Goal: Task Accomplishment & Management: Complete application form

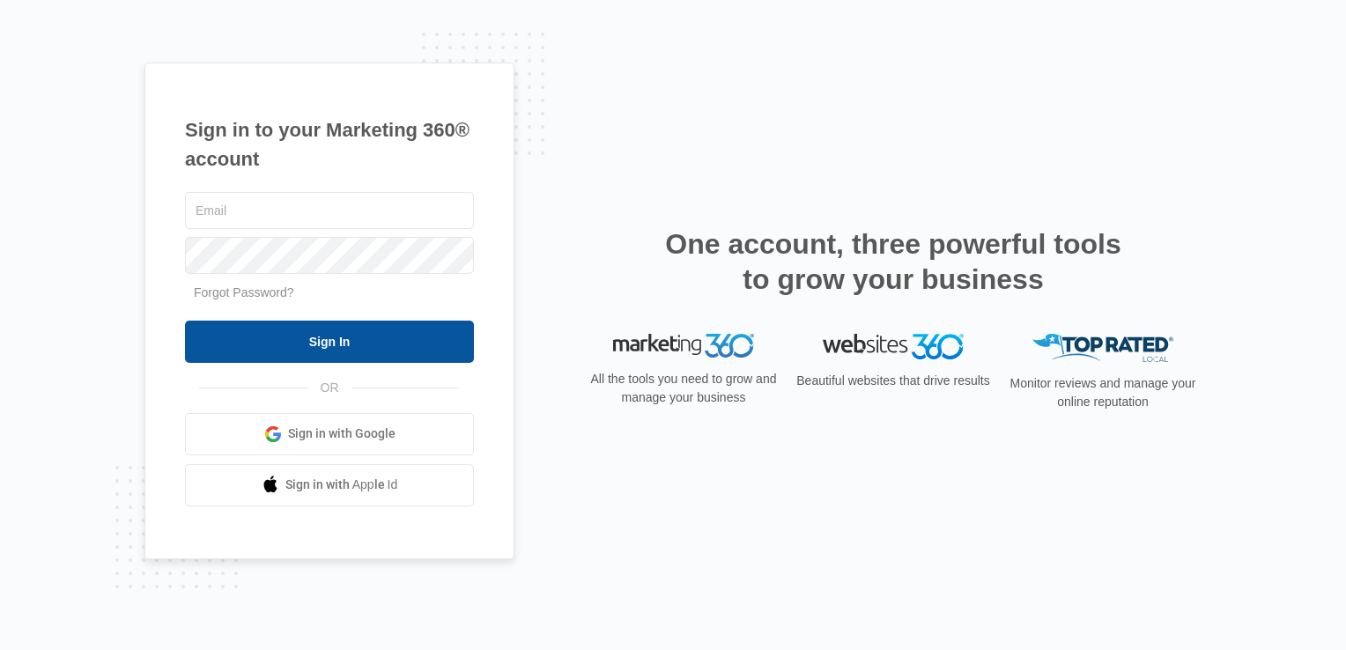
type input "[EMAIL_ADDRESS][DOMAIN_NAME]"
click at [342, 337] on input "Sign In" at bounding box center [329, 342] width 289 height 42
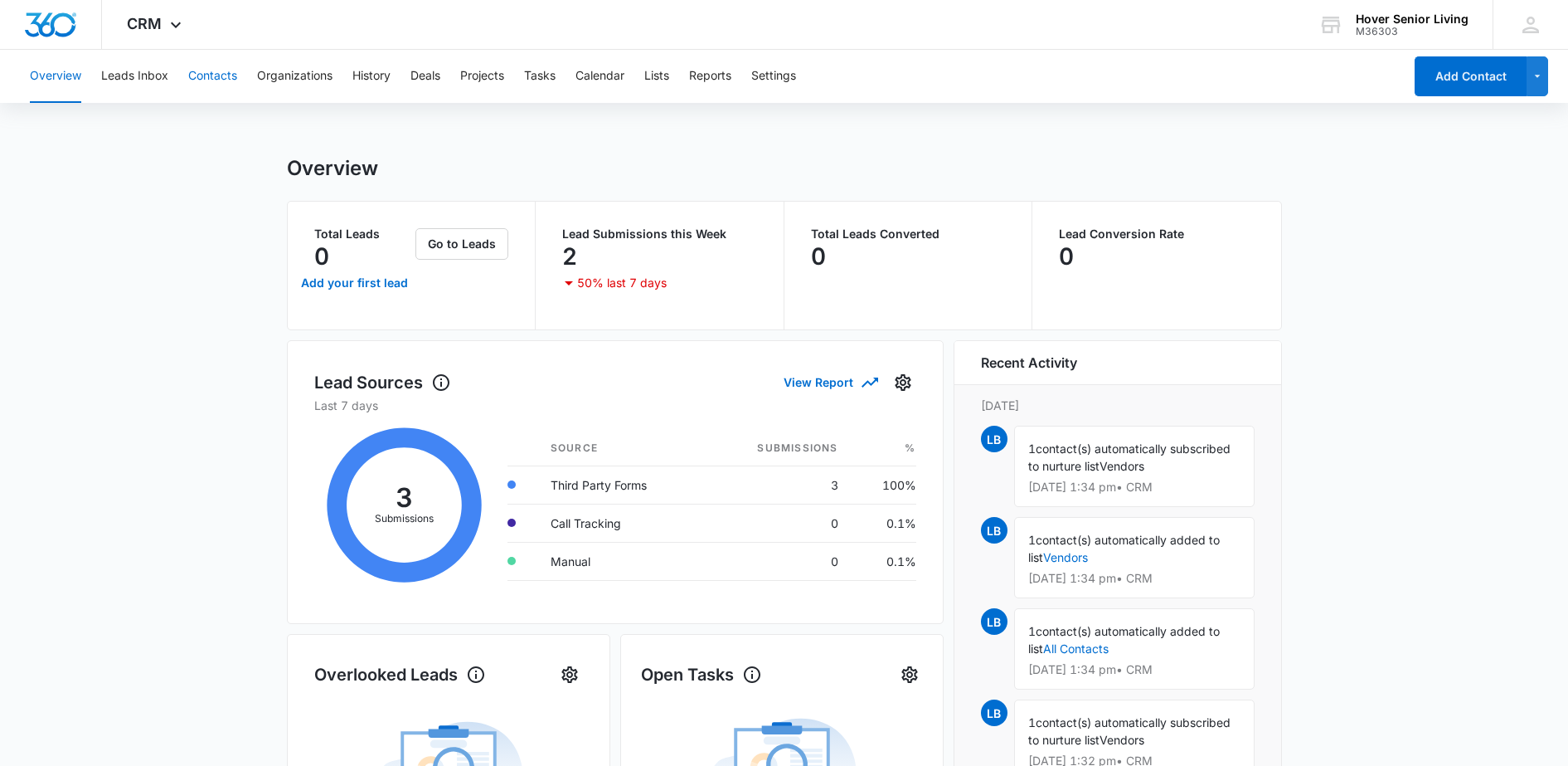
click at [205, 73] on button "Contacts" at bounding box center [213, 76] width 49 height 53
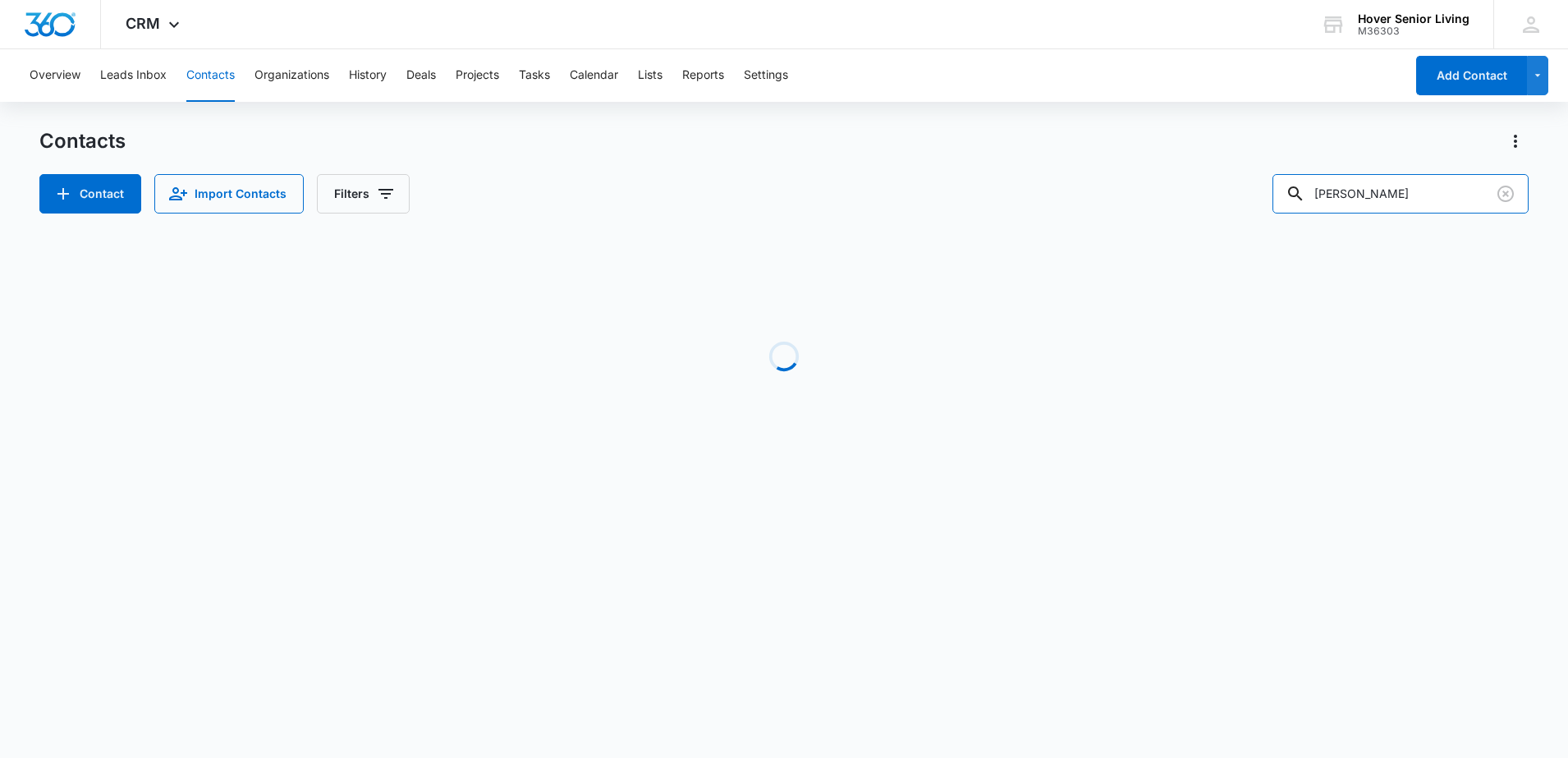
drag, startPoint x: 1360, startPoint y: 199, endPoint x: 1282, endPoint y: 204, distance: 78.2
click at [1282, 204] on div "Contact Import Contacts Filters [PERSON_NAME]" at bounding box center [784, 194] width 1490 height 39
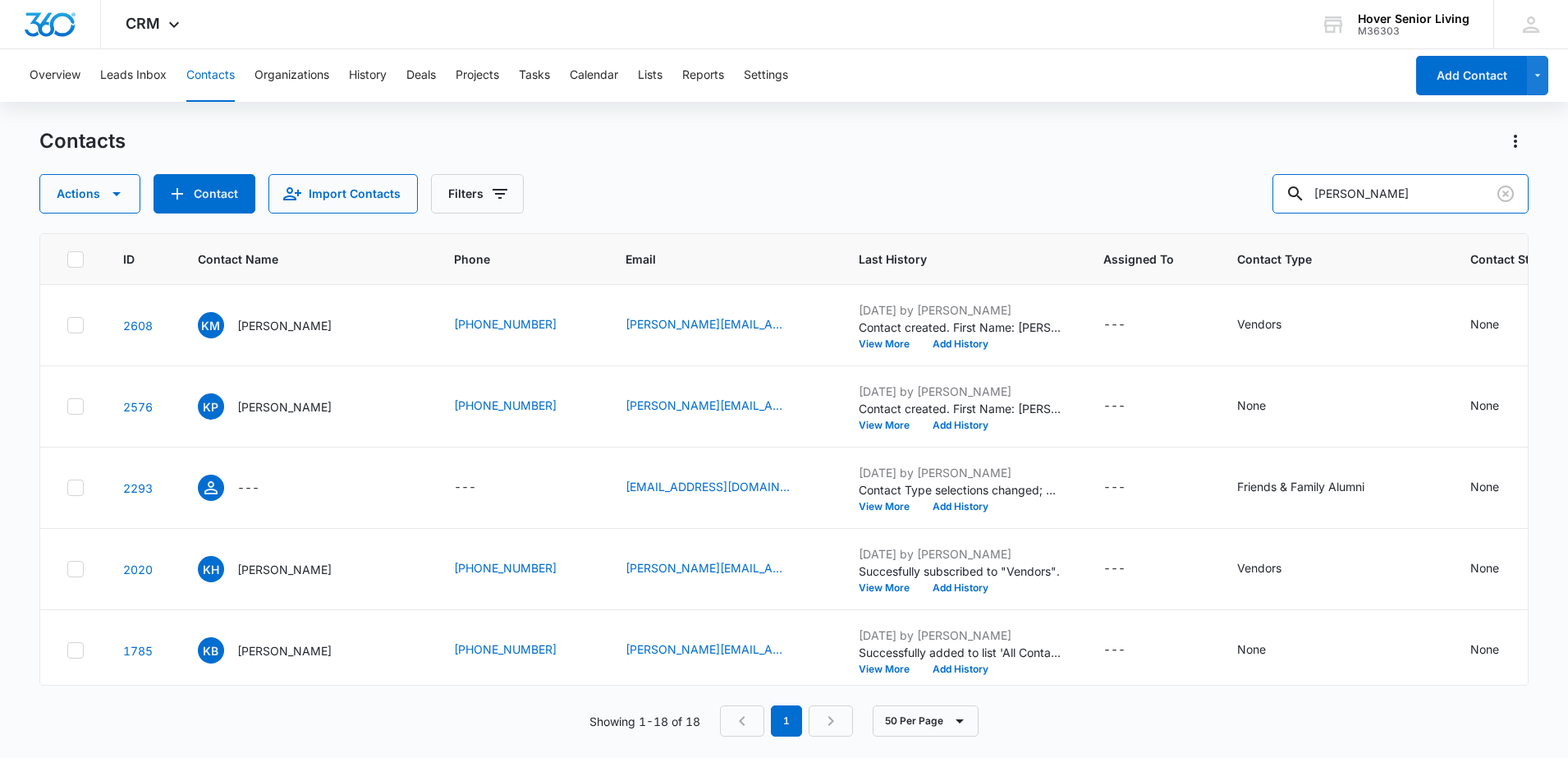
type input "[PERSON_NAME]"
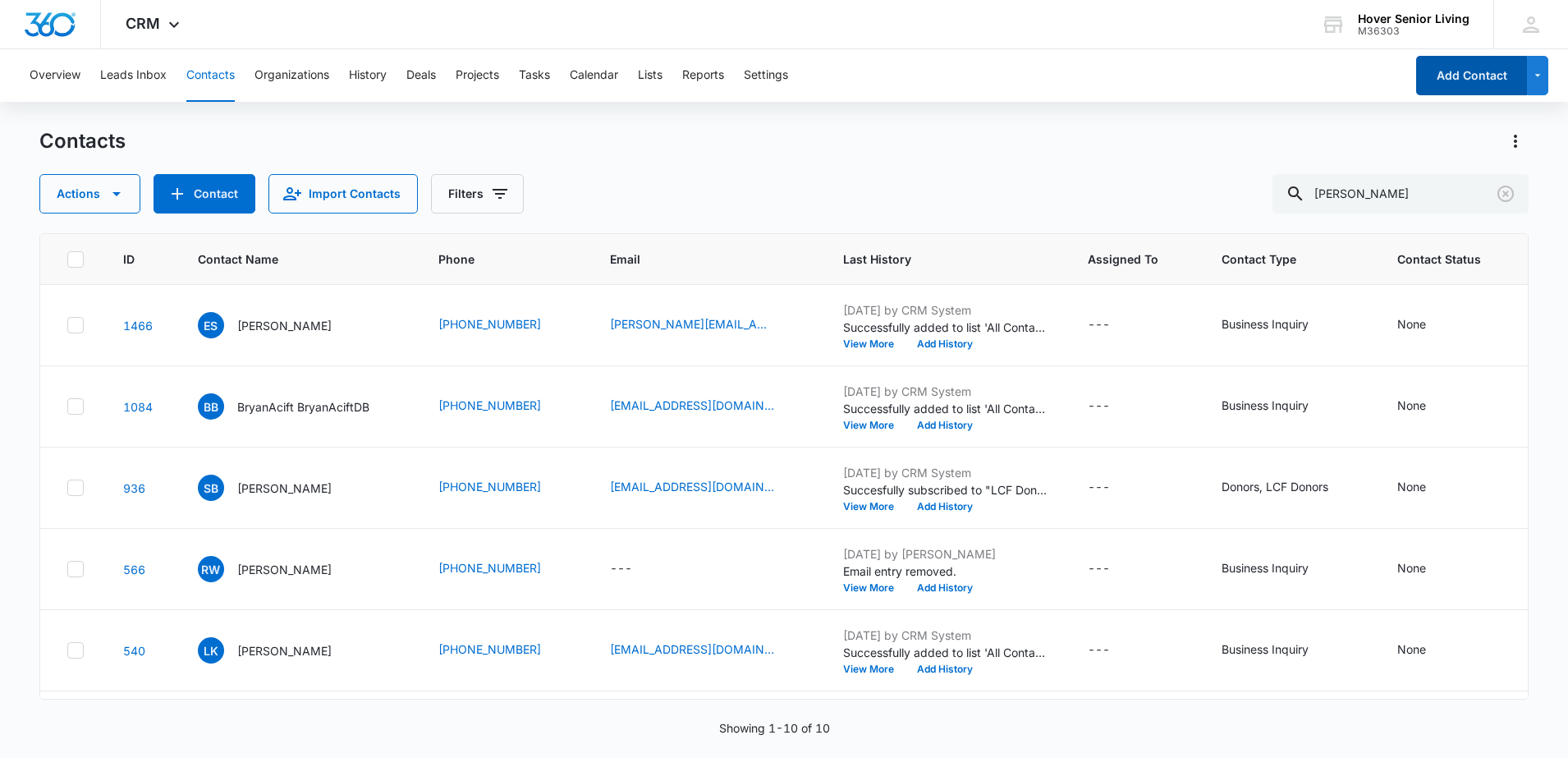
click at [1451, 59] on button "Add Contact" at bounding box center [1471, 76] width 111 height 39
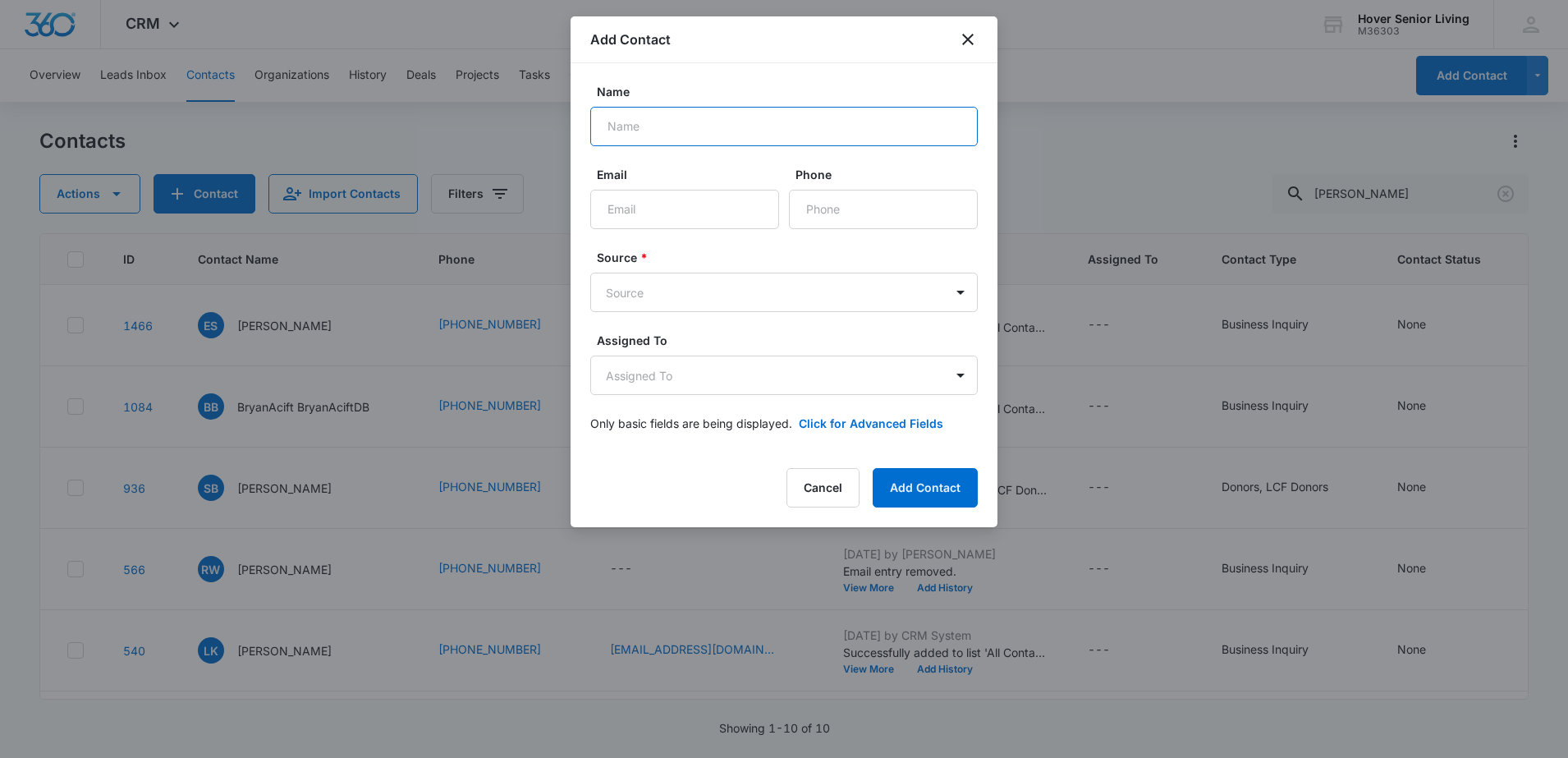
click at [653, 131] on input "Name" at bounding box center [784, 126] width 388 height 39
type input "[PERSON_NAME]"
type input "[EMAIL_ADDRESS][DOMAIN_NAME]"
type input "[PHONE_NUMBER]"
click at [695, 291] on body "CRM Apps Reputation Forms CRM Email Social POS Content Ads Intelligence Files B…" at bounding box center [784, 379] width 1568 height 758
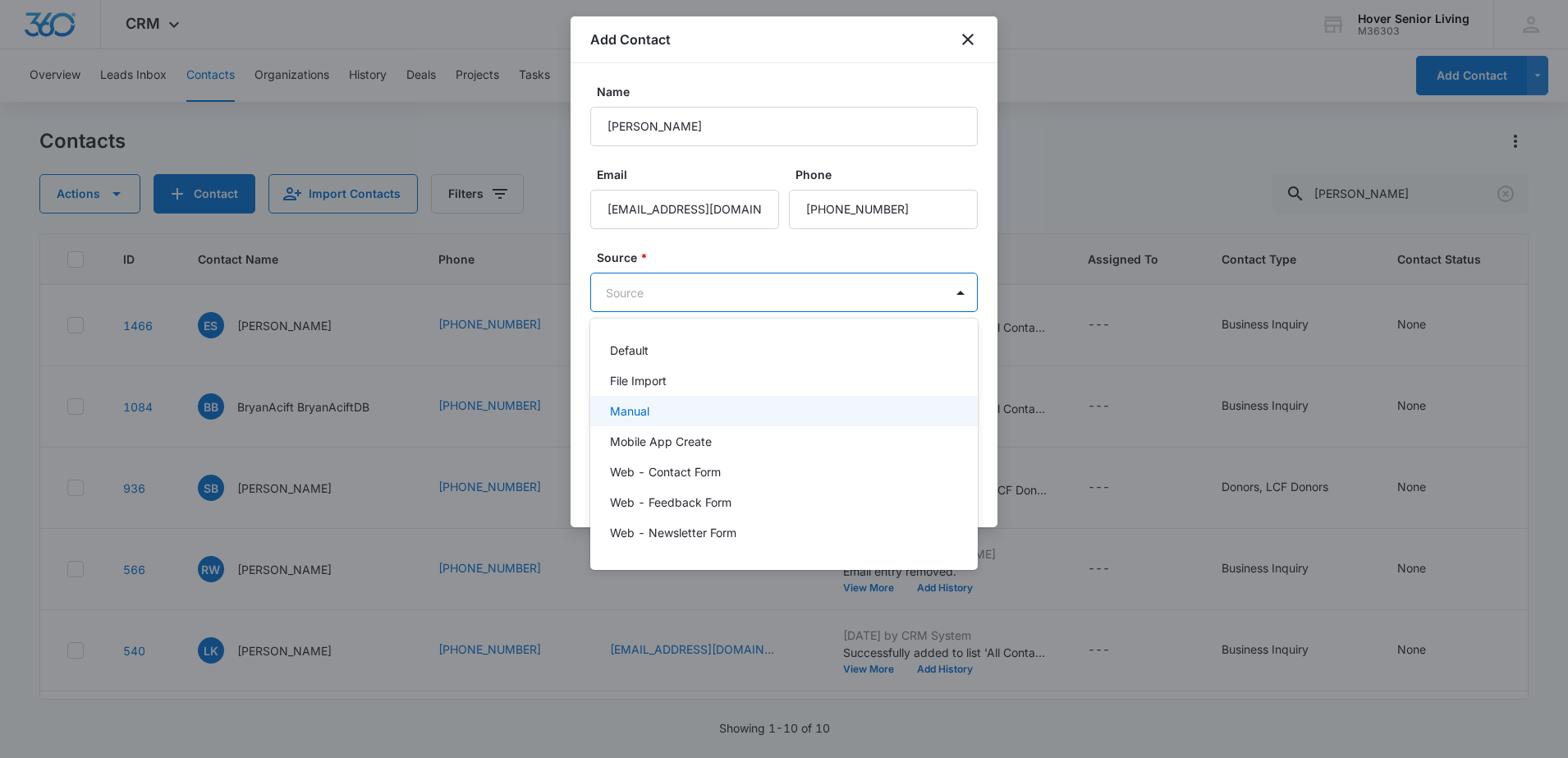
drag, startPoint x: 664, startPoint y: 427, endPoint x: 667, endPoint y: 418, distance: 9.5
click at [667, 418] on div "Default File Import Manual Mobile App Create Web - Contact Form Web - Feedback …" at bounding box center [784, 444] width 388 height 225
click at [667, 418] on div "Manual" at bounding box center [782, 410] width 345 height 17
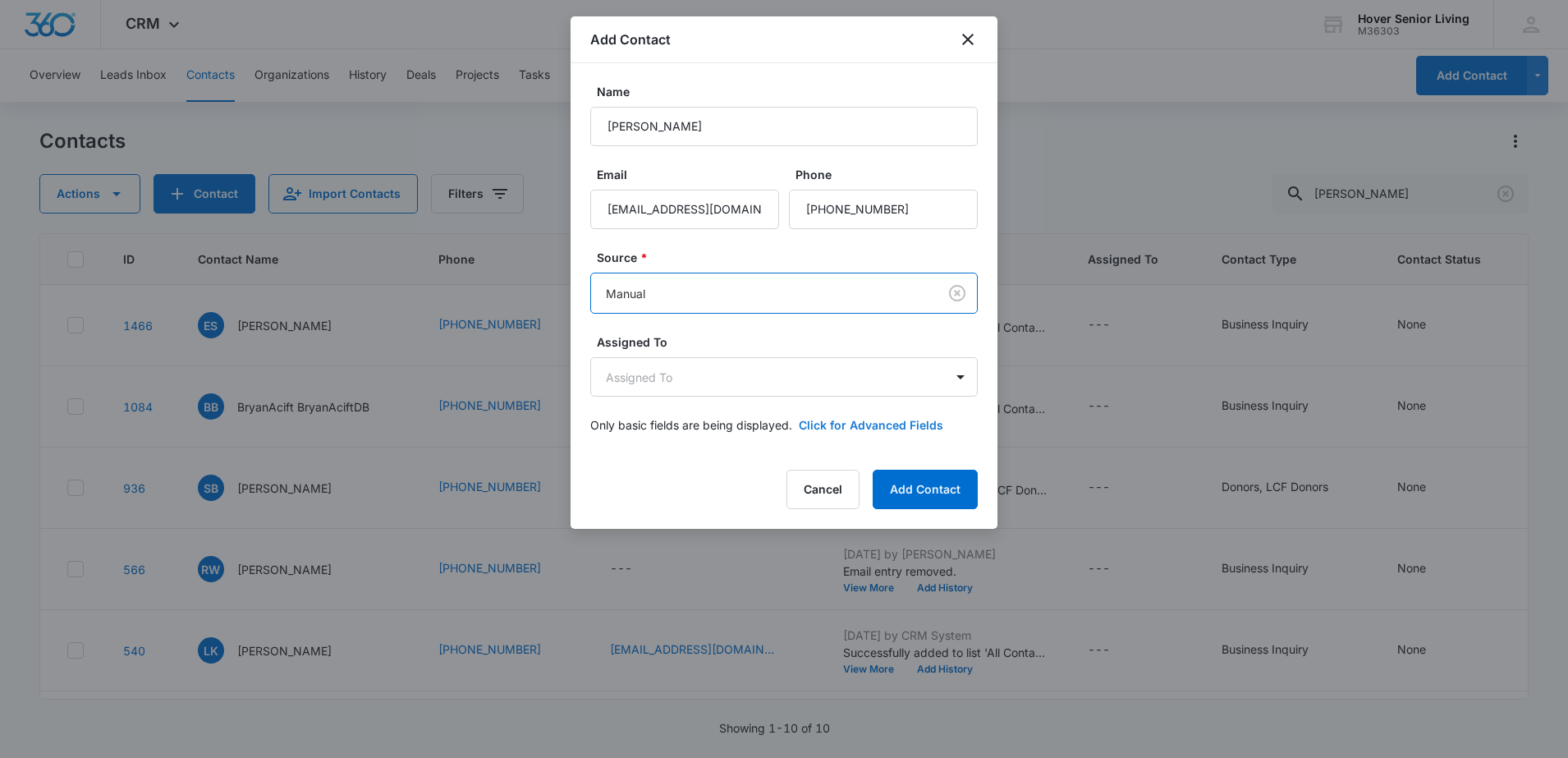
click at [839, 431] on button "Click for Advanced Fields" at bounding box center [871, 424] width 144 height 17
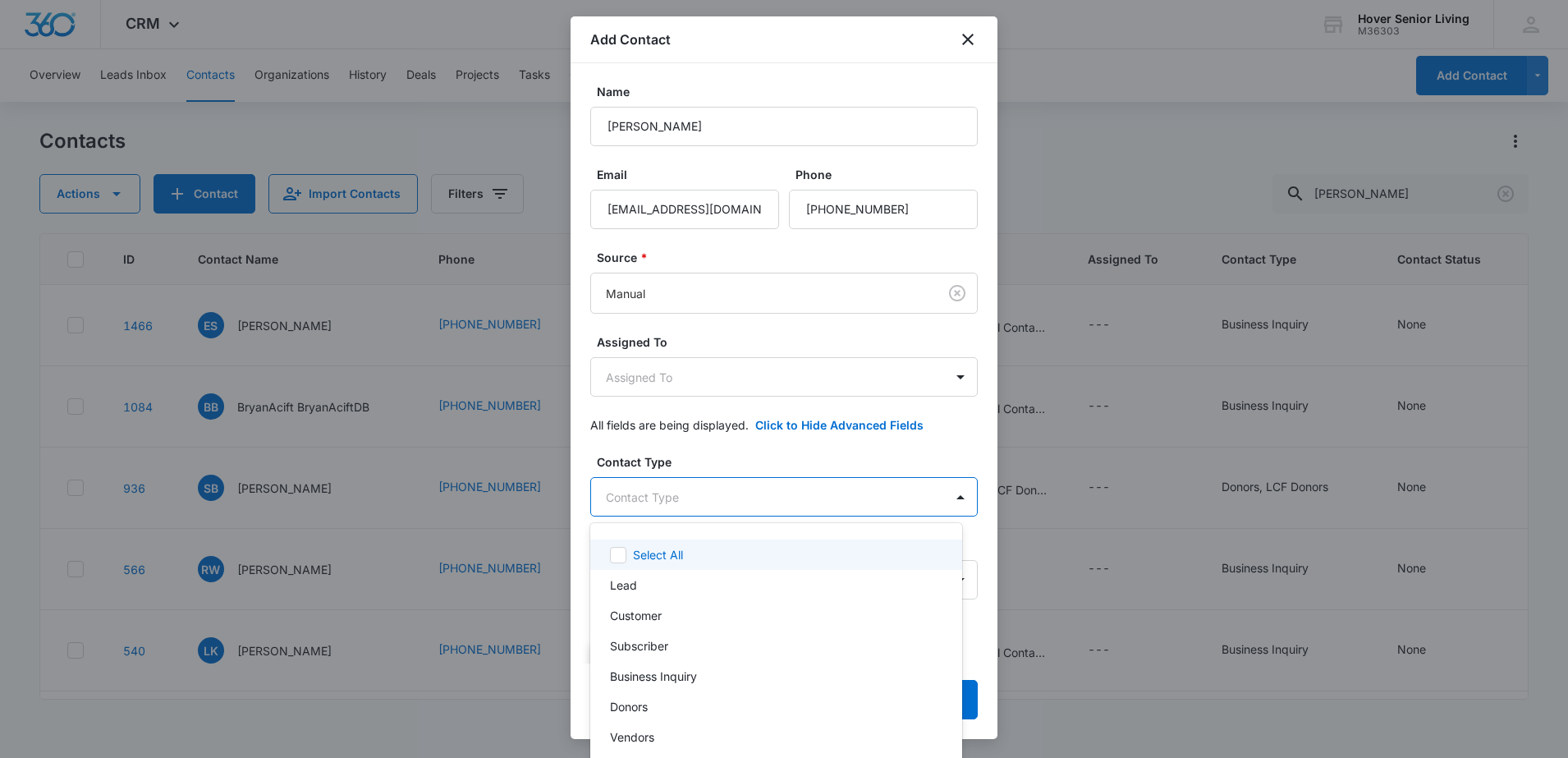
click at [775, 498] on body "CRM Apps Reputation Forms CRM Email Social POS Content Ads Intelligence Files B…" at bounding box center [784, 379] width 1568 height 758
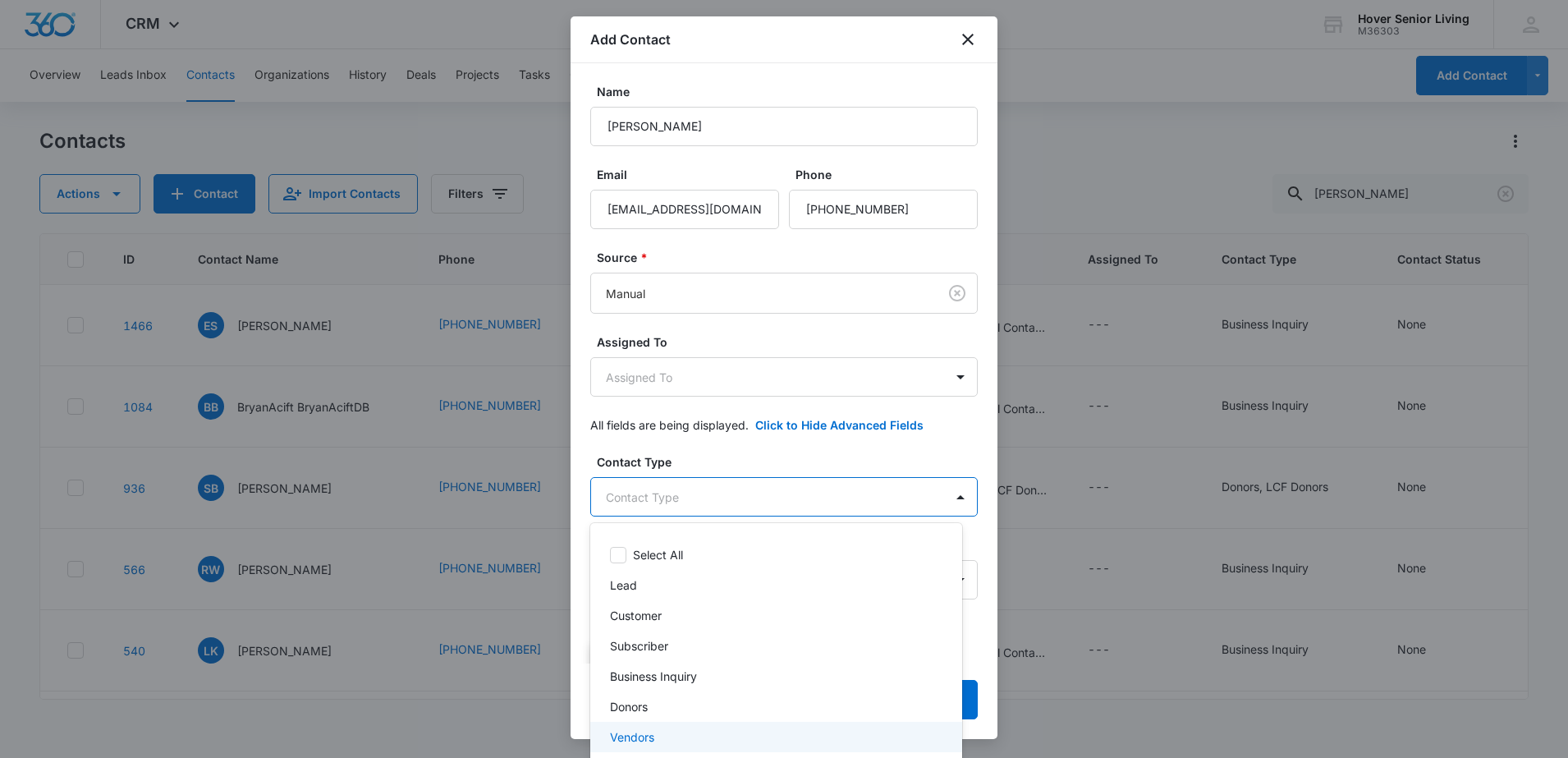
click at [753, 734] on div "Vendors" at bounding box center [774, 737] width 329 height 17
click at [884, 452] on div at bounding box center [784, 379] width 1568 height 758
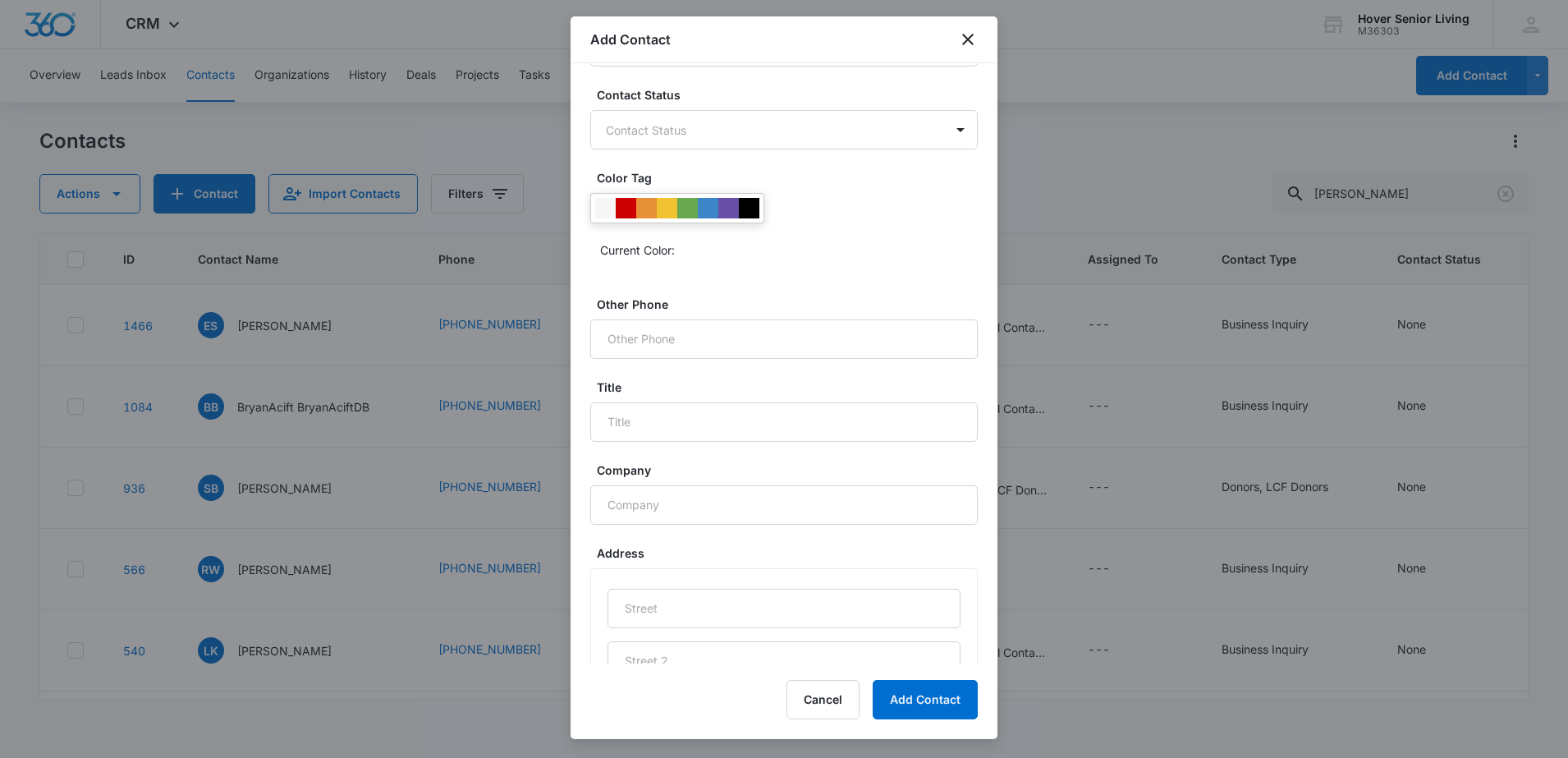
scroll to position [479, 0]
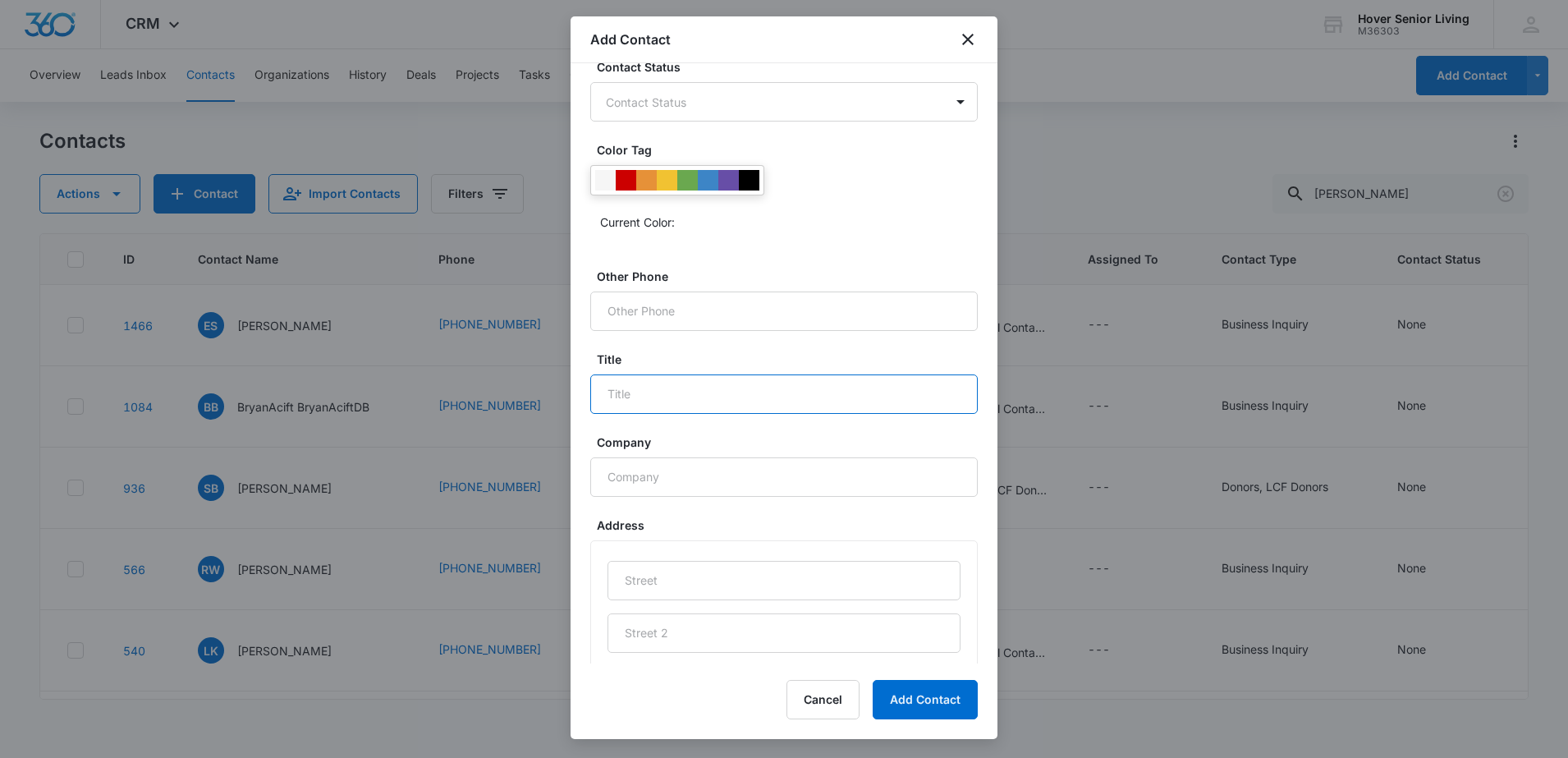
click at [763, 395] on input "Title" at bounding box center [784, 394] width 388 height 39
type input "Community Relations Liason"
type input "The [GEOGRAPHIC_DATA]"
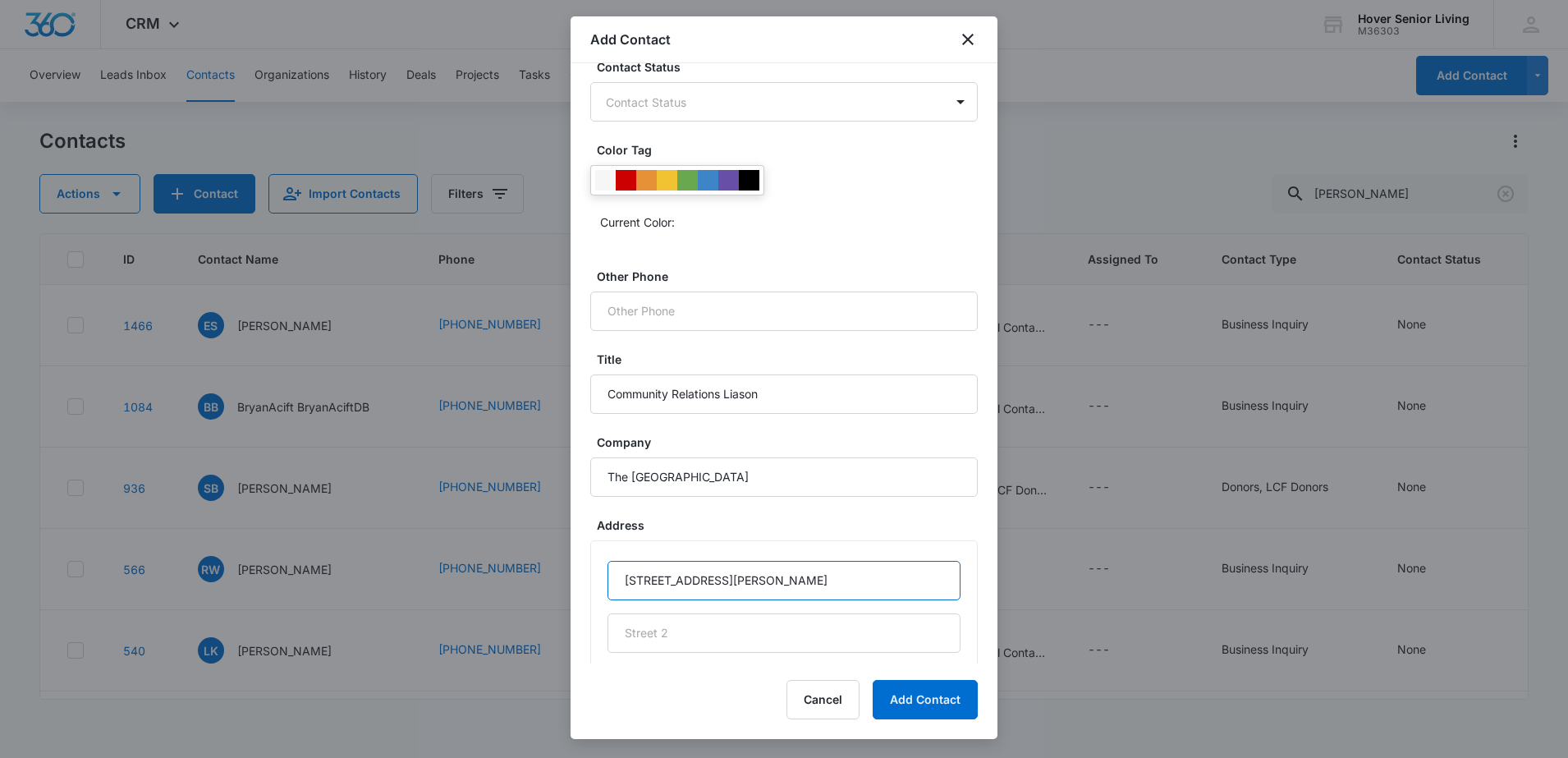
type input "[STREET_ADDRESS][PERSON_NAME]"
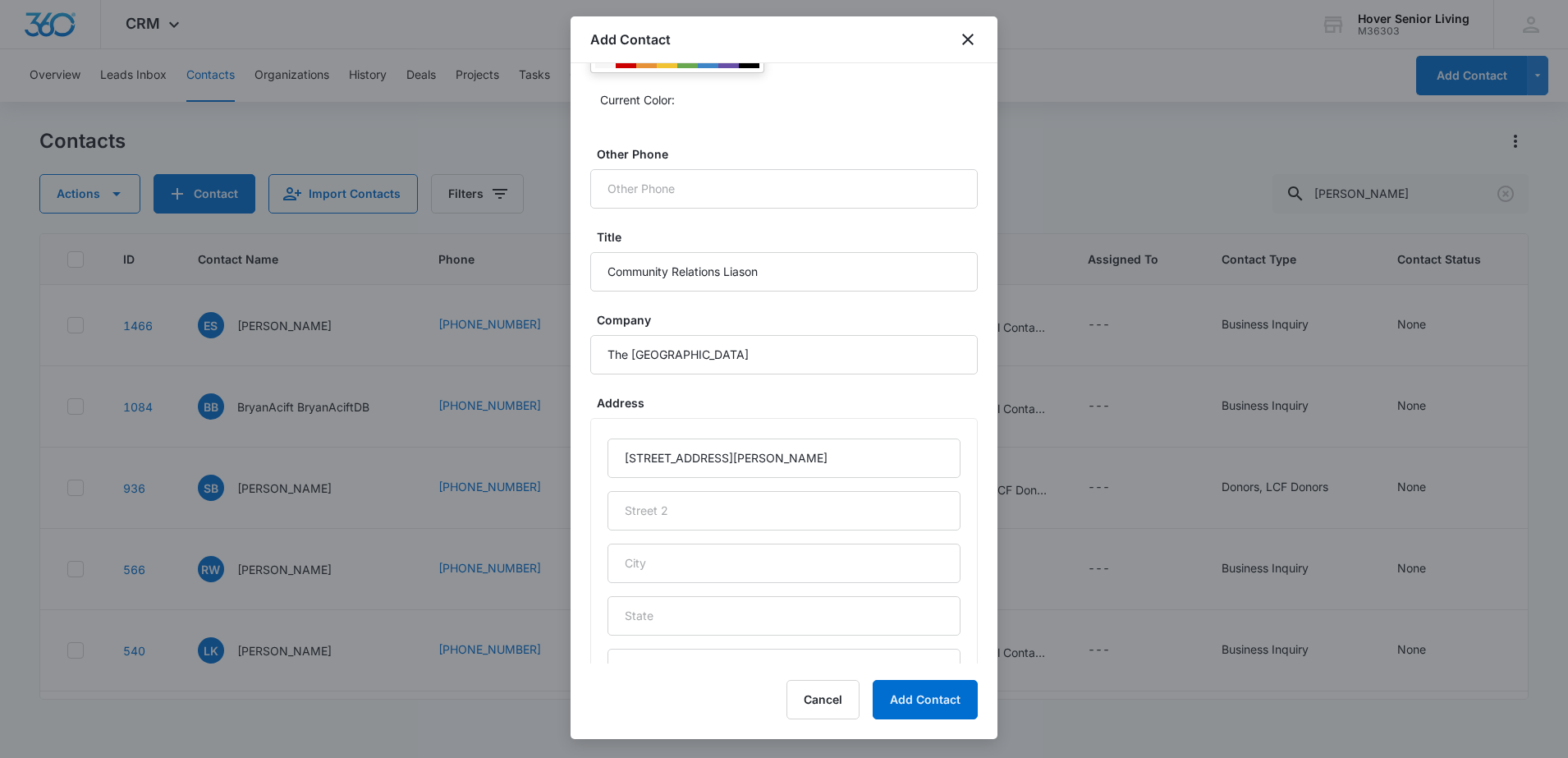
scroll to position [723, 0]
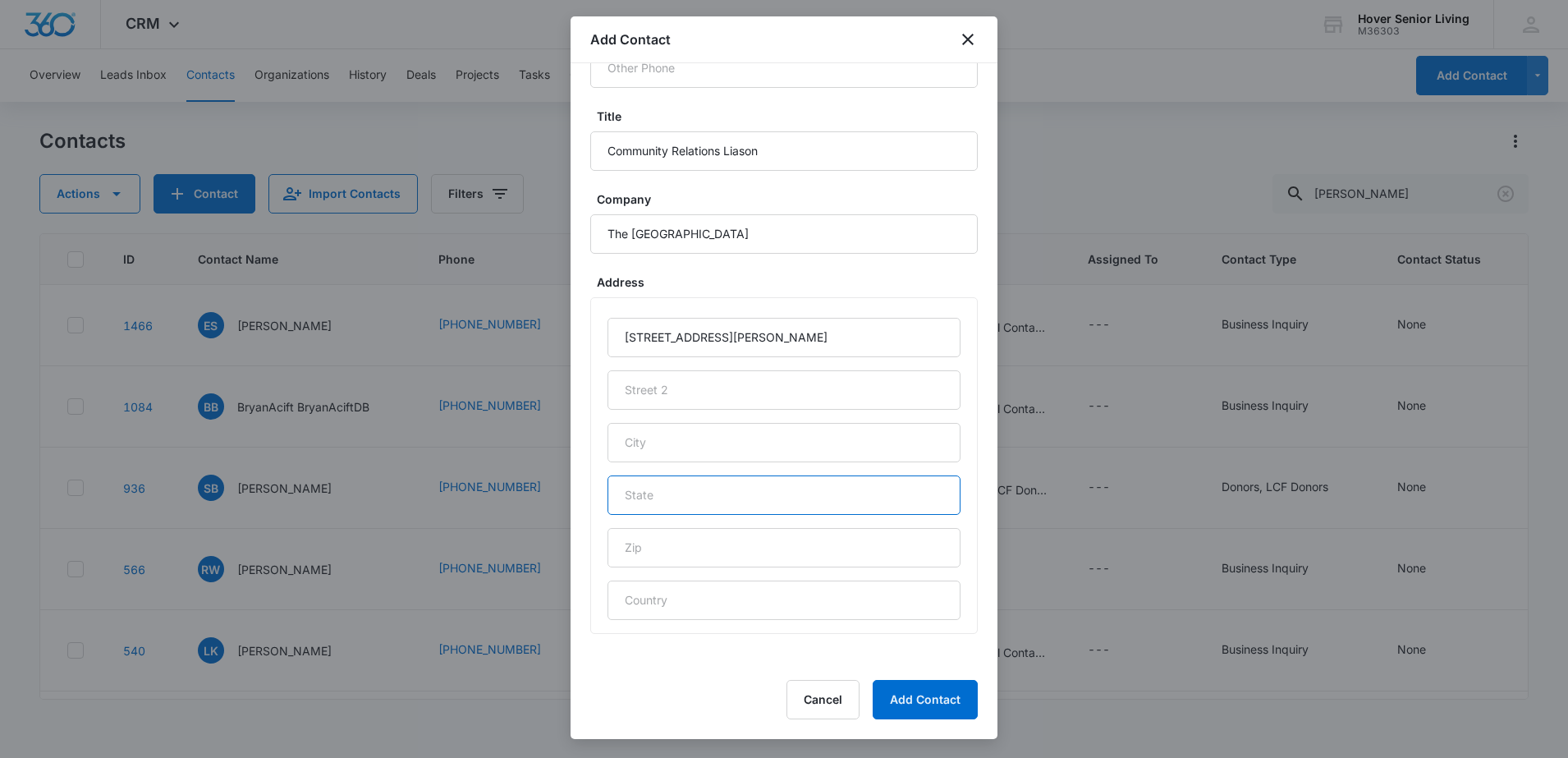
drag, startPoint x: 704, startPoint y: 499, endPoint x: 705, endPoint y: 488, distance: 11.0
click at [704, 499] on input "text" at bounding box center [784, 495] width 353 height 39
click at [635, 447] on input "text" at bounding box center [784, 443] width 353 height 39
type input "Longmont"
type input "CO"
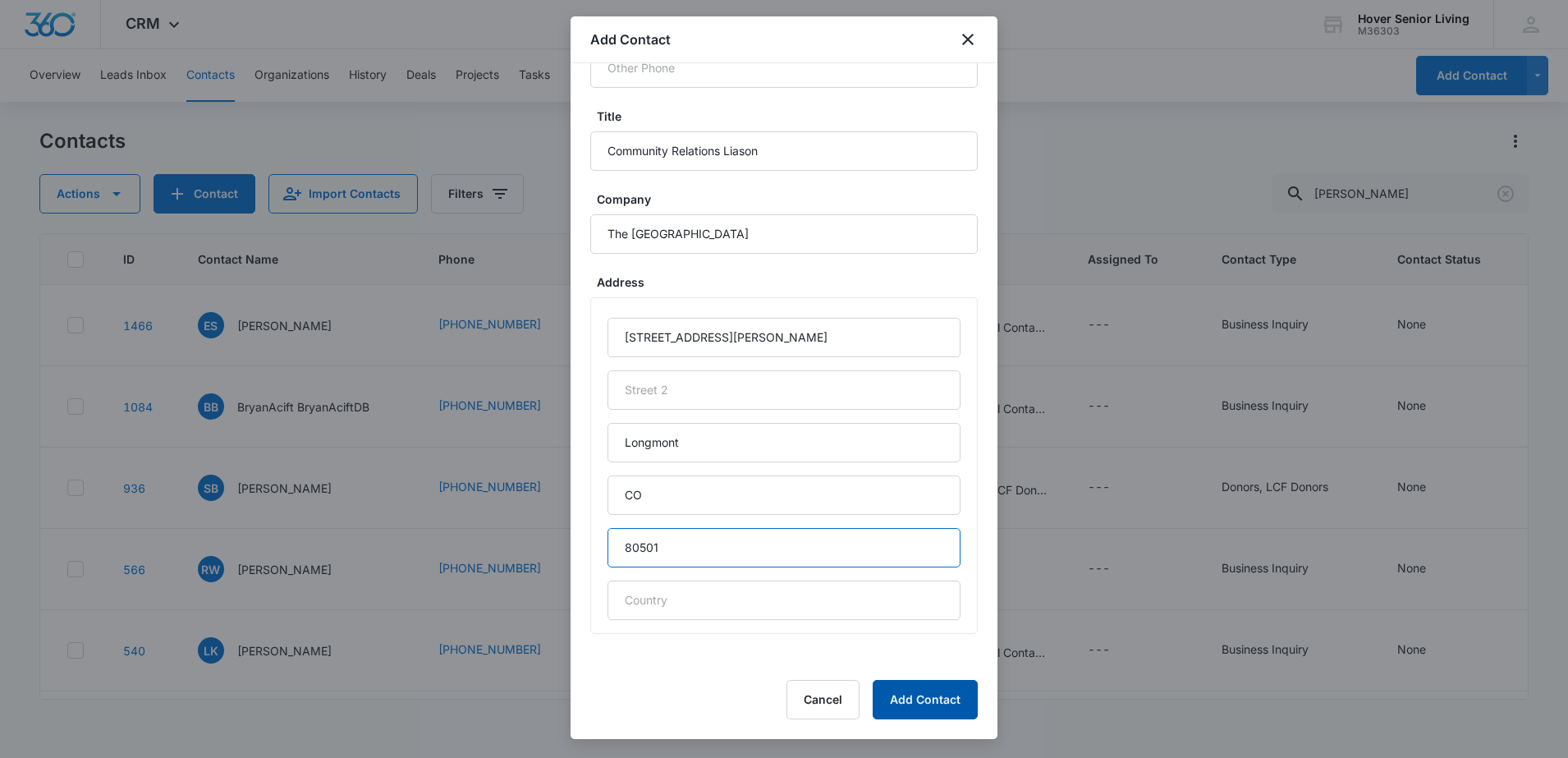
type input "80501"
click at [908, 701] on button "Add Contact" at bounding box center [925, 699] width 105 height 39
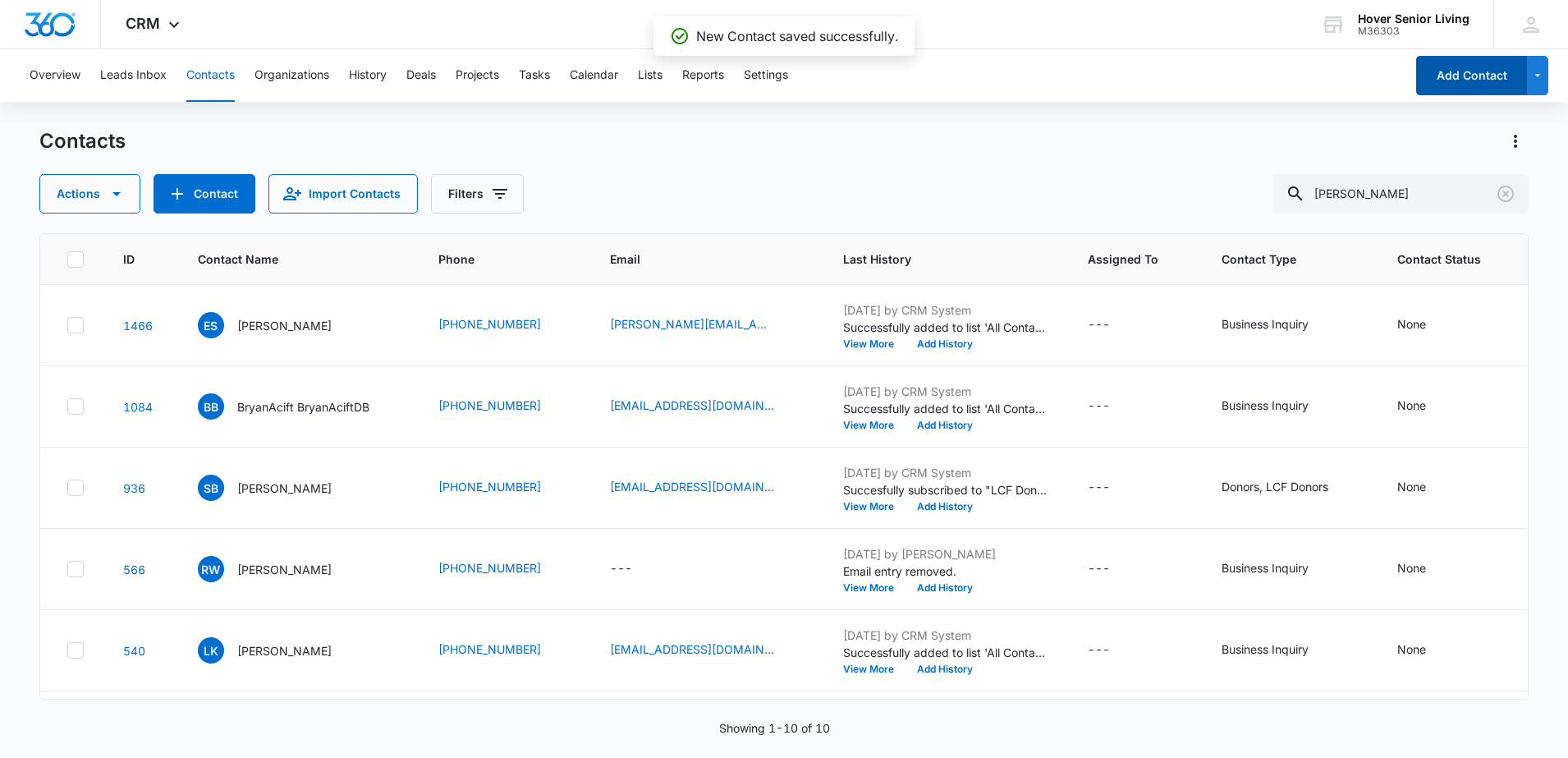
click at [1480, 78] on button "Add Contact" at bounding box center [1471, 76] width 111 height 39
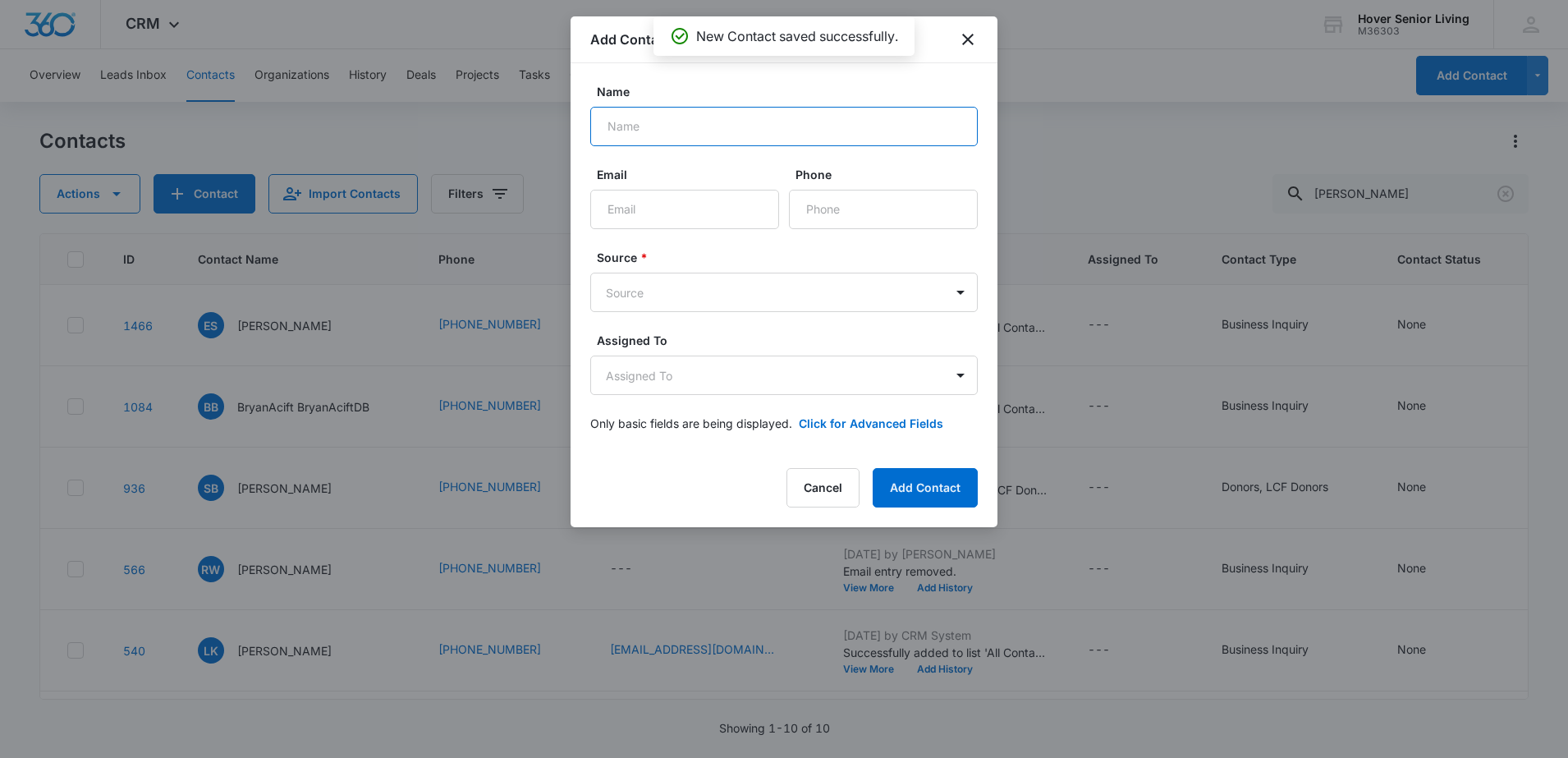
click at [708, 124] on input "Name" at bounding box center [784, 126] width 388 height 39
type input "[PERSON_NAME]"
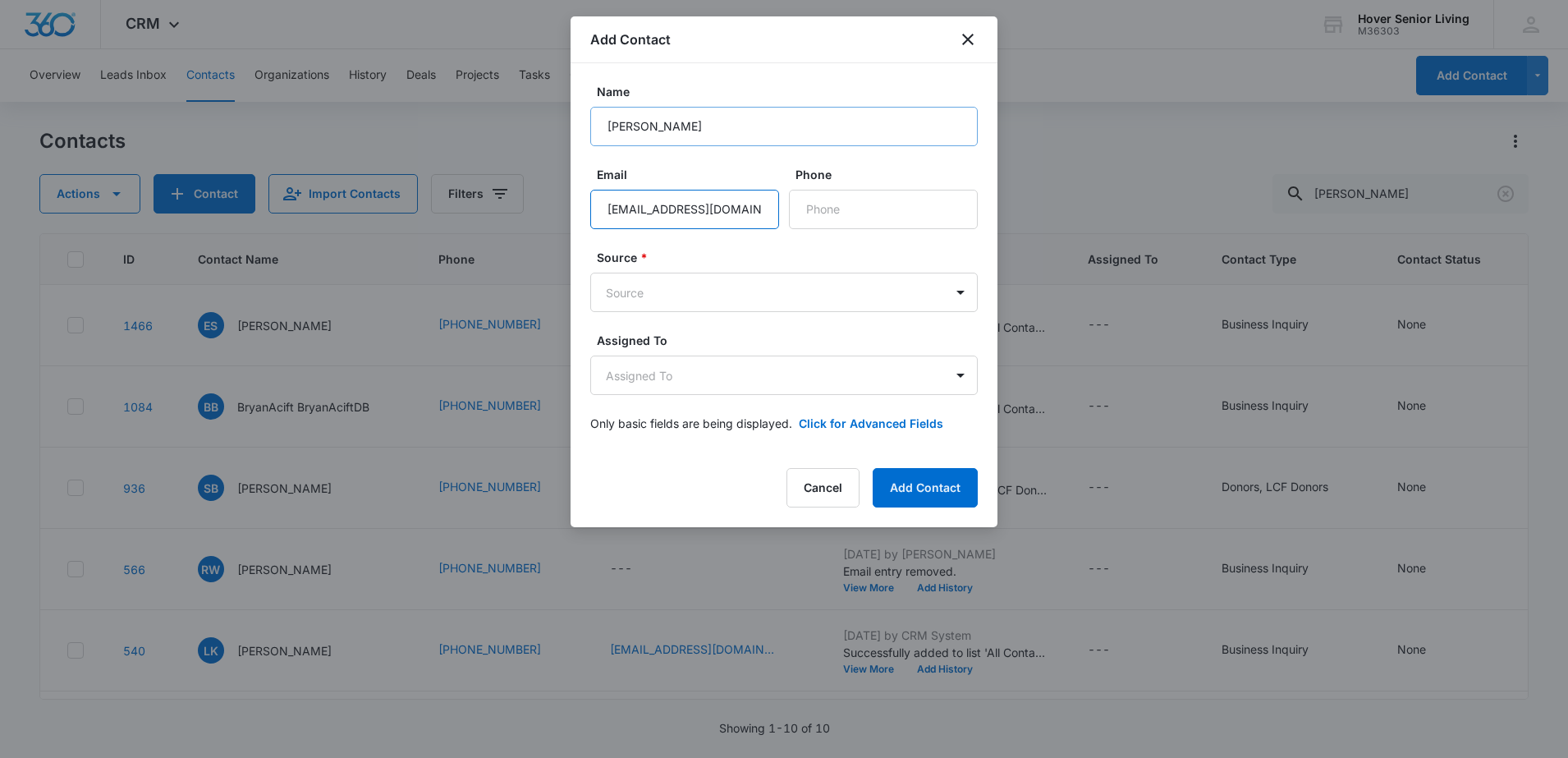
type input "[EMAIL_ADDRESS][DOMAIN_NAME]"
type input "[PHONE_NUMBER]"
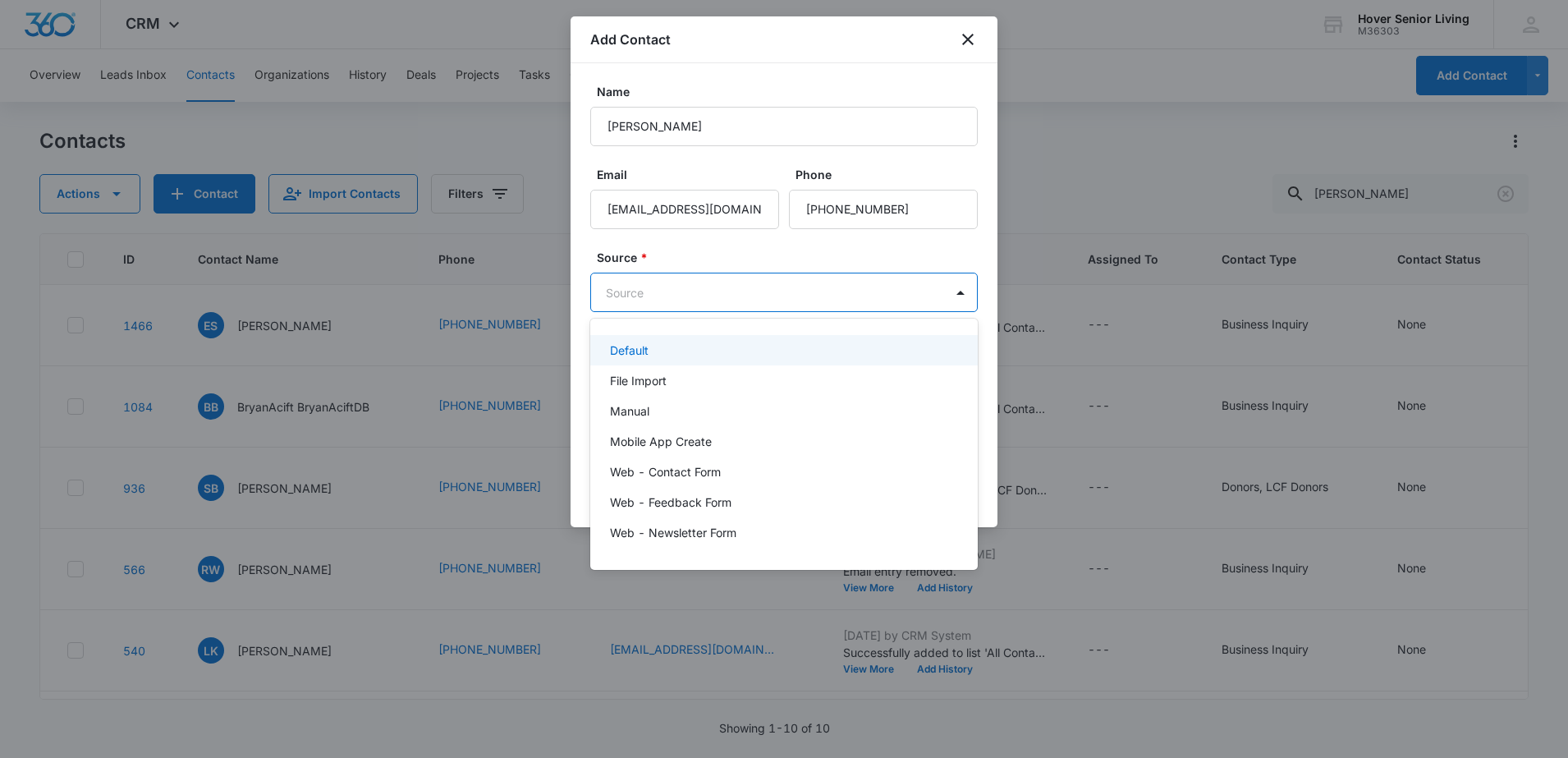
click at [621, 292] on body "CRM Apps Reputation Forms CRM Email Social POS Content Ads Intelligence Files B…" at bounding box center [784, 379] width 1568 height 758
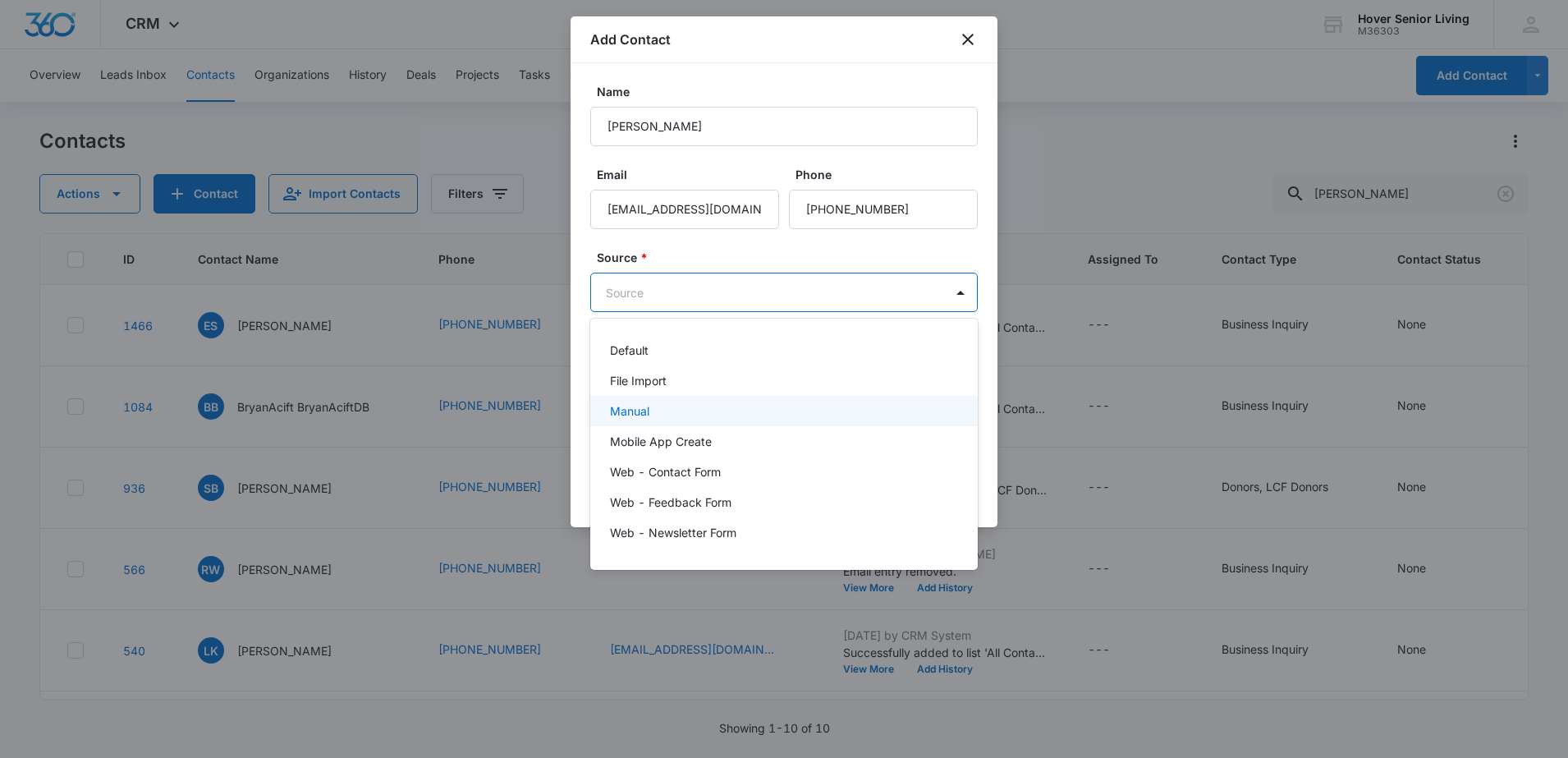
click at [678, 418] on div "Manual" at bounding box center [782, 410] width 345 height 17
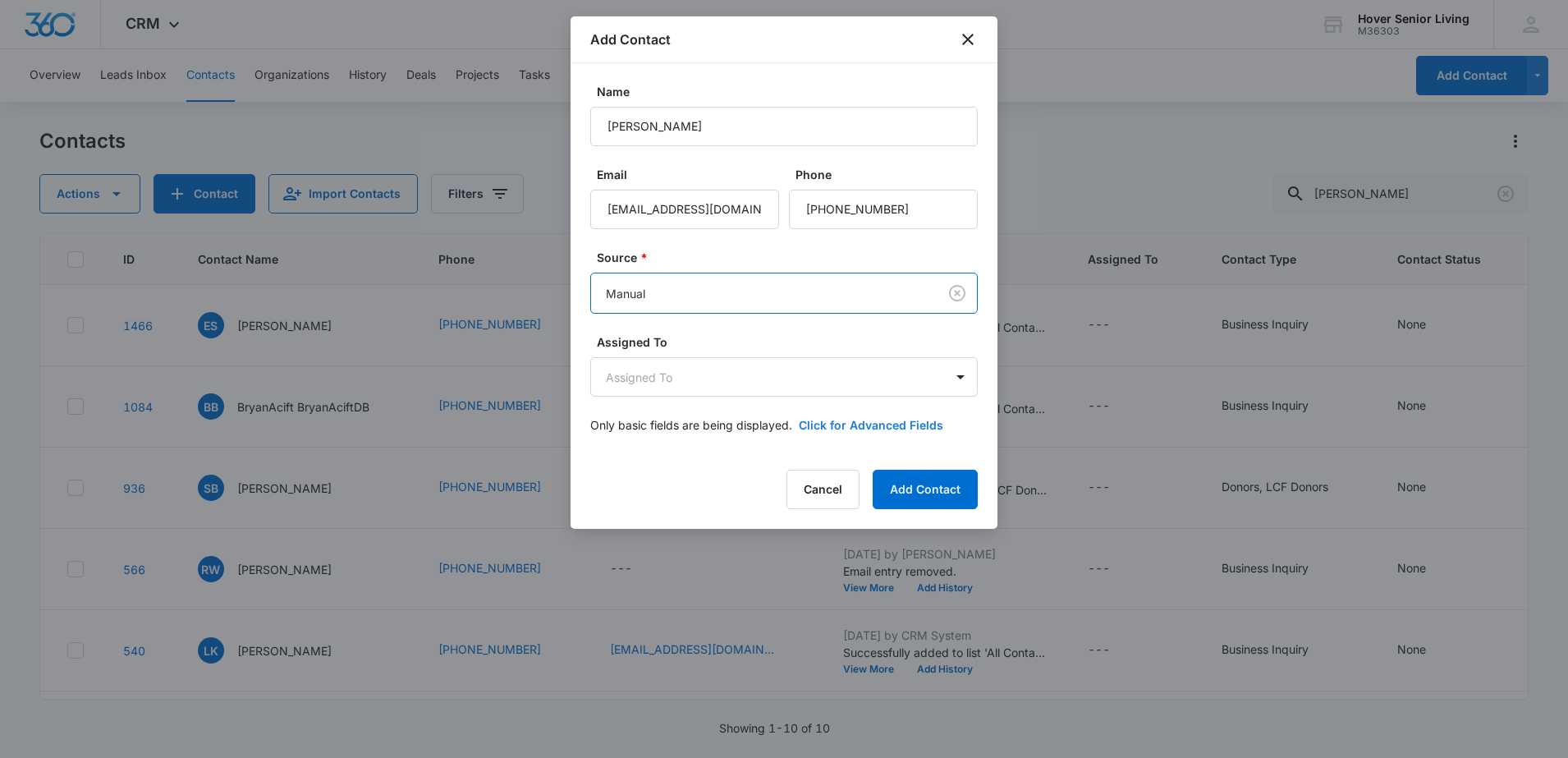
click at [876, 422] on button "Click for Advanced Fields" at bounding box center [871, 424] width 144 height 17
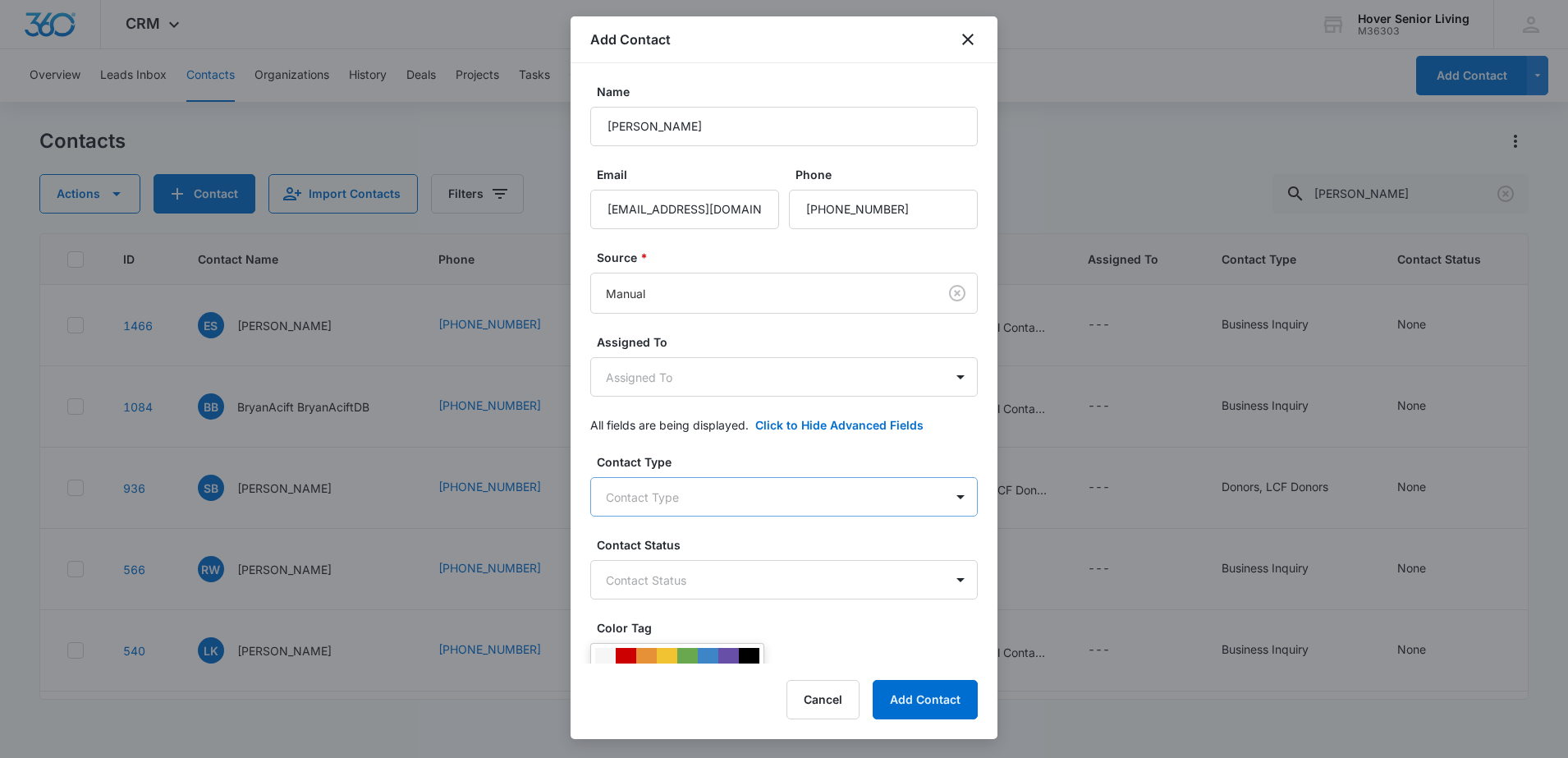
click at [816, 498] on body "CRM Apps Reputation Forms CRM Email Social POS Content Ads Intelligence Files B…" at bounding box center [784, 379] width 1568 height 758
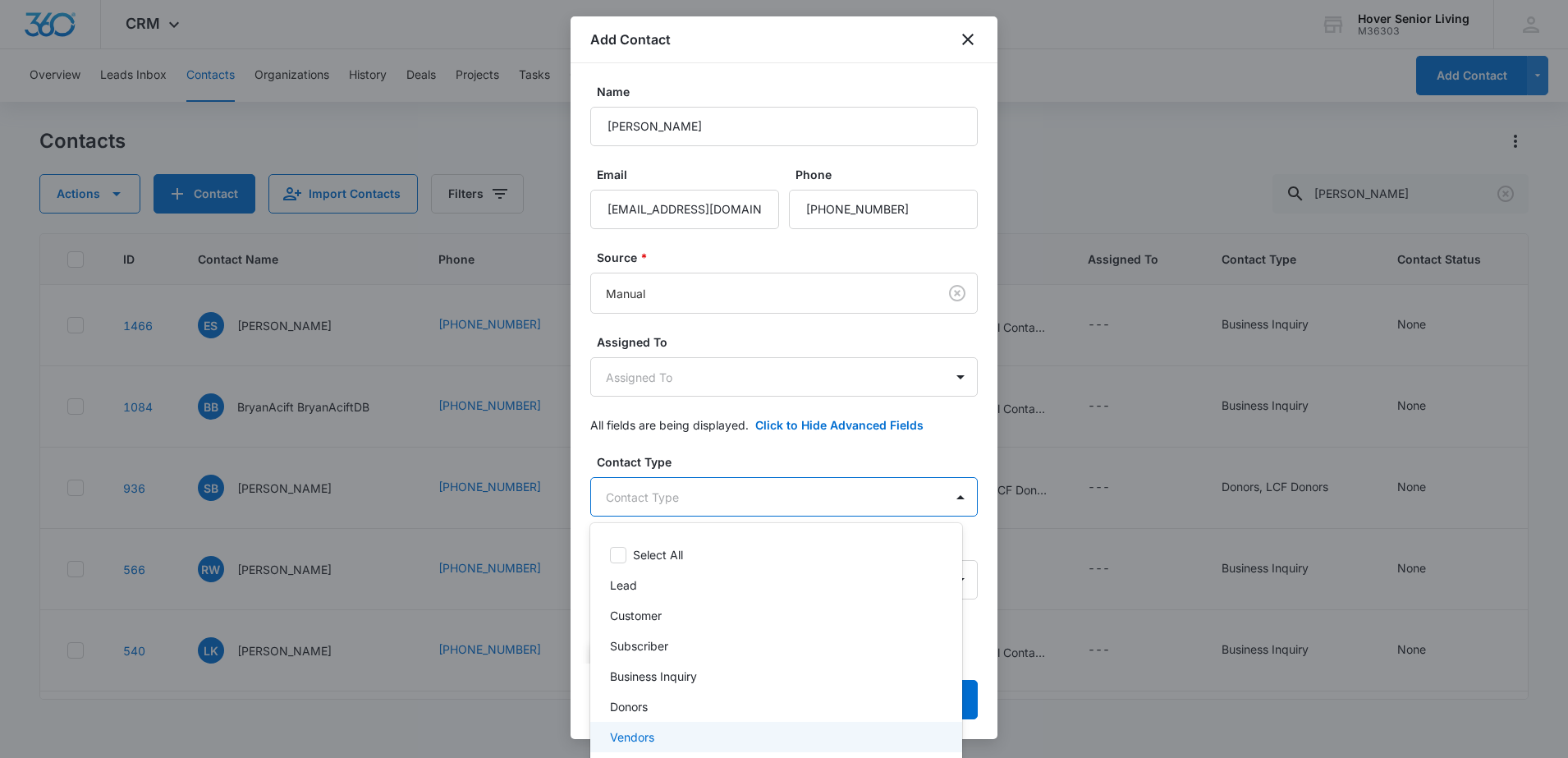
click at [739, 728] on div "Vendors" at bounding box center [774, 737] width 329 height 17
click at [984, 659] on div at bounding box center [784, 379] width 1568 height 758
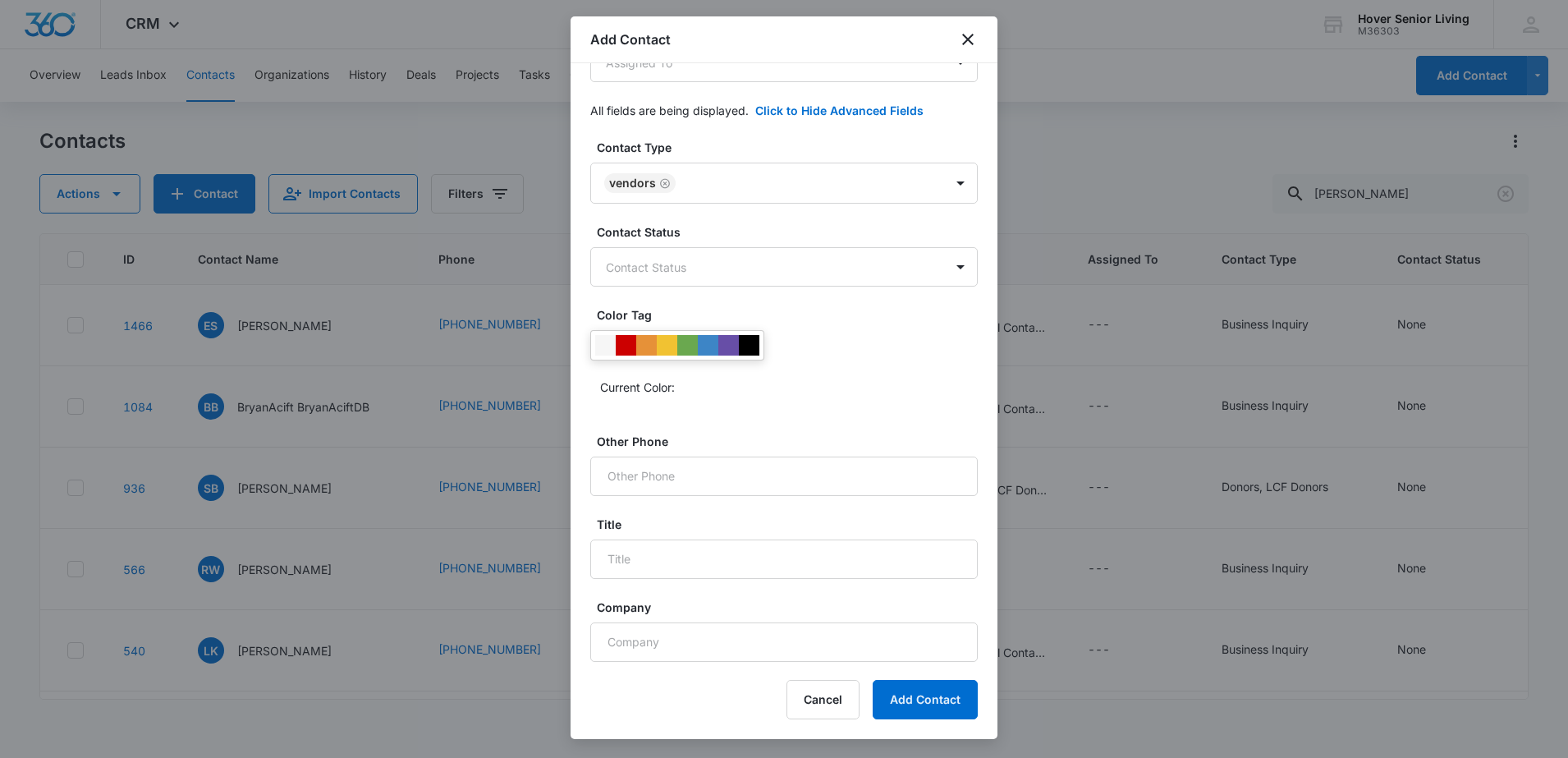
scroll to position [396, 0]
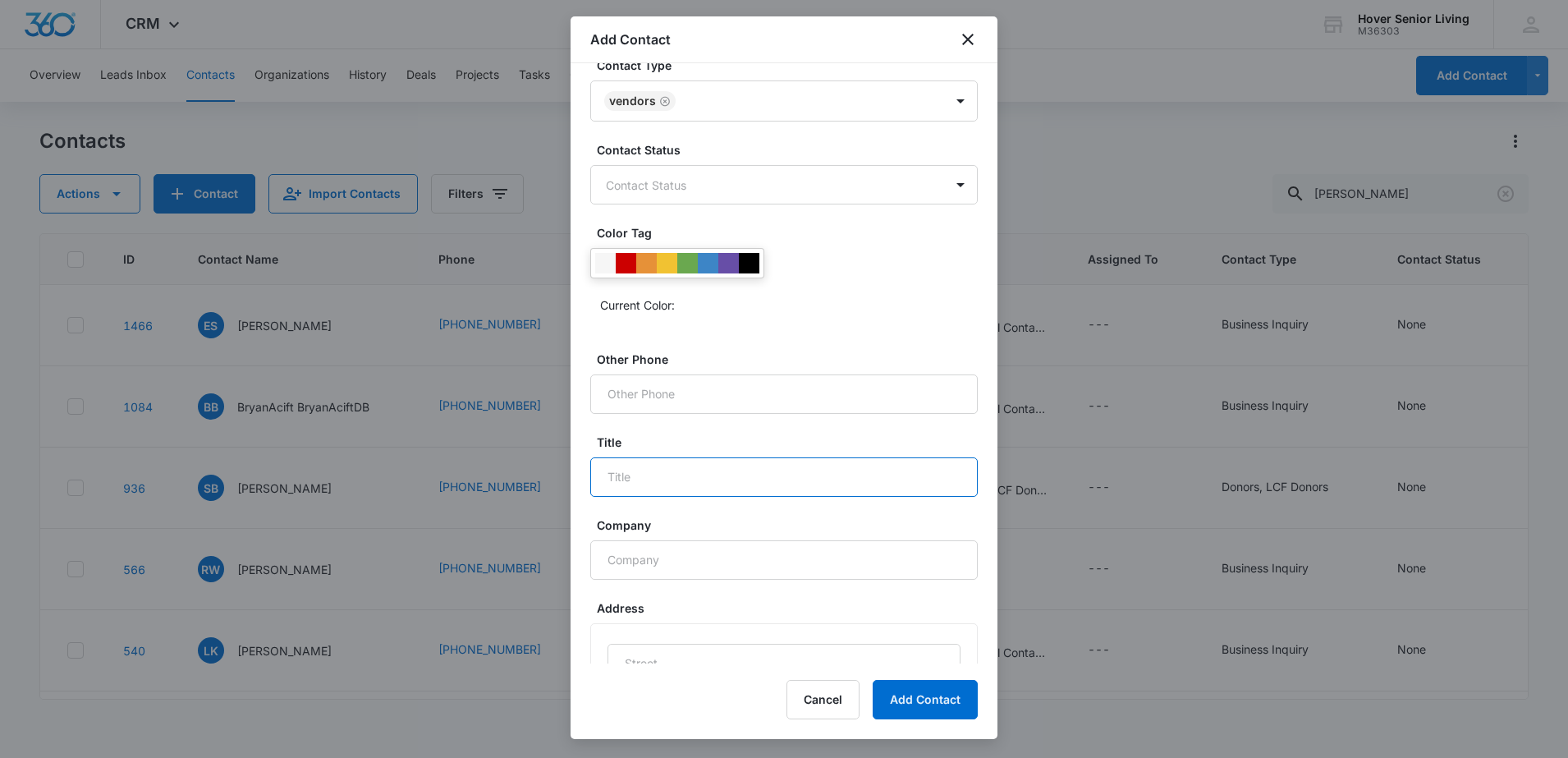
drag, startPoint x: 682, startPoint y: 476, endPoint x: 684, endPoint y: 464, distance: 12.2
click at [684, 470] on input "Title" at bounding box center [784, 476] width 388 height 39
type input "Executive Director"
type input "The [GEOGRAPHIC_DATA]"
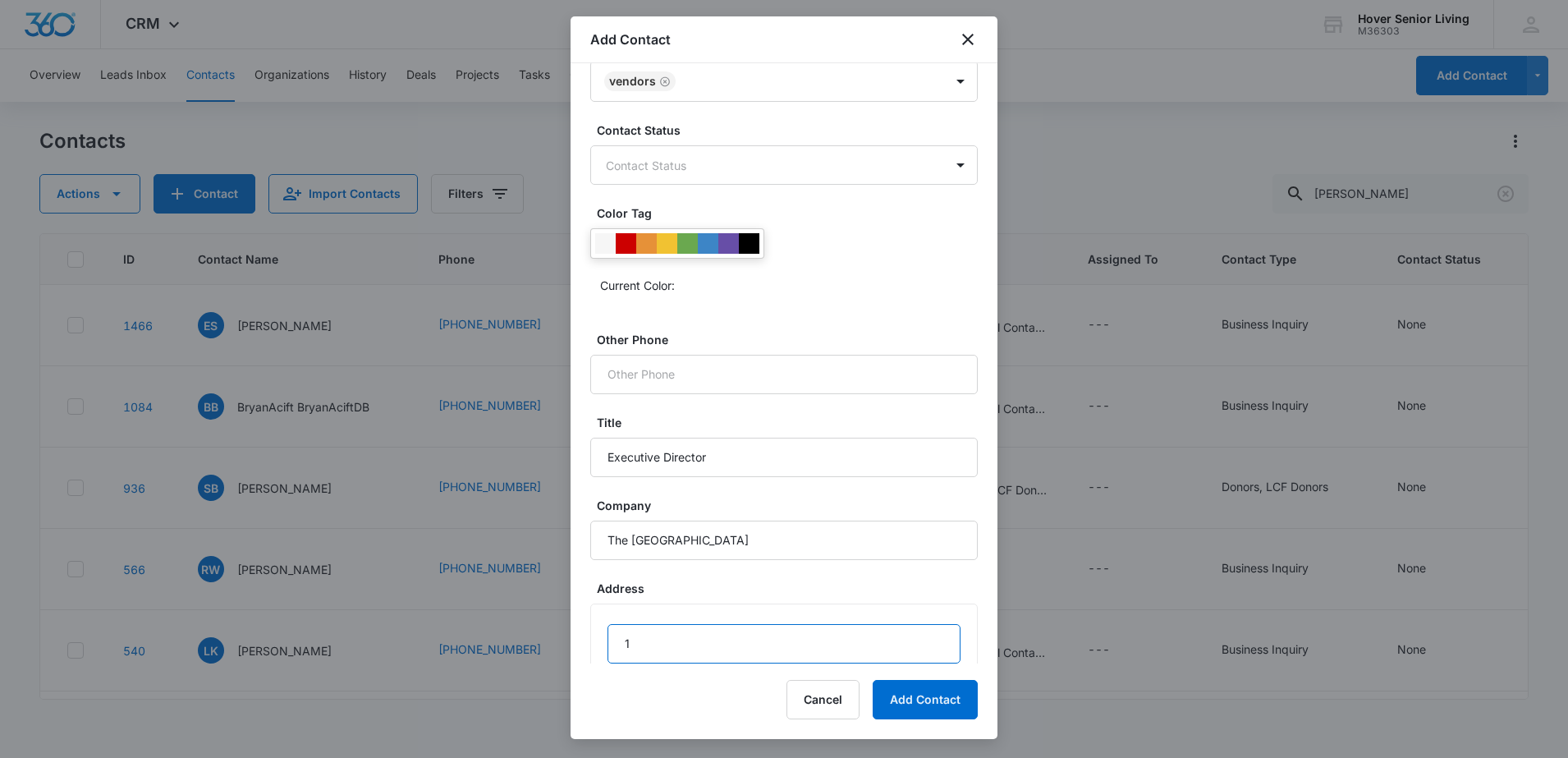
type input "[STREET_ADDRESS][PERSON_NAME]"
type input "Longmont"
type input "CO"
type input "80501"
click at [917, 689] on button "Add Contact" at bounding box center [925, 699] width 105 height 39
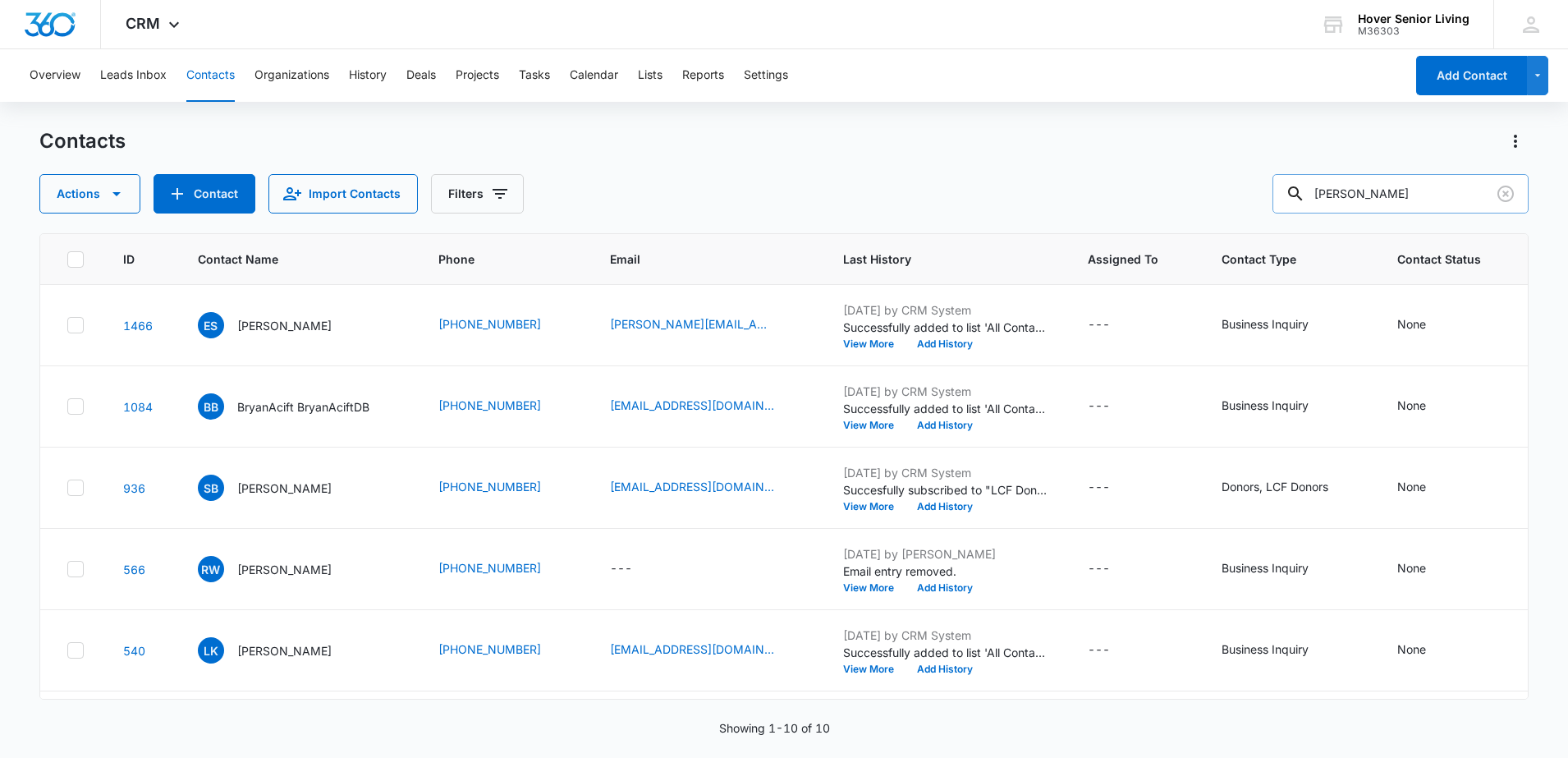
drag, startPoint x: 1382, startPoint y: 197, endPoint x: 1289, endPoint y: 186, distance: 93.6
click at [1289, 186] on input "[PERSON_NAME]" at bounding box center [1400, 194] width 256 height 39
type input "[PERSON_NAME]"
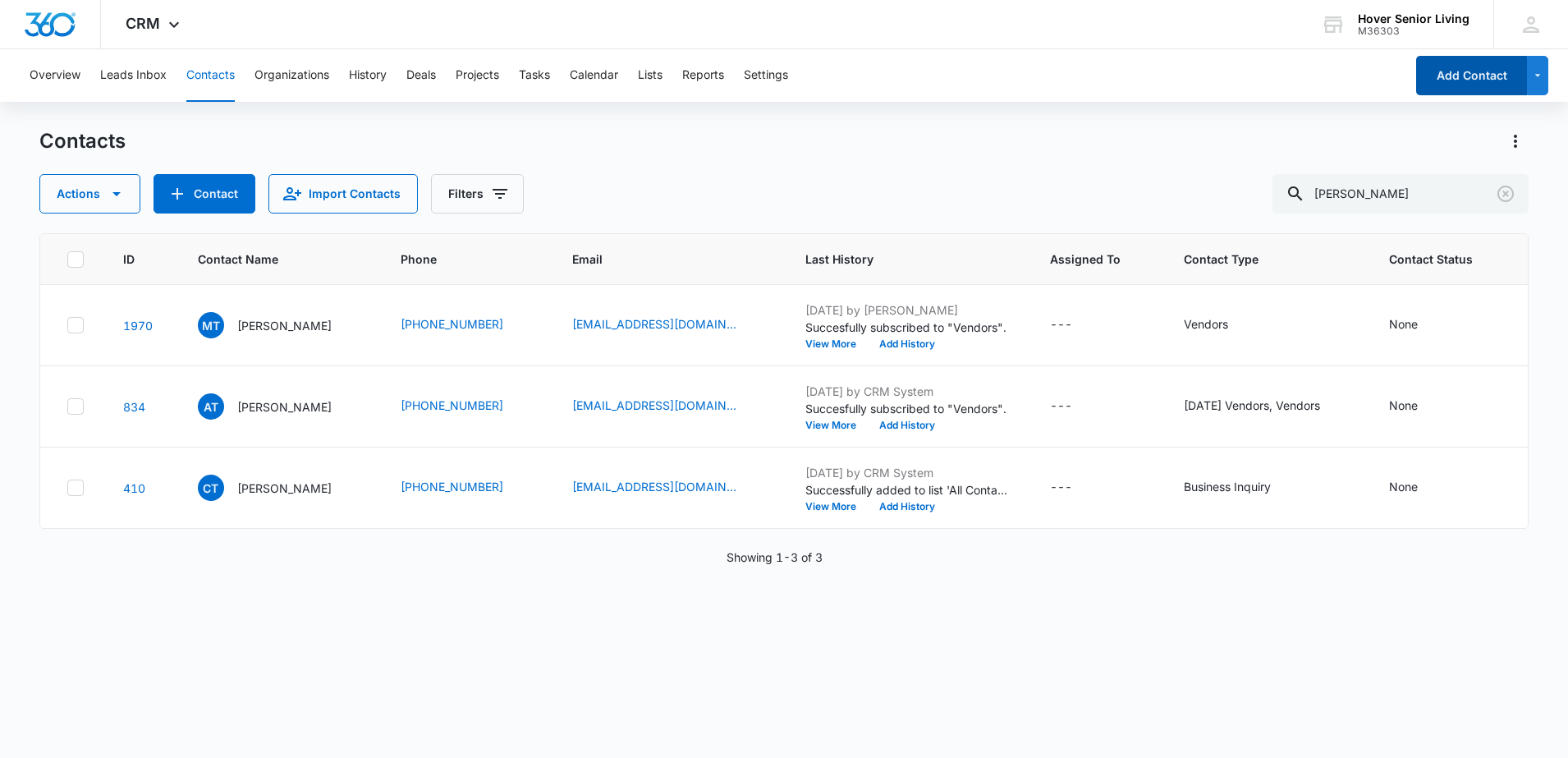
click at [1447, 75] on button "Add Contact" at bounding box center [1471, 76] width 111 height 39
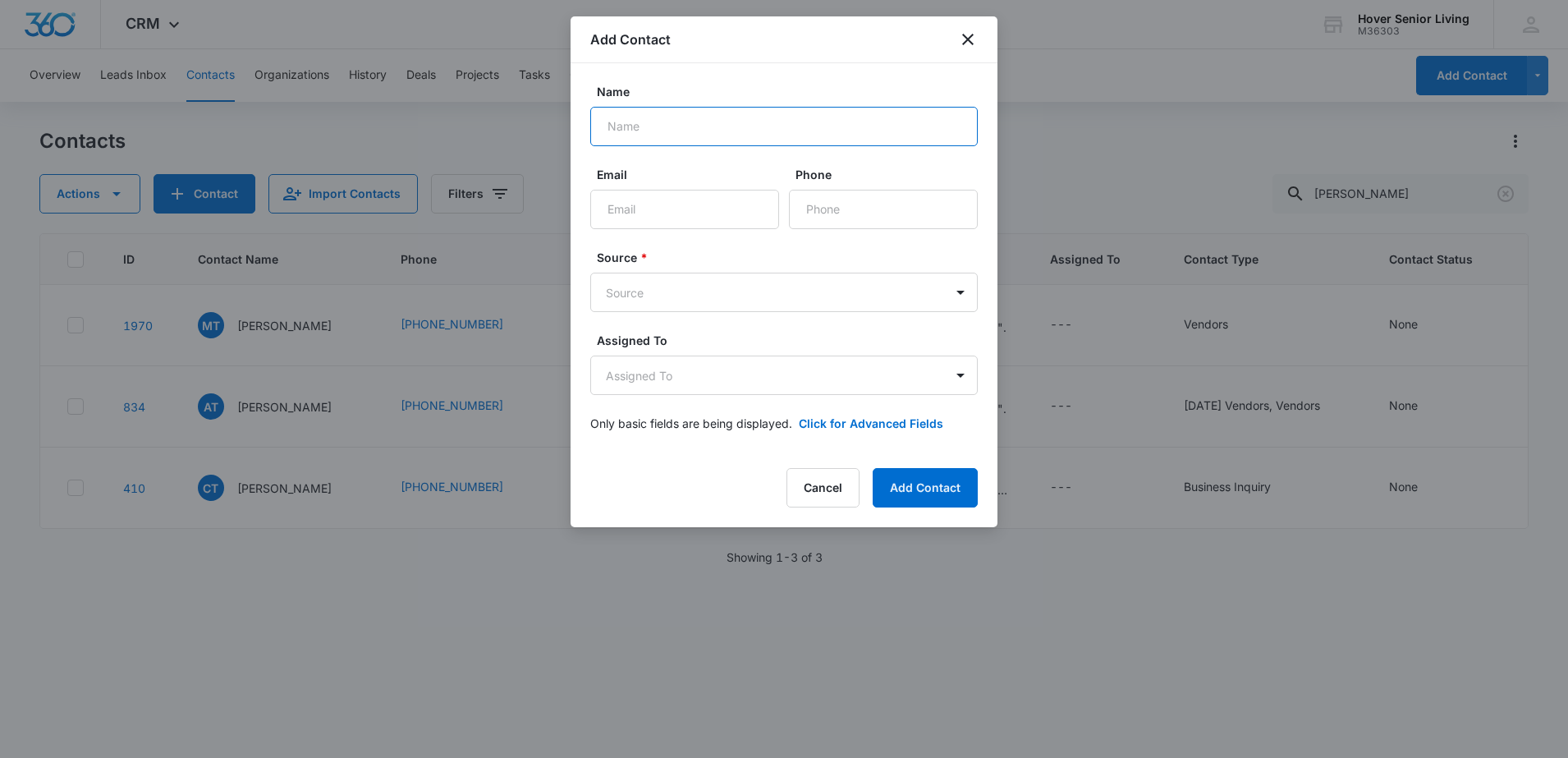
click at [631, 134] on input "Name" at bounding box center [784, 126] width 388 height 39
type input "[PERSON_NAME]"
click at [671, 221] on input "Email" at bounding box center [684, 209] width 189 height 39
type input "[EMAIL_ADDRESS][DOMAIN_NAME]"
type input "[PHONE_NUMBER]"
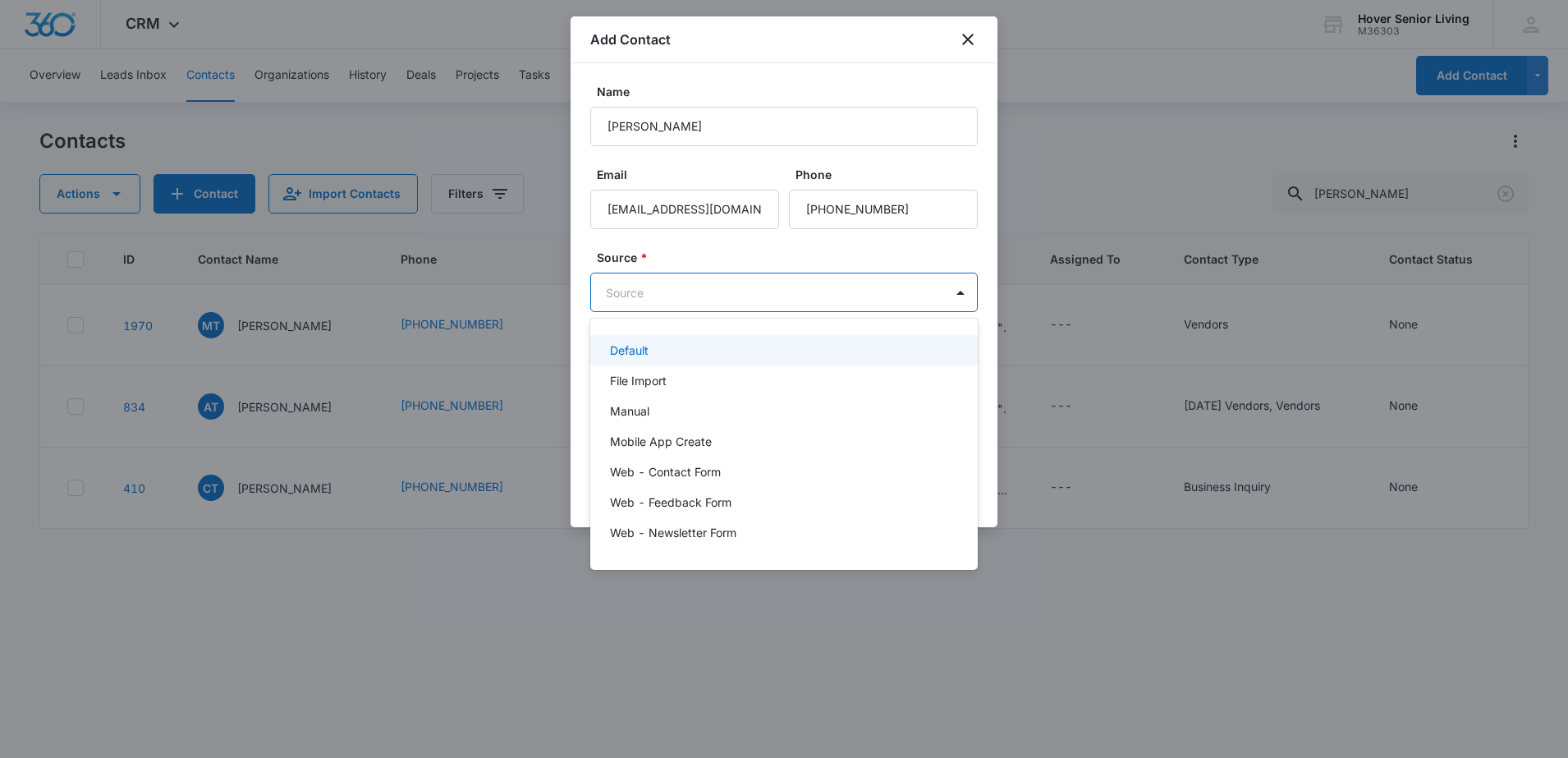
click at [705, 296] on body "CRM Apps Reputation Forms CRM Email Social POS Content Ads Intelligence Files B…" at bounding box center [784, 379] width 1568 height 758
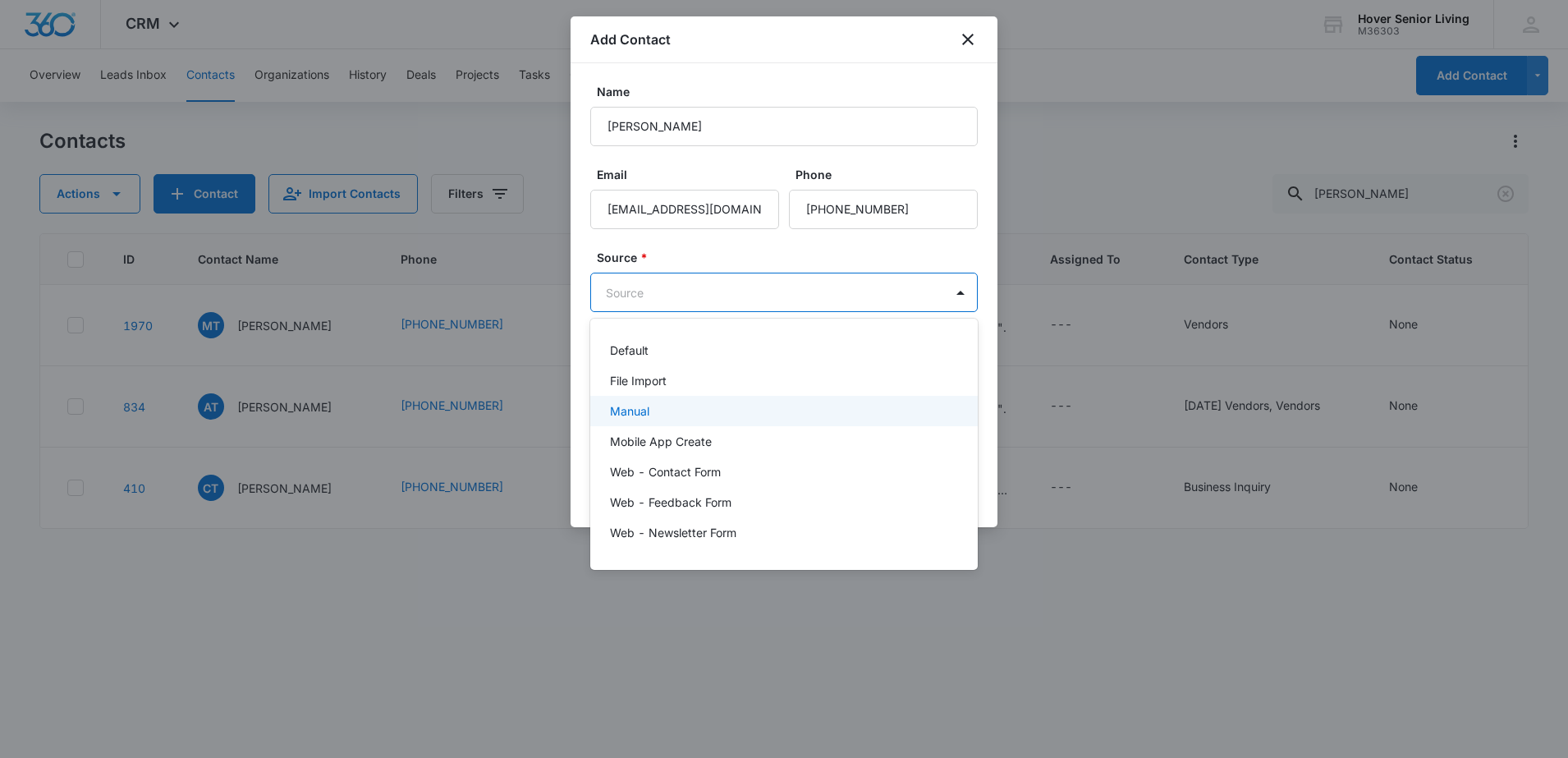
click at [688, 401] on div "Manual" at bounding box center [784, 410] width 388 height 31
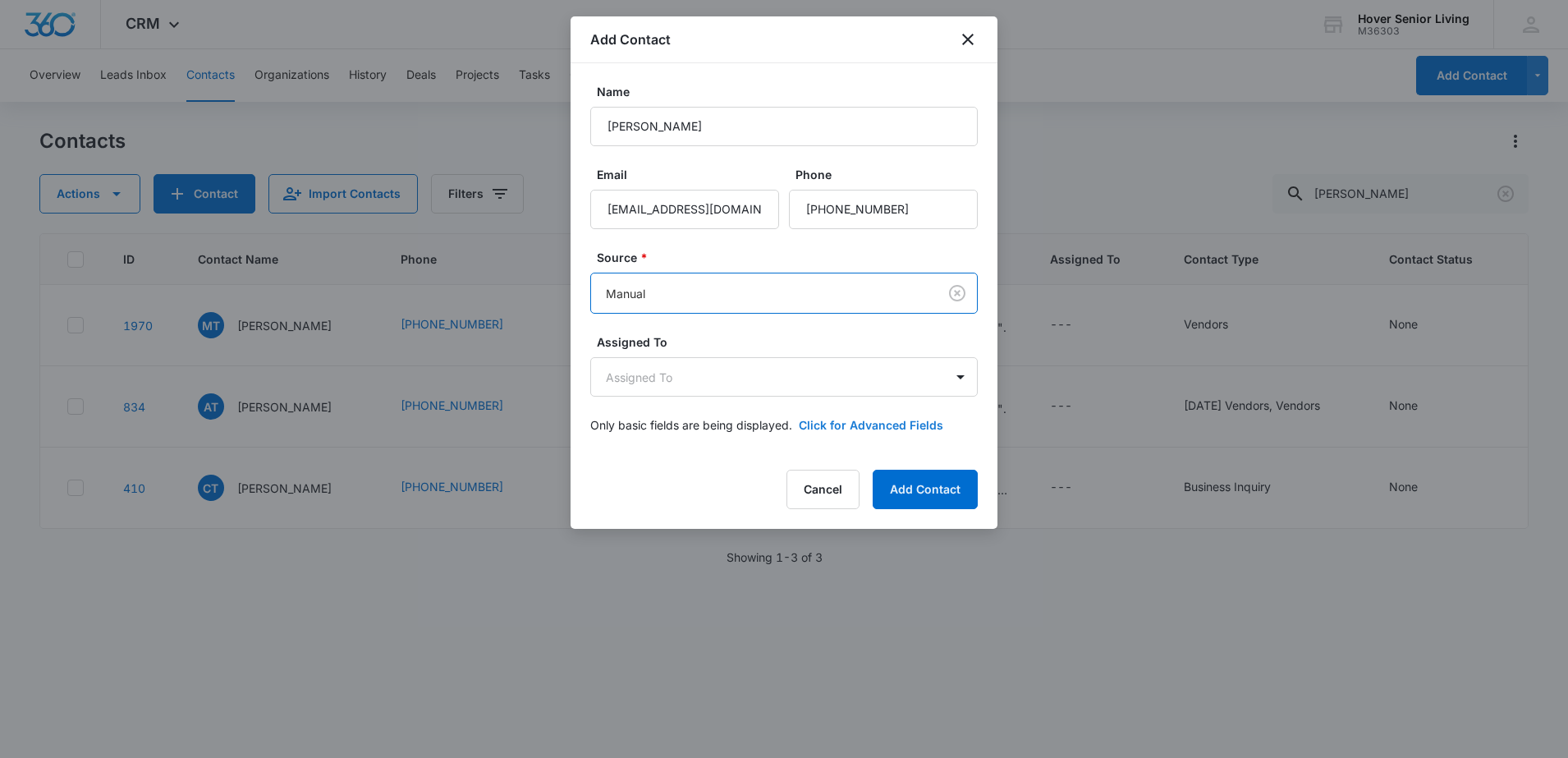
click at [886, 423] on button "Click for Advanced Fields" at bounding box center [871, 424] width 144 height 17
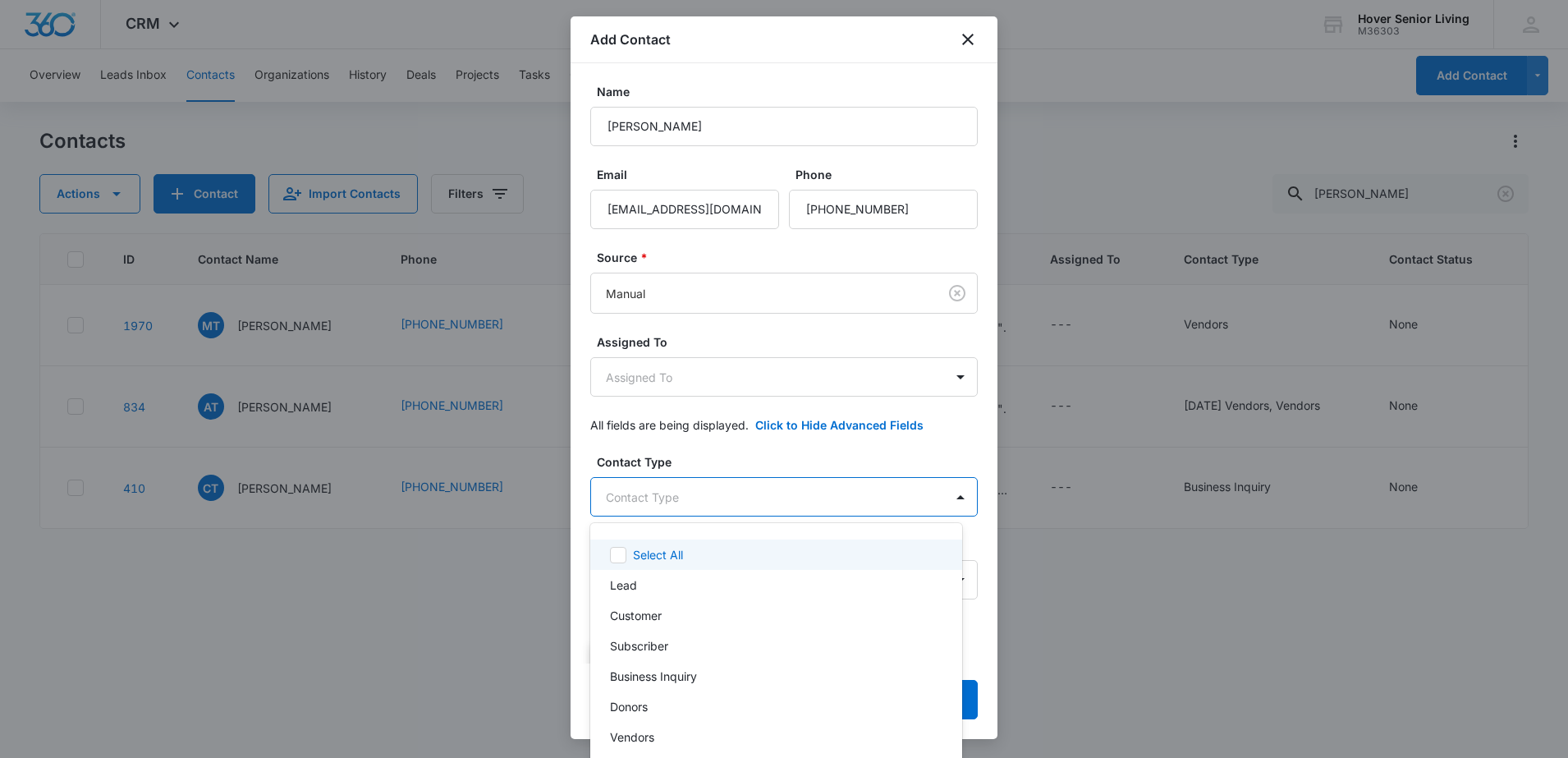
drag, startPoint x: 752, startPoint y: 499, endPoint x: 715, endPoint y: 583, distance: 91.8
click at [751, 504] on body "CRM Apps Reputation Forms CRM Email Social POS Content Ads Intelligence Files B…" at bounding box center [784, 379] width 1568 height 758
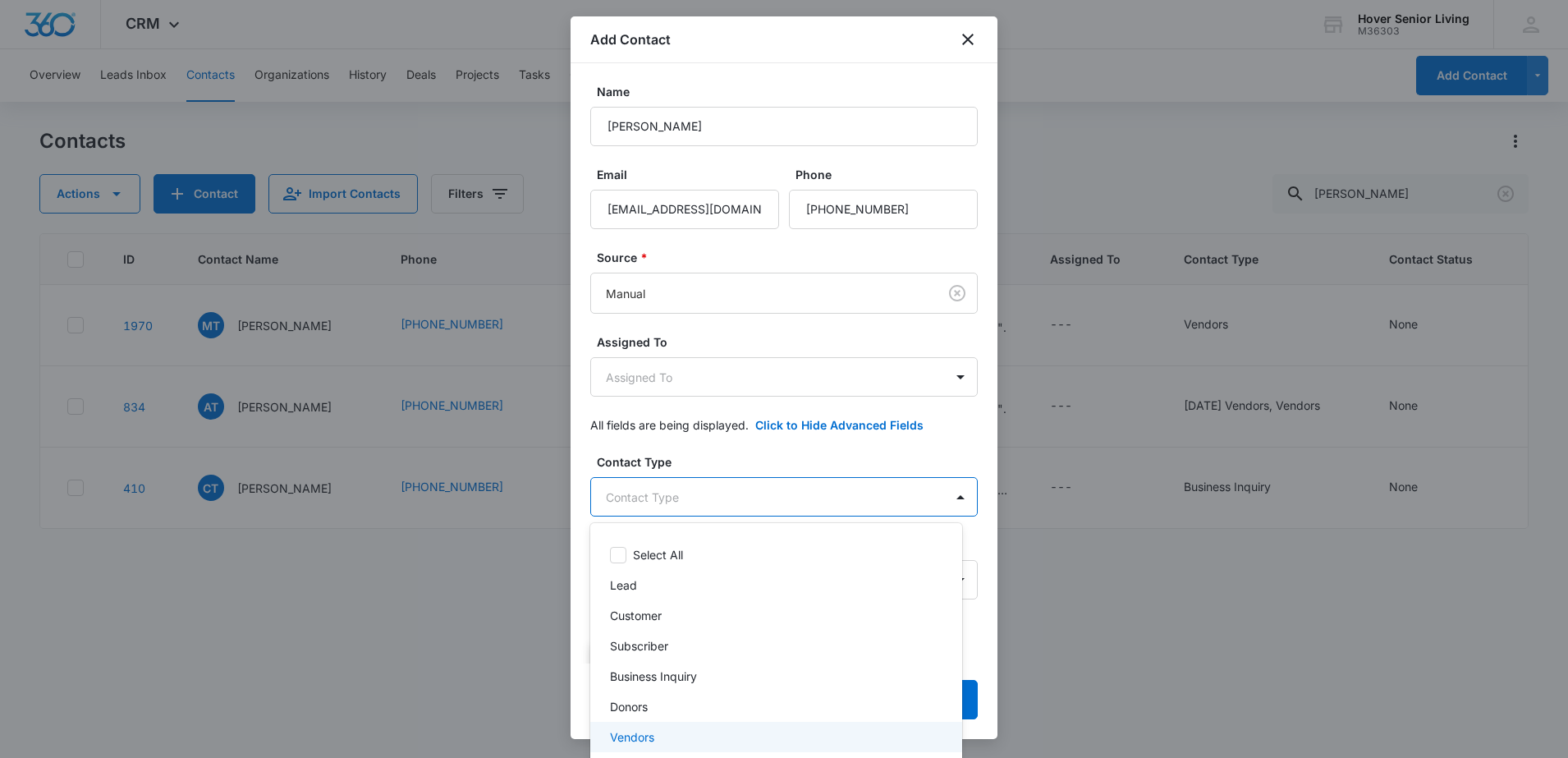
click at [715, 740] on div "Vendors" at bounding box center [774, 737] width 329 height 17
click at [970, 604] on div at bounding box center [784, 379] width 1568 height 758
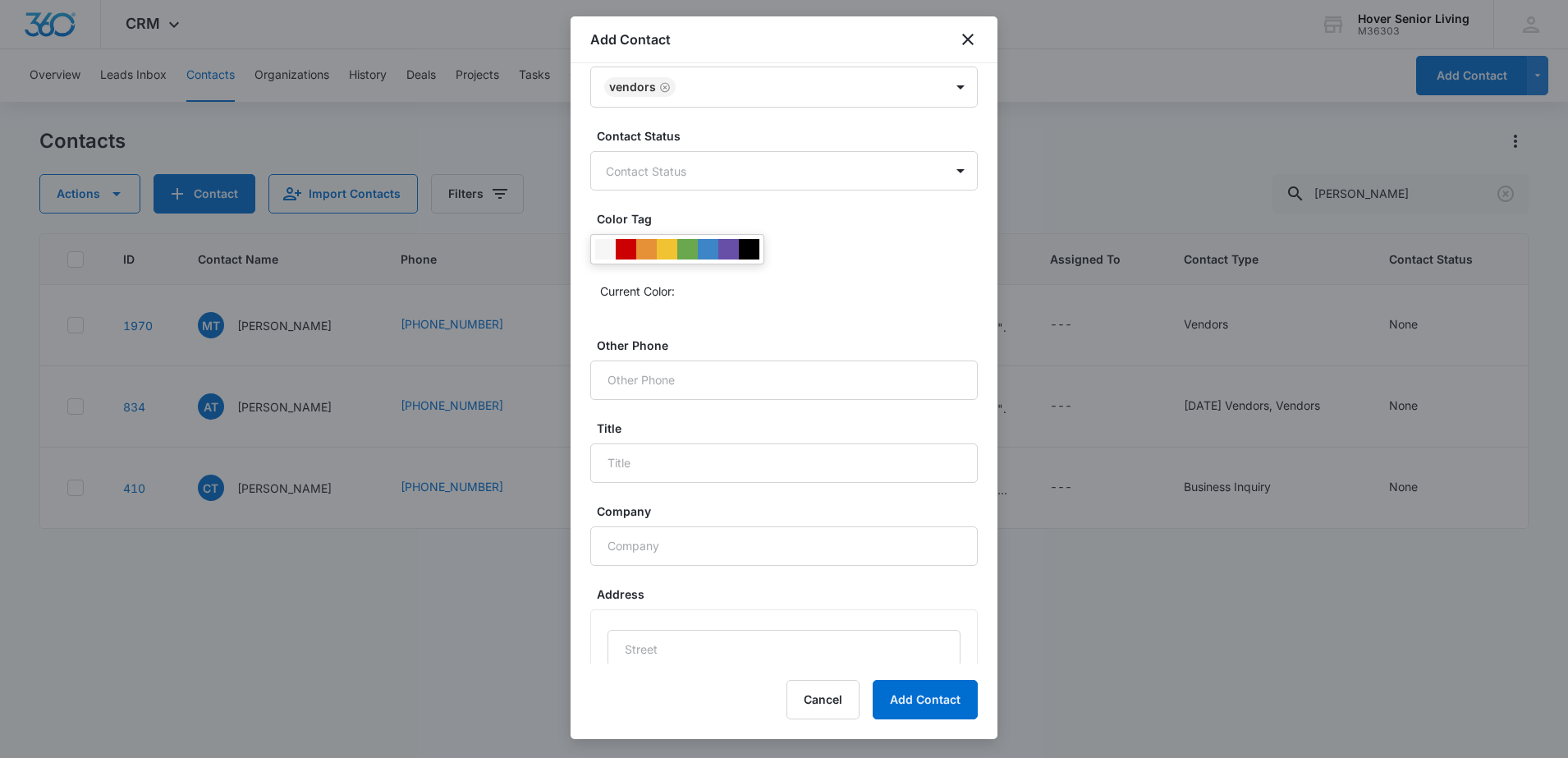
scroll to position [424, 0]
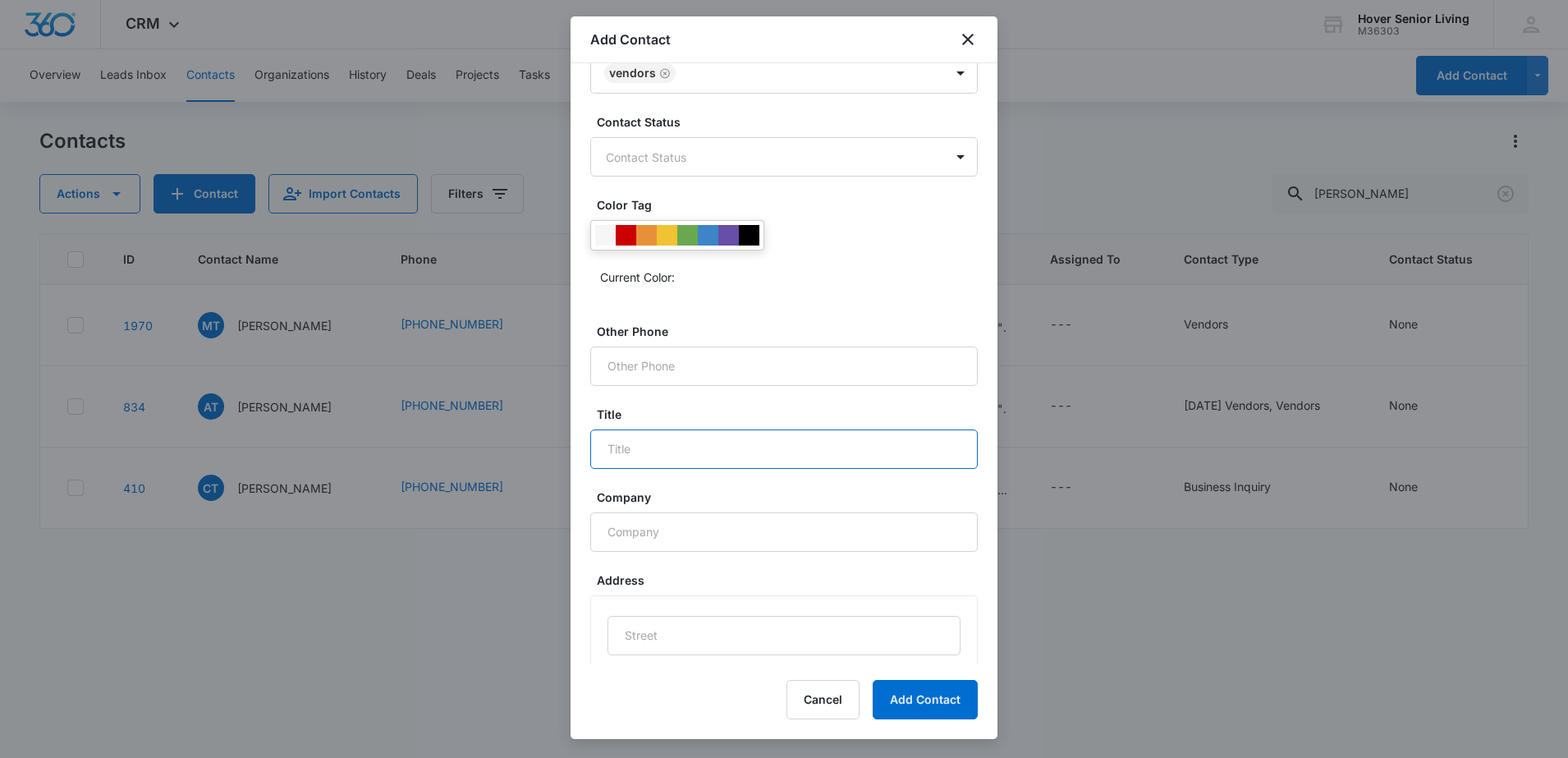
click at [736, 463] on input "Title" at bounding box center [784, 449] width 388 height 39
click at [873, 680] on button "Add Contact" at bounding box center [925, 699] width 105 height 39
type input "c"
type input "Clinical"
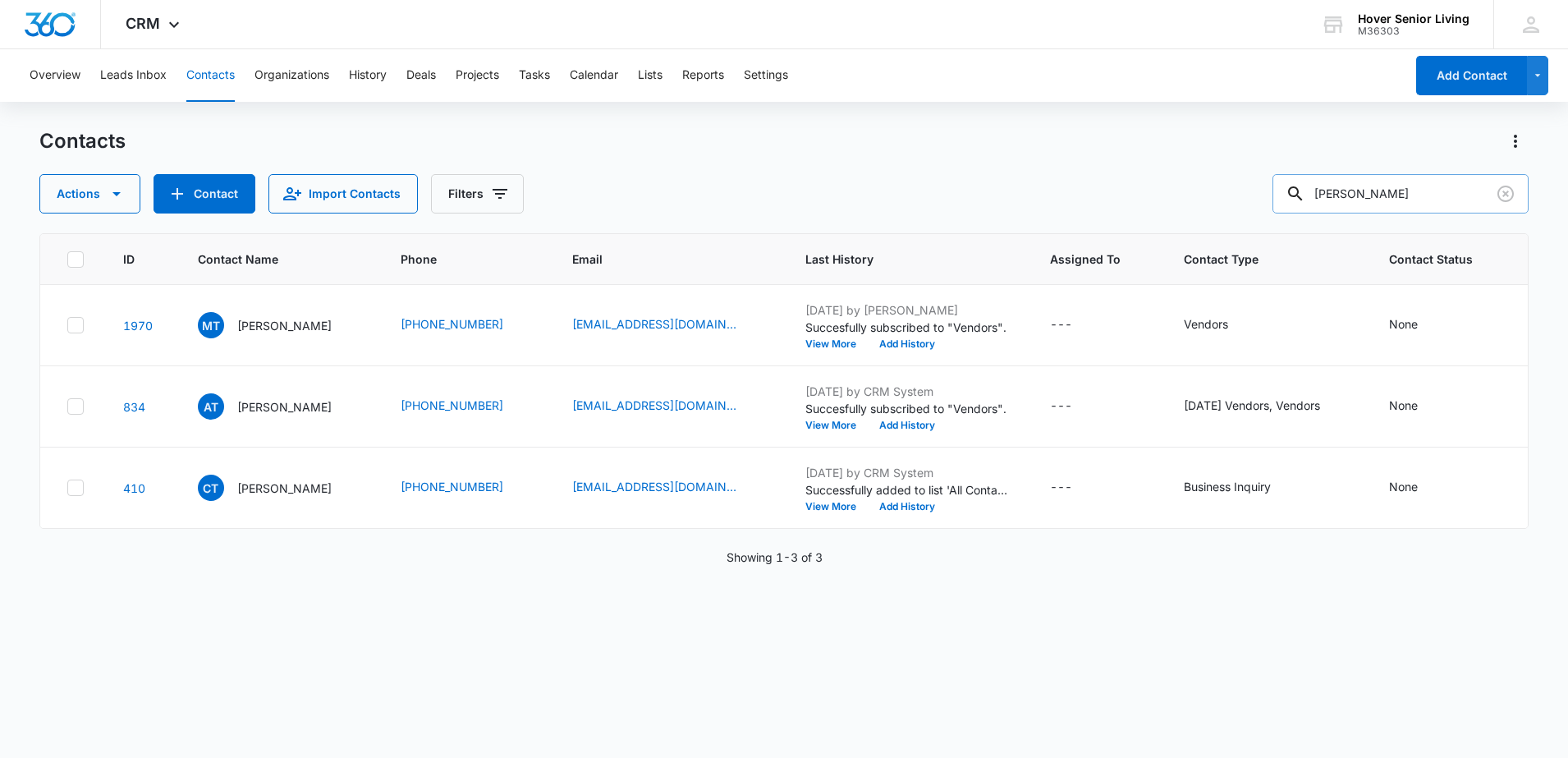
click at [1402, 196] on input "[PERSON_NAME]" at bounding box center [1400, 194] width 256 height 39
drag, startPoint x: 1424, startPoint y: 190, endPoint x: 1178, endPoint y: 179, distance: 246.2
click at [1178, 179] on div "Actions Contact Import Contacts Filters [GEOGRAPHIC_DATA]" at bounding box center [784, 194] width 1490 height 39
click at [226, 189] on button "Contact" at bounding box center [204, 194] width 102 height 39
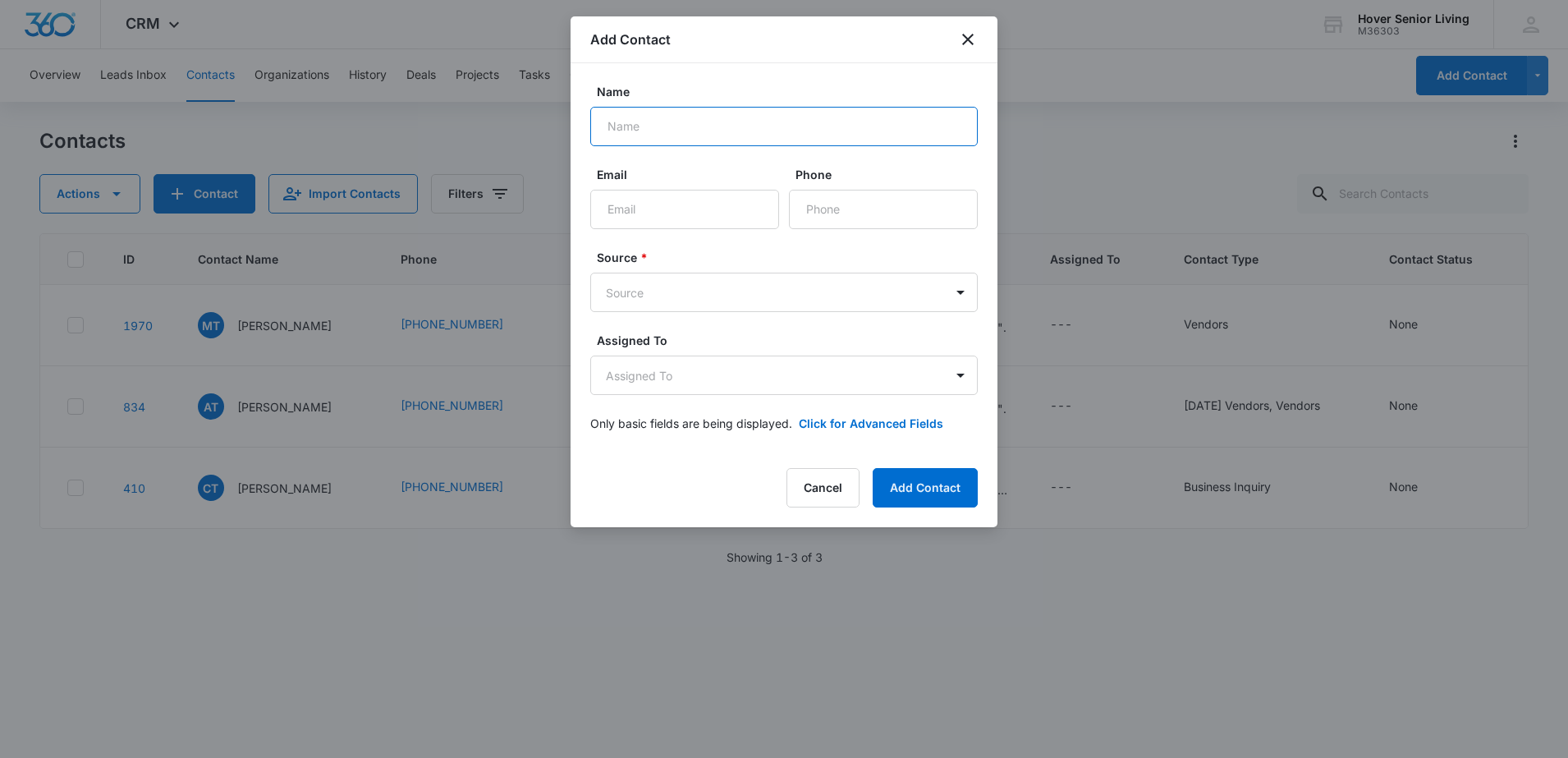
click at [658, 124] on input "Name" at bounding box center [784, 126] width 388 height 39
type input "[PERSON_NAME]"
type input "[EMAIL_ADDRESS][DOMAIN_NAME]"
type input "[PHONE_NUMBER]"
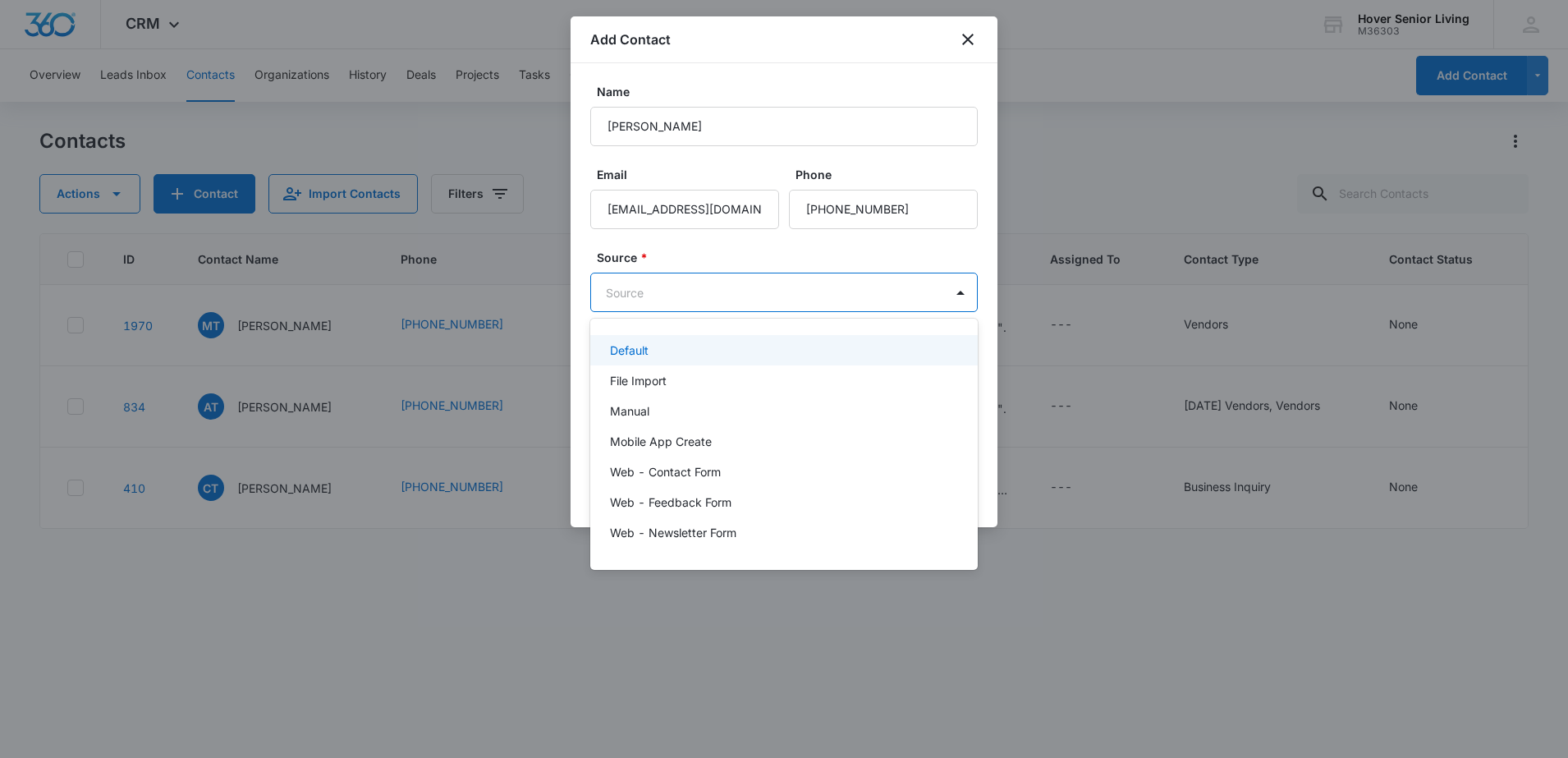
click at [797, 303] on body "CRM Apps Reputation Forms CRM Email Social POS Content Ads Intelligence Files B…" at bounding box center [784, 379] width 1568 height 758
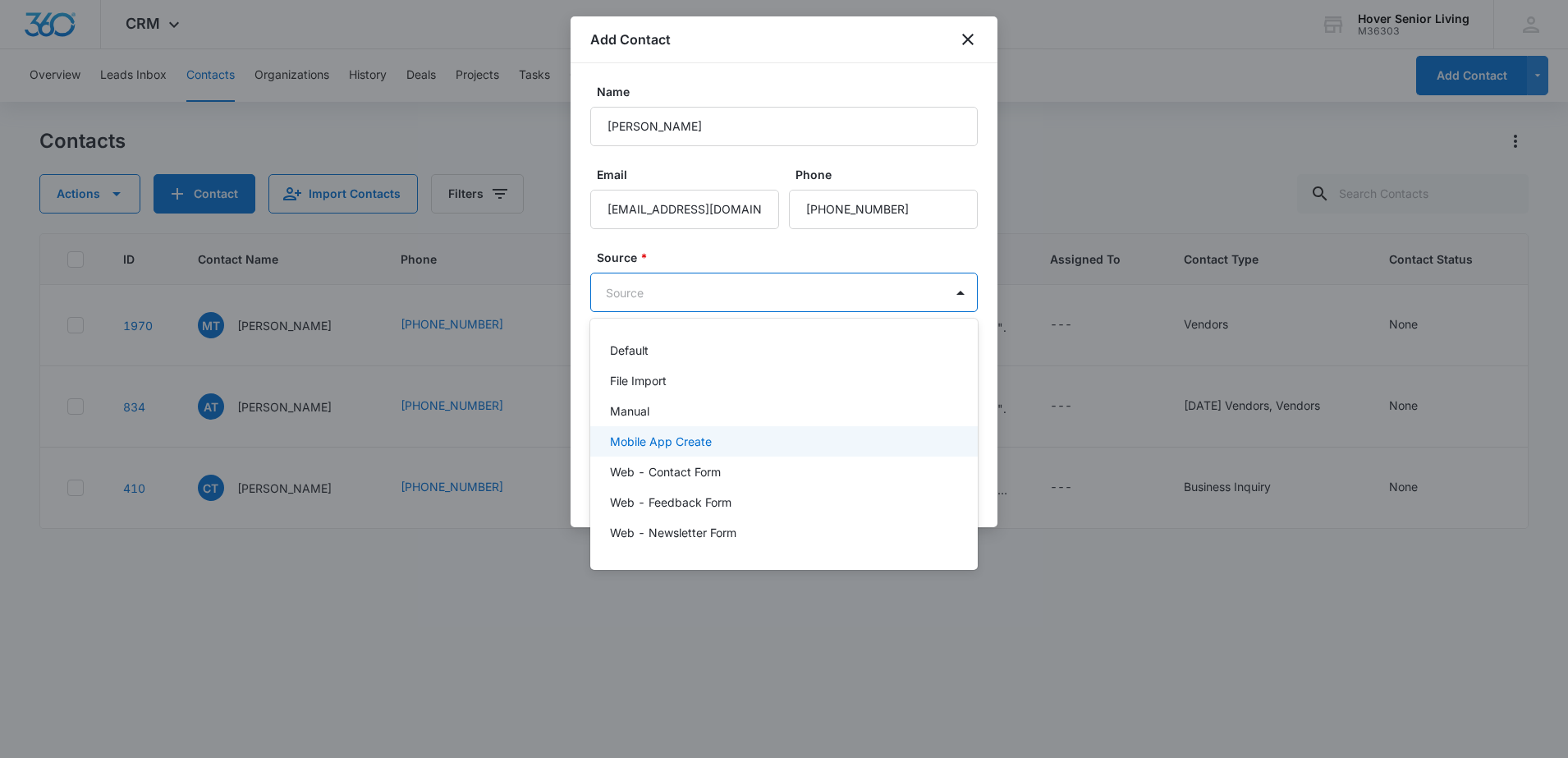
drag, startPoint x: 698, startPoint y: 429, endPoint x: 701, endPoint y: 415, distance: 14.3
click at [701, 415] on div "Default File Import Manual Mobile App Create Web - Contact Form Web - Feedback …" at bounding box center [784, 444] width 388 height 225
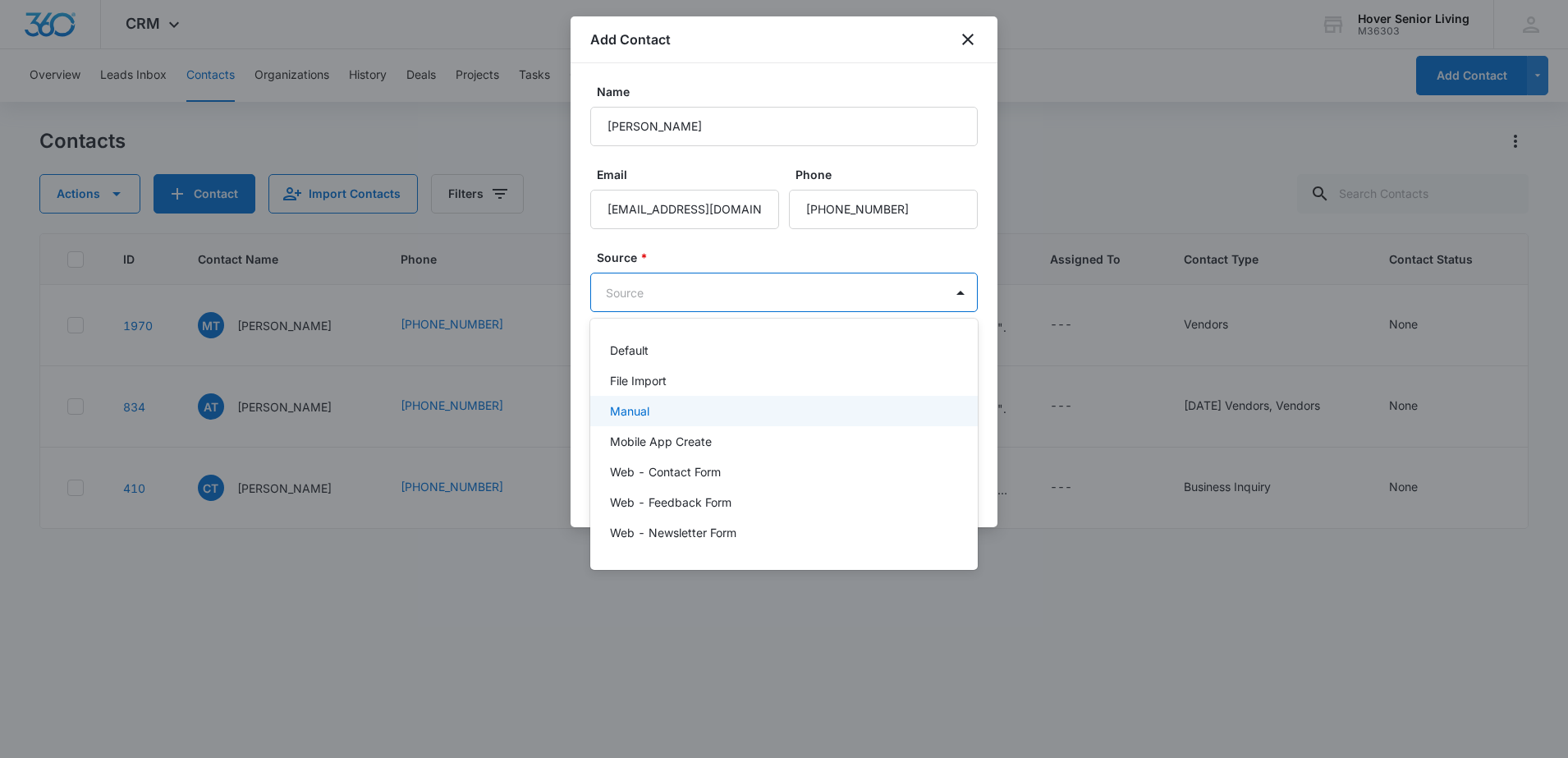
click at [701, 415] on div "Manual" at bounding box center [782, 410] width 345 height 17
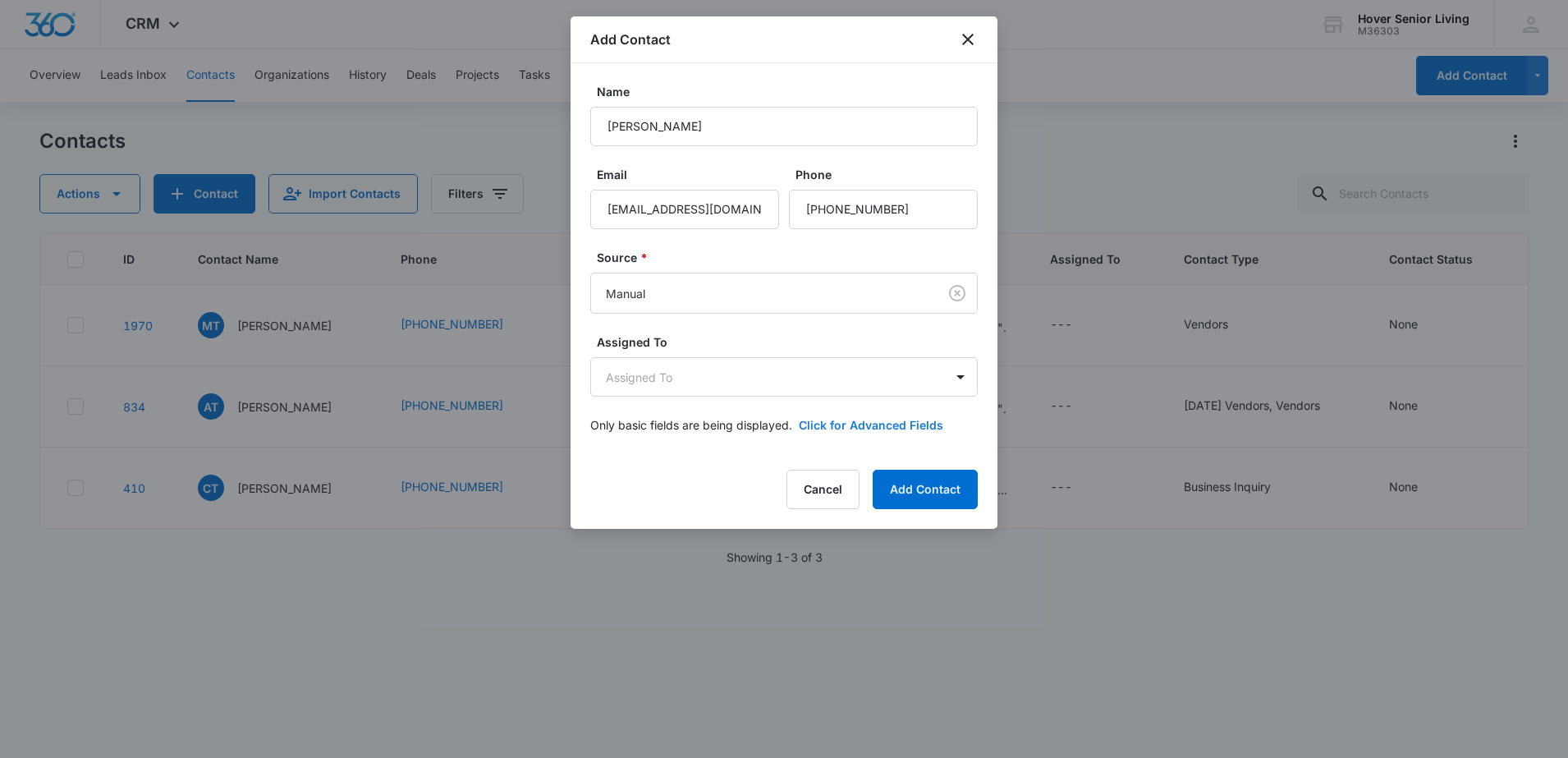
click at [866, 422] on button "Click for Advanced Fields" at bounding box center [871, 424] width 144 height 17
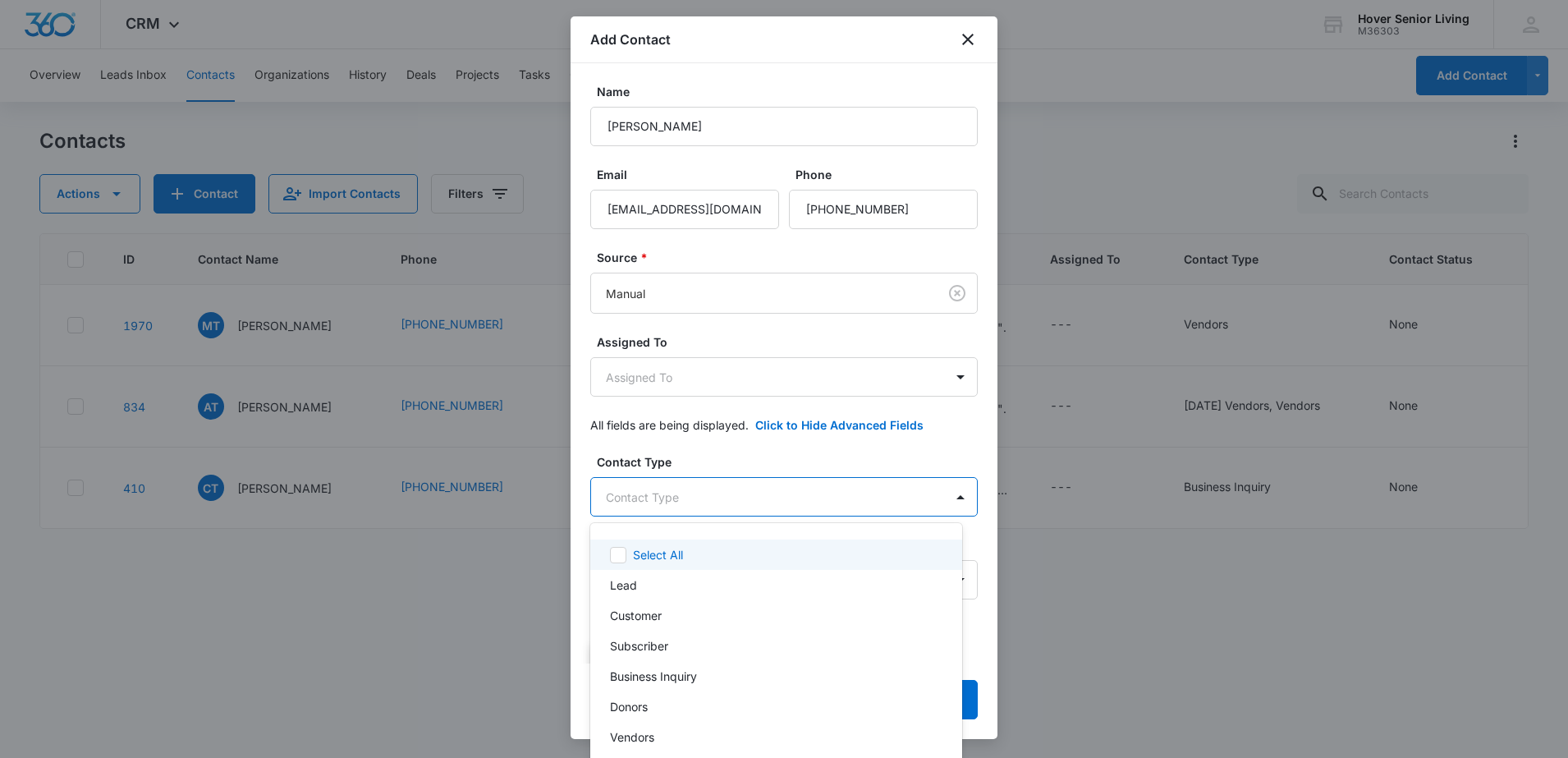
click at [758, 496] on body "CRM Apps Reputation Forms CRM Email Social POS Content Ads Intelligence Files B…" at bounding box center [784, 379] width 1568 height 758
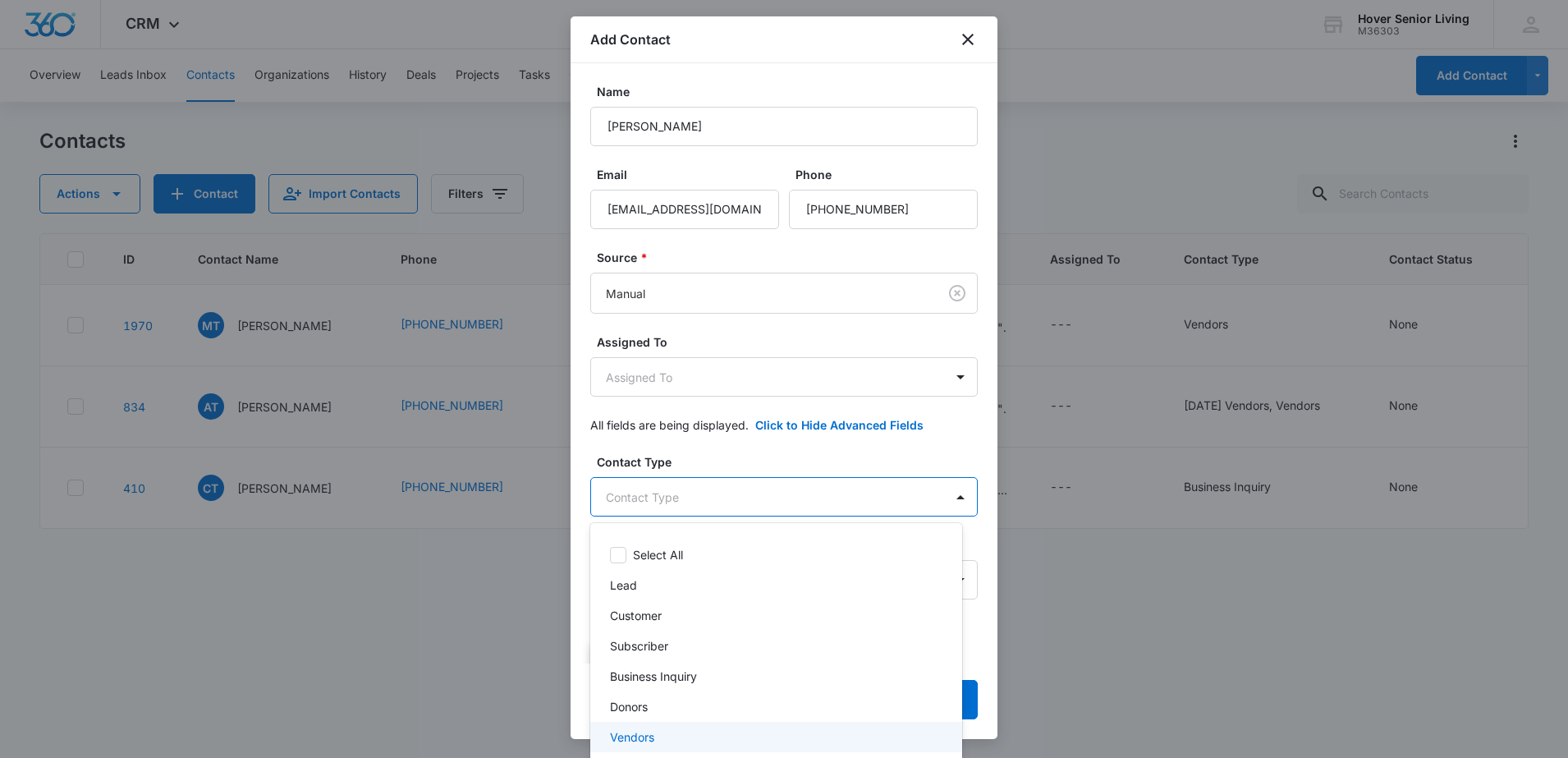
drag, startPoint x: 677, startPoint y: 733, endPoint x: 681, endPoint y: 725, distance: 8.9
click at [678, 728] on div "Vendors" at bounding box center [774, 737] width 329 height 17
click at [973, 420] on div at bounding box center [784, 379] width 1568 height 758
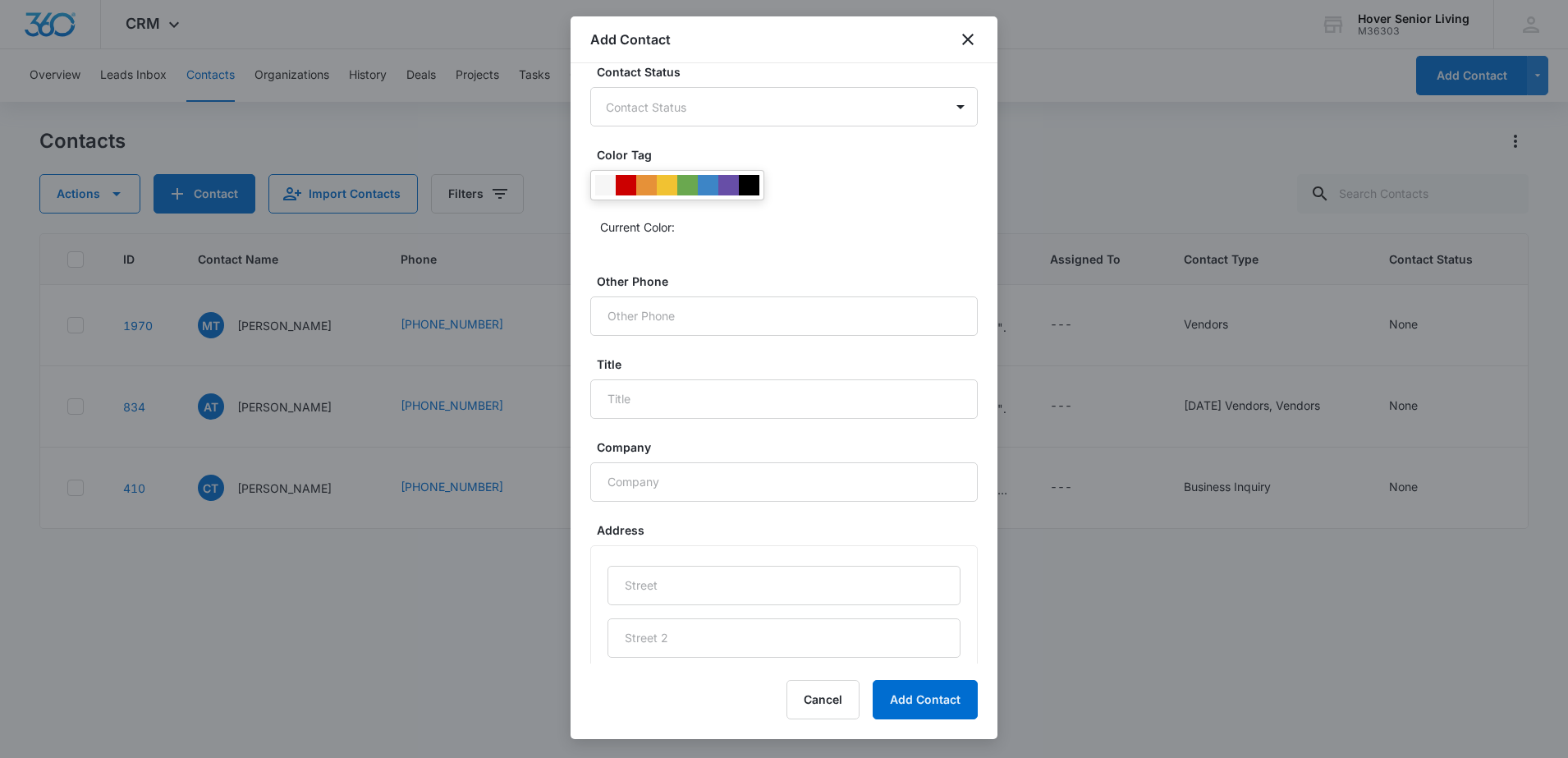
scroll to position [631, 0]
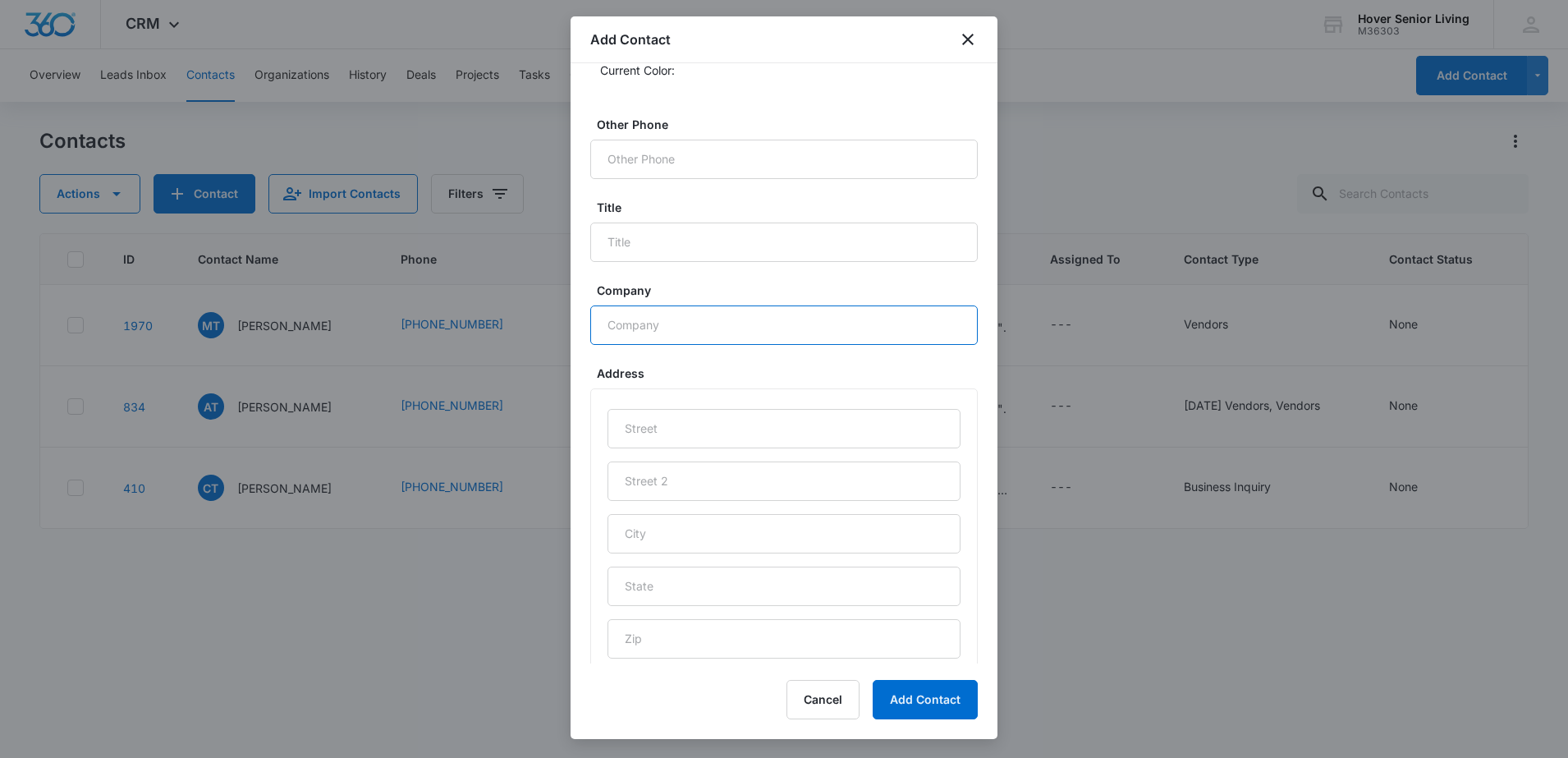
click at [678, 326] on input "Company" at bounding box center [784, 325] width 388 height 39
type input "The [GEOGRAPHIC_DATA]"
type input "[STREET_ADDRESS][PERSON_NAME]"
type input "Longmont"
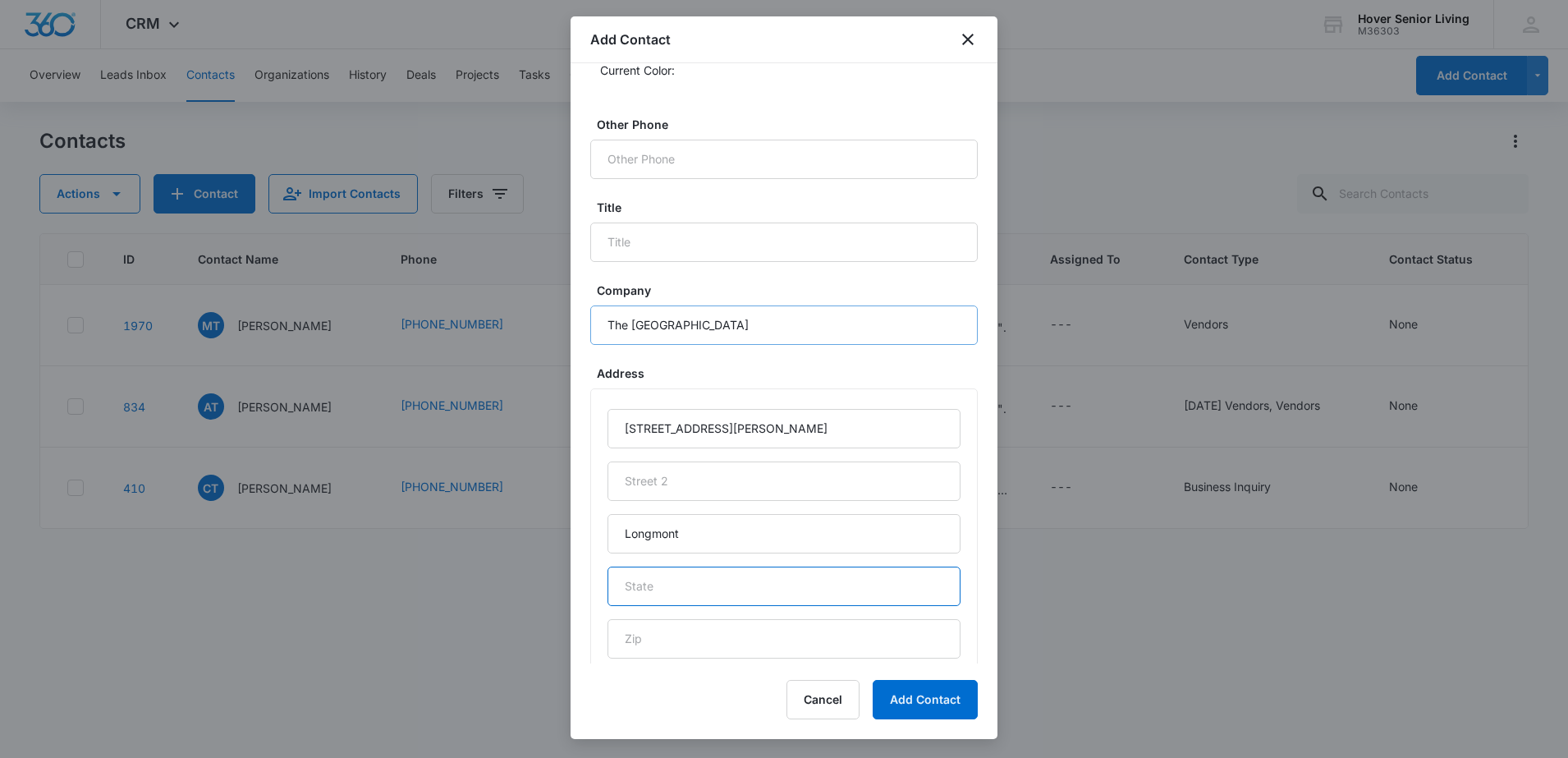
type input "CO"
type input "80501"
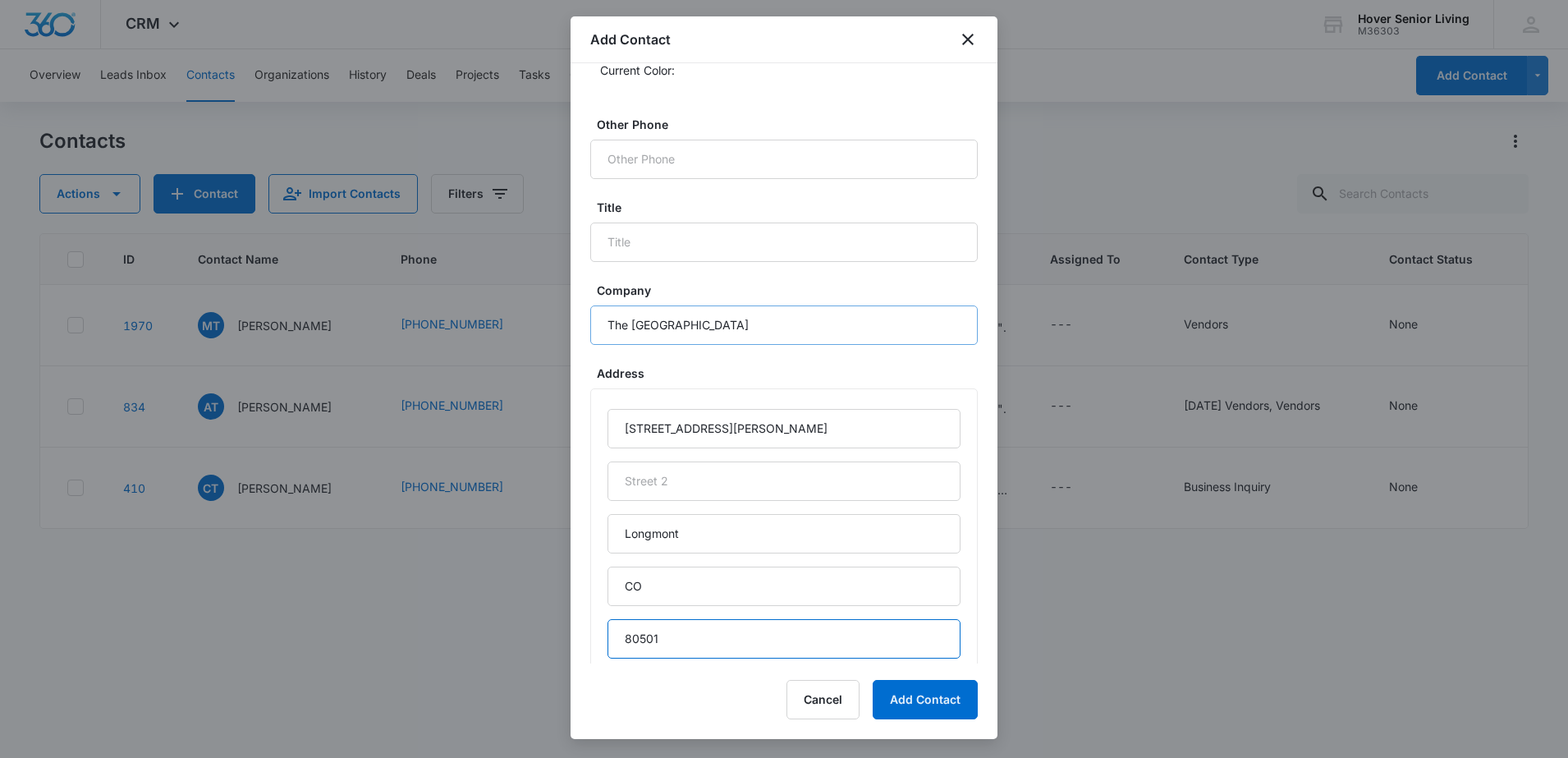
type input "[GEOGRAPHIC_DATA]"
click at [945, 705] on button "Add Contact" at bounding box center [925, 699] width 105 height 39
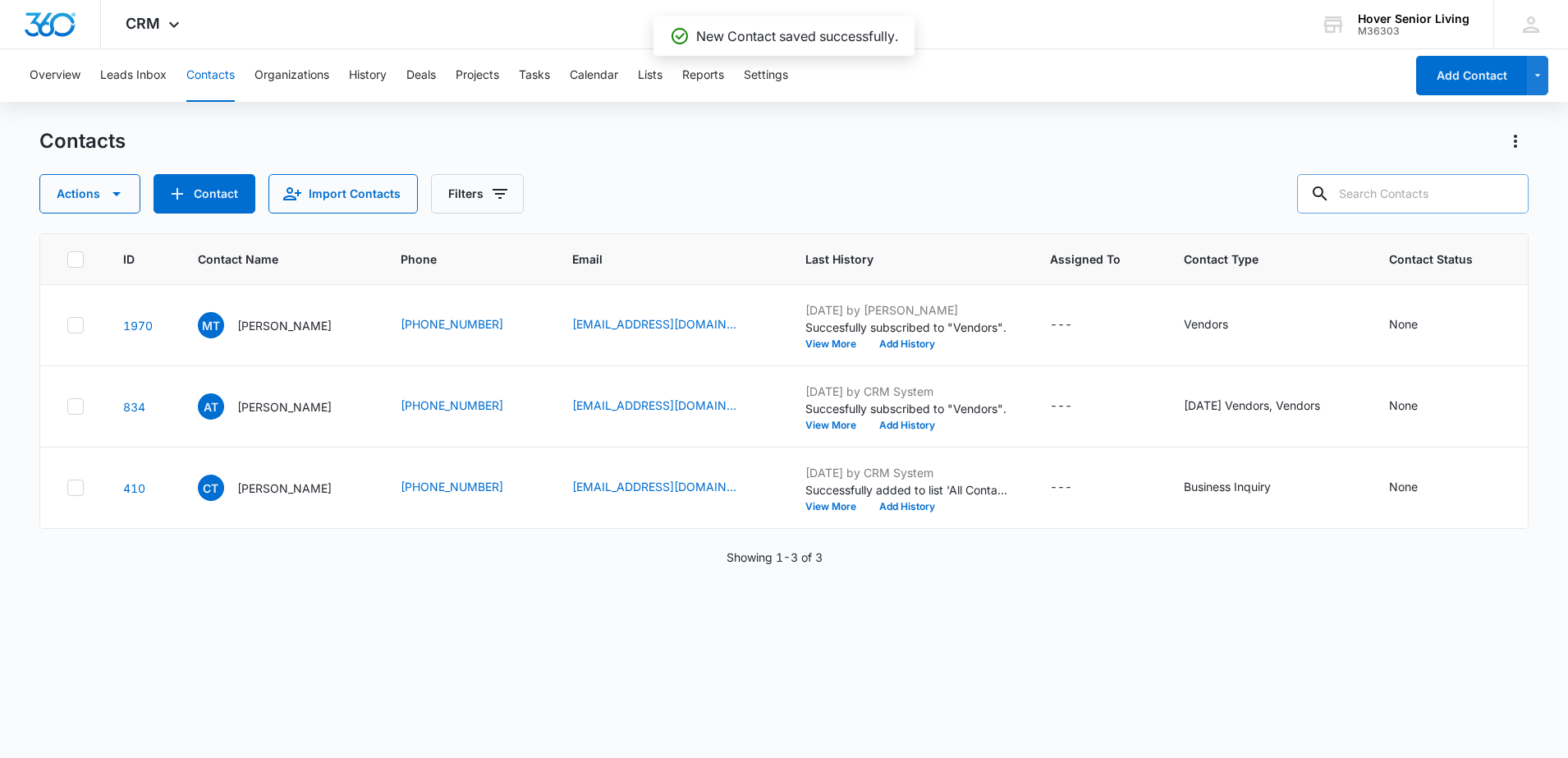
click at [1378, 193] on input "text" at bounding box center [1412, 194] width 231 height 39
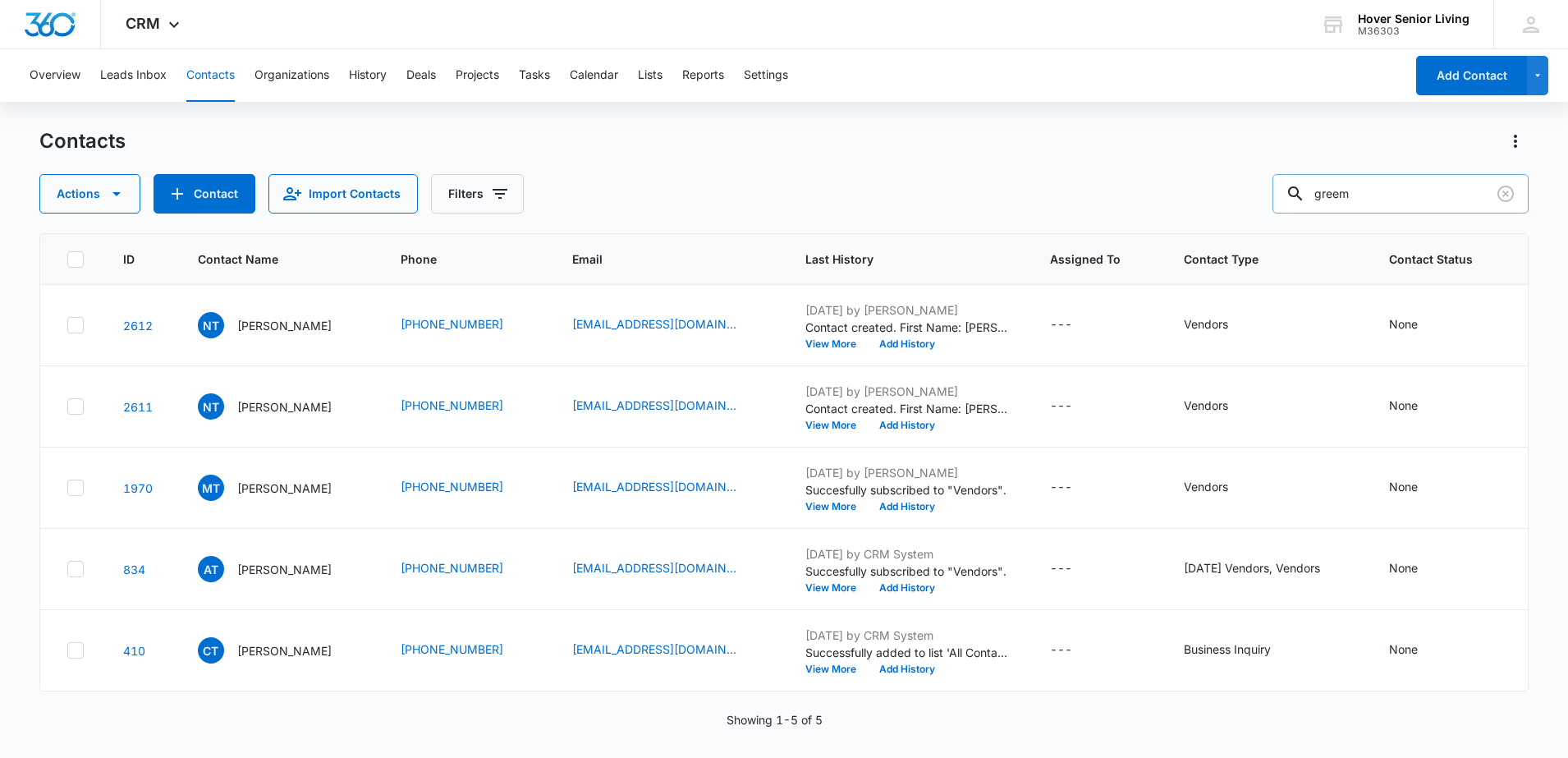
type input "greem"
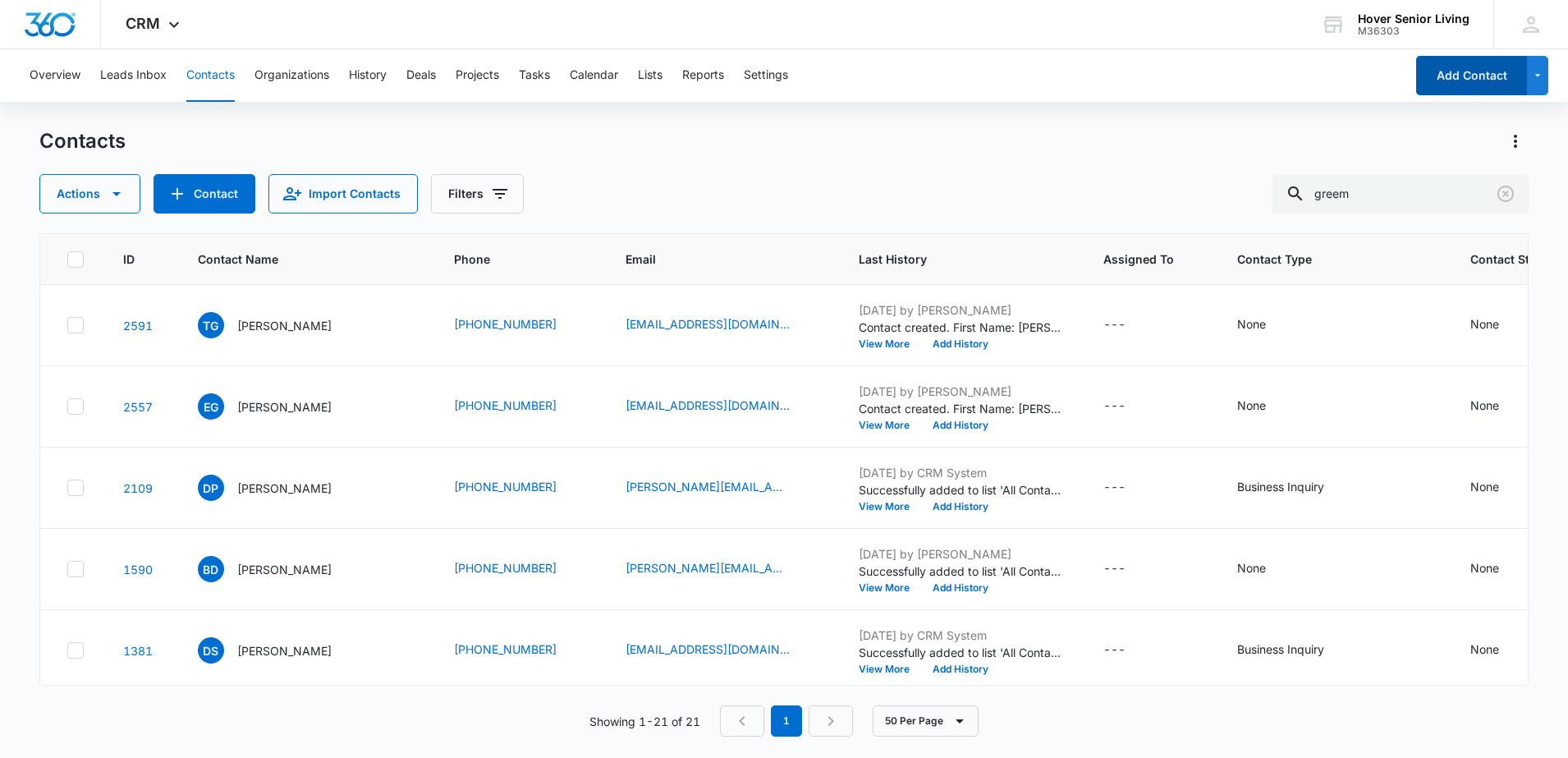
click at [1446, 77] on button "Add Contact" at bounding box center [1471, 76] width 111 height 39
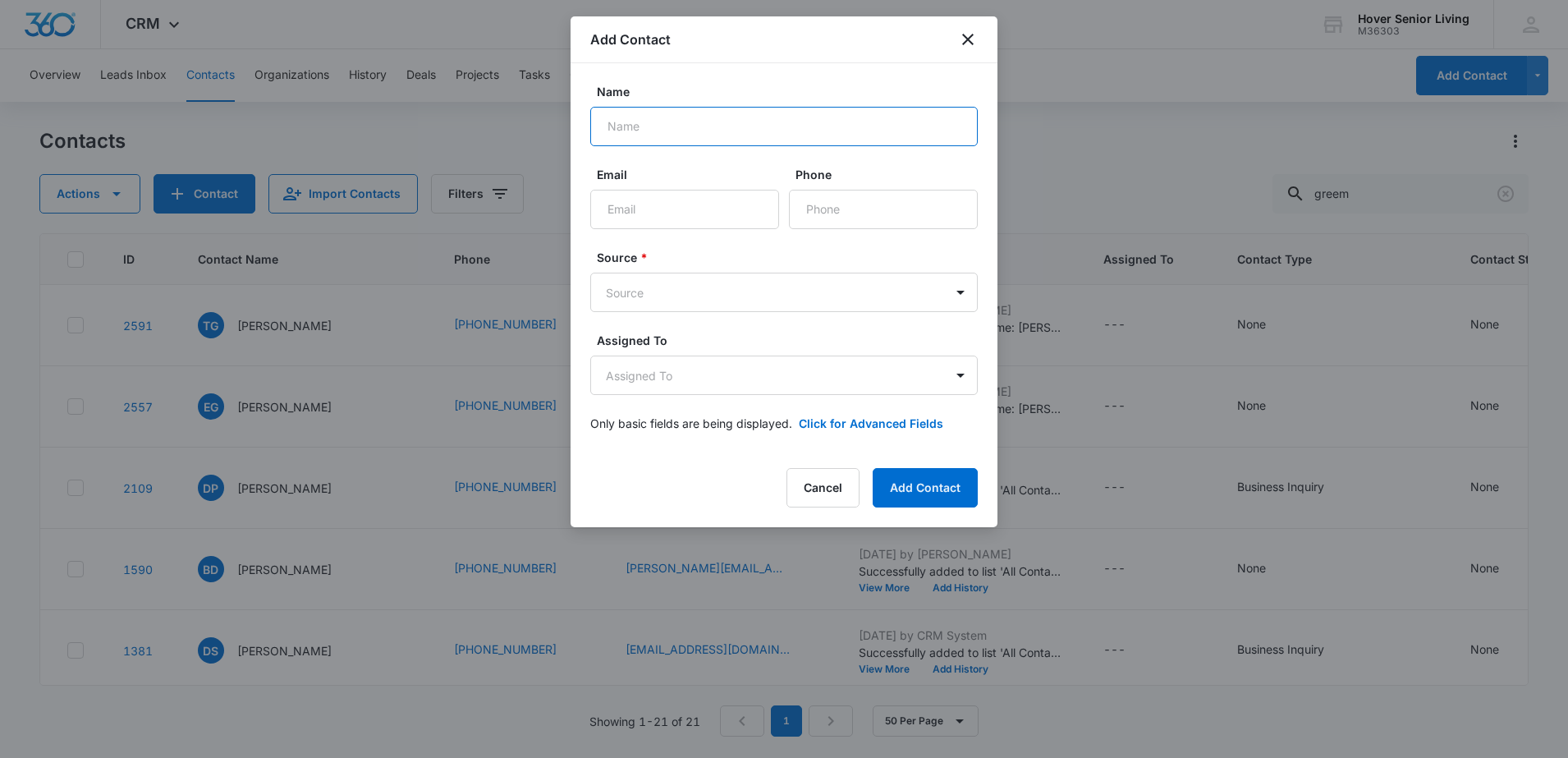
click at [621, 123] on input "Name" at bounding box center [784, 126] width 388 height 39
type input "[PERSON_NAME]"
type input "[DOMAIN_NAME][PERSON_NAME]"
click at [621, 123] on input "[PERSON_NAME]" at bounding box center [784, 126] width 388 height 39
type input "Ni.comcole Green"
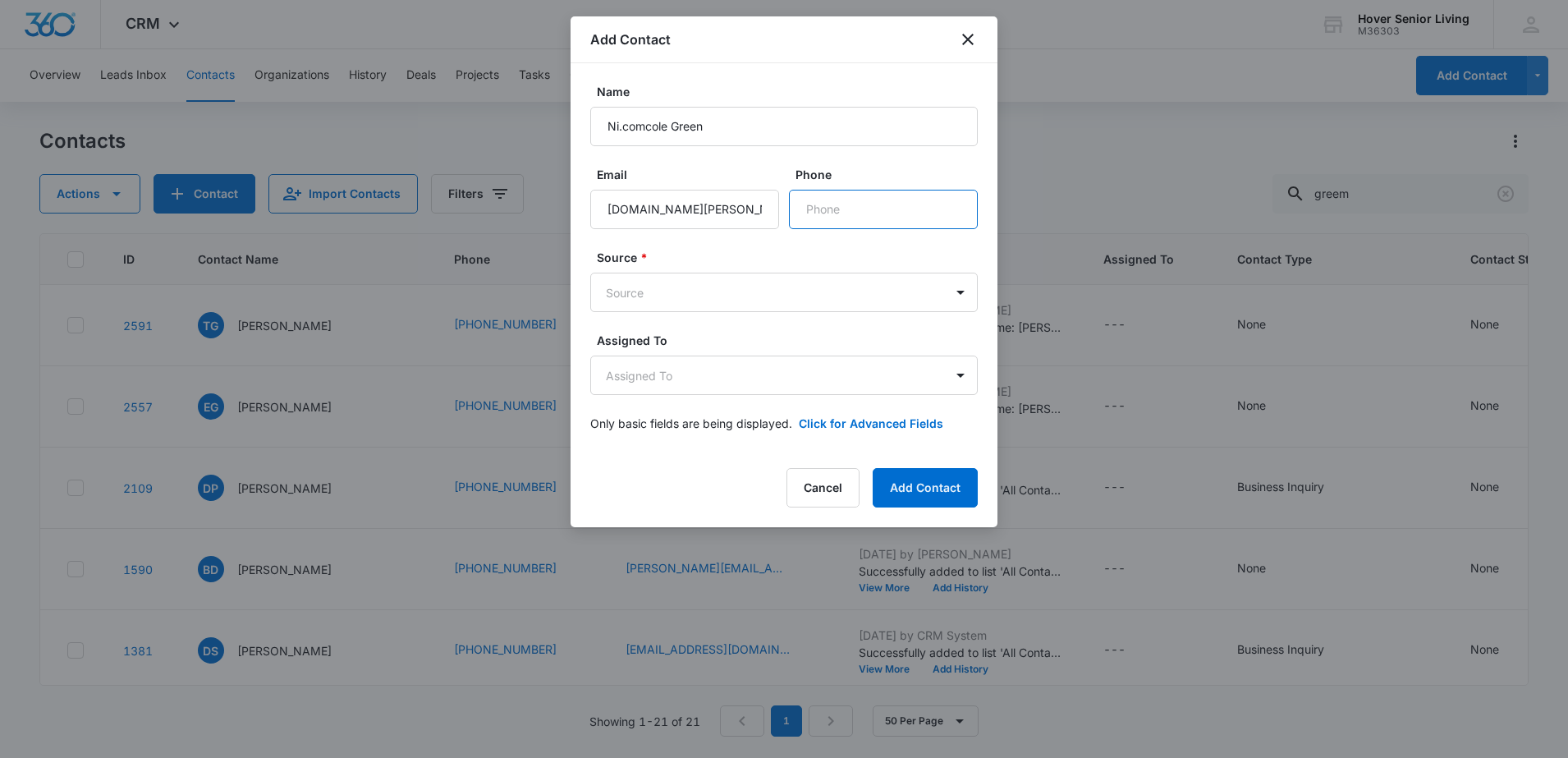
click at [851, 203] on input "Phone" at bounding box center [883, 209] width 189 height 39
click at [739, 214] on input "[DOMAIN_NAME][PERSON_NAME]" at bounding box center [684, 209] width 189 height 39
type input "[DOMAIN_NAME][EMAIL_ADDRESS][DOMAIN_NAME]"
click at [911, 198] on input "Phone" at bounding box center [883, 209] width 189 height 39
type input "[PHONE_NUMBER]"
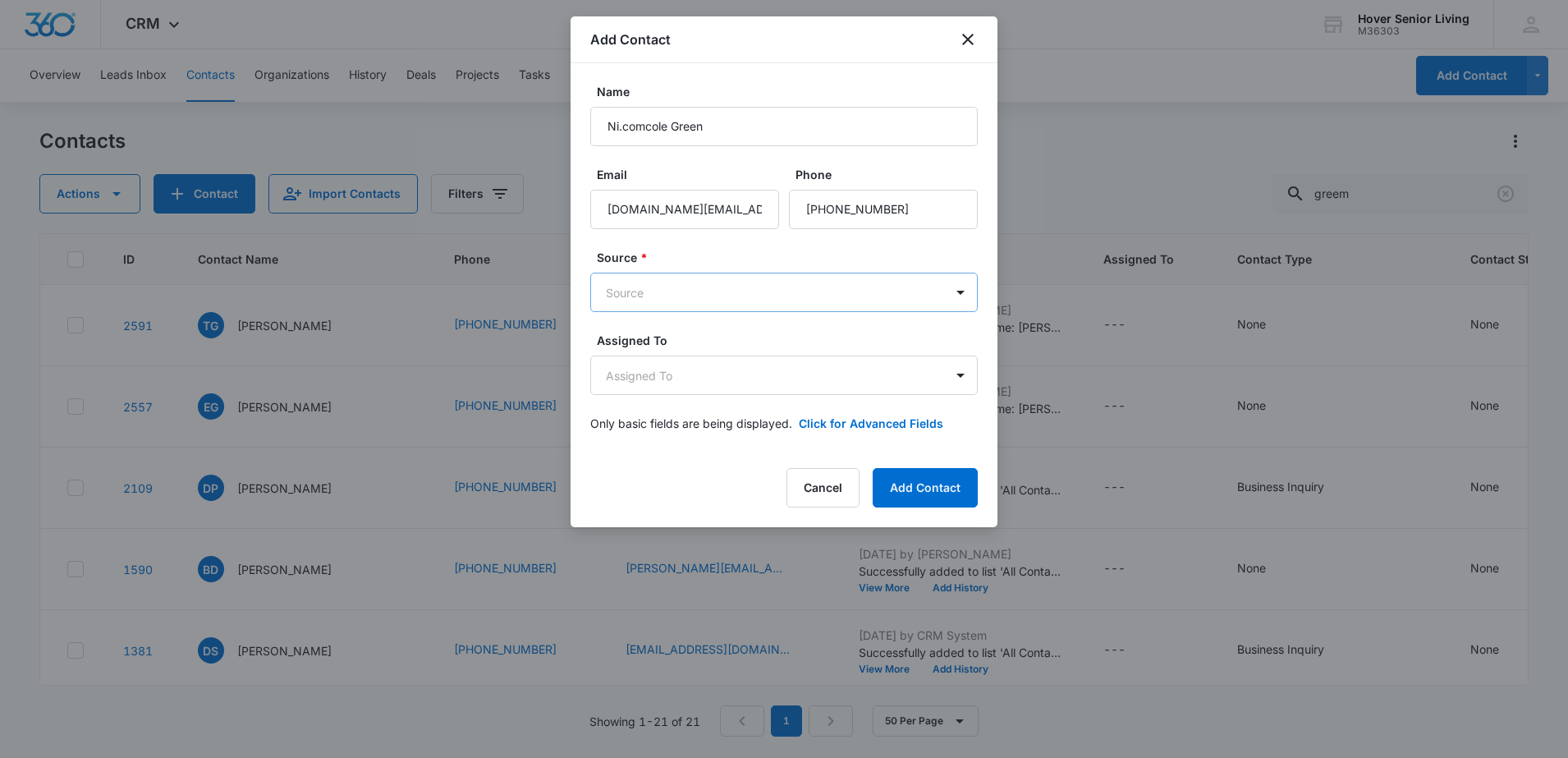
click at [646, 306] on body "CRM Apps Reputation Forms CRM Email Social POS Content Ads Intelligence Files B…" at bounding box center [784, 379] width 1568 height 758
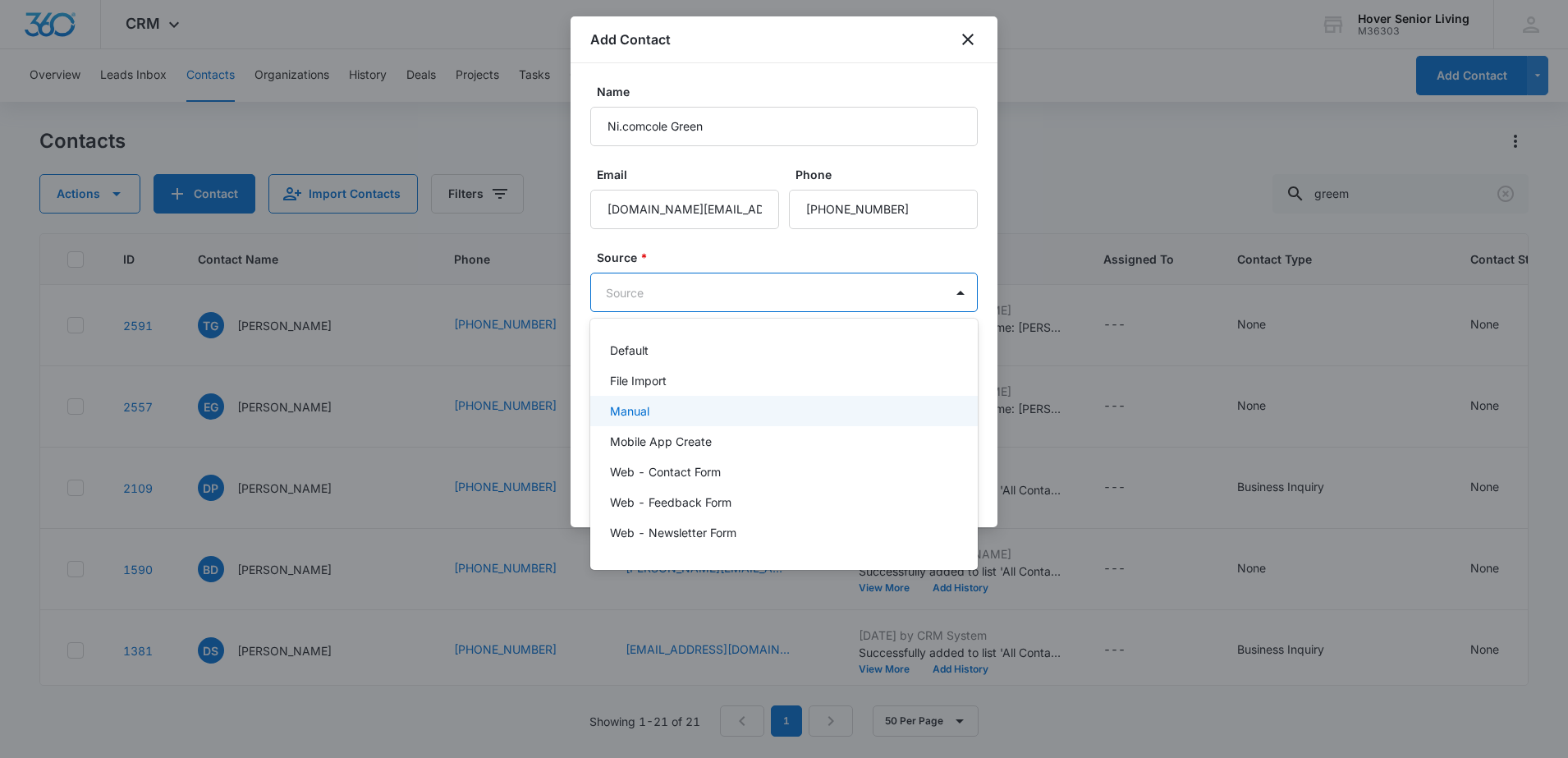
click at [668, 416] on div "Manual" at bounding box center [782, 410] width 345 height 17
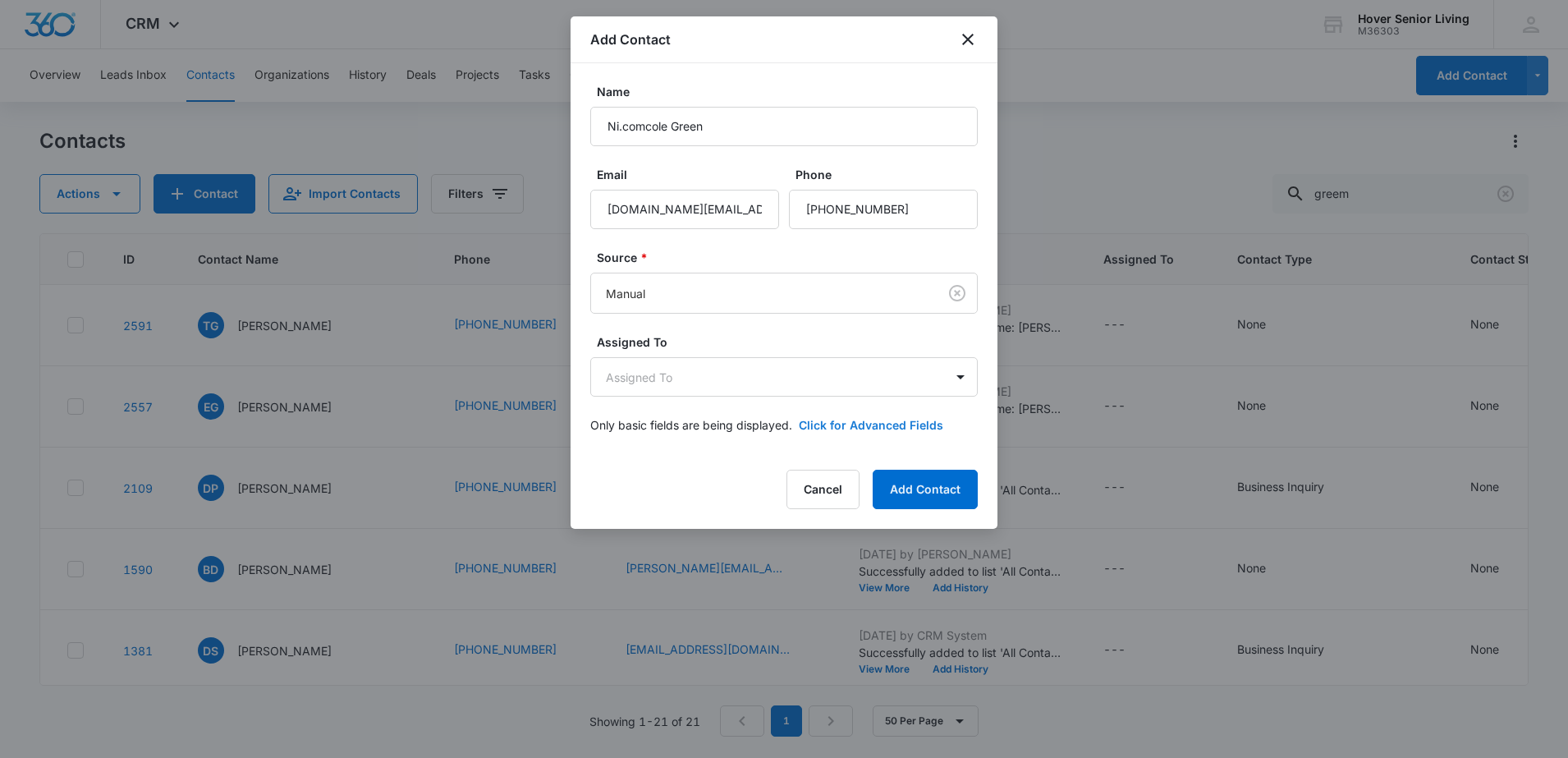
click at [870, 418] on button "Click for Advanced Fields" at bounding box center [871, 424] width 144 height 17
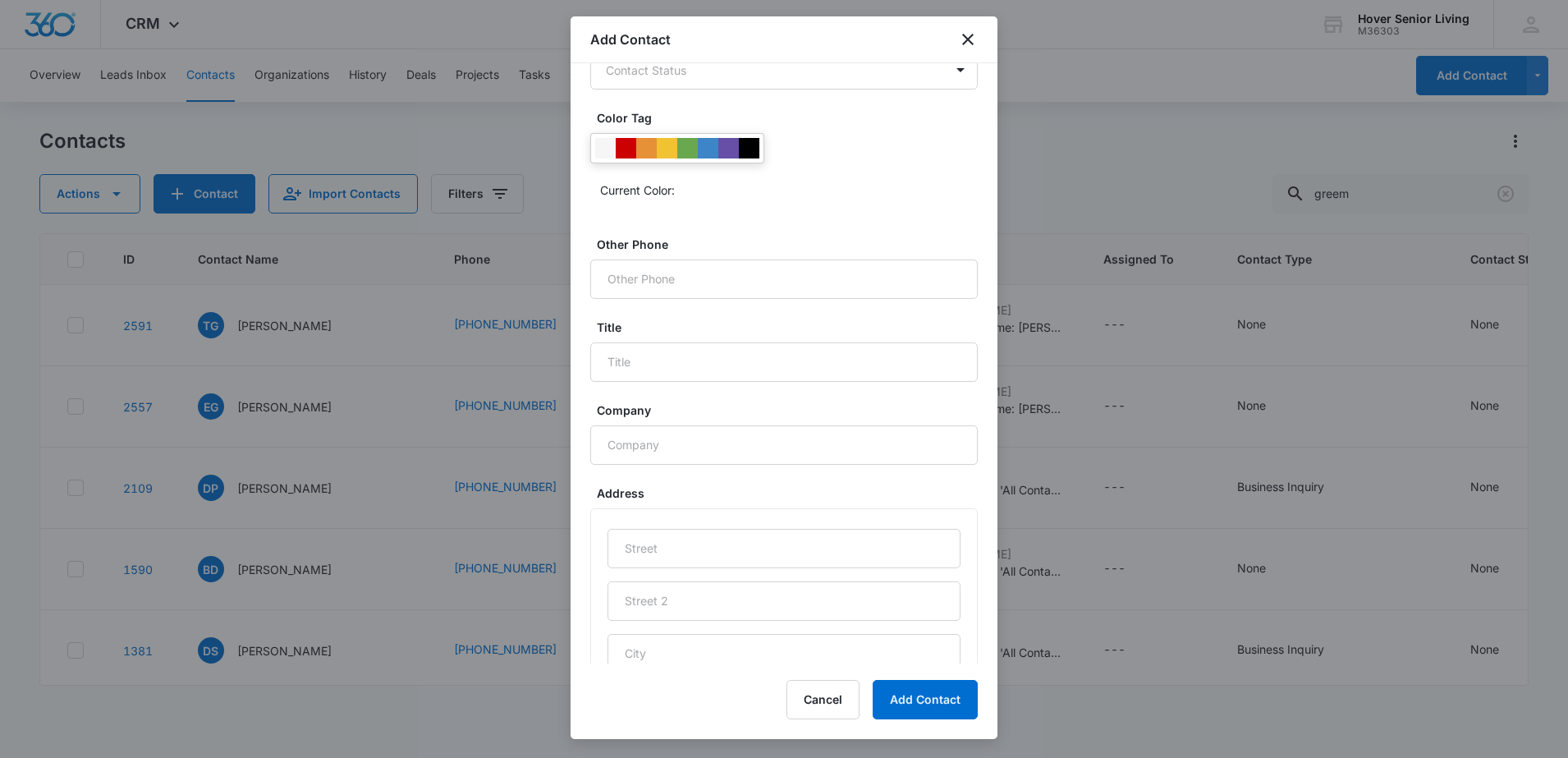
scroll to position [546, 0]
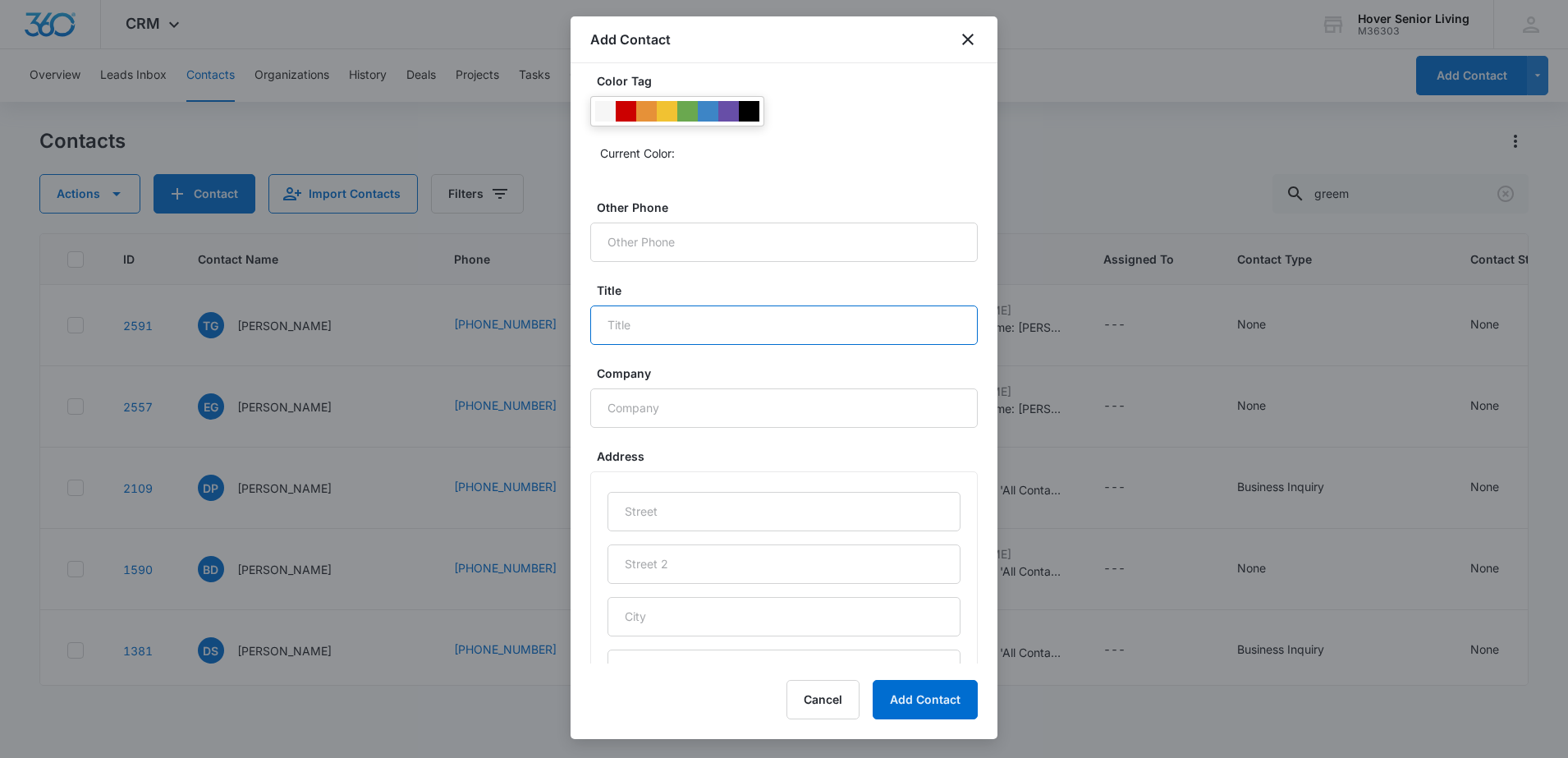
click at [650, 326] on input "Title" at bounding box center [784, 325] width 388 height 39
type input "Sales Director"
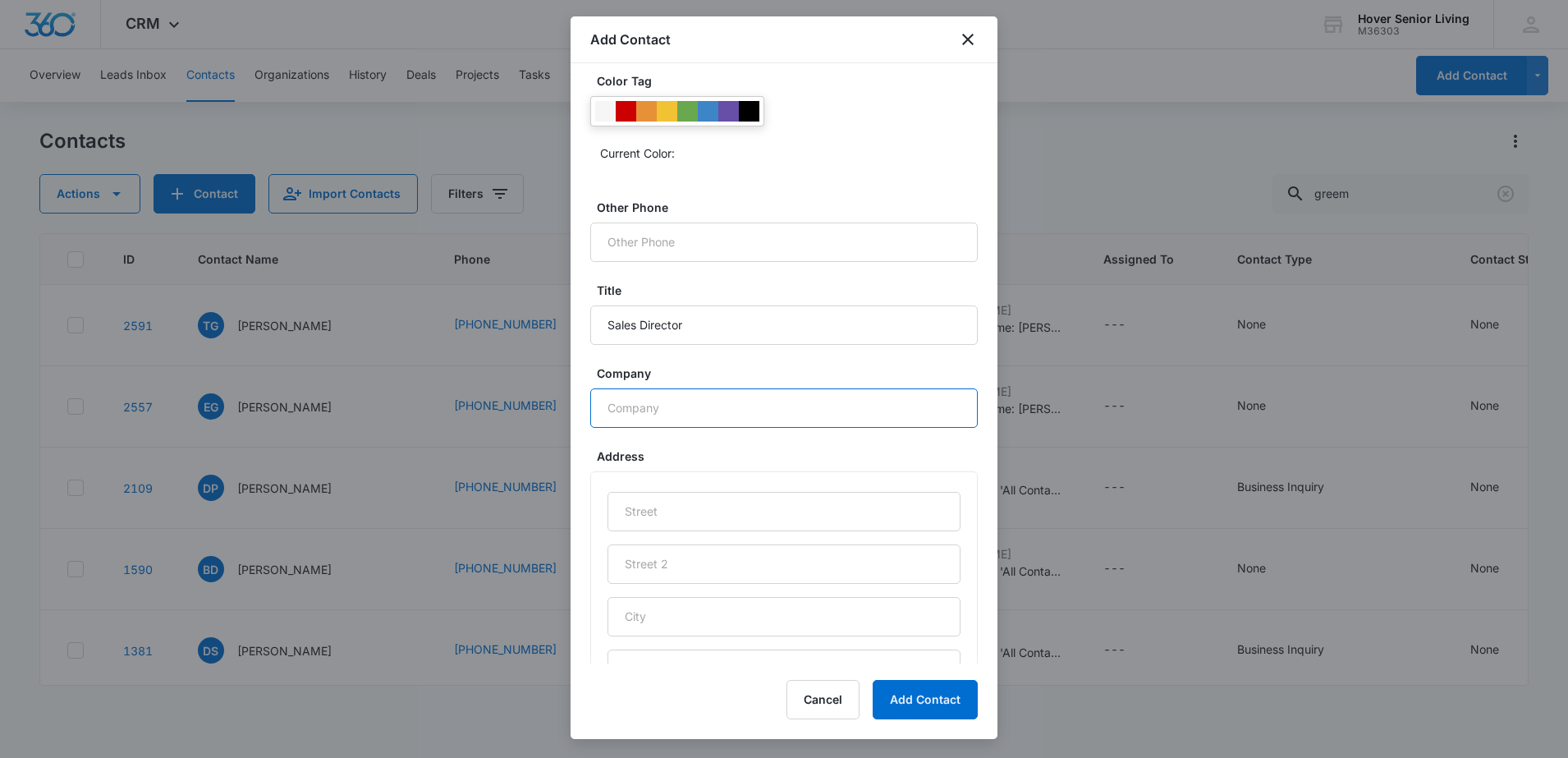
click at [728, 410] on input "Company" at bounding box center [784, 408] width 388 height 39
type input "Balfour"
type input "[STREET_ADDRESS]"
type input "Longmont"
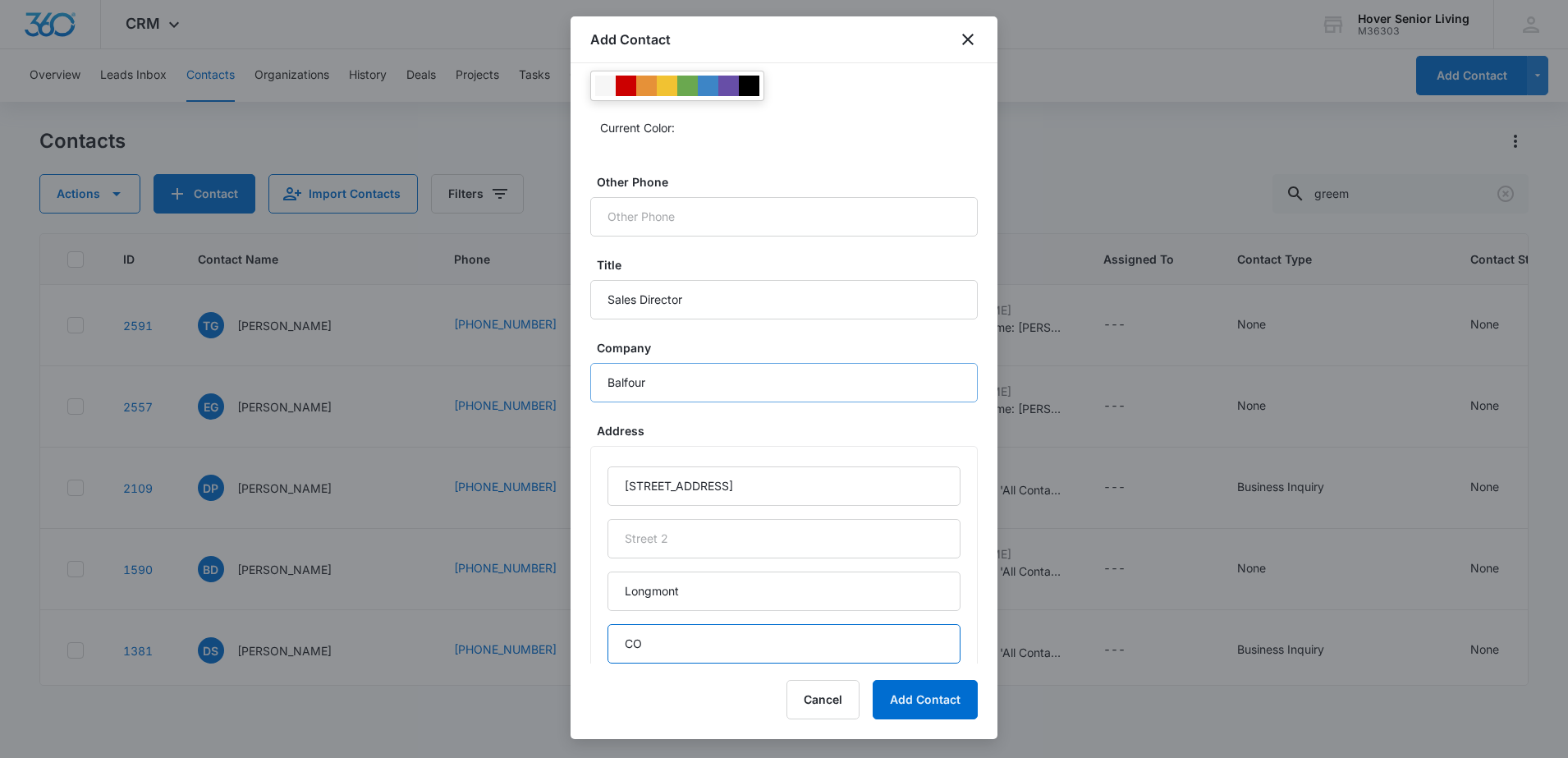
type input "CO"
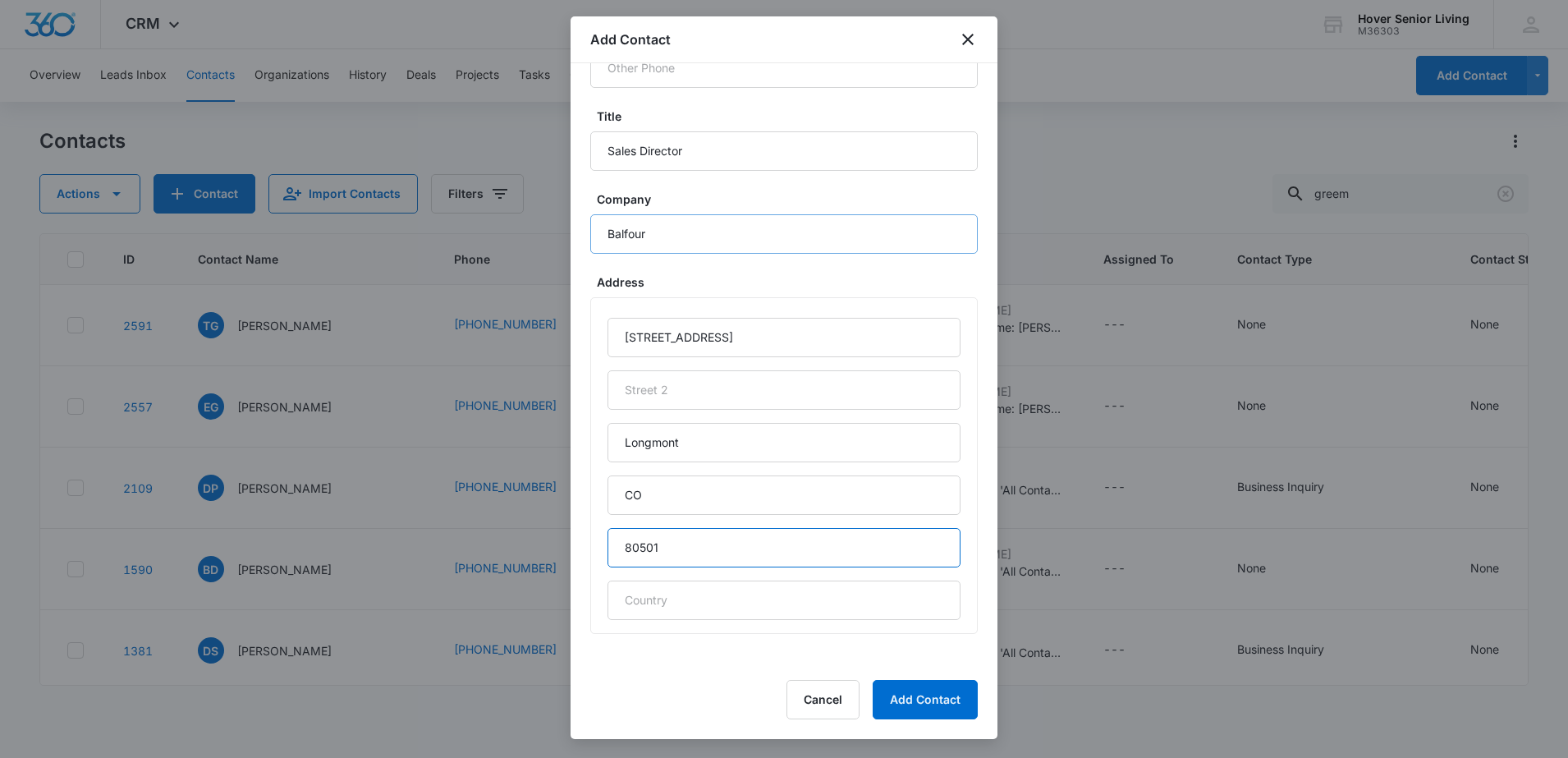
scroll to position [719, 0]
type input "80501"
click at [934, 698] on button "Add Contact" at bounding box center [925, 699] width 105 height 39
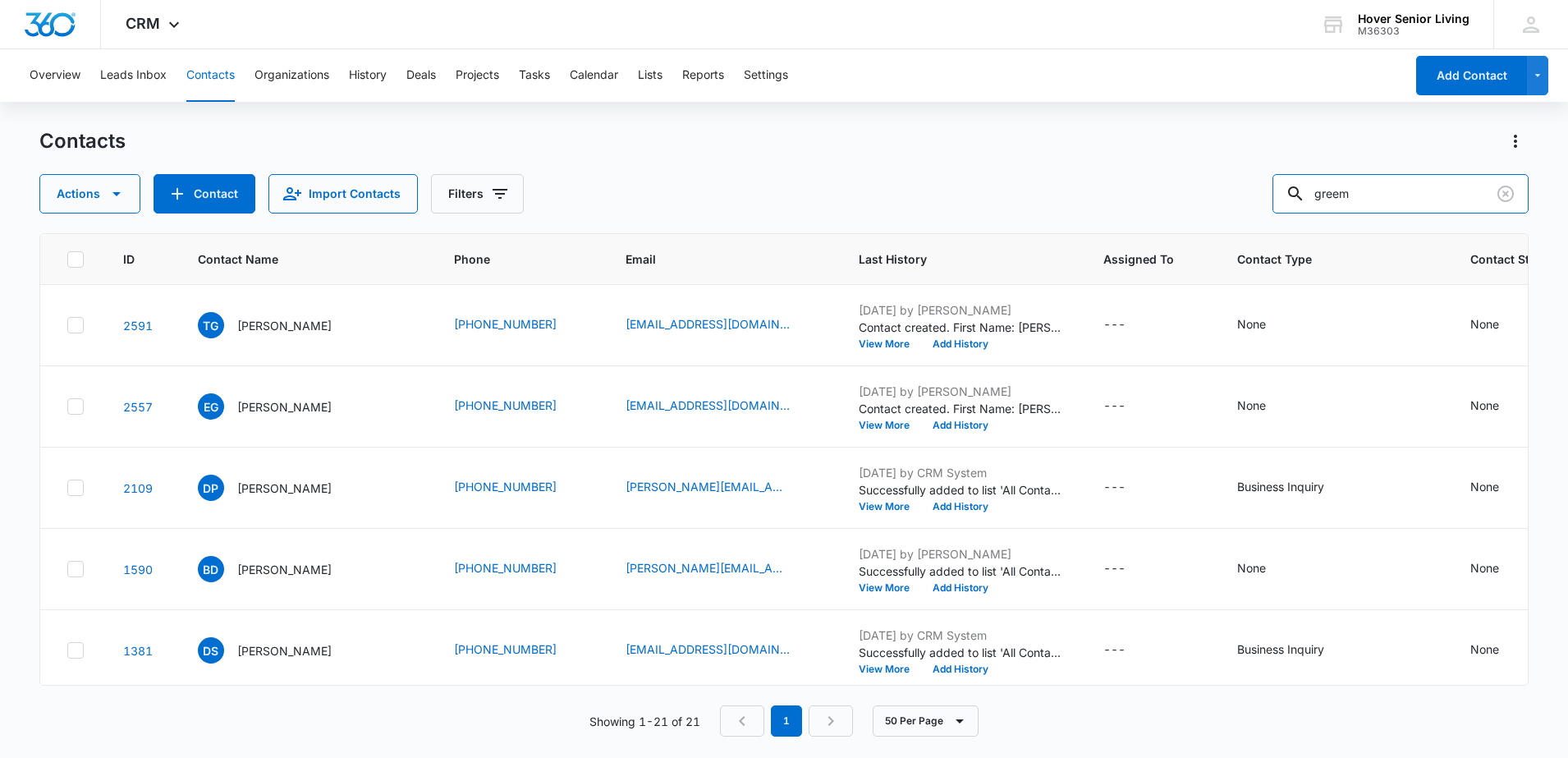
drag, startPoint x: 1384, startPoint y: 192, endPoint x: 1195, endPoint y: 167, distance: 190.6
click at [1211, 157] on div "Contacts Actions Contact Import Contacts Filters greem" at bounding box center [784, 171] width 1490 height 86
type input "r"
type input "[PERSON_NAME]"
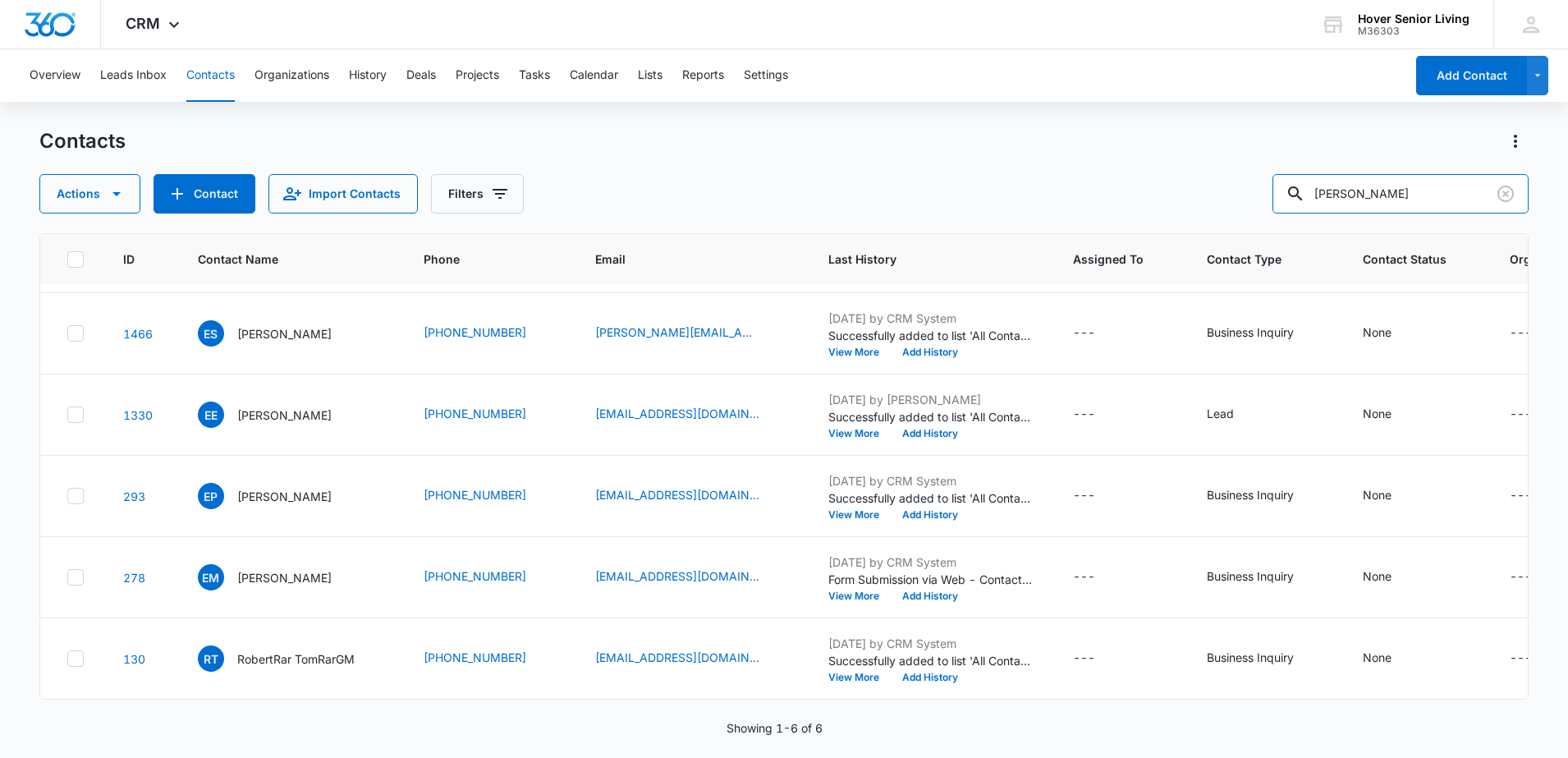
scroll to position [161, 0]
click at [1440, 86] on button "Add Contact" at bounding box center [1471, 76] width 111 height 39
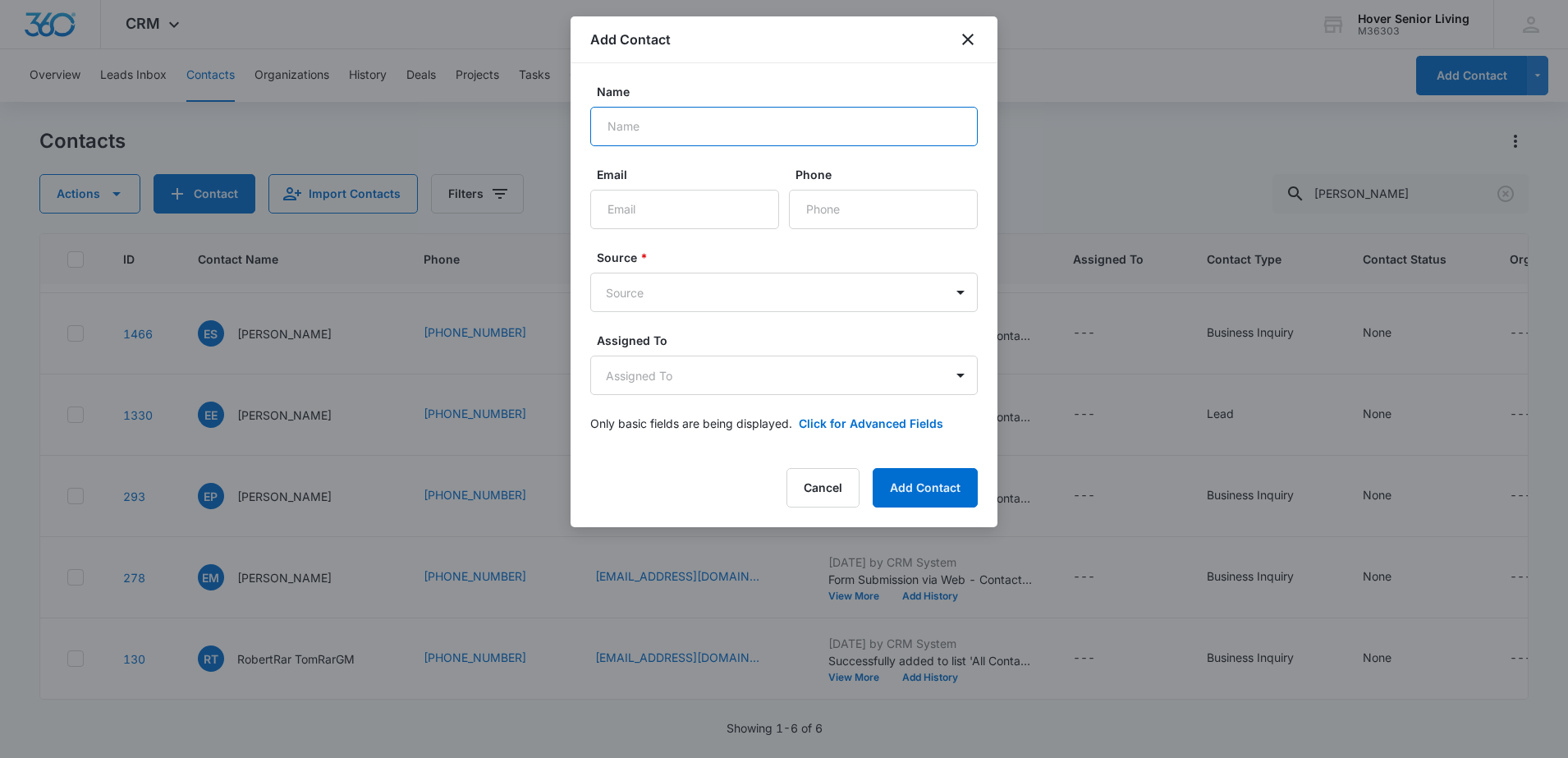
click at [736, 123] on input "Name" at bounding box center [784, 126] width 388 height 39
type input "[PERSON_NAME]"
type input "[PERSON_NAME][EMAIL_ADDRESS][PERSON_NAME][DOMAIN_NAME]"
type input "[PHONE_NUMBER]"
click at [726, 296] on body "CRM Apps Reputation Forms CRM Email Social POS Content Ads Intelligence Files B…" at bounding box center [784, 379] width 1568 height 758
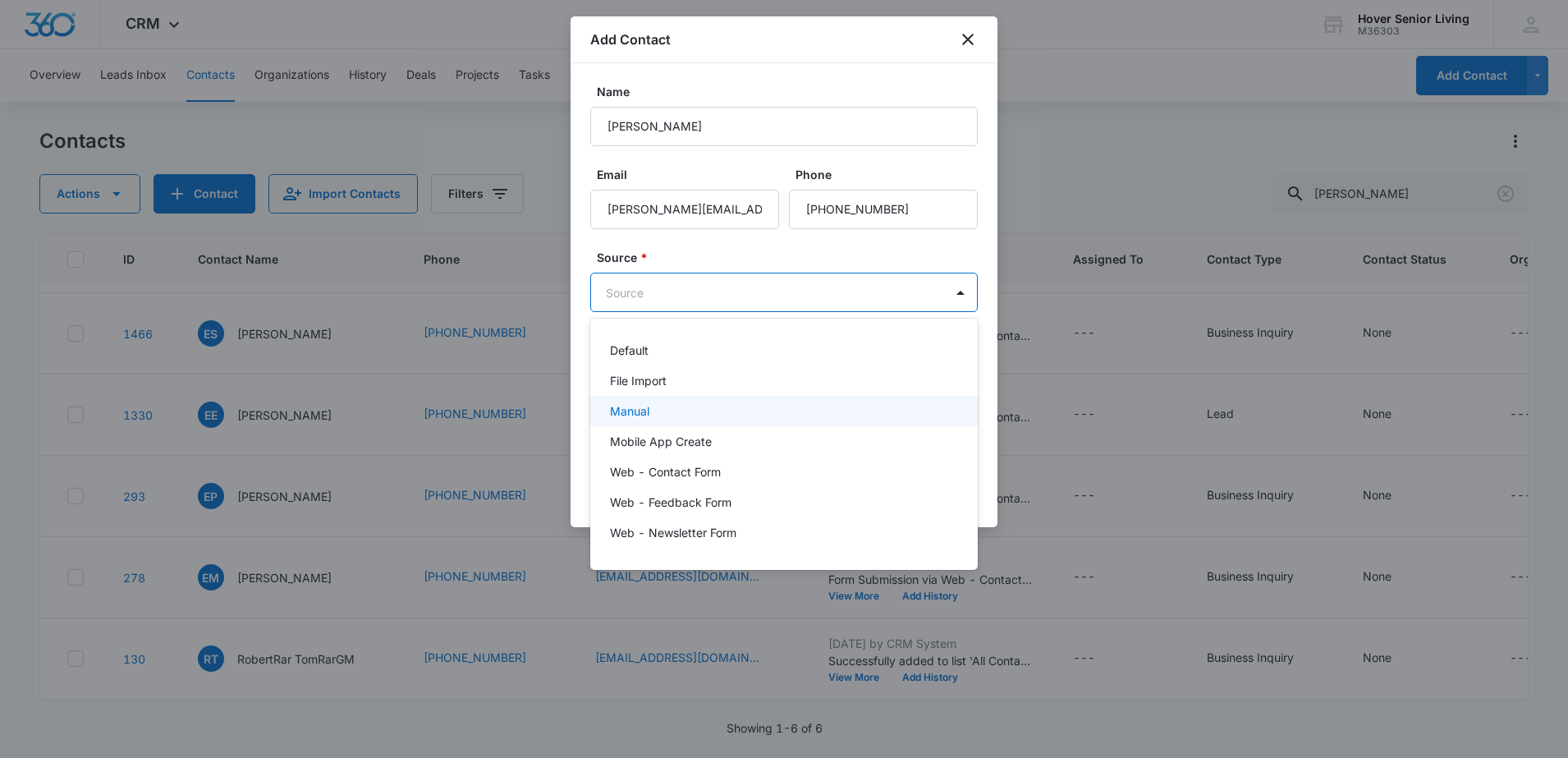
click at [671, 411] on div "Manual" at bounding box center [782, 410] width 345 height 17
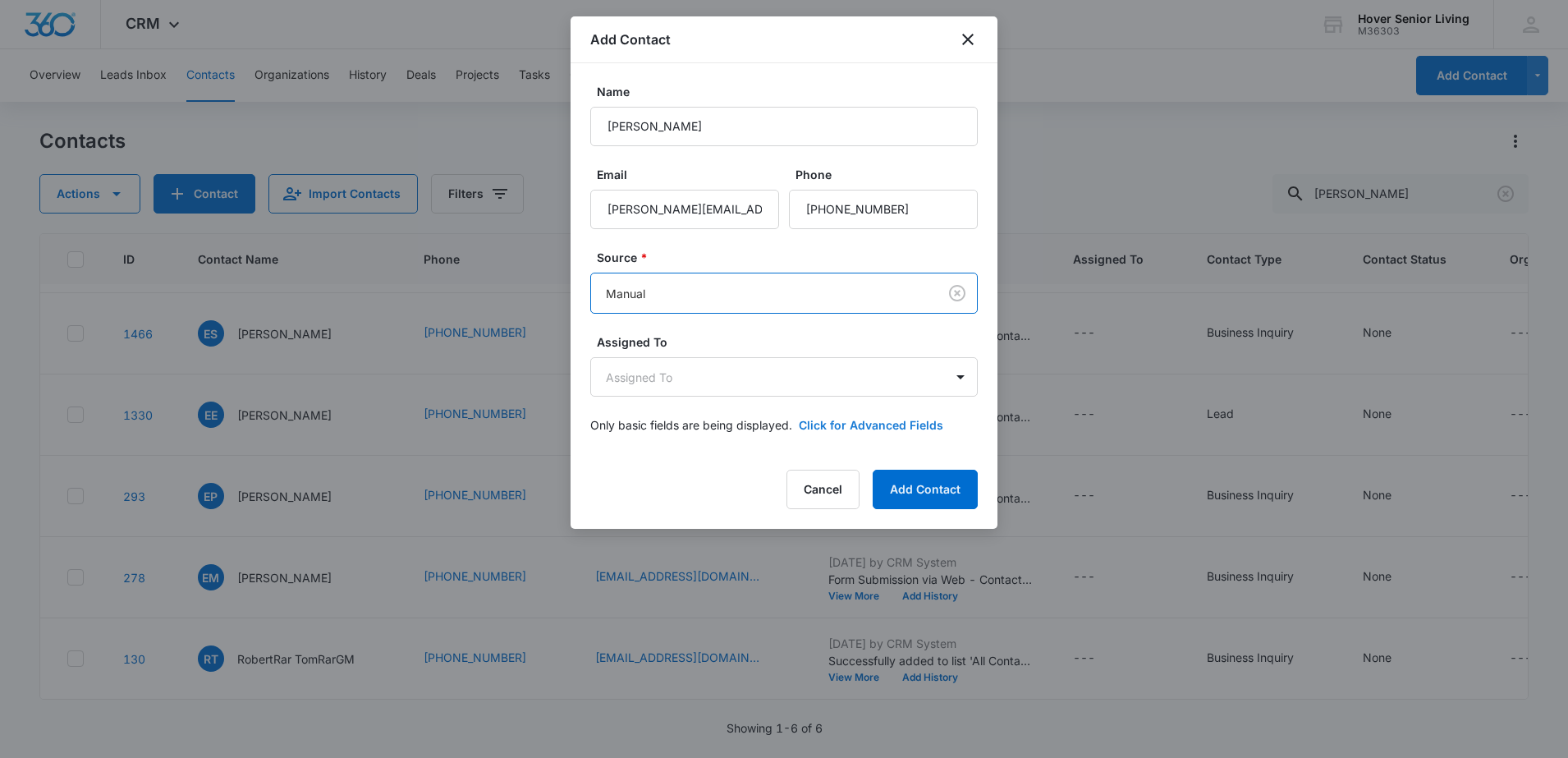
click at [864, 426] on button "Click for Advanced Fields" at bounding box center [871, 424] width 144 height 17
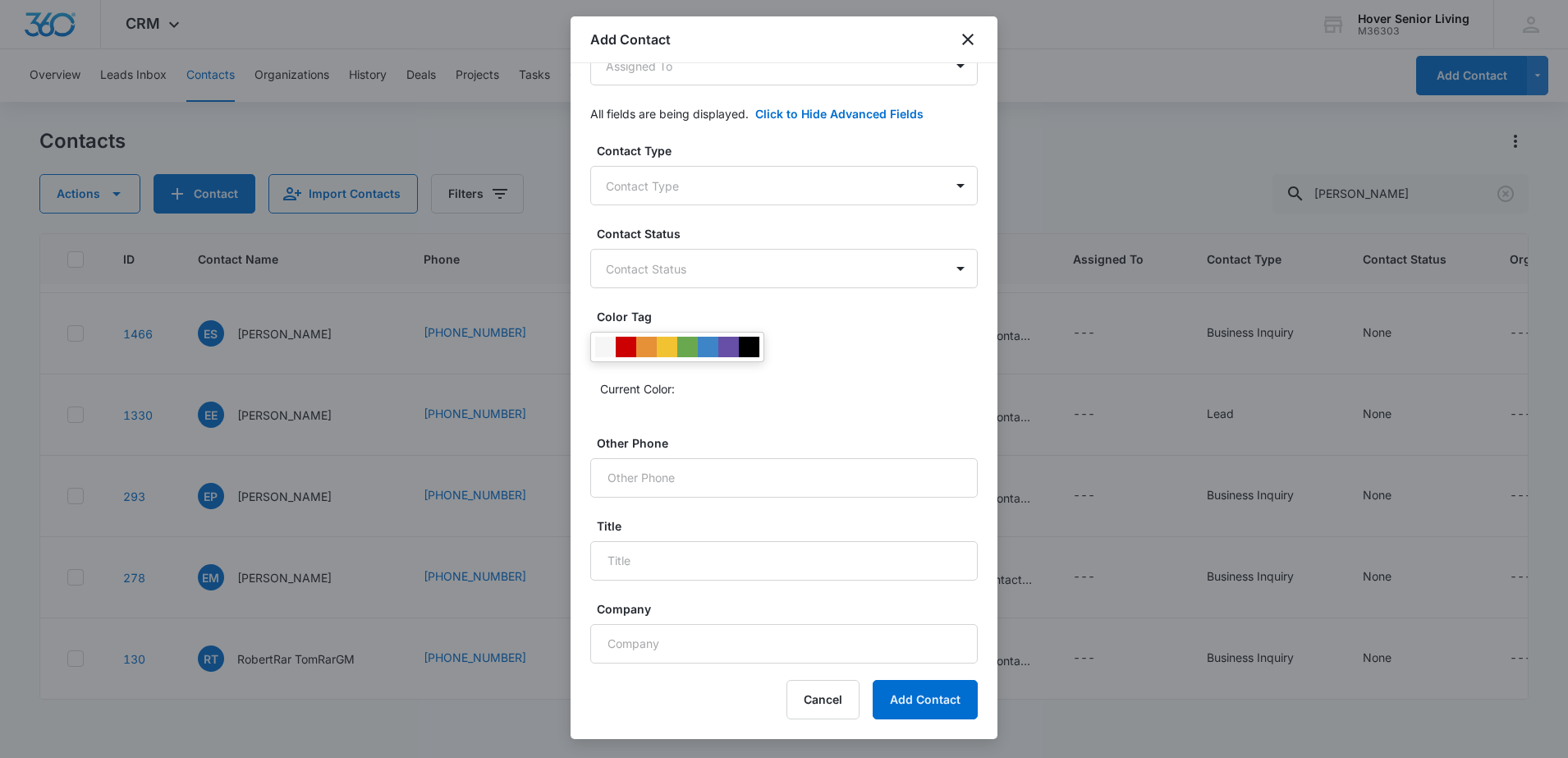
scroll to position [416, 0]
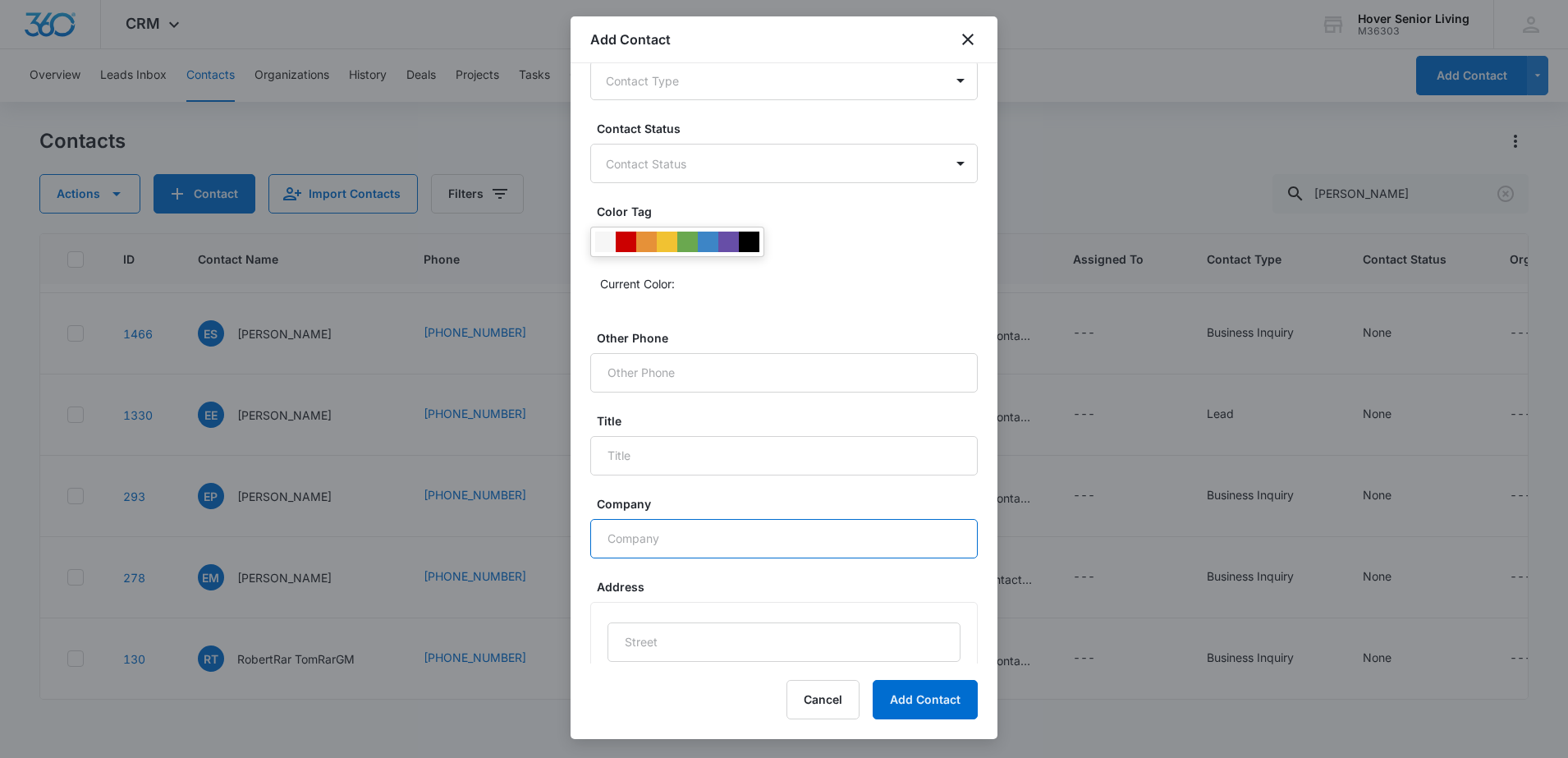
click at [741, 531] on input "Company" at bounding box center [784, 539] width 388 height 39
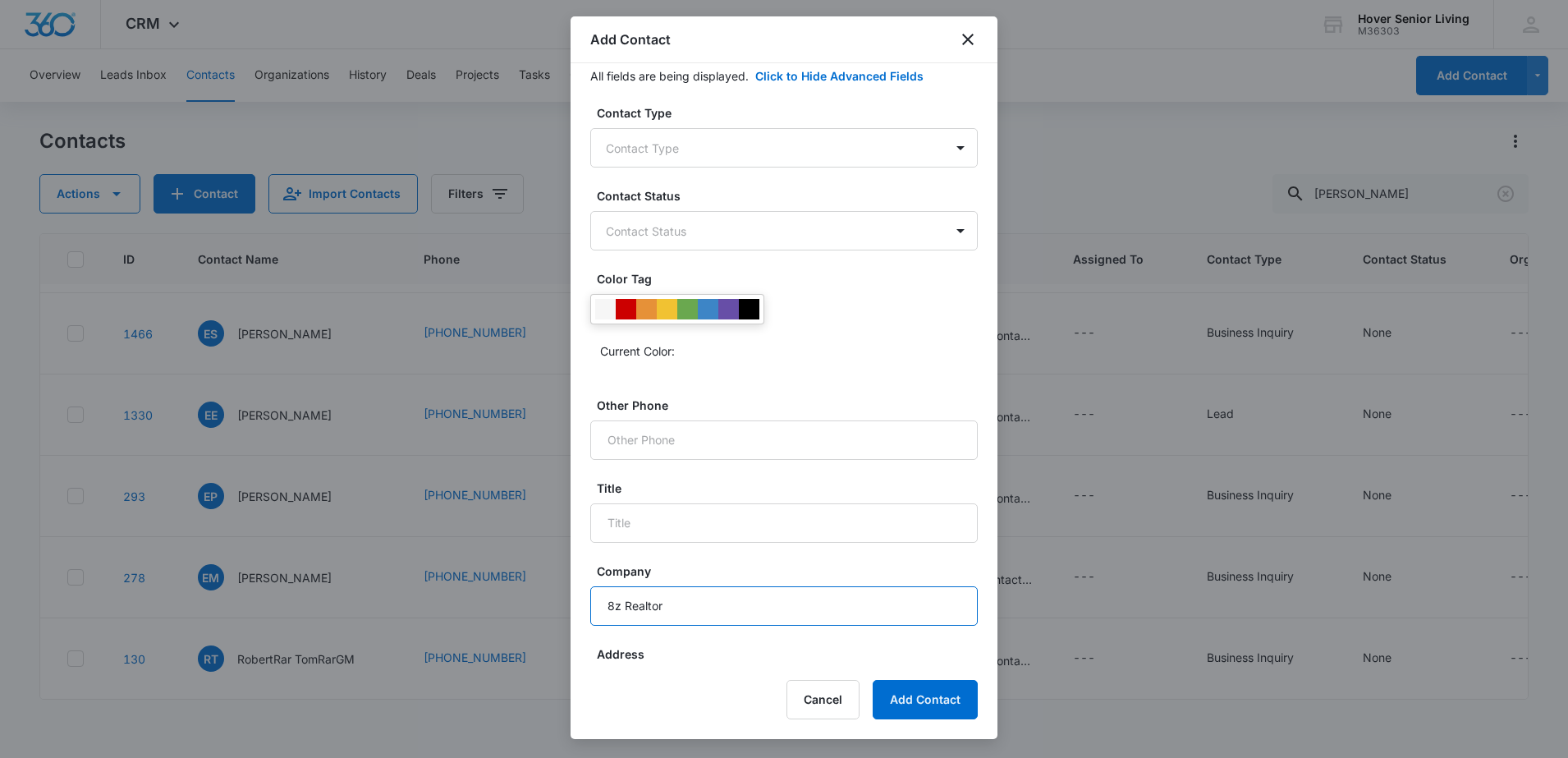
scroll to position [313, 0]
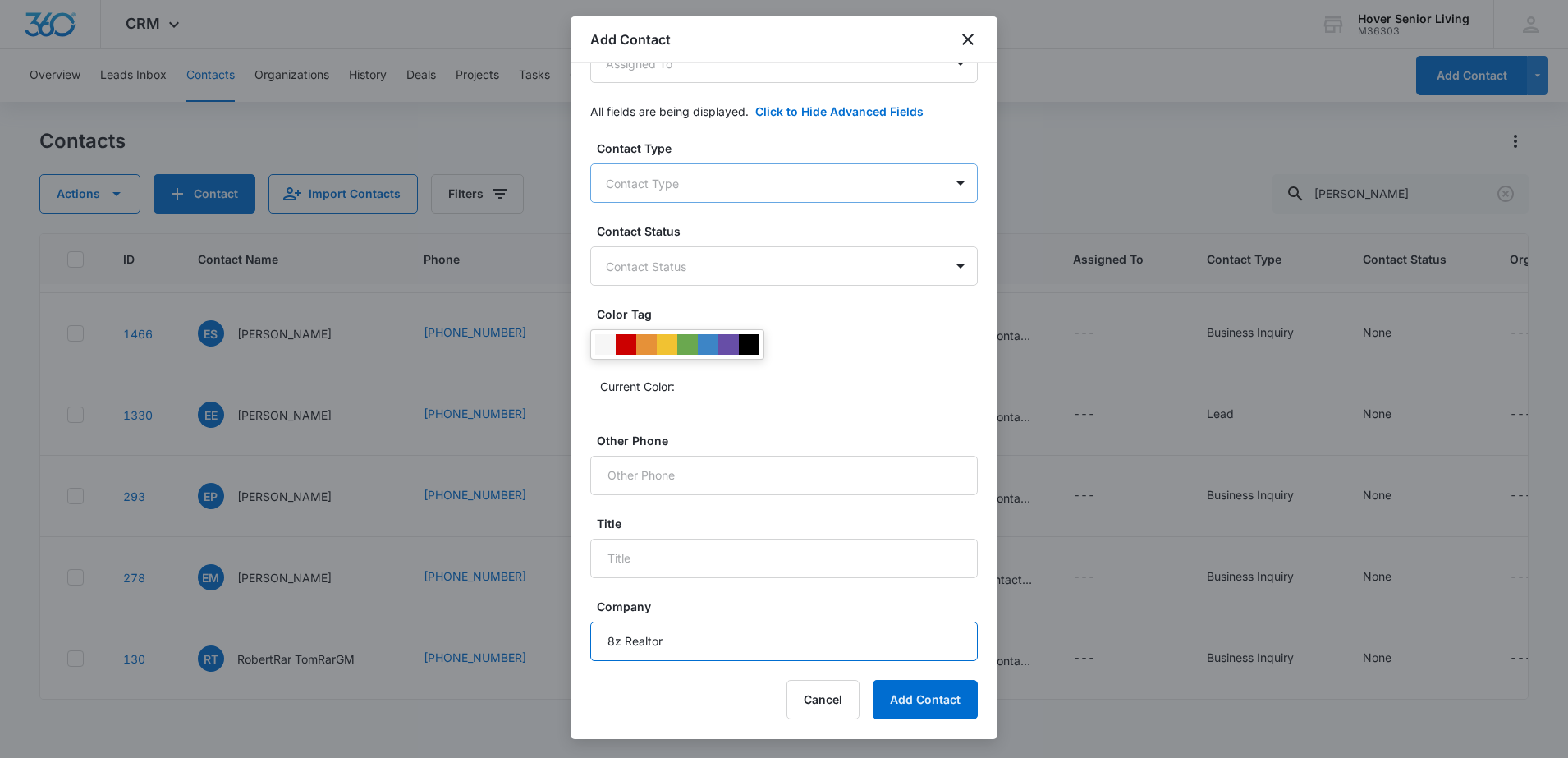
type input "8z Realtor"
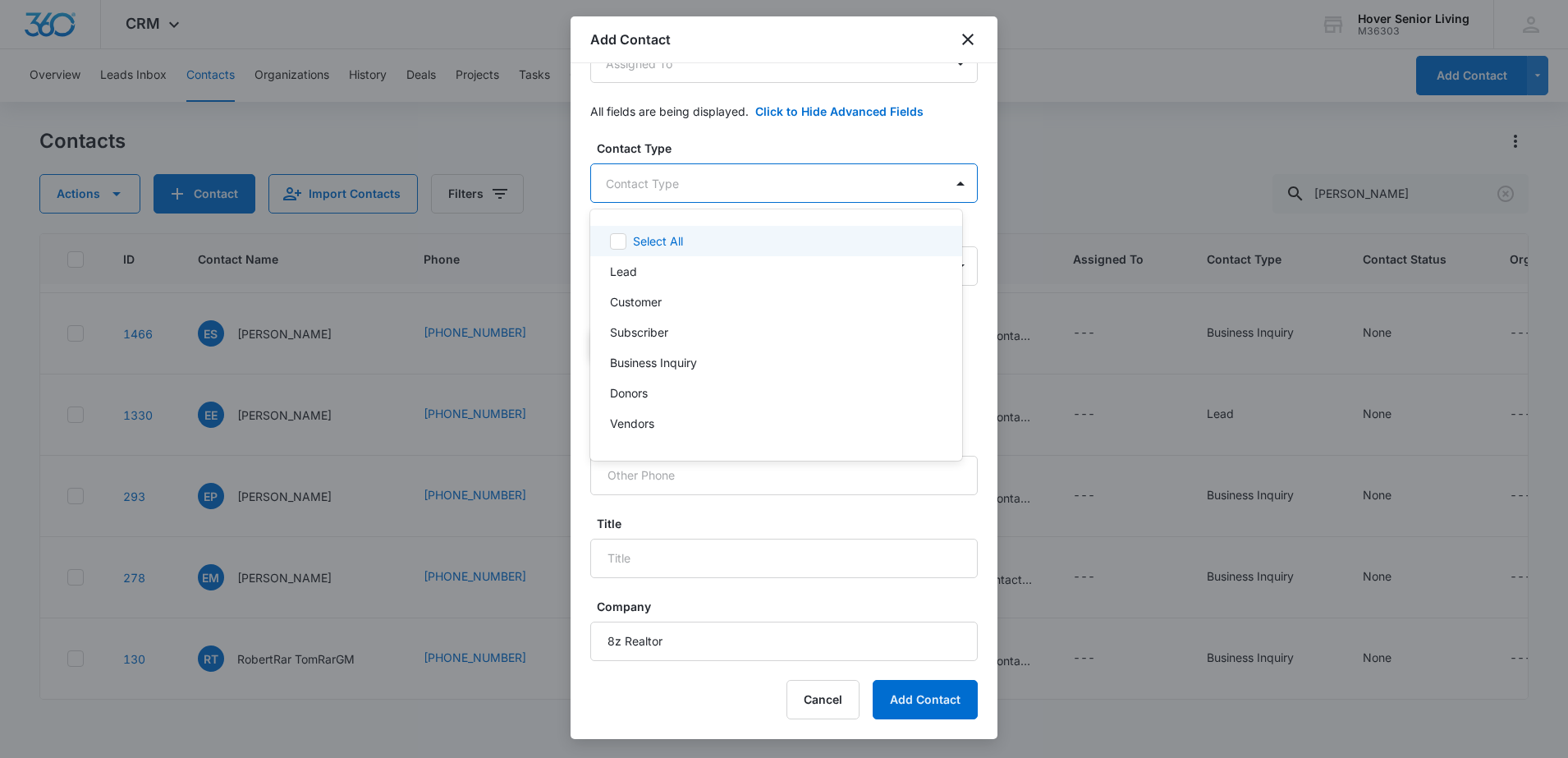
click at [812, 184] on body "CRM Apps Reputation Forms CRM Email Social POS Content Ads Intelligence Files B…" at bounding box center [784, 379] width 1568 height 758
click at [663, 427] on div "Vendors" at bounding box center [774, 423] width 329 height 17
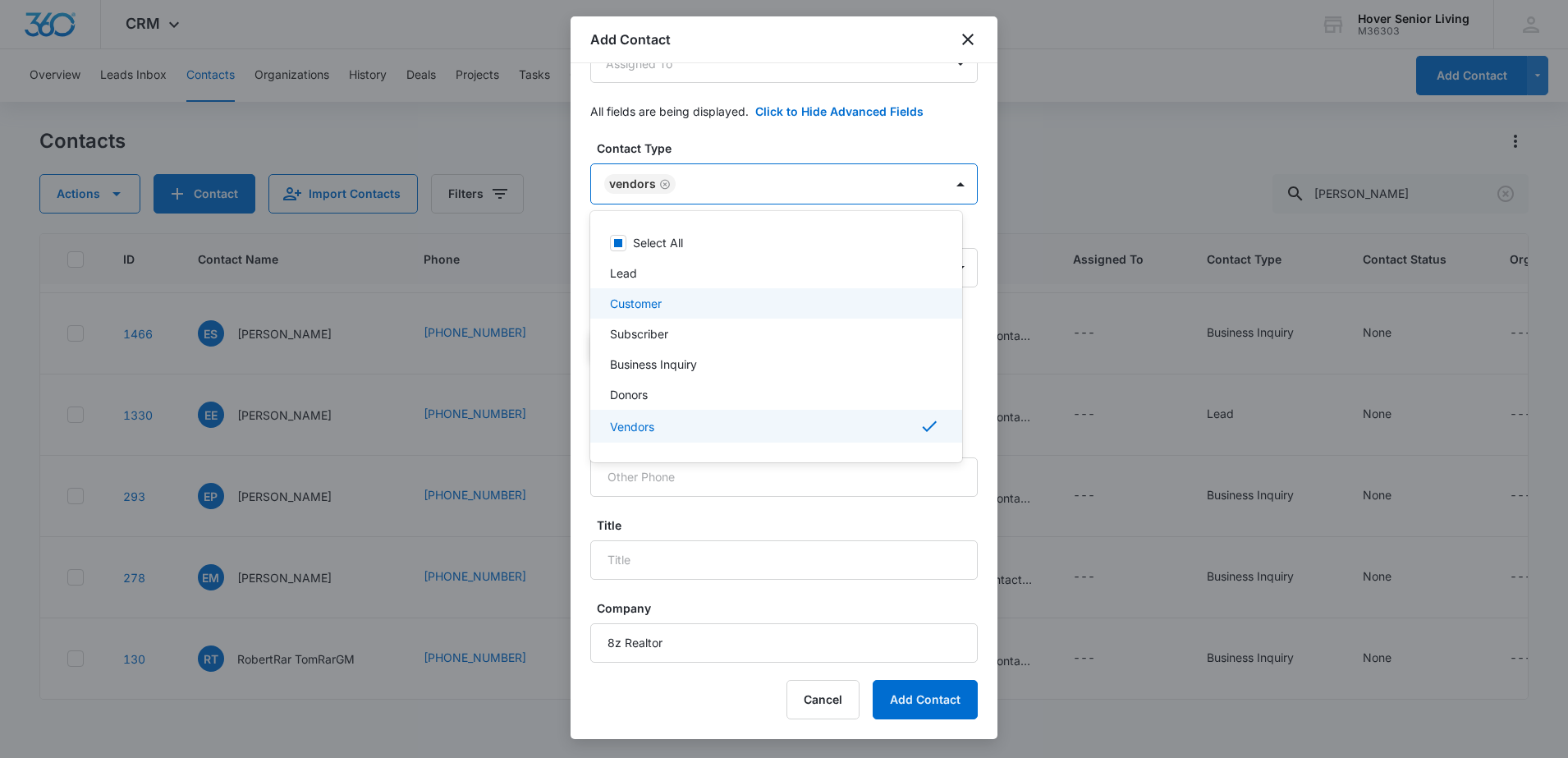
drag, startPoint x: 994, startPoint y: 292, endPoint x: 983, endPoint y: 223, distance: 69.9
click at [983, 223] on div at bounding box center [784, 379] width 1568 height 758
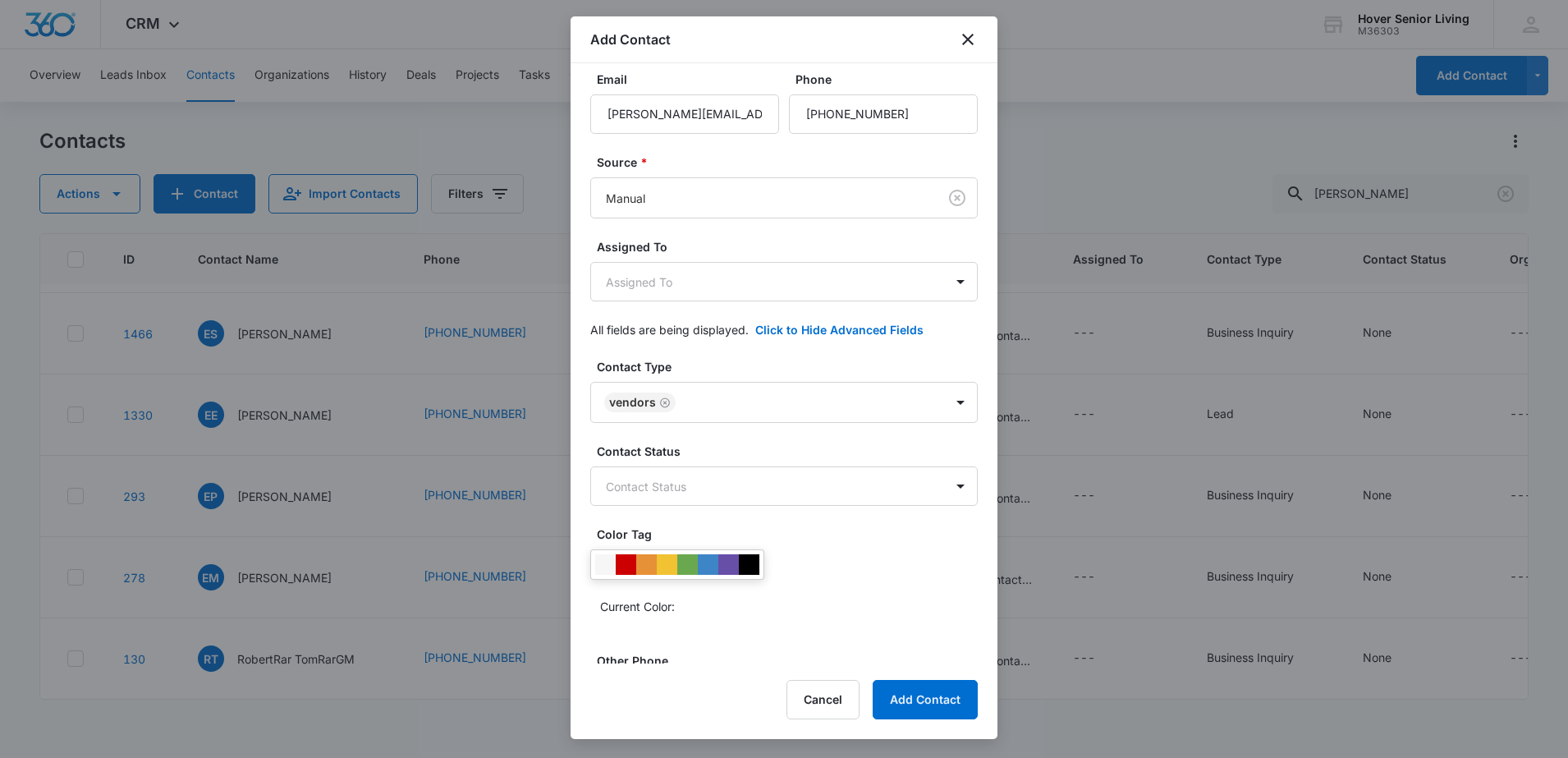
scroll to position [0, 0]
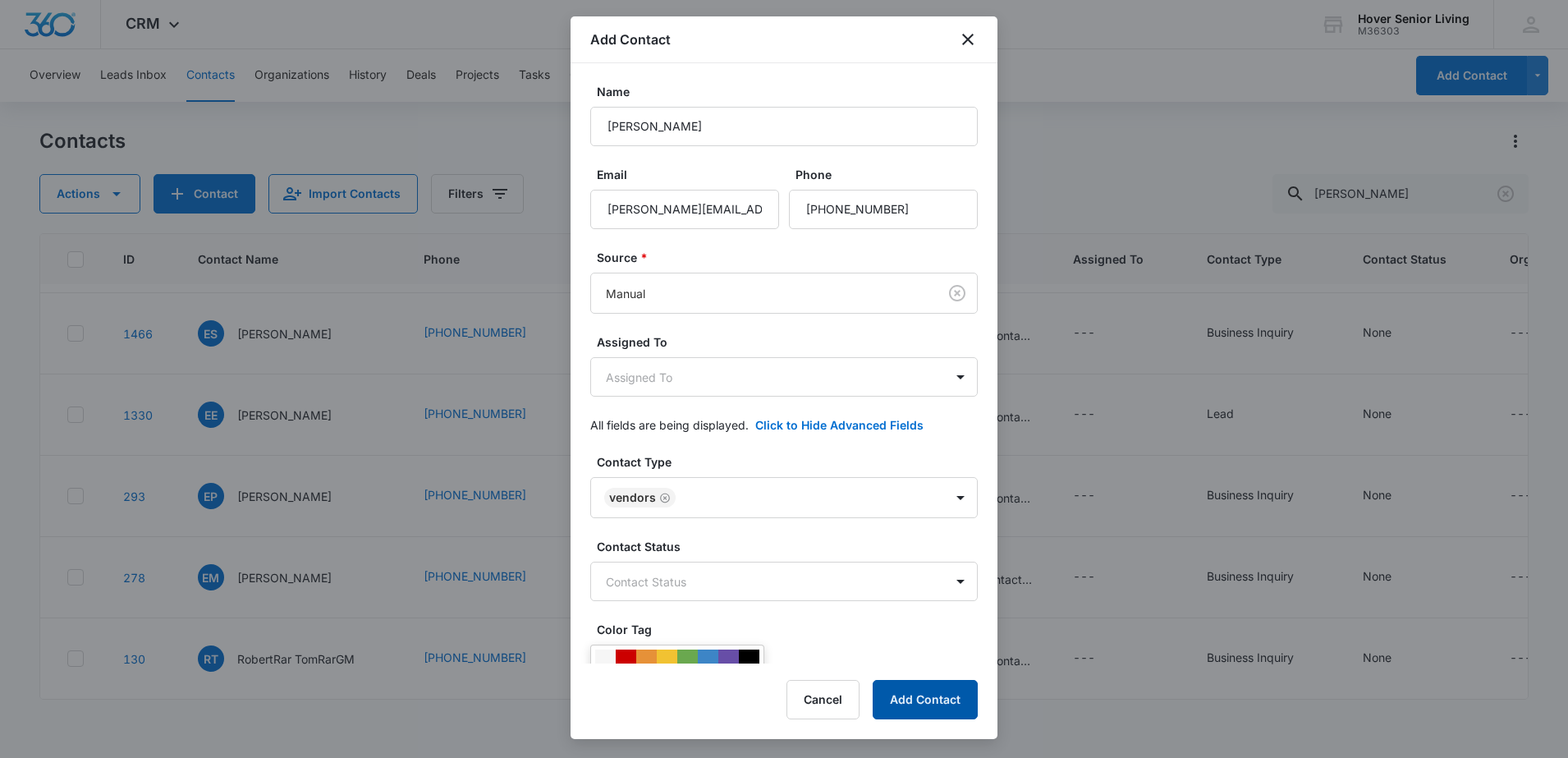
click at [920, 681] on button "Add Contact" at bounding box center [925, 699] width 105 height 39
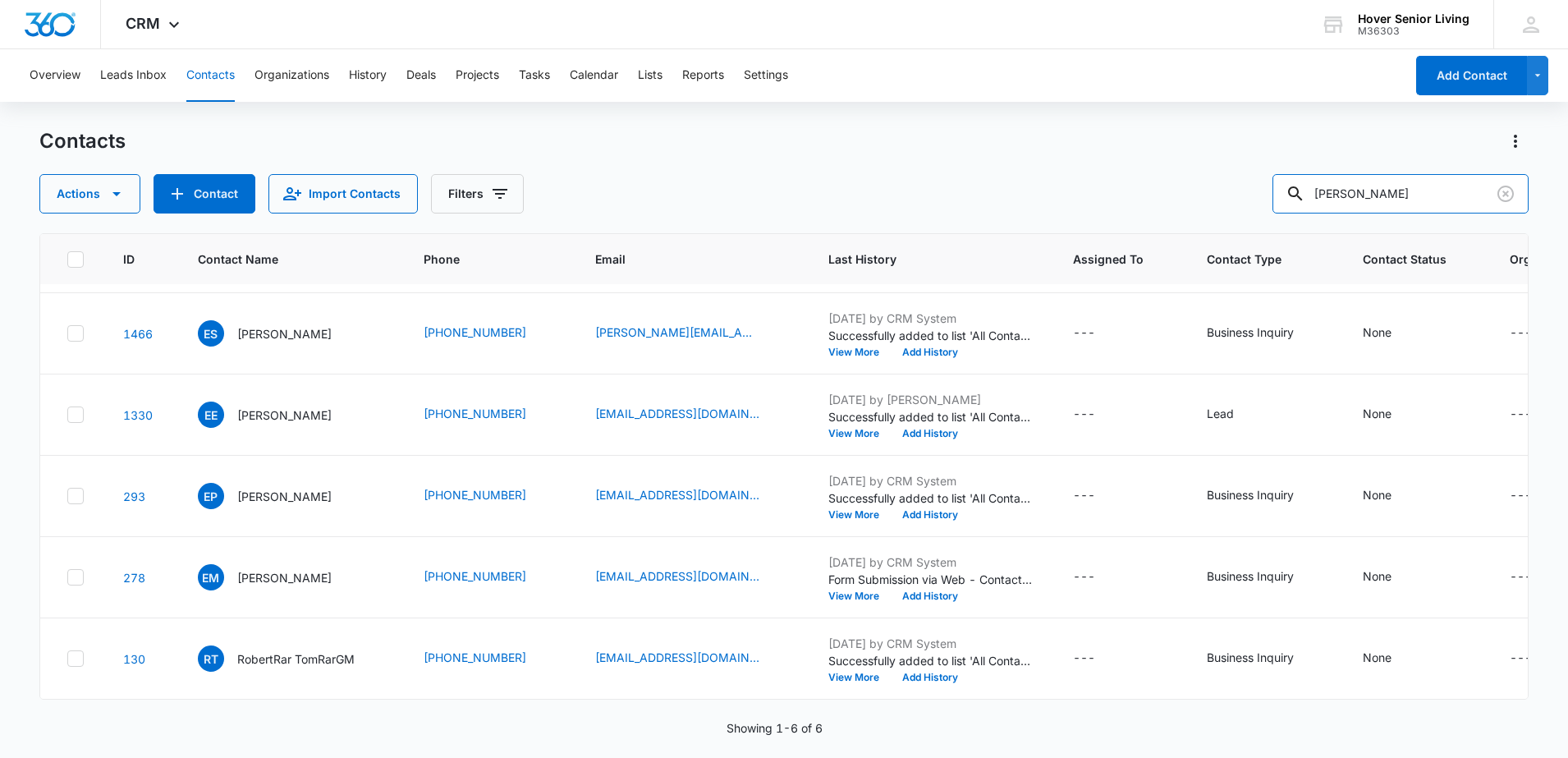
drag, startPoint x: 1371, startPoint y: 193, endPoint x: 1226, endPoint y: 186, distance: 145.2
click at [1226, 186] on div "Actions Contact Import Contacts Filters [PERSON_NAME]" at bounding box center [784, 194] width 1490 height 39
type input "[PERSON_NAME]"
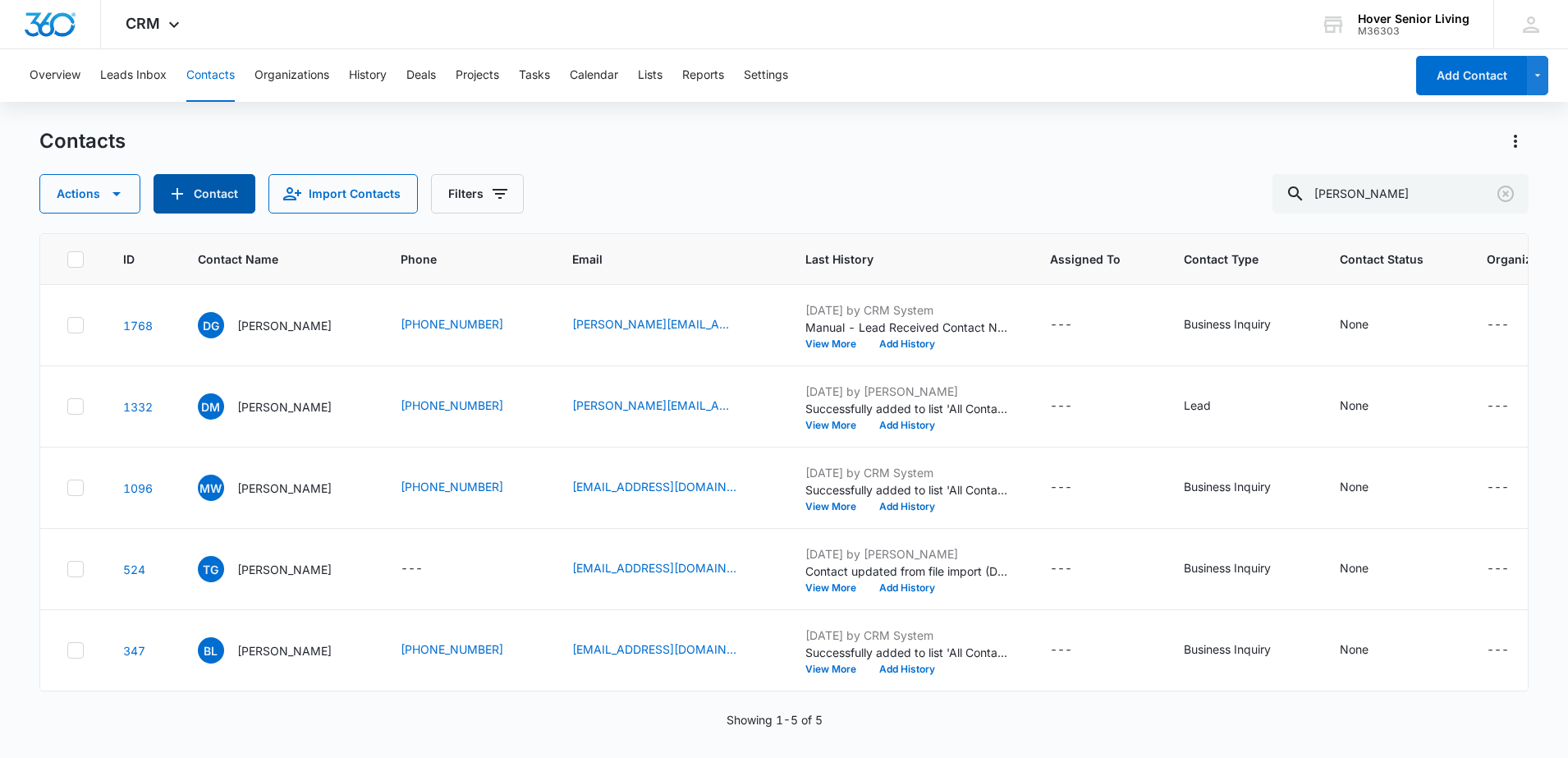
click at [205, 189] on button "Contact" at bounding box center [204, 194] width 102 height 39
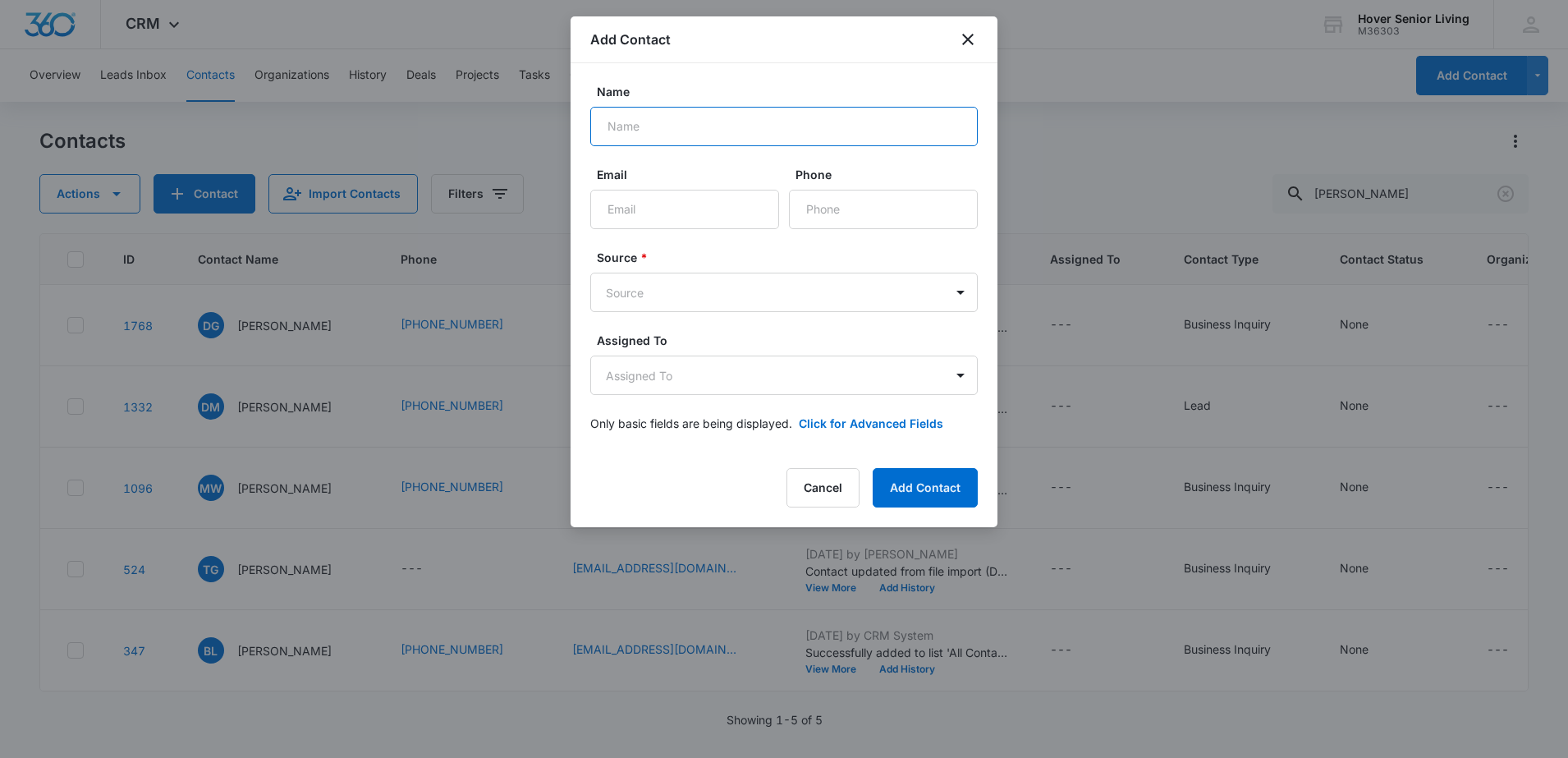
click at [706, 133] on input "Name" at bounding box center [784, 126] width 388 height 39
type input "[PERSON_NAME]"
type input "Owner/Senior Placement Specialist"
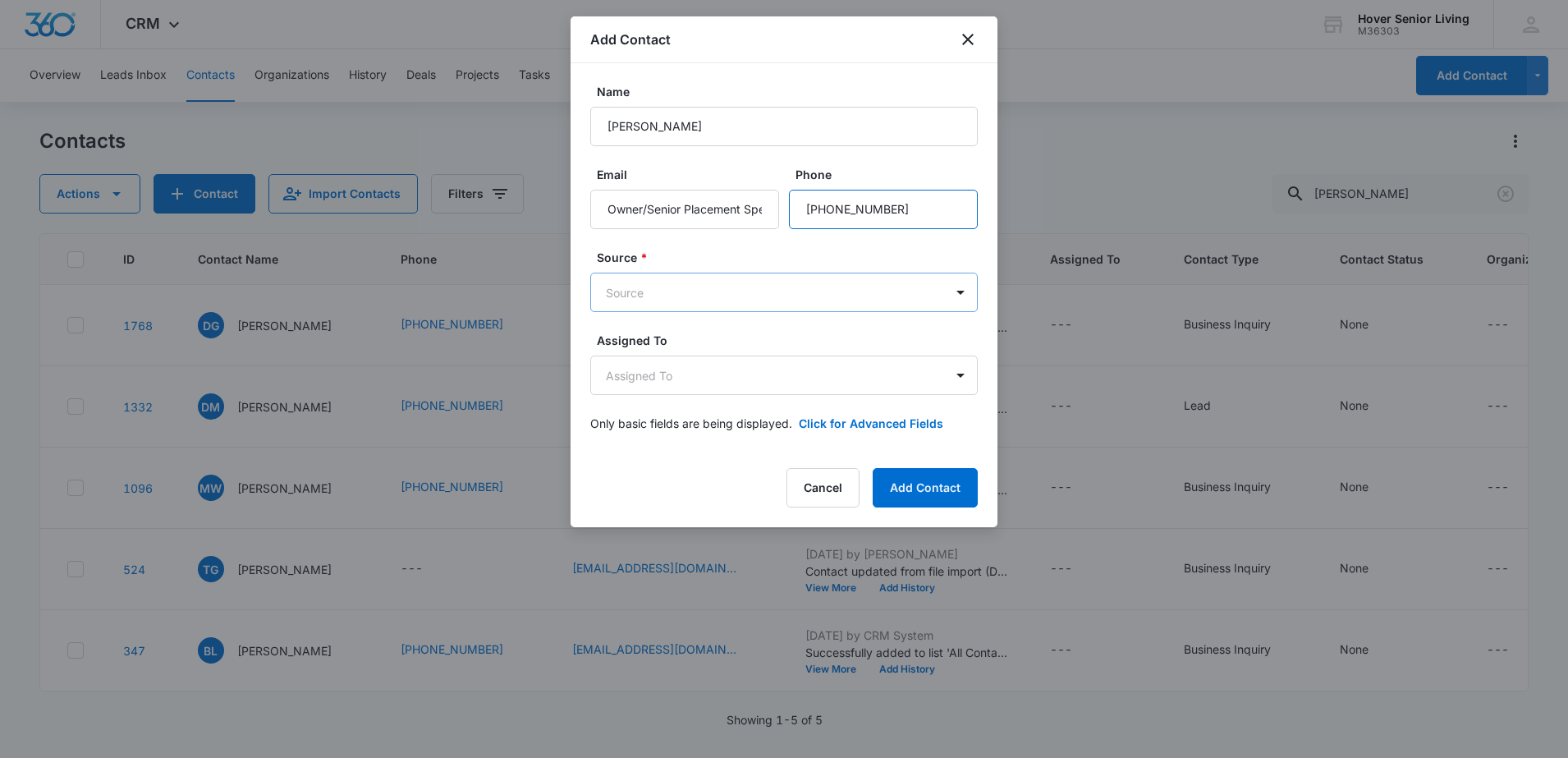
type input "[PHONE_NUMBER]"
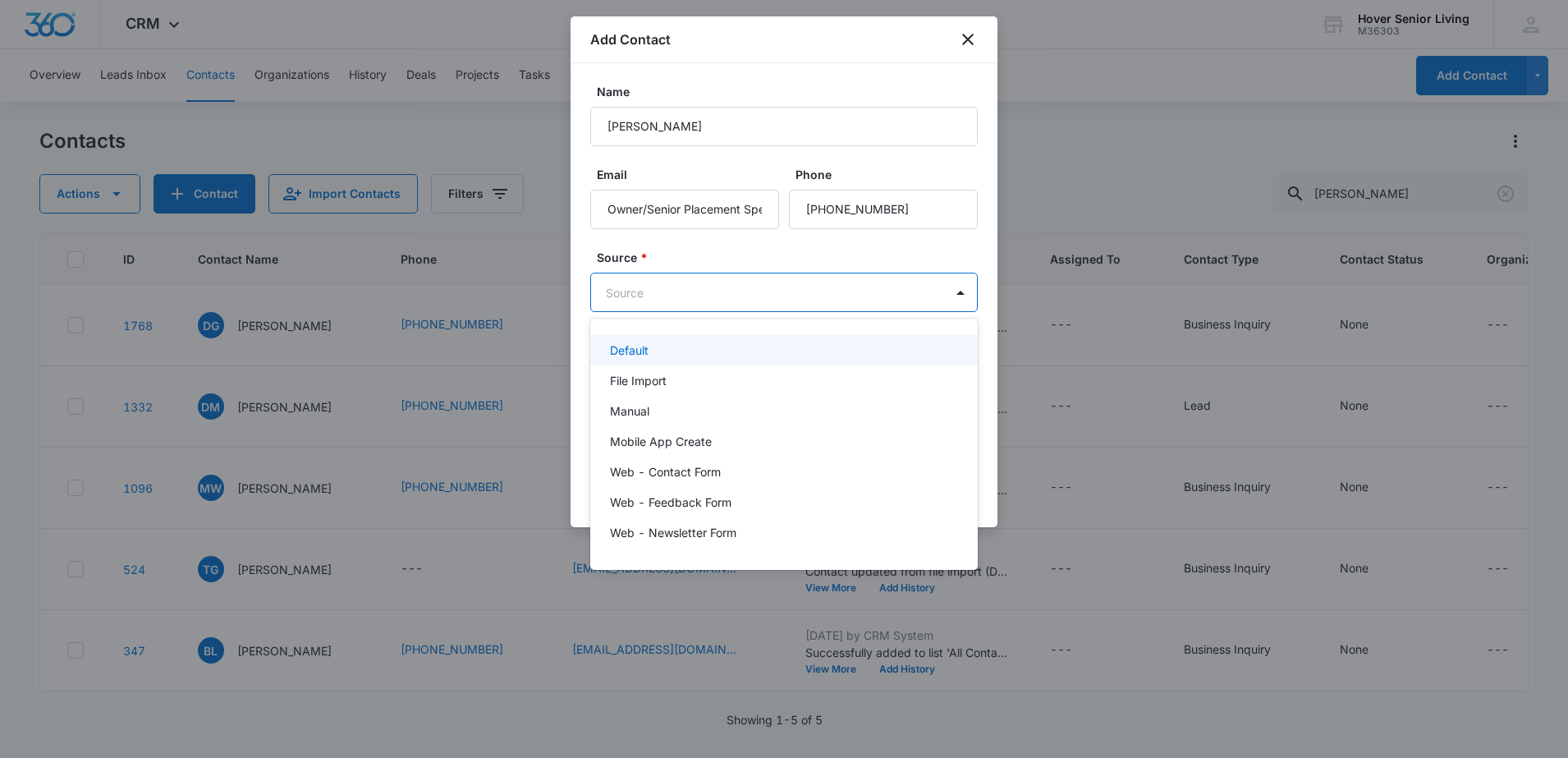
click at [672, 285] on body "CRM Apps Reputation Forms CRM Email Social POS Content Ads Intelligence Files B…" at bounding box center [784, 379] width 1568 height 758
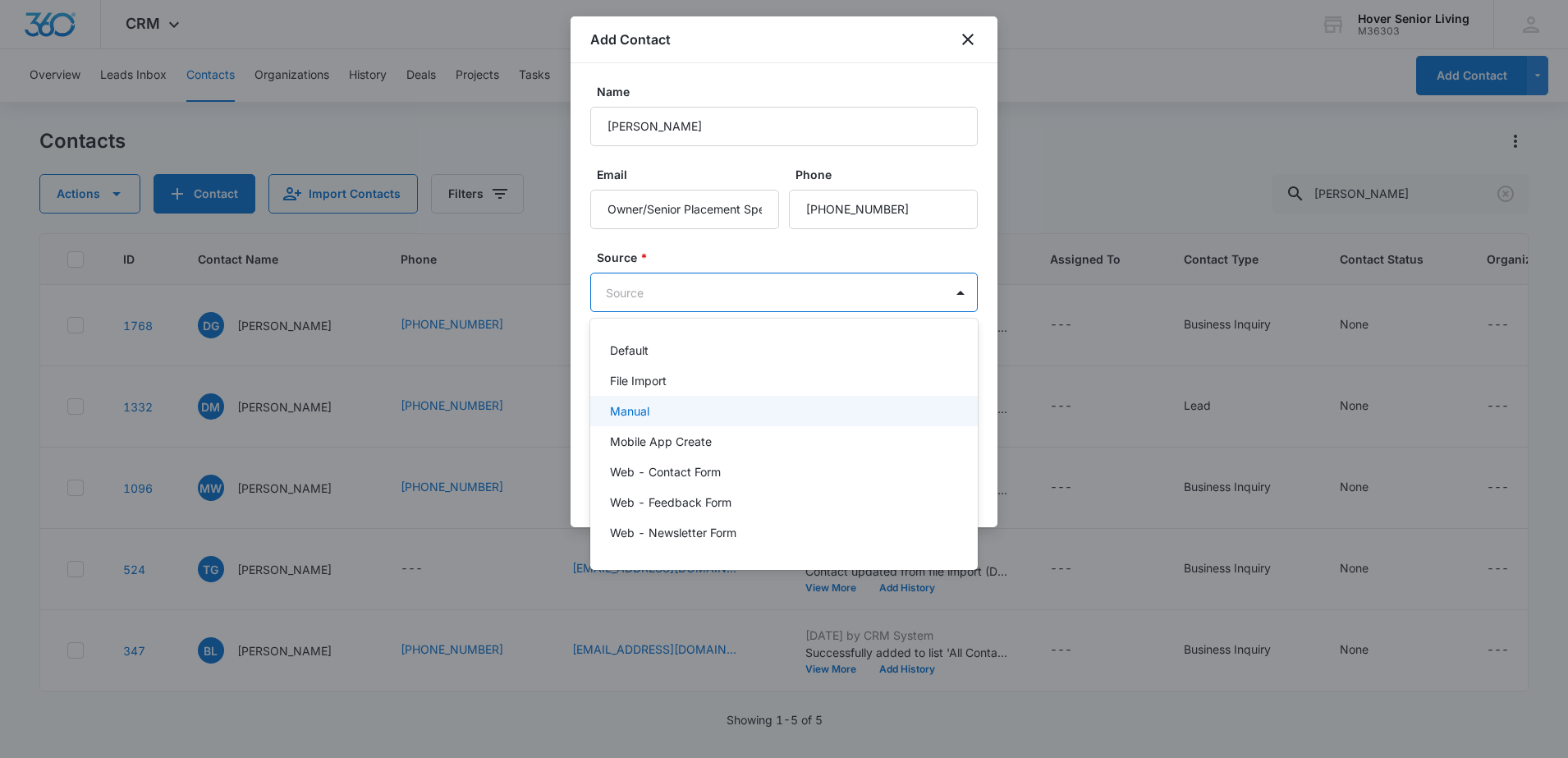
click at [664, 406] on div "Manual" at bounding box center [782, 410] width 345 height 17
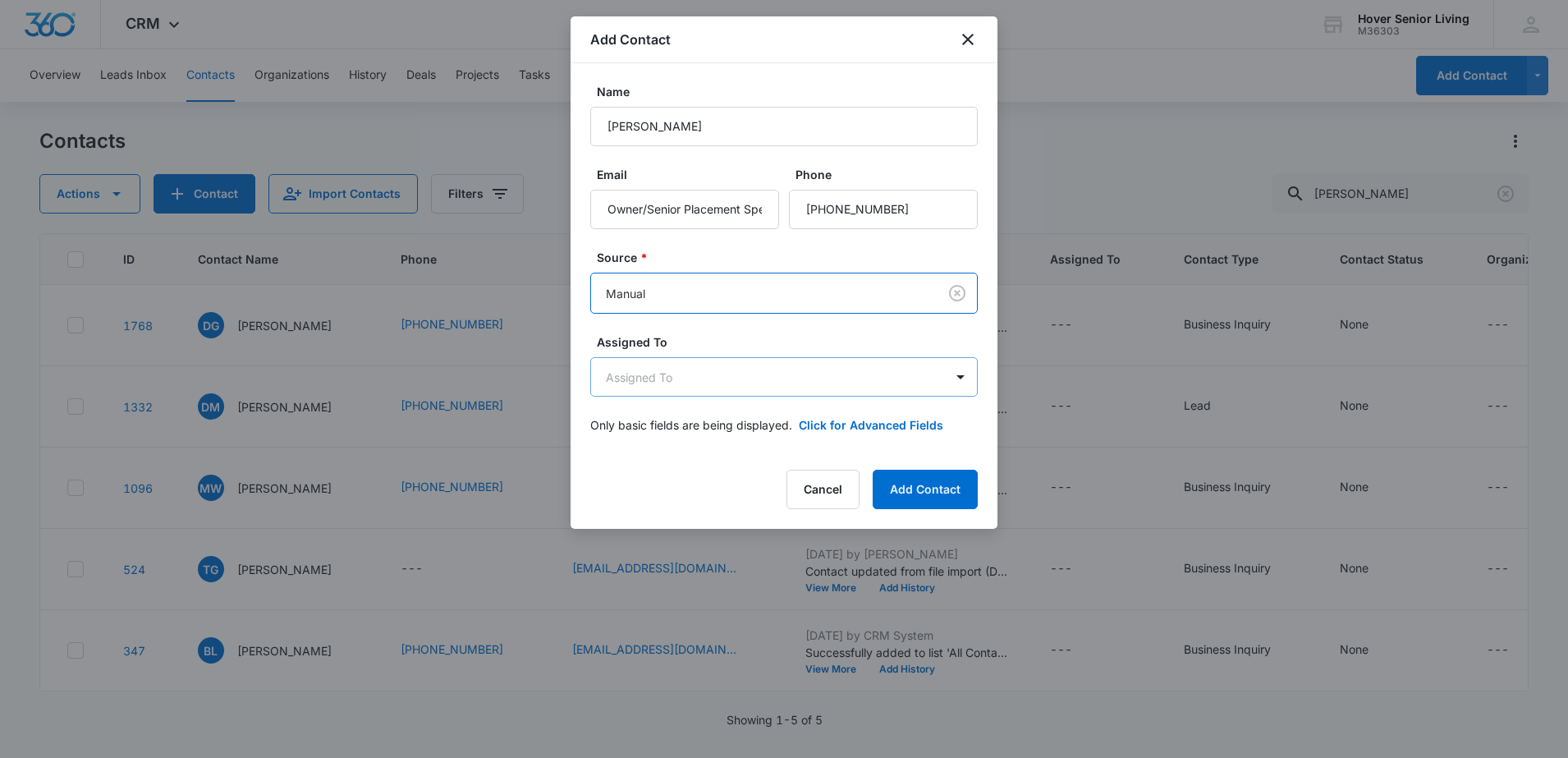
click at [697, 381] on body "CRM Apps Reputation Forms CRM Email Social POS Content Ads Intelligence Files B…" at bounding box center [784, 379] width 1568 height 758
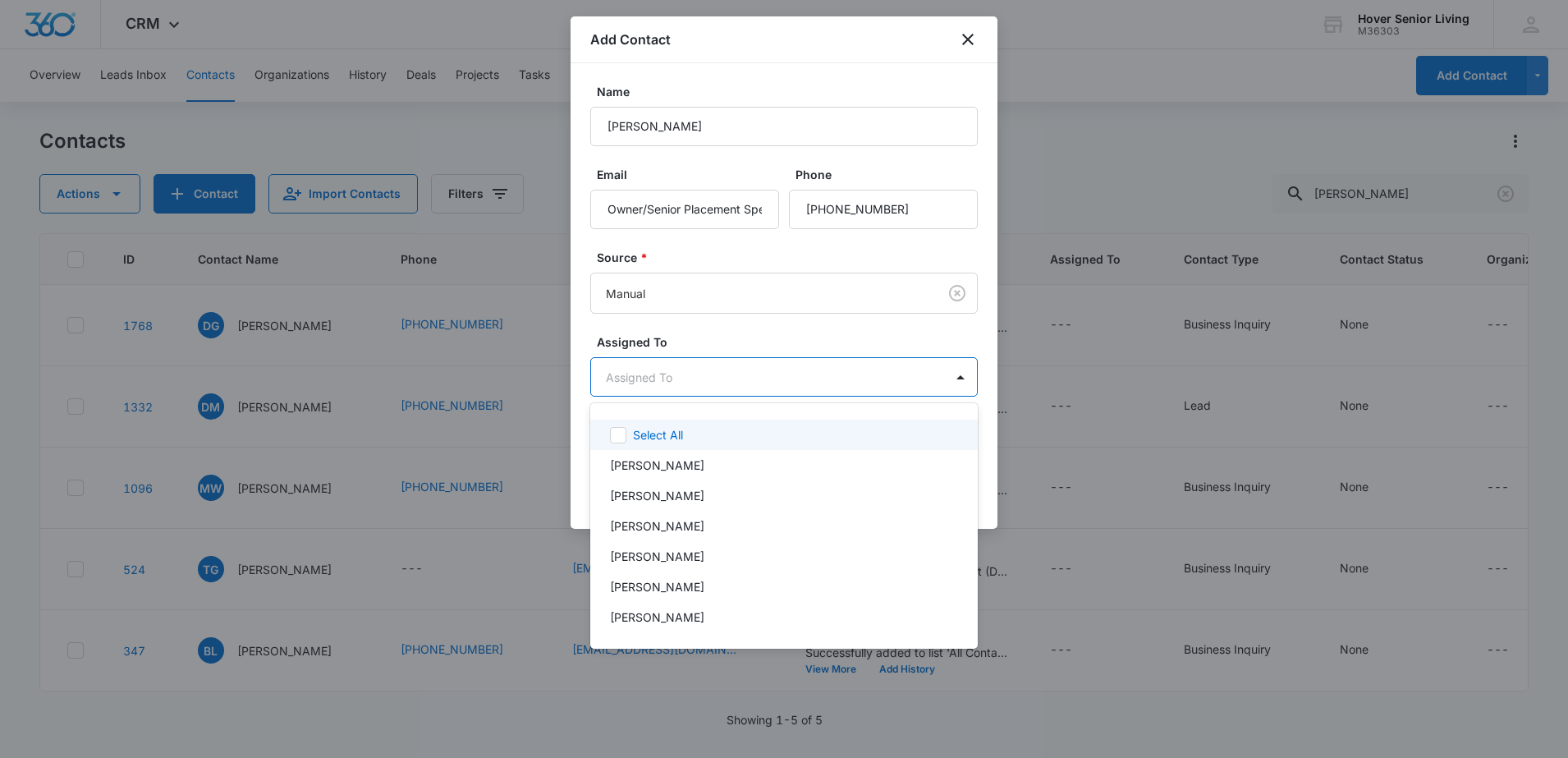
click at [697, 381] on div at bounding box center [784, 379] width 1568 height 758
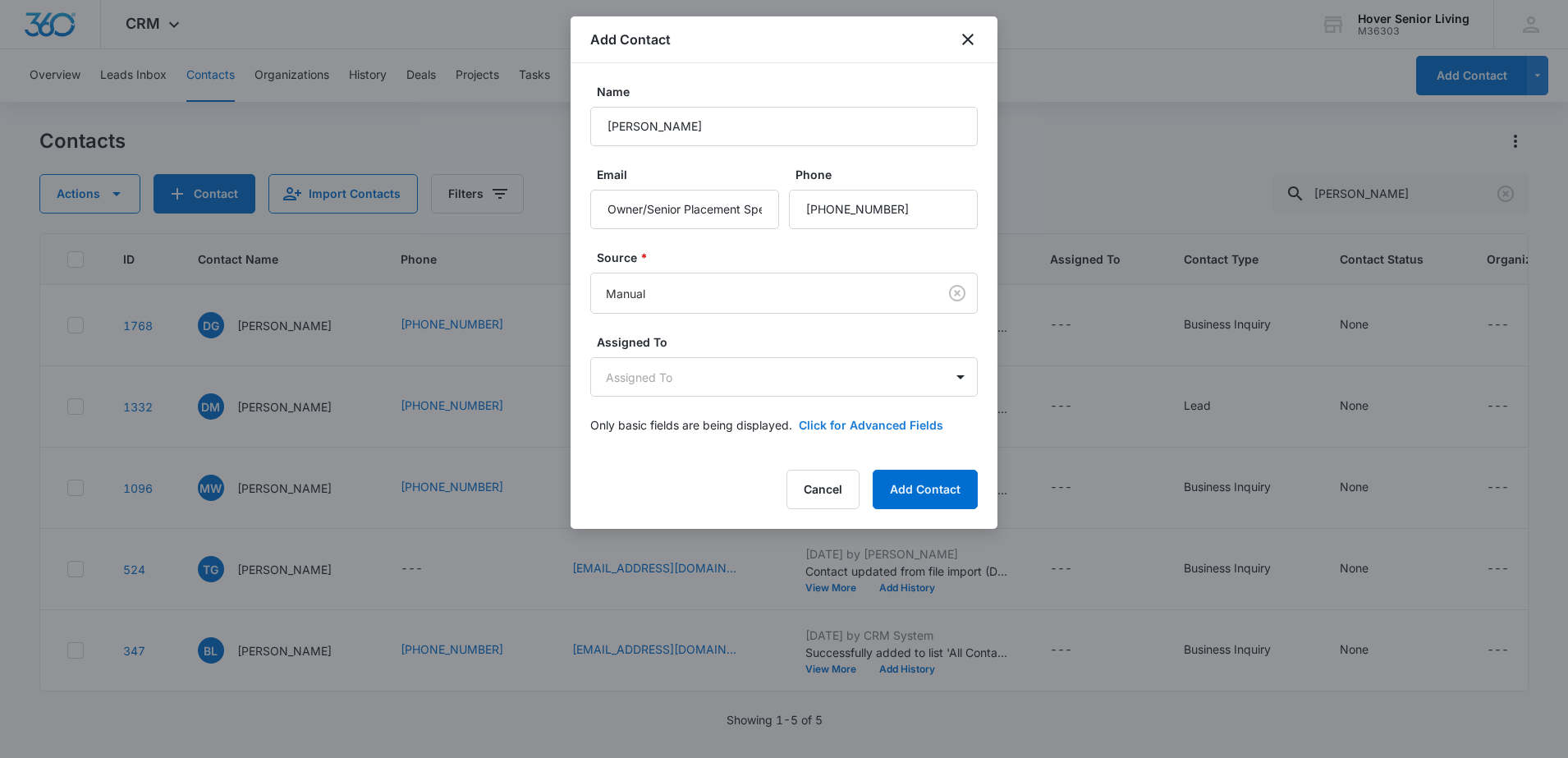
click at [883, 421] on button "Click for Advanced Fields" at bounding box center [871, 424] width 144 height 17
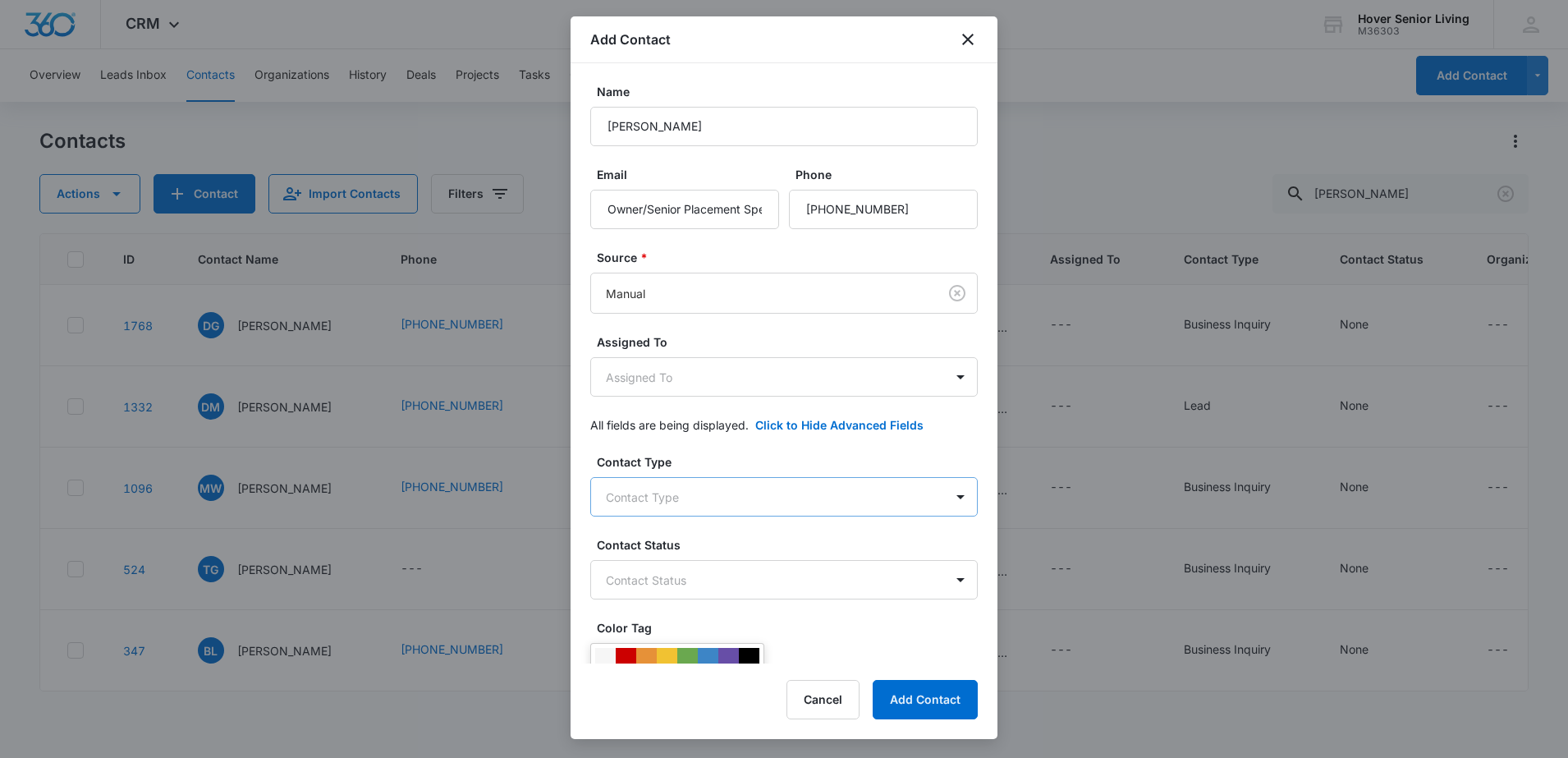
click at [809, 494] on body "CRM Apps Reputation Forms CRM Email Social POS Content Ads Intelligence Files B…" at bounding box center [784, 379] width 1568 height 758
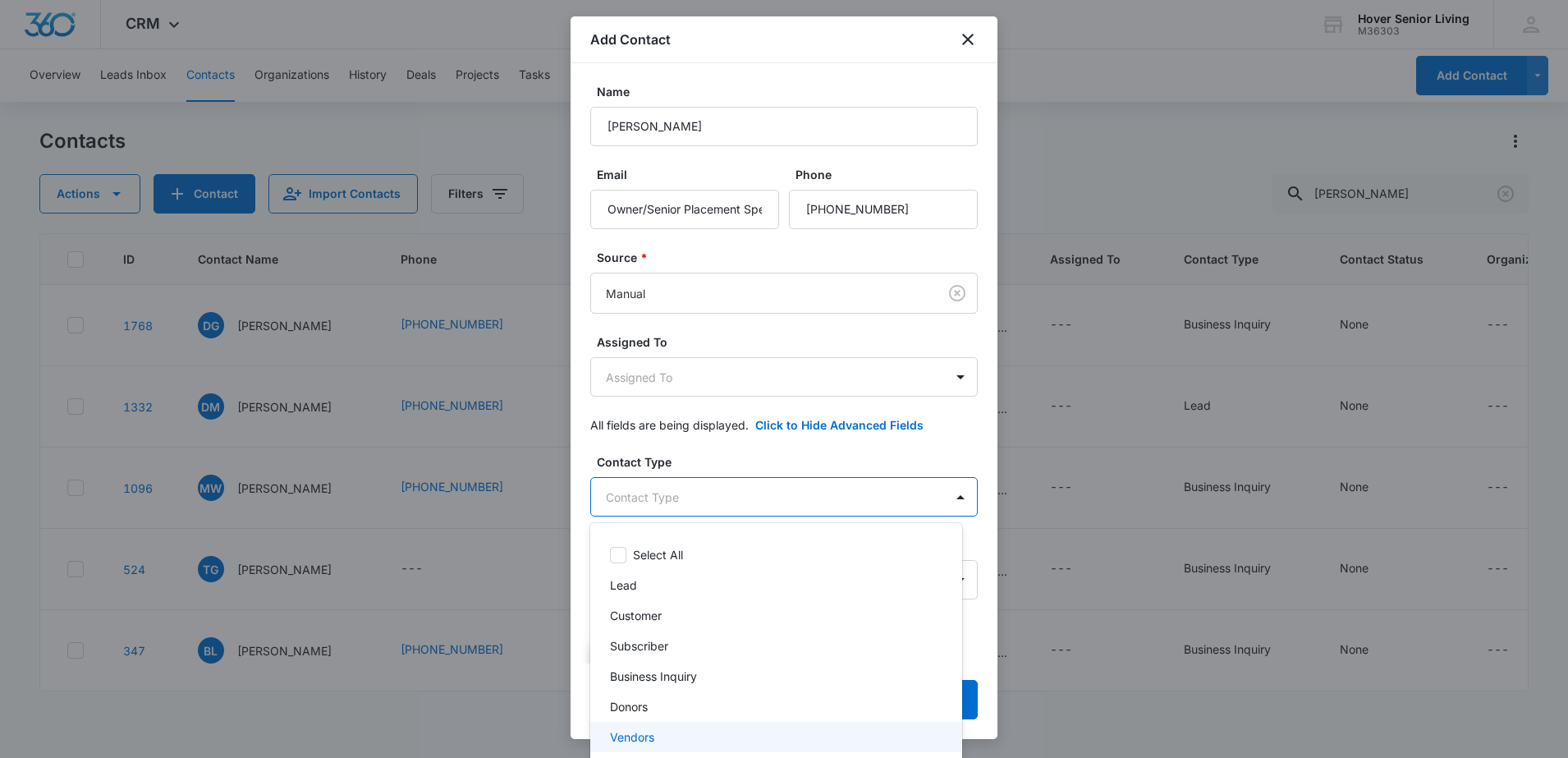
click at [661, 725] on div "Vendors" at bounding box center [776, 737] width 372 height 31
click at [924, 461] on div at bounding box center [784, 379] width 1568 height 758
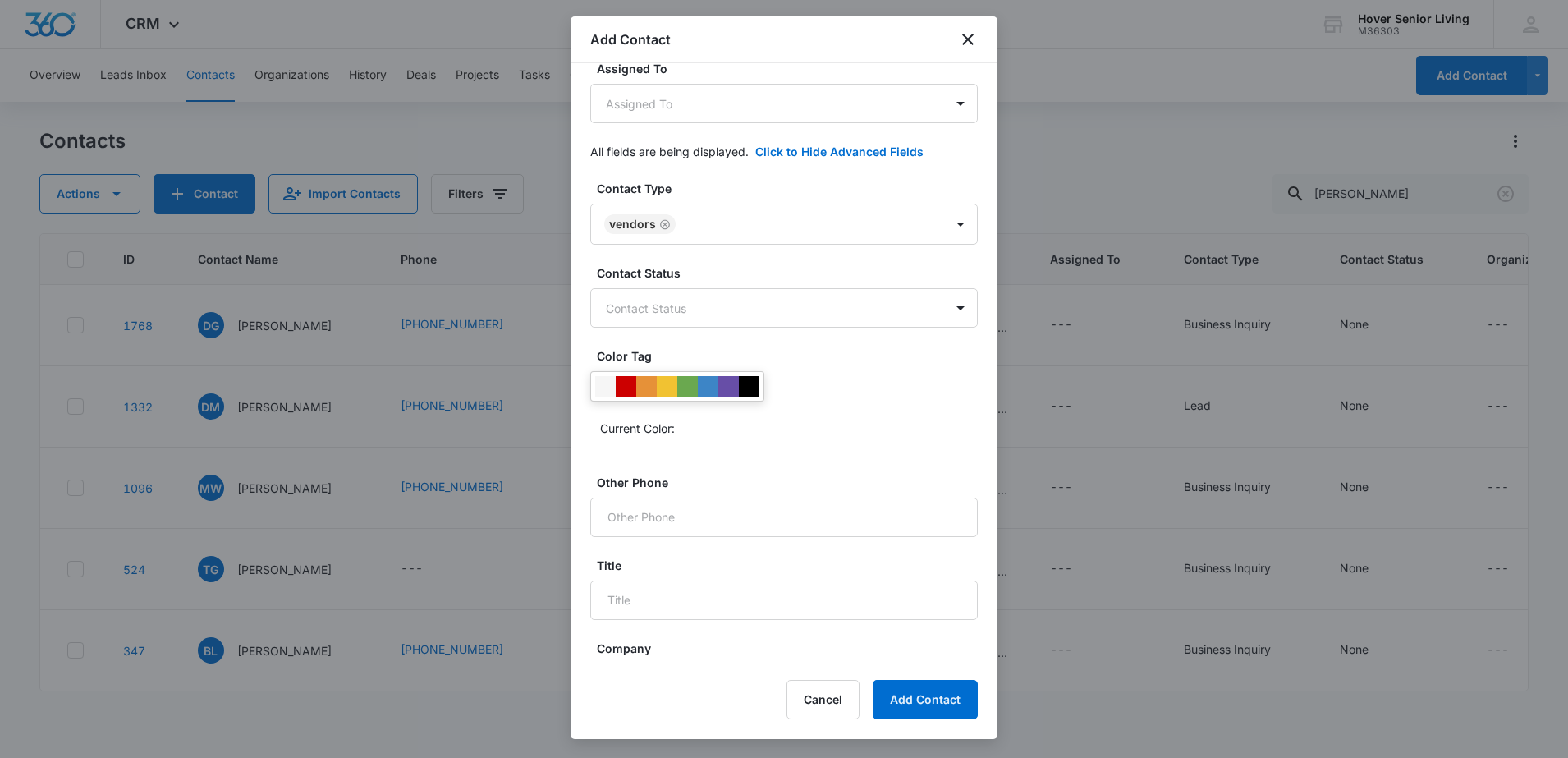
scroll to position [410, 0]
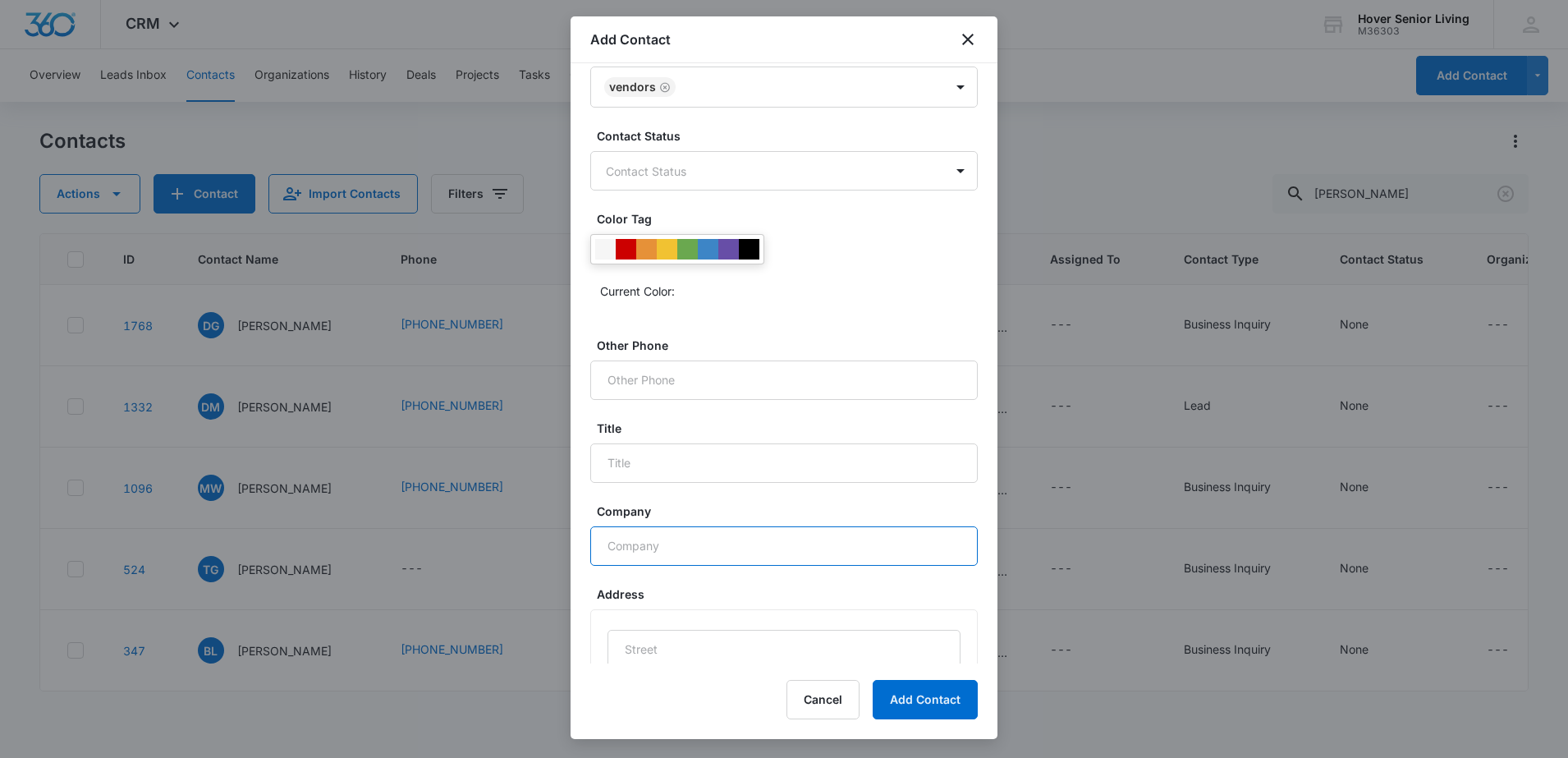
click at [725, 535] on input "Company" at bounding box center [784, 545] width 388 height 39
type input "Above & Beyond Senior Living"
click at [950, 698] on button "Add Contact" at bounding box center [925, 699] width 105 height 39
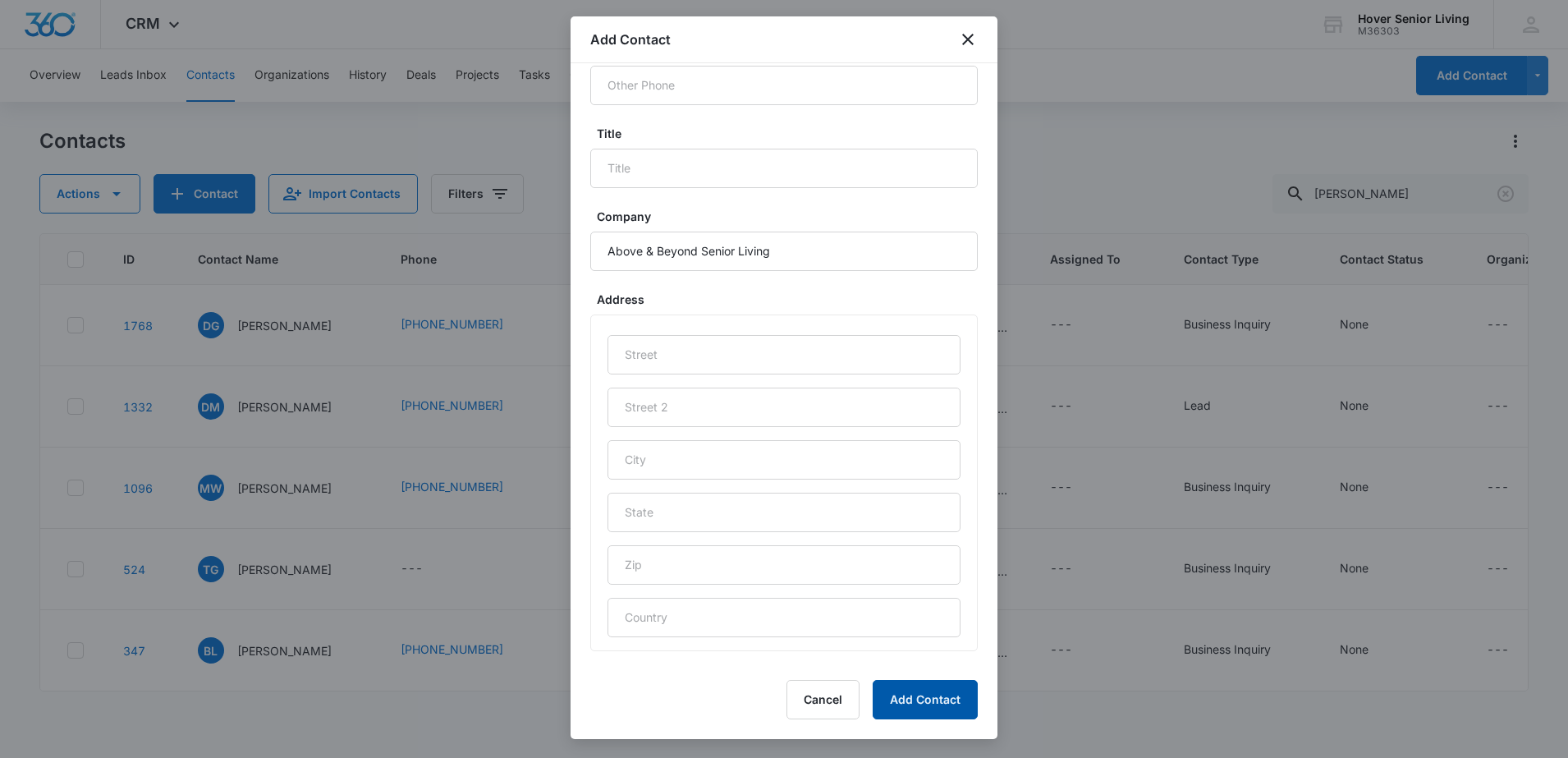
scroll to position [736, 0]
click at [937, 705] on button "Add Contact" at bounding box center [925, 699] width 105 height 39
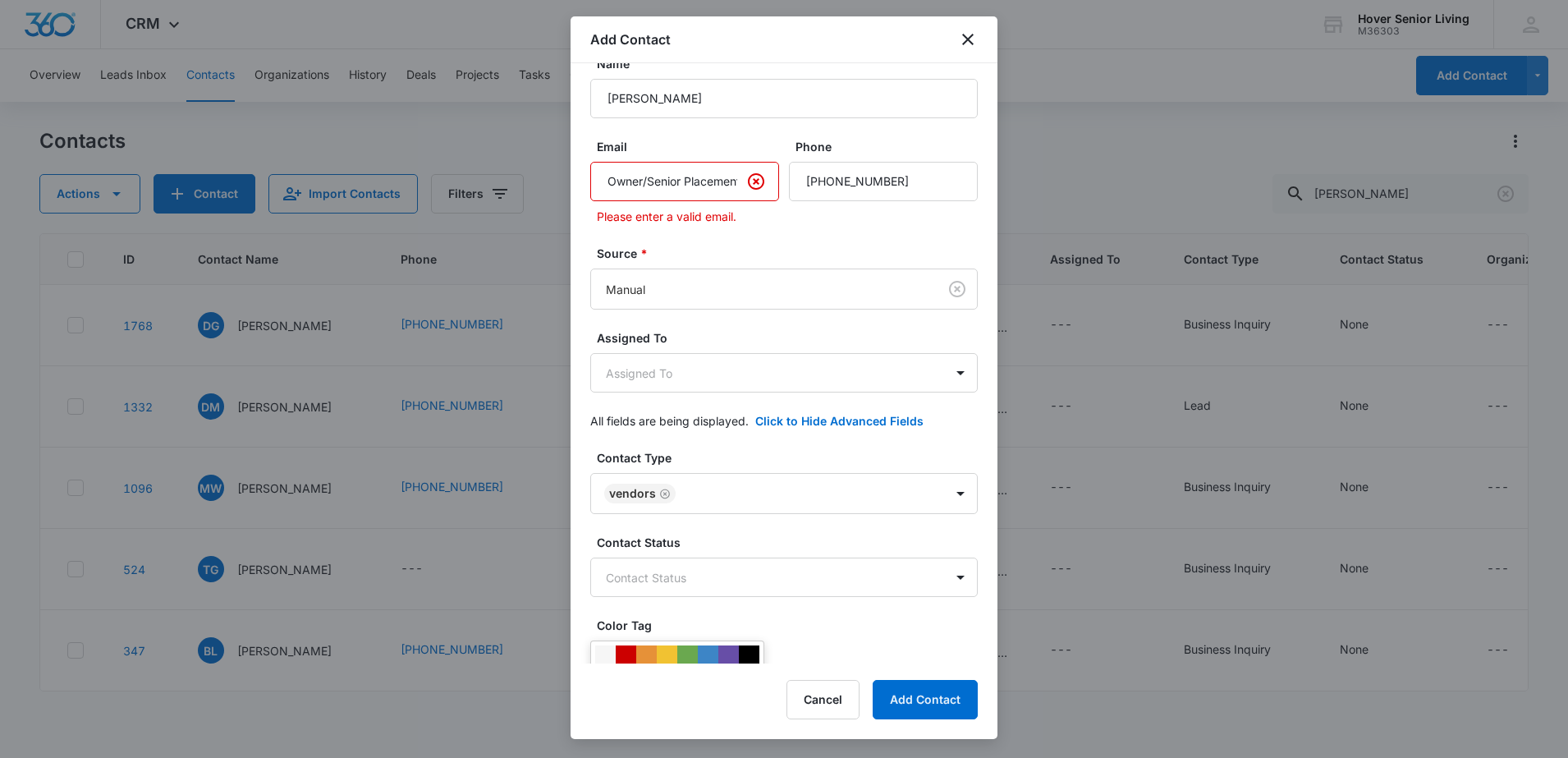
scroll to position [0, 0]
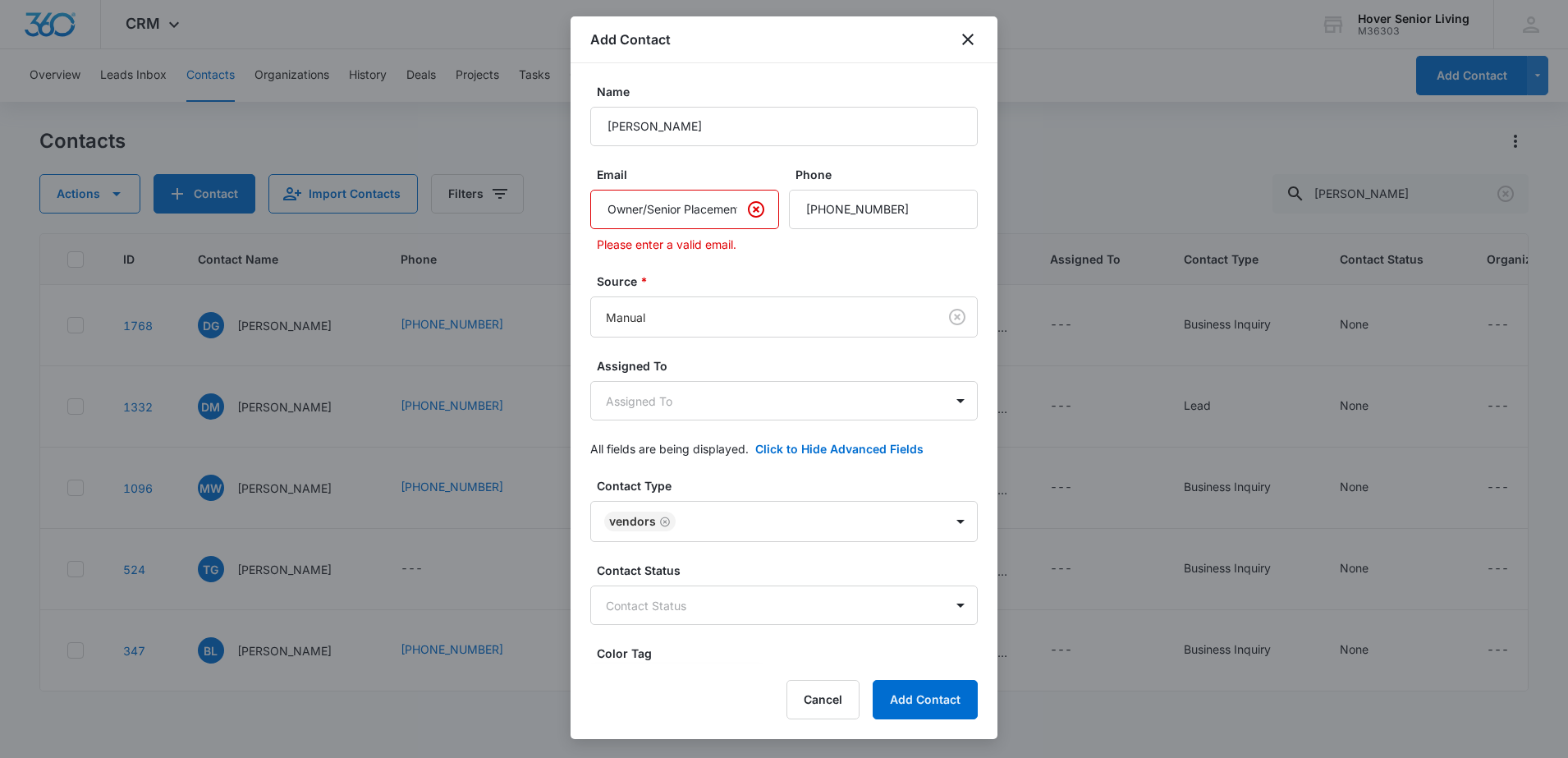
click at [695, 206] on input "Owner/Senior Placement Specialist" at bounding box center [684, 209] width 189 height 39
click at [650, 203] on input "Owner/Senior Placement Specialist" at bounding box center [684, 209] width 189 height 39
drag, startPoint x: 604, startPoint y: 214, endPoint x: 727, endPoint y: 215, distance: 123.0
click at [727, 215] on input "Owner.Senior Placement Specialist" at bounding box center [684, 209] width 189 height 39
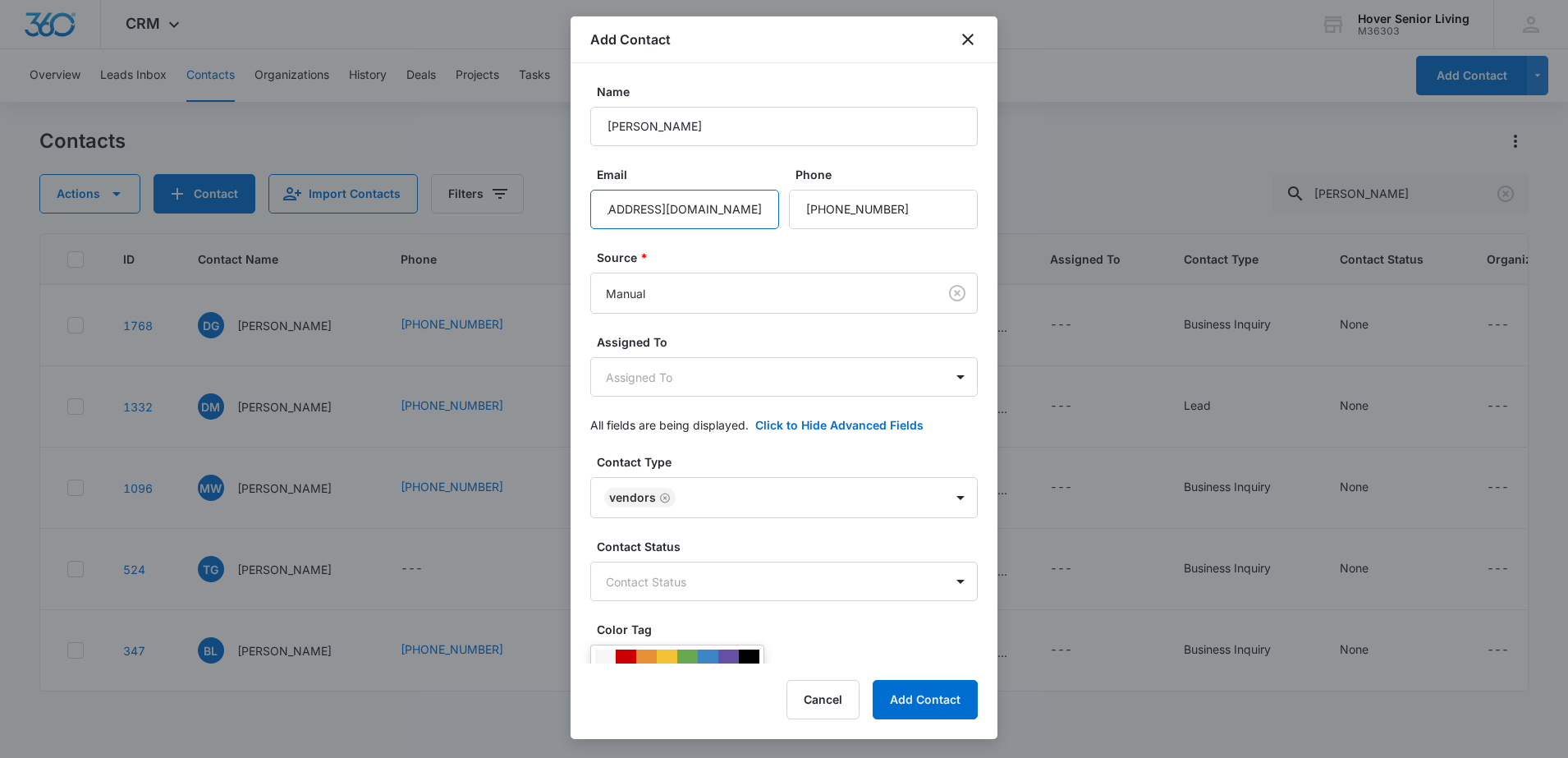
scroll to position [0, 77]
type input "[EMAIL_ADDRESS][DOMAIN_NAME]"
click at [930, 692] on button "Add Contact" at bounding box center [925, 699] width 105 height 39
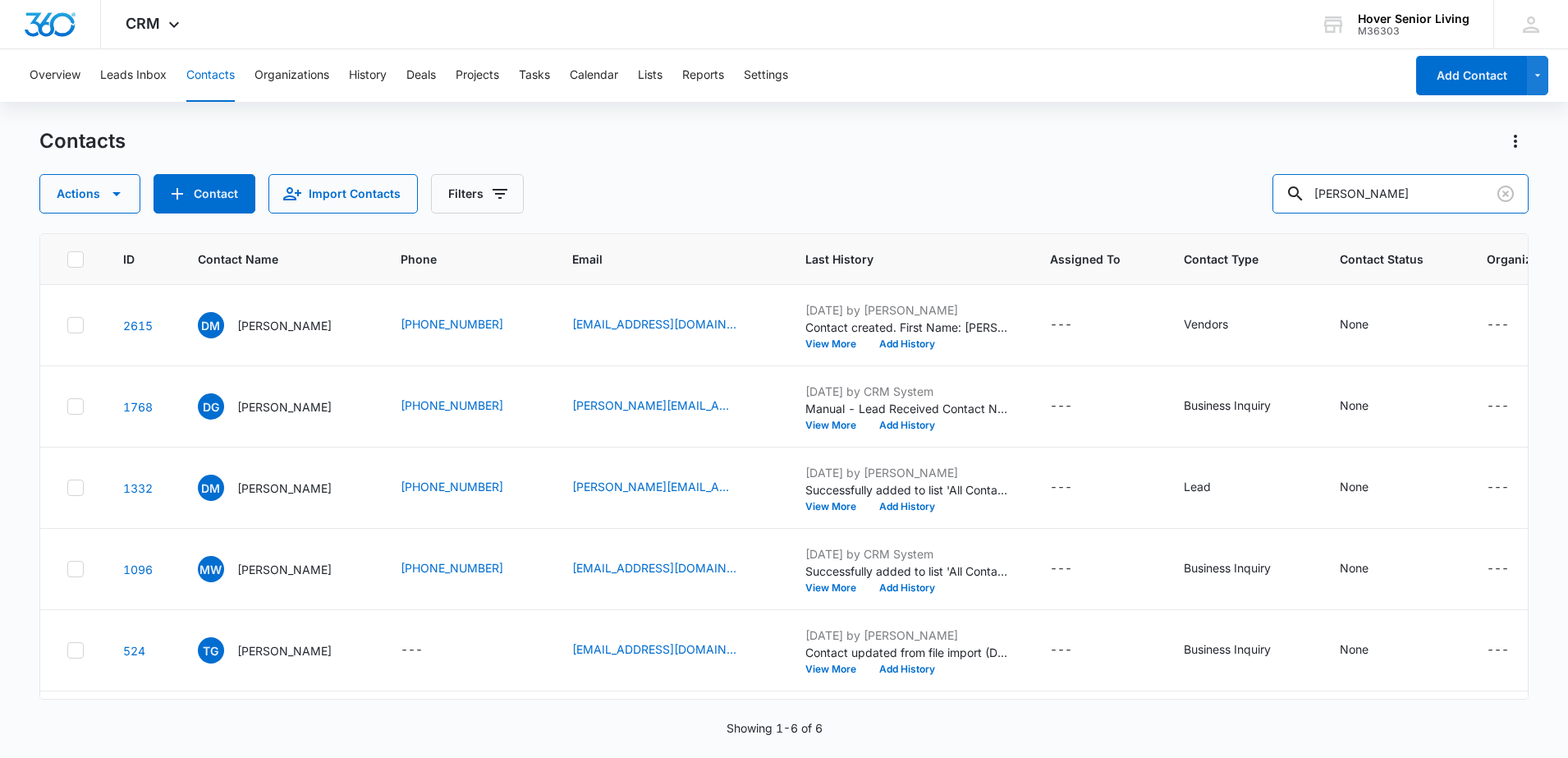
drag, startPoint x: 1405, startPoint y: 193, endPoint x: 1110, endPoint y: 188, distance: 295.0
click at [1110, 188] on div "Actions Contact Import Contacts Filters [PERSON_NAME]" at bounding box center [784, 194] width 1490 height 39
type input "[PERSON_NAME]"
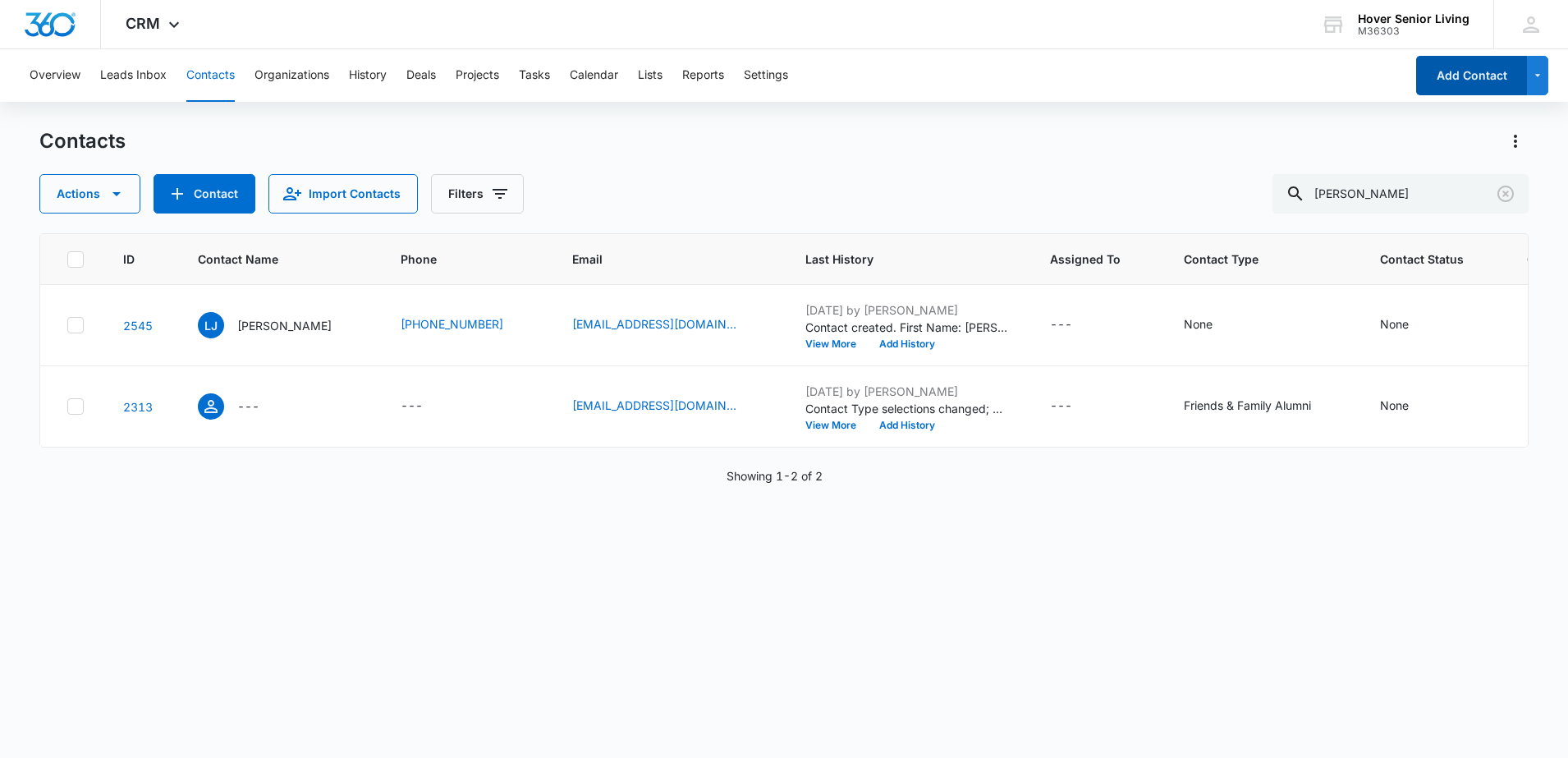
click at [1489, 72] on button "Add Contact" at bounding box center [1471, 76] width 111 height 39
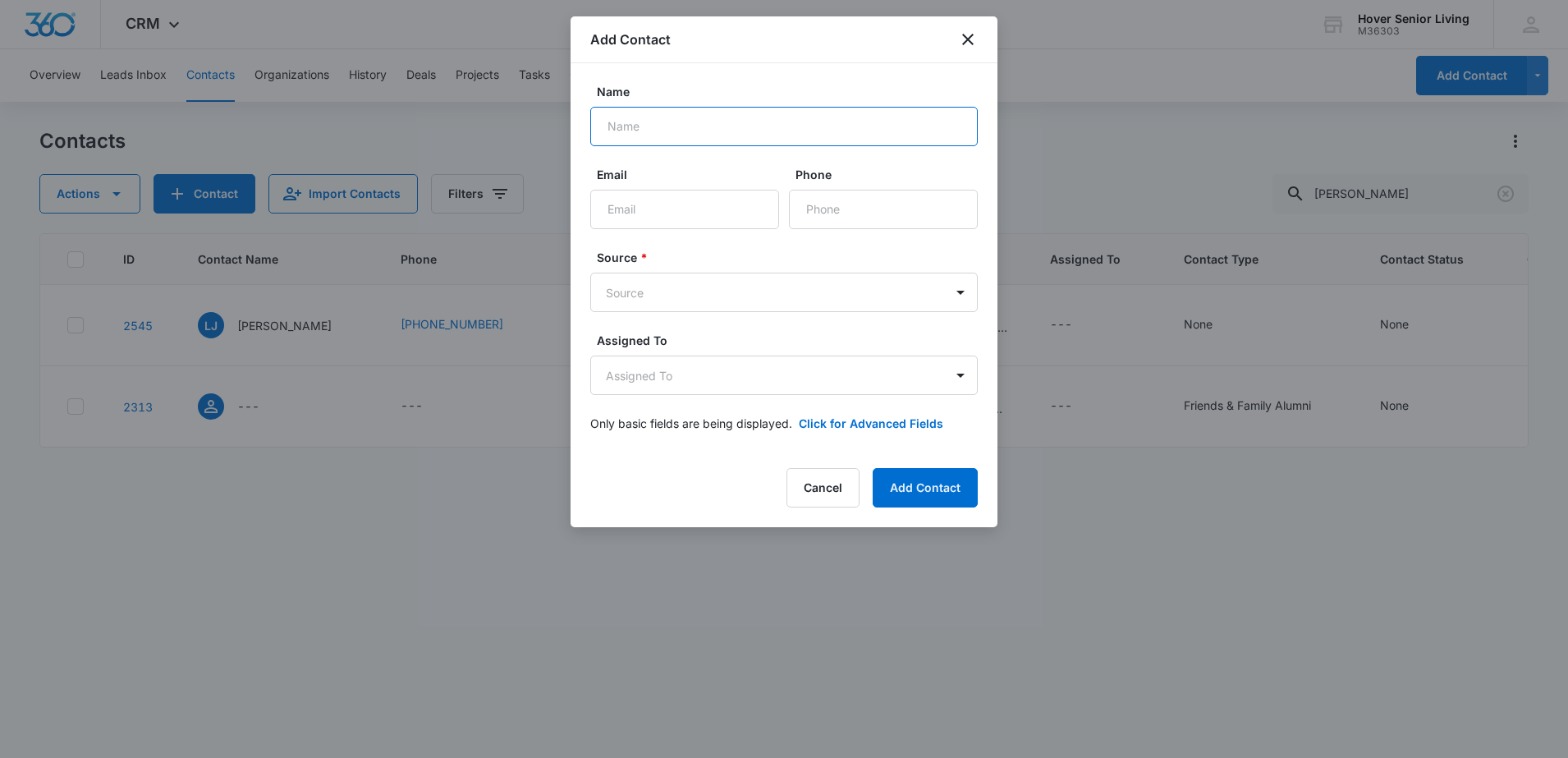
click at [625, 125] on input "Name" at bounding box center [784, 126] width 388 height 39
type input "[PERSON_NAME]"
type input "[EMAIL_ADDRESS][DOMAIN_NAME]"
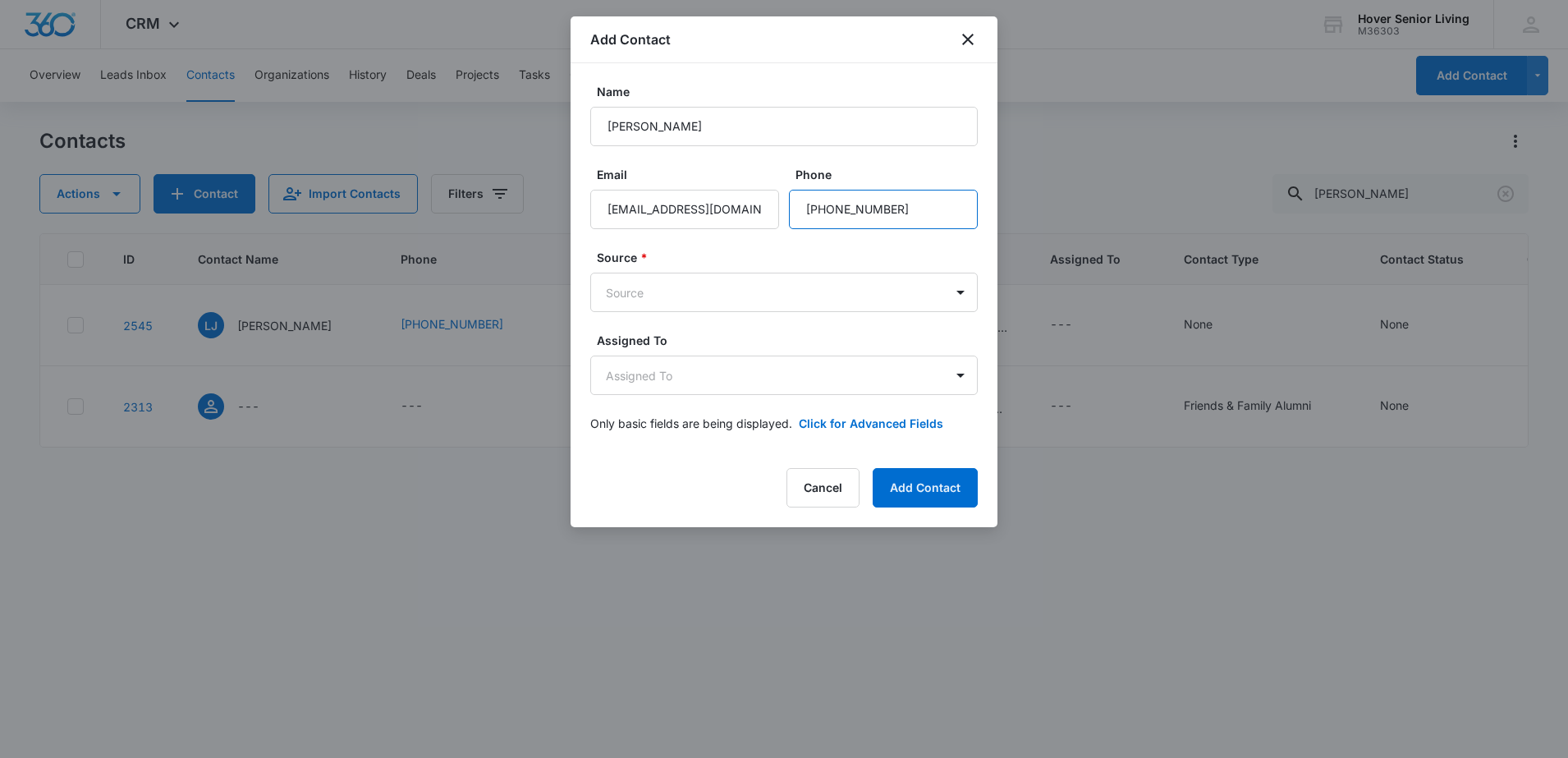
type input "[PHONE_NUMBER]"
click at [688, 269] on div "Source * Source" at bounding box center [784, 281] width 388 height 63
click at [687, 287] on body "CRM Apps Reputation Forms CRM Email Social POS Content Ads Intelligence Files B…" at bounding box center [784, 379] width 1568 height 758
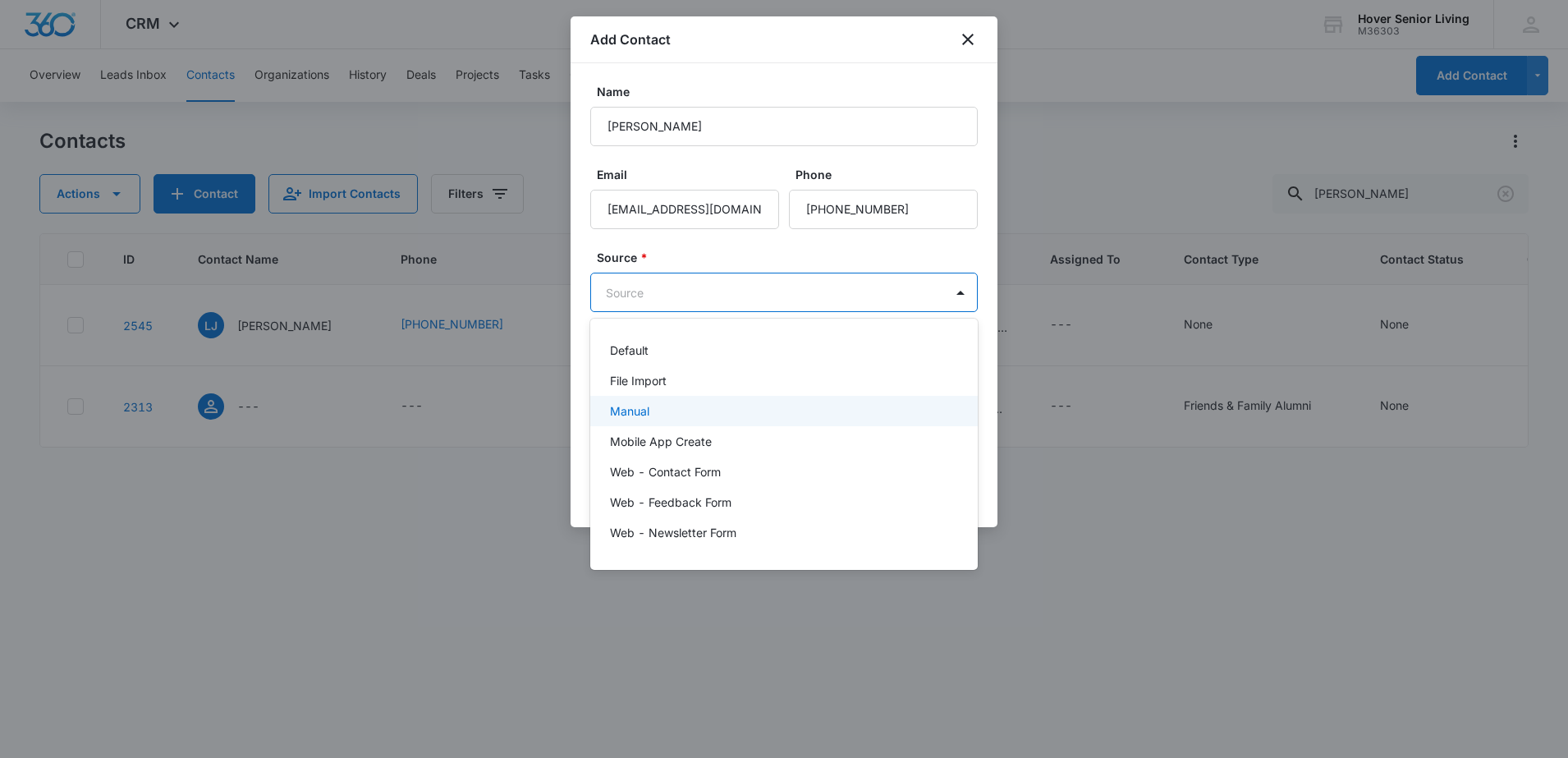
click at [663, 421] on div "Manual" at bounding box center [784, 410] width 388 height 31
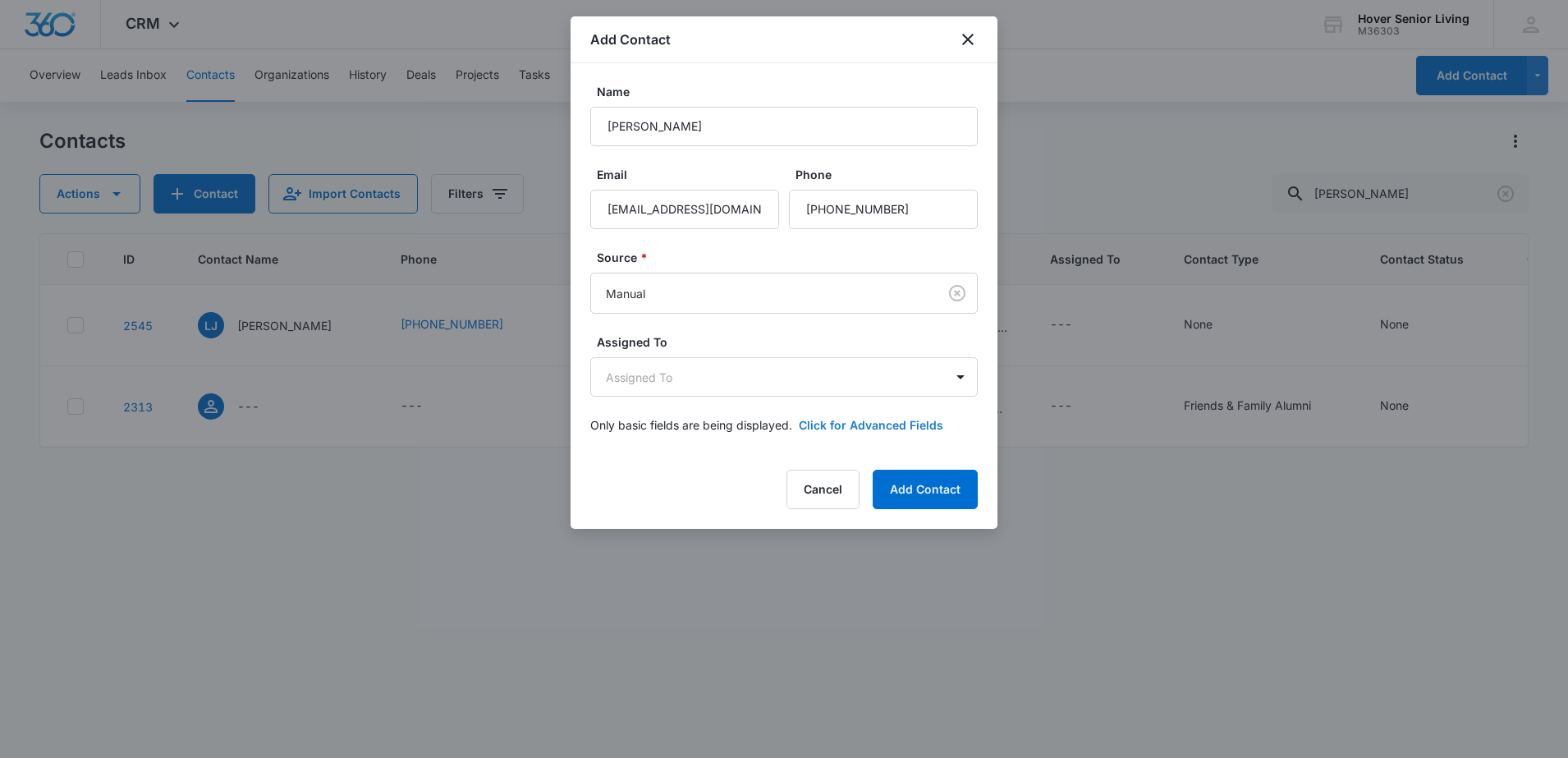
click at [888, 427] on button "Click for Advanced Fields" at bounding box center [871, 424] width 144 height 17
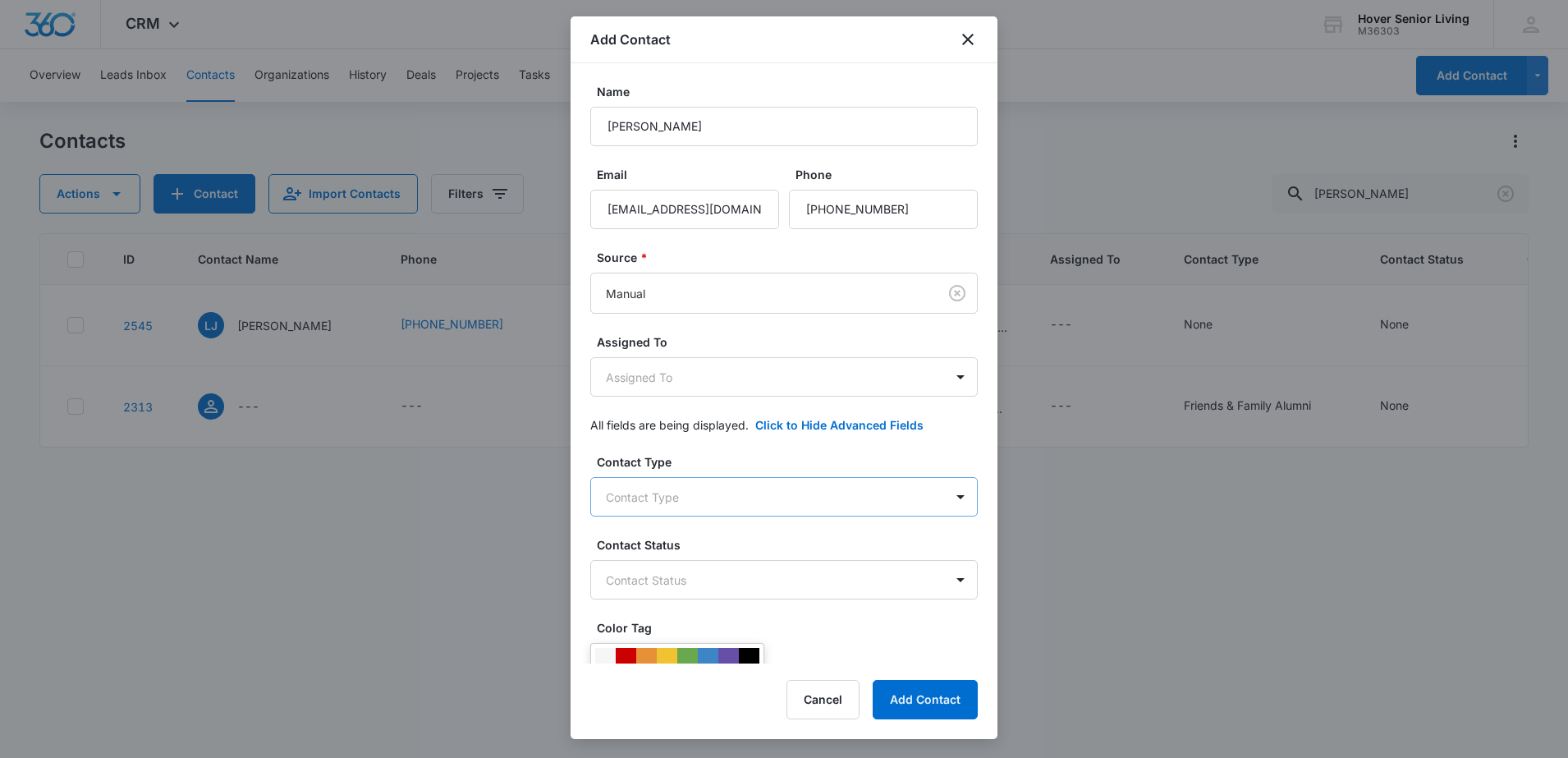
click at [733, 495] on body "CRM Apps Reputation Forms CRM Email Social POS Content Ads Intelligence Files B…" at bounding box center [784, 379] width 1568 height 758
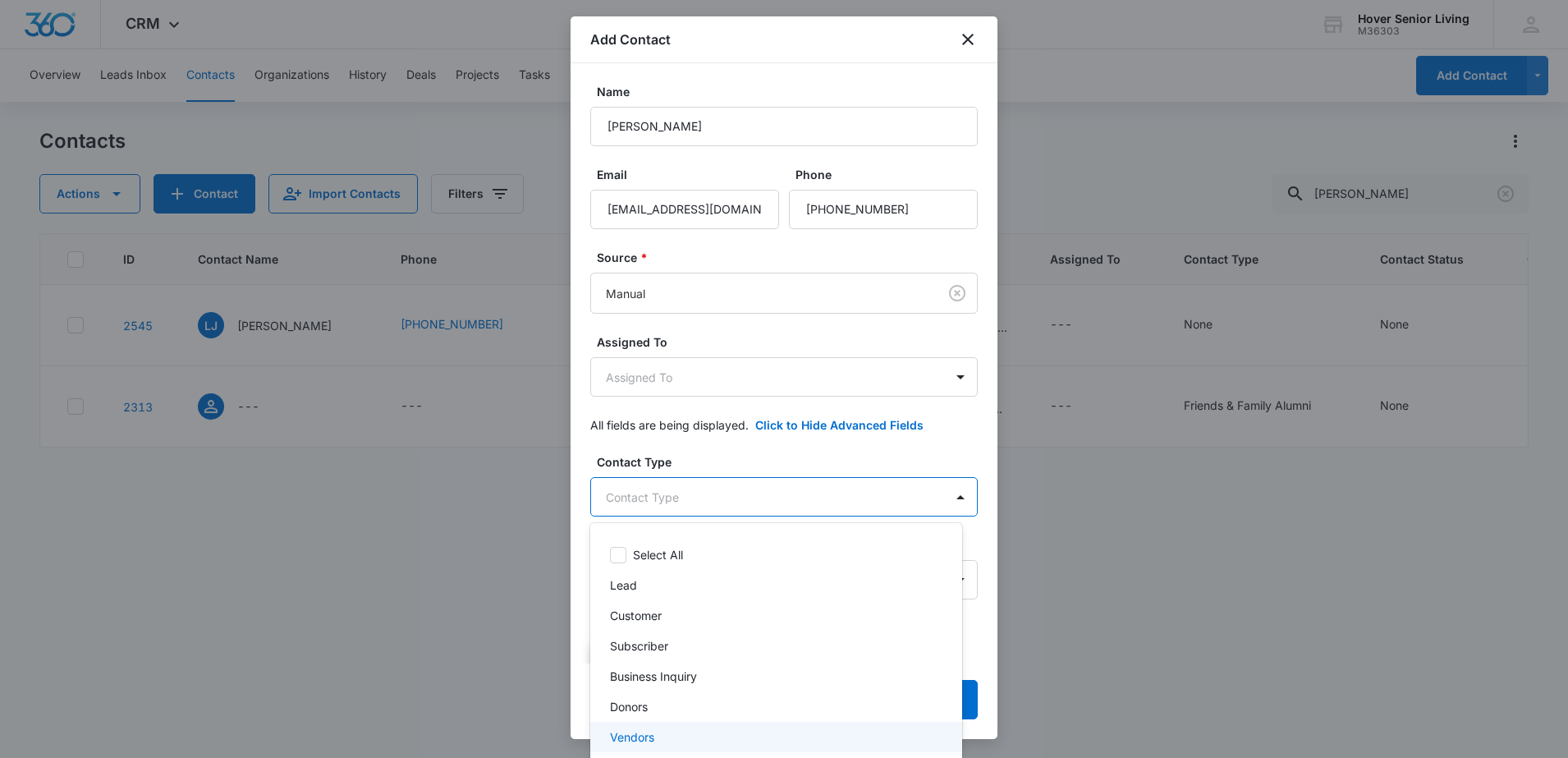
click at [648, 733] on p "Vendors" at bounding box center [632, 737] width 45 height 17
click at [946, 463] on div at bounding box center [784, 379] width 1568 height 758
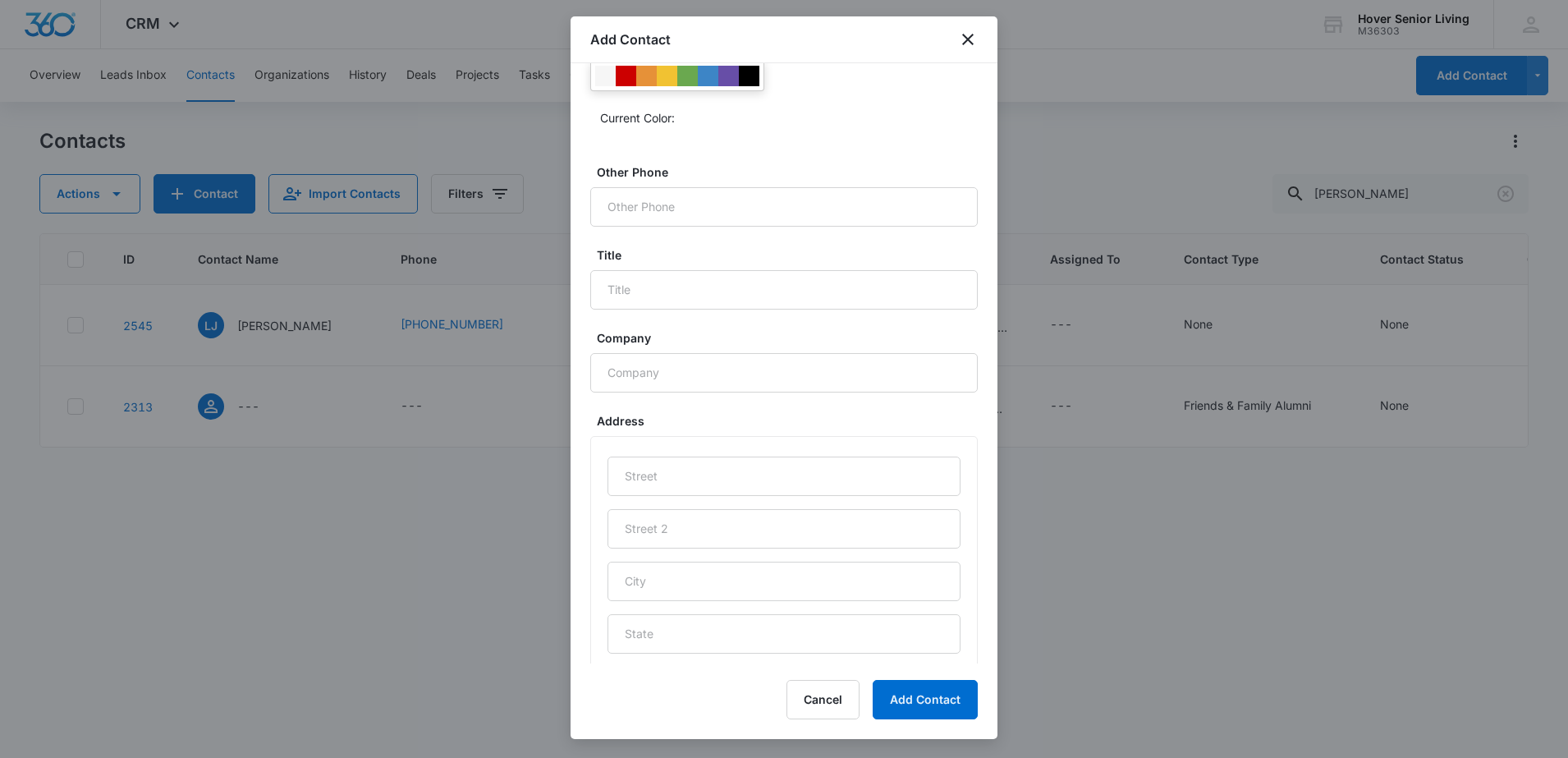
scroll to position [590, 0]
click at [658, 277] on input "Title" at bounding box center [784, 283] width 388 height 39
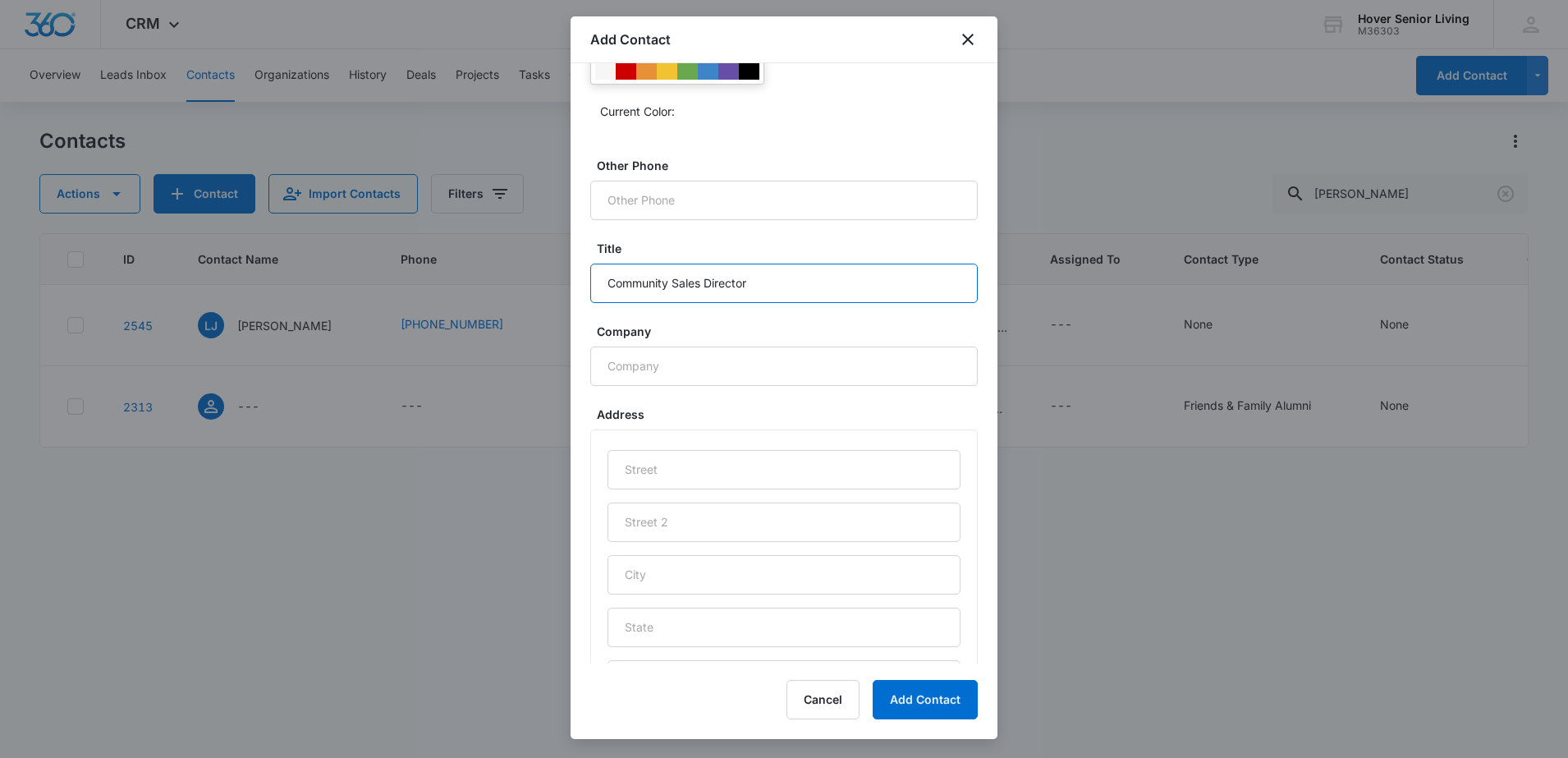
type input "Community Sales Director"
type input "Parkwood Estates"
click at [634, 233] on div "Contact Type Vendors Contact Status Contact Status Color Tag Current Color: Oth…" at bounding box center [784, 329] width 388 height 932
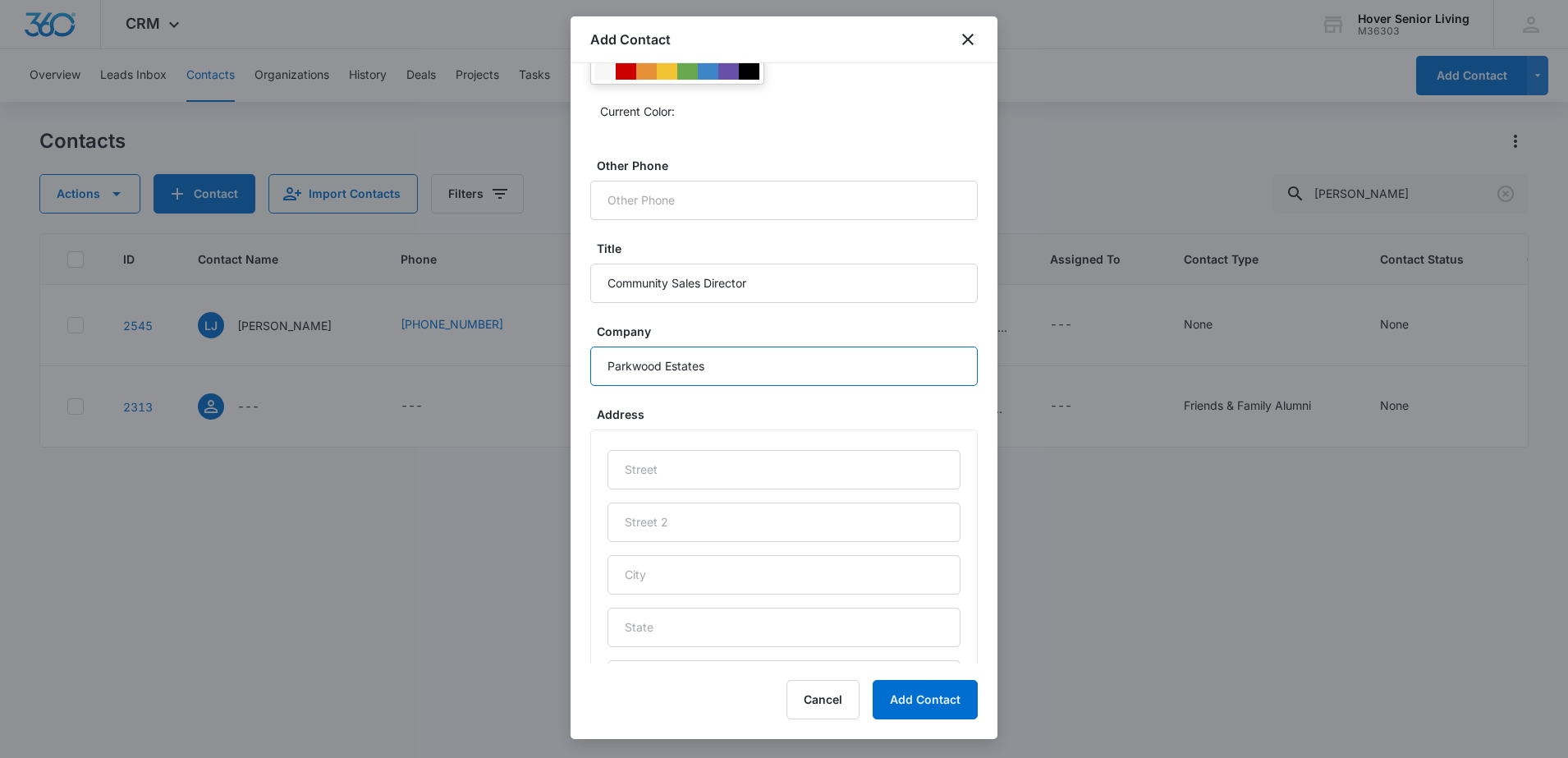
click at [784, 365] on input "Parkwood Estates" at bounding box center [784, 366] width 388 height 39
click at [779, 465] on input "text" at bounding box center [784, 470] width 353 height 39
type input "[STREET_ADDRESS][PERSON_NAME]"
type input "[GEOGRAPHIC_DATA][PERSON_NAME]"
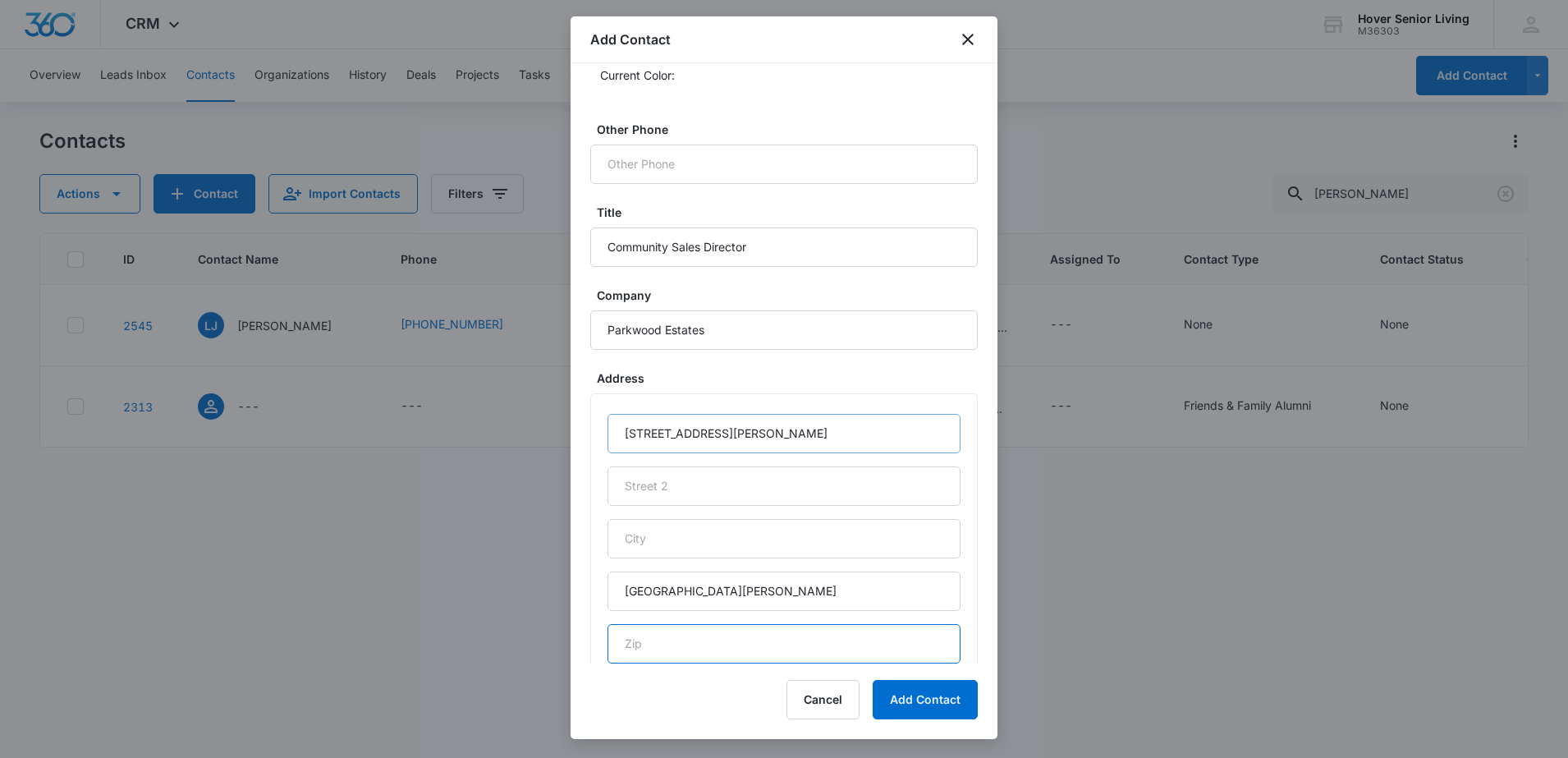
type input "C"
click at [739, 549] on input "text" at bounding box center [784, 539] width 353 height 39
type input "[GEOGRAPHIC_DATA][PERSON_NAME]"
drag, startPoint x: 732, startPoint y: 592, endPoint x: 577, endPoint y: 554, distance: 159.6
click at [577, 553] on div "Name [PERSON_NAME] Email [EMAIL_ADDRESS][DOMAIN_NAME] Phone Source * Manual Ass…" at bounding box center [784, 364] width 427 height 600
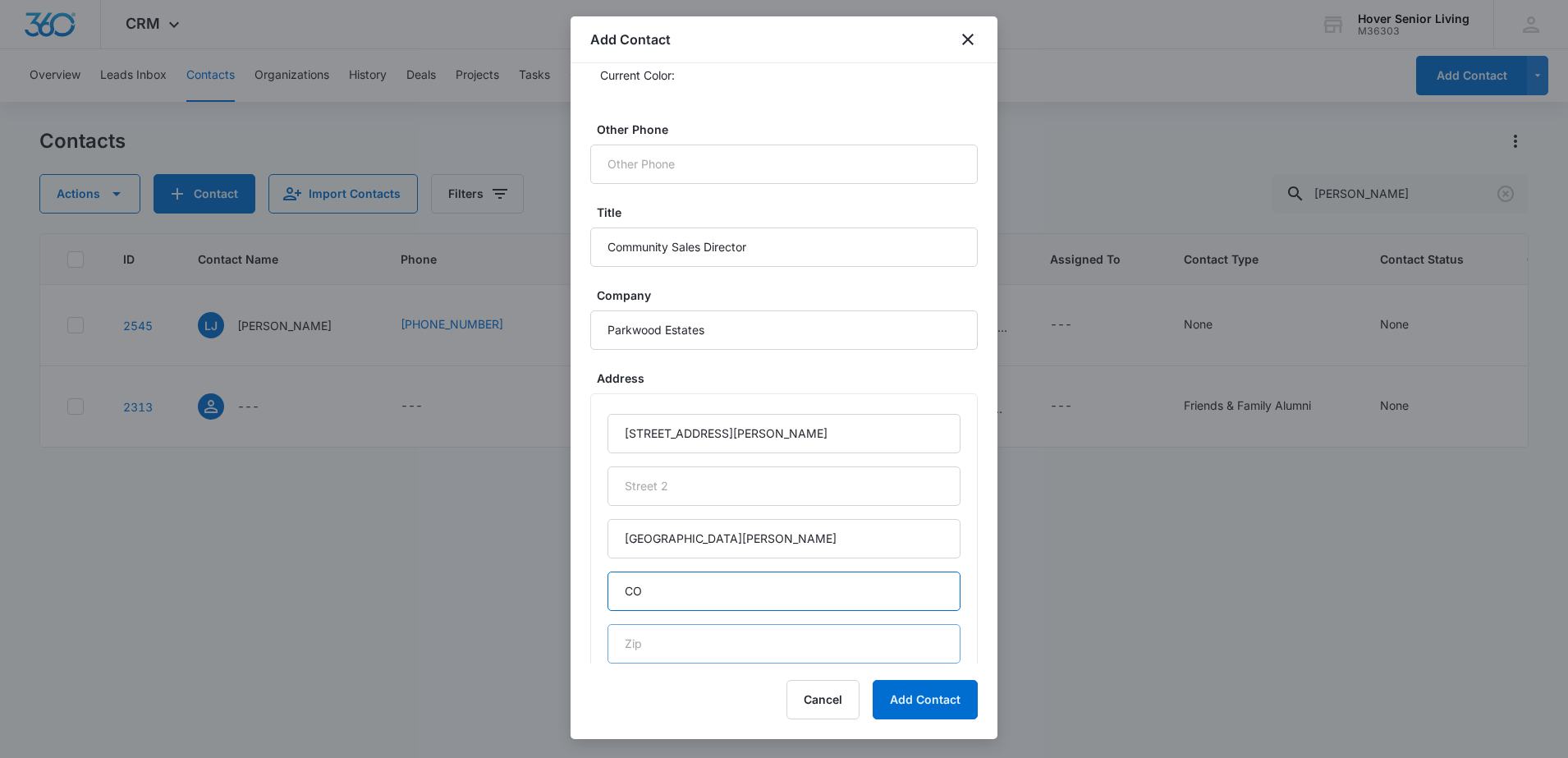
type input "CO"
click at [670, 647] on input "text" at bounding box center [784, 643] width 353 height 39
type input "80525"
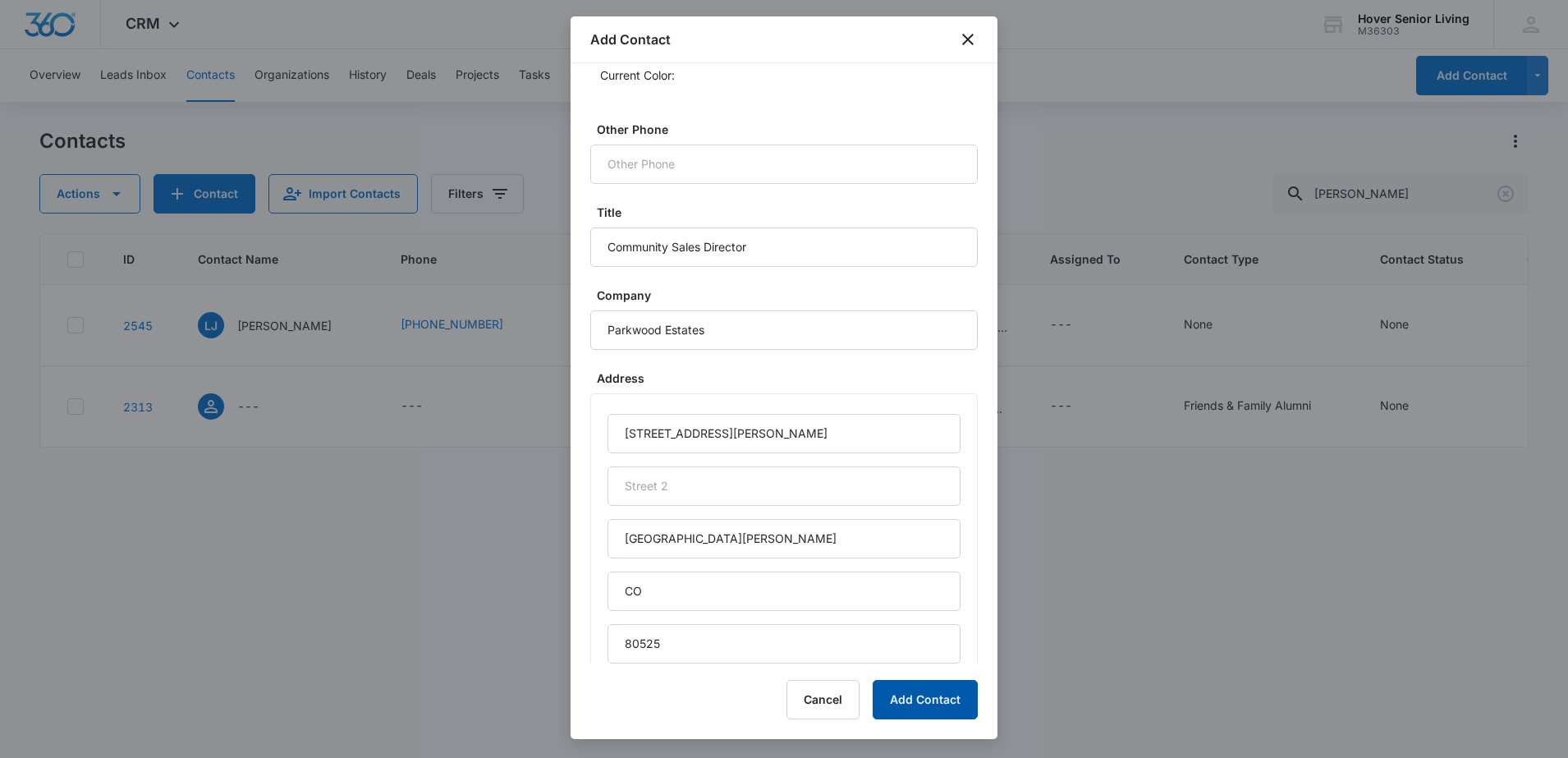
click at [953, 694] on button "Add Contact" at bounding box center [925, 699] width 105 height 39
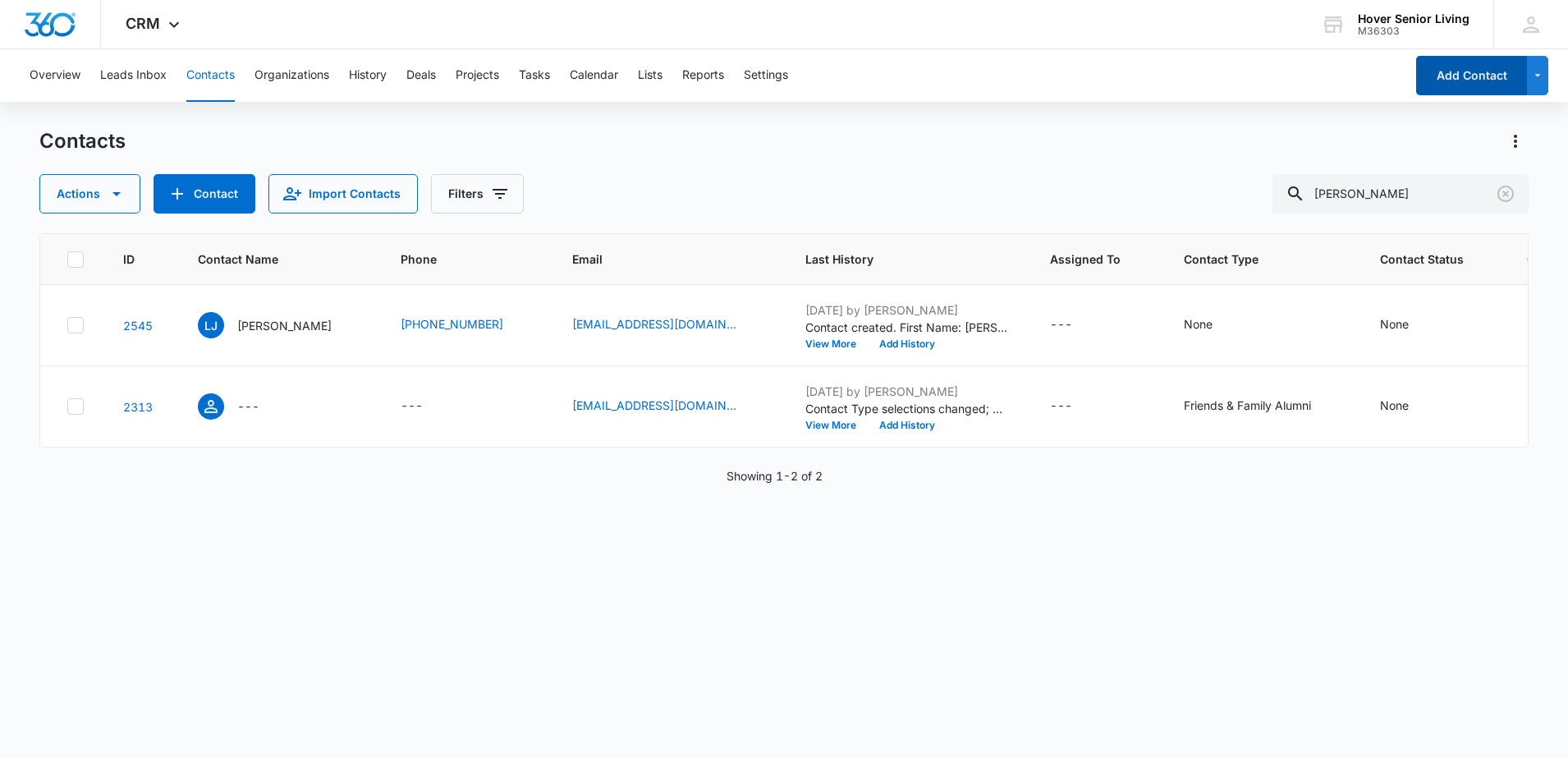
click at [1477, 70] on button "Add Contact" at bounding box center [1471, 76] width 111 height 39
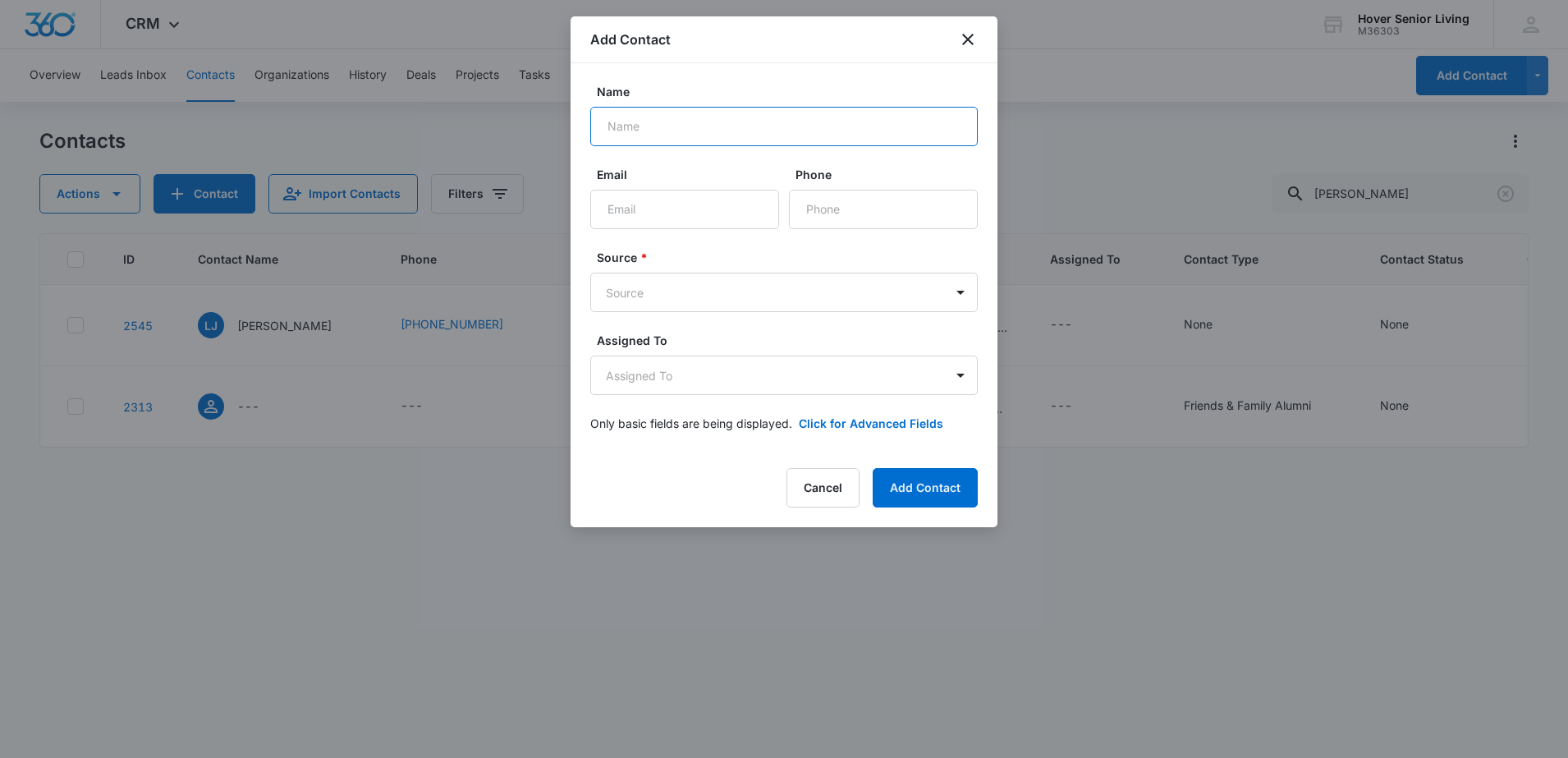
click at [744, 126] on input "Name" at bounding box center [784, 126] width 388 height 39
type input "[PERSON_NAME]"
type input "[EMAIL_ADDRESS][DOMAIN_NAME]"
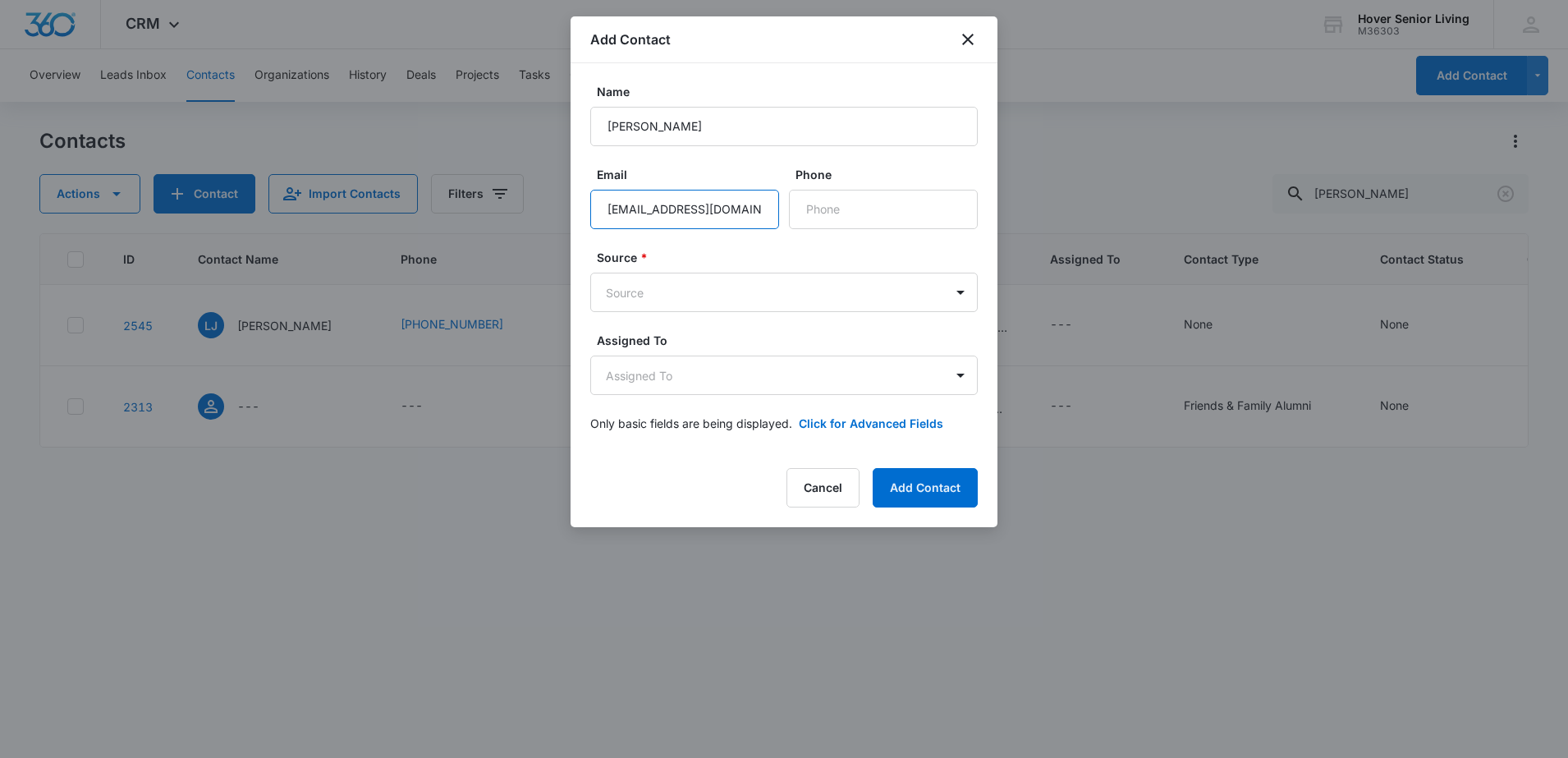
click at [745, 193] on input "[EMAIL_ADDRESS][DOMAIN_NAME]" at bounding box center [684, 209] width 189 height 39
click at [770, 209] on input "[EMAIL_ADDRESS][DOMAIN_NAME]" at bounding box center [684, 209] width 189 height 39
click at [766, 209] on input "[EMAIL_ADDRESS][DOMAIN_NAME]" at bounding box center [684, 209] width 189 height 39
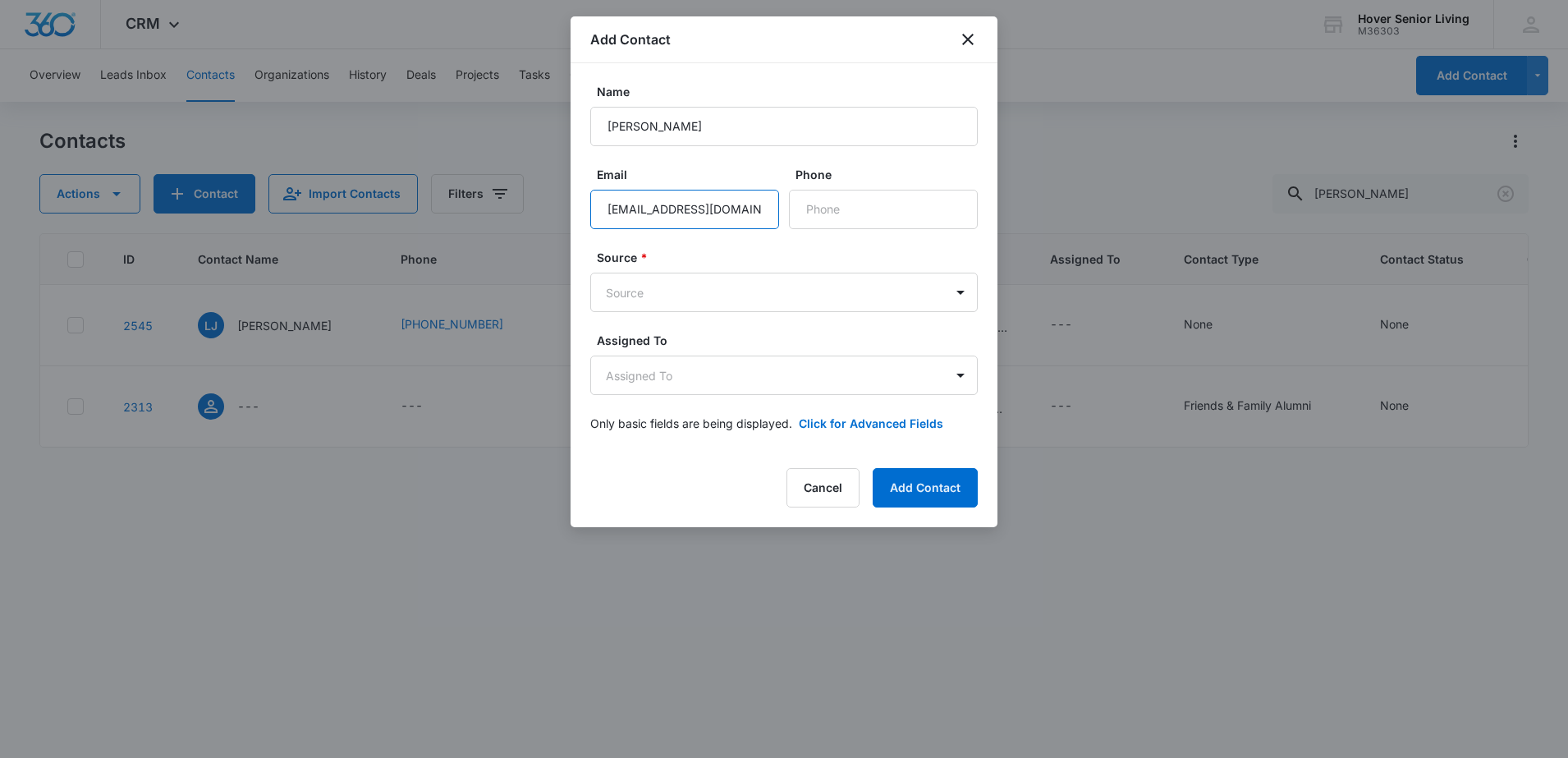
click at [766, 209] on input "[EMAIL_ADDRESS][DOMAIN_NAME]" at bounding box center [684, 209] width 189 height 39
drag, startPoint x: 766, startPoint y: 209, endPoint x: 766, endPoint y: 198, distance: 11.0
click at [766, 198] on input "[EMAIL_ADDRESS][DOMAIN_NAME]" at bounding box center [684, 209] width 189 height 39
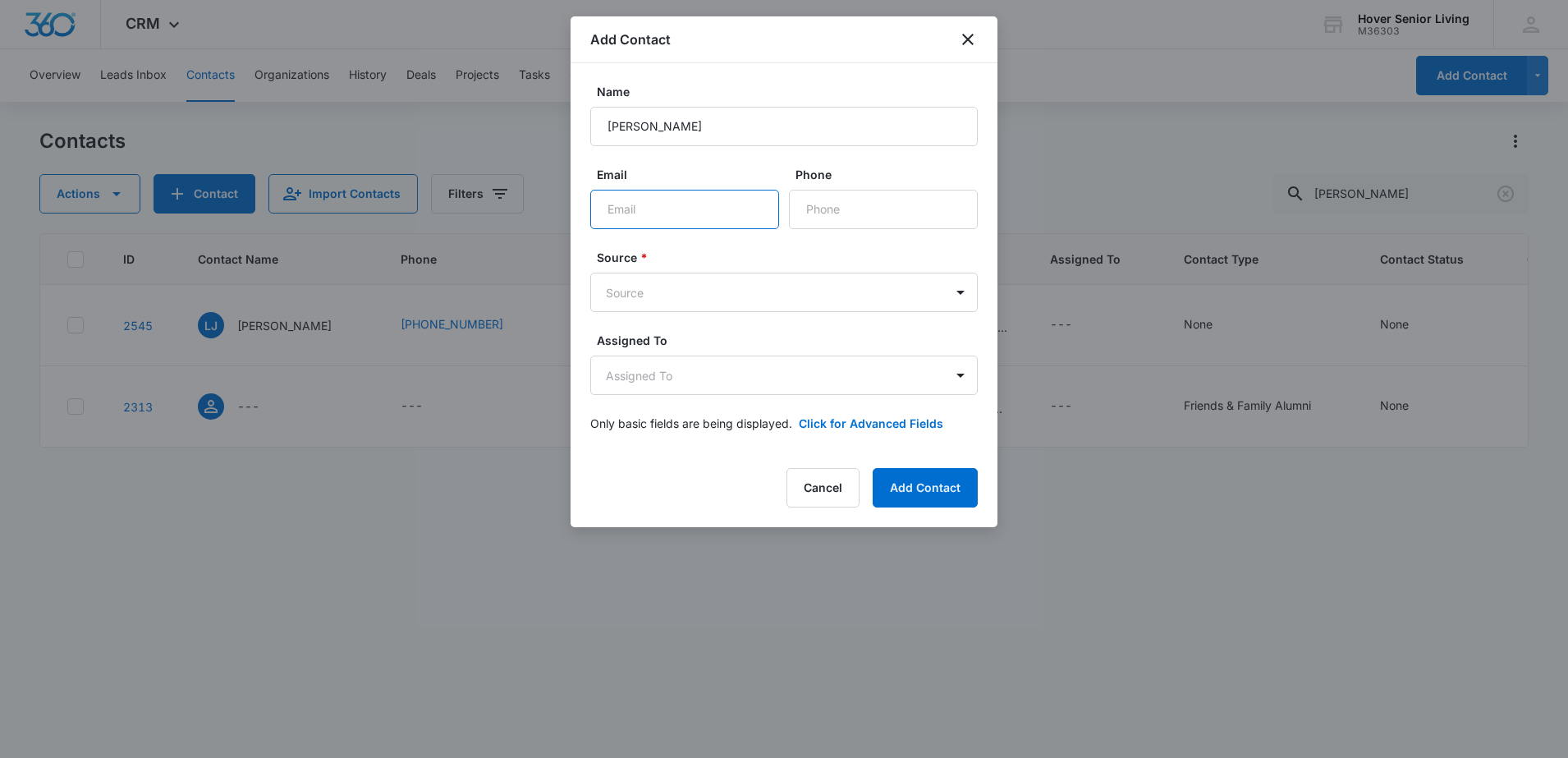
click at [752, 211] on input "Email" at bounding box center [684, 209] width 189 height 39
type input "[EMAIL_ADDRESS][DOMAIN_NAME]"
type input "[PHONE_NUMBER]"
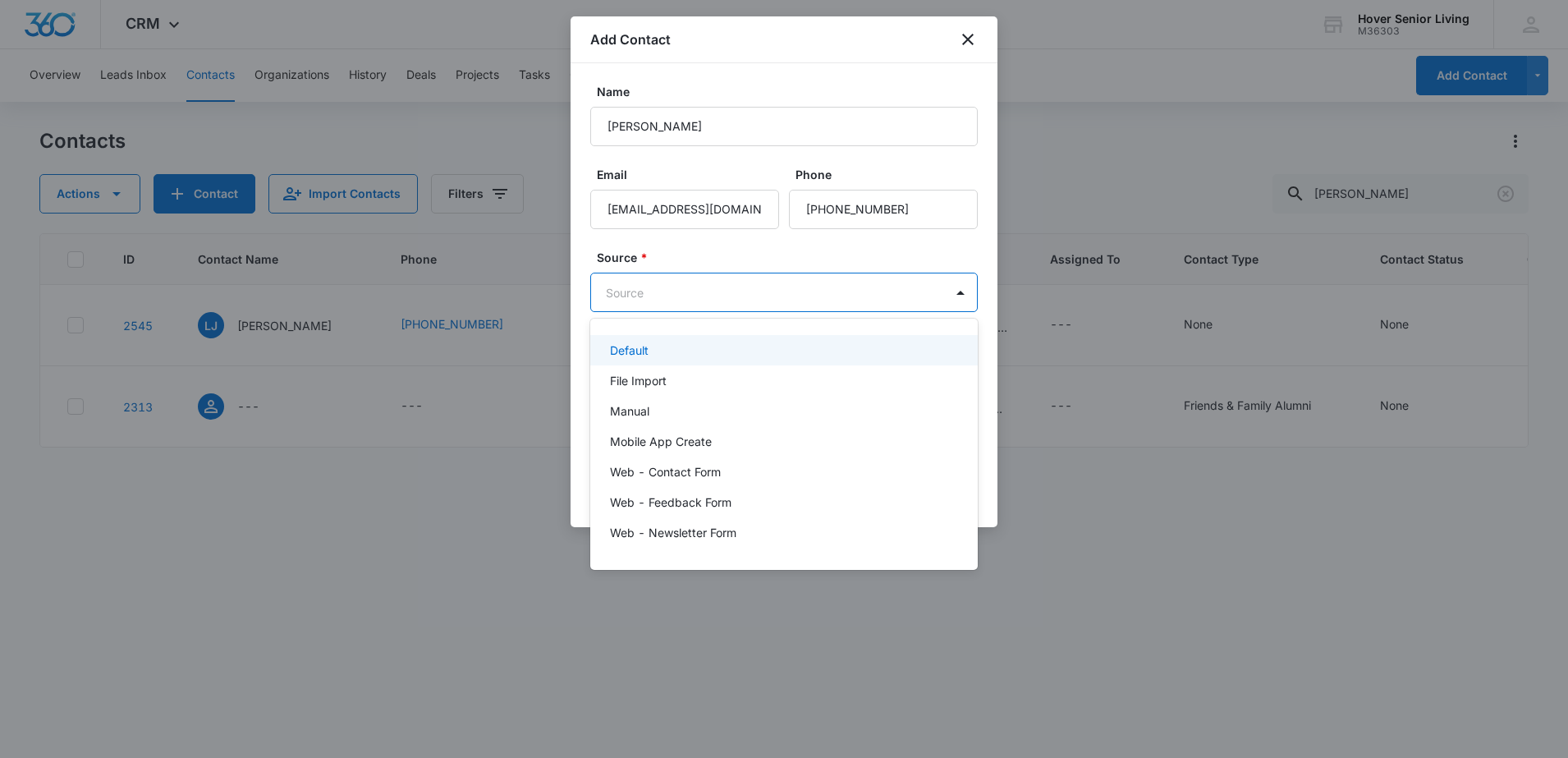
click at [800, 292] on body "CRM Apps Reputation Forms CRM Email Social POS Content Ads Intelligence Files B…" at bounding box center [784, 379] width 1568 height 758
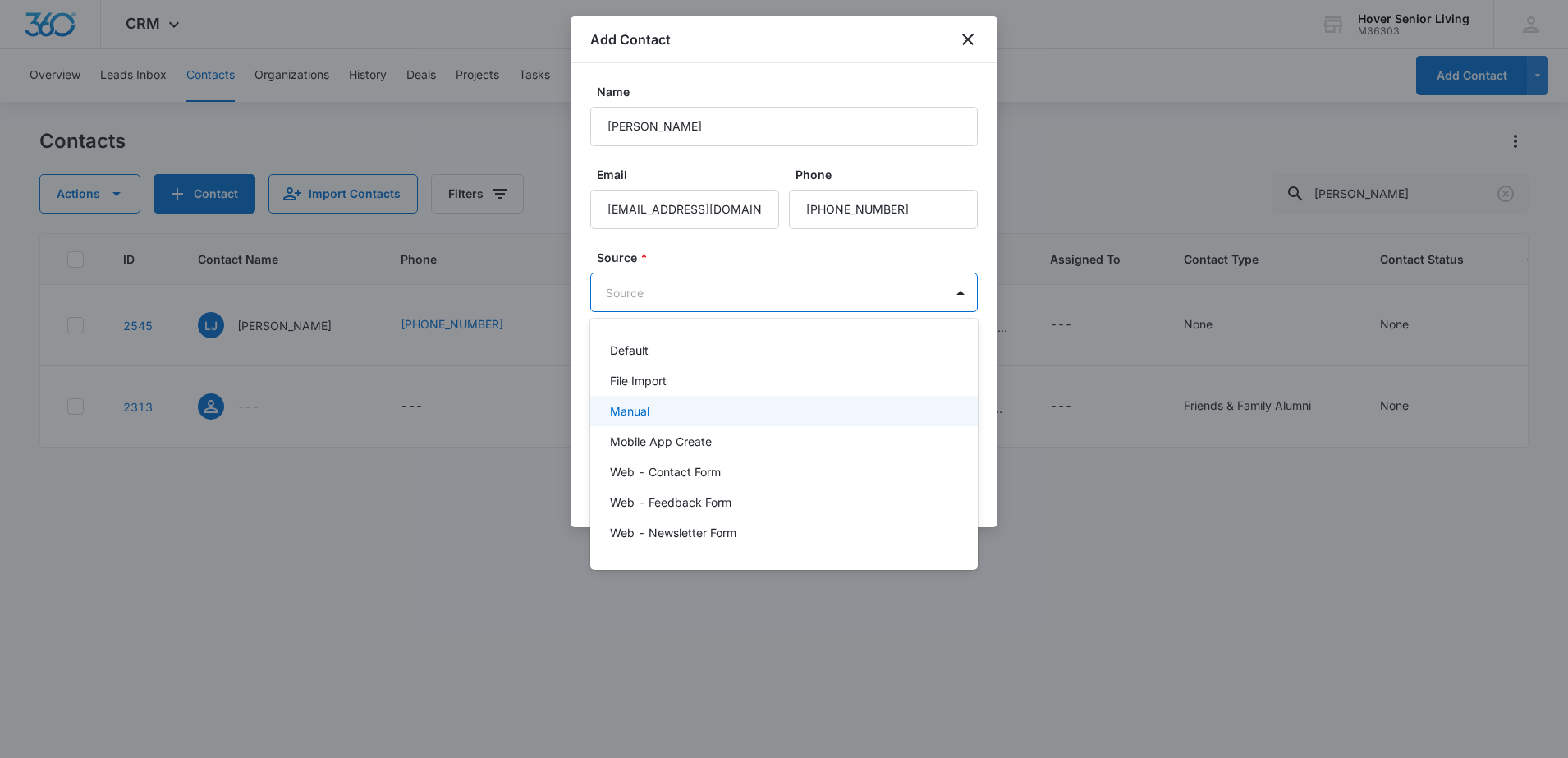
click at [656, 401] on div "Manual" at bounding box center [784, 410] width 388 height 31
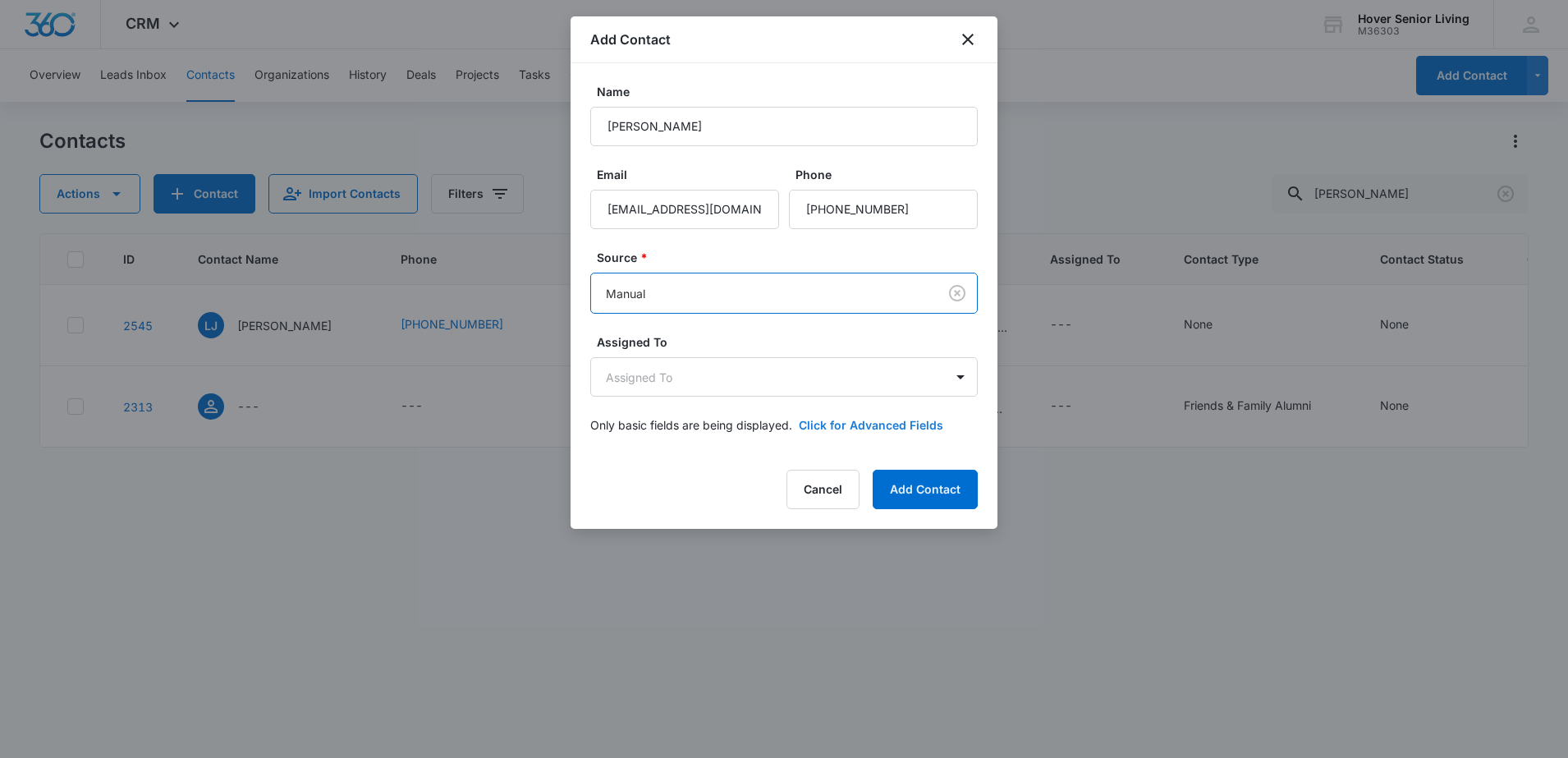
click at [888, 426] on button "Click for Advanced Fields" at bounding box center [871, 424] width 144 height 17
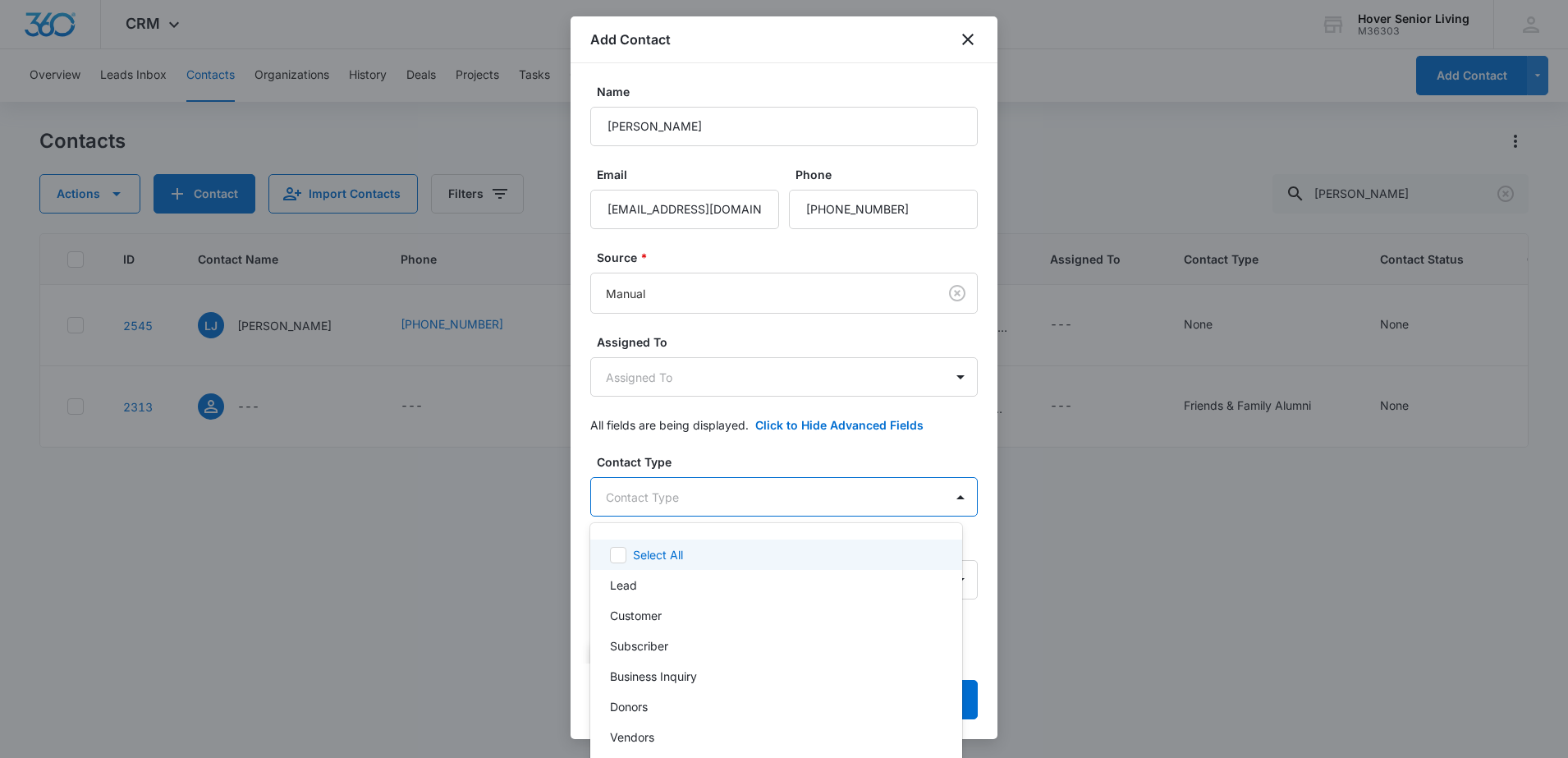
click at [788, 501] on body "CRM Apps Reputation Forms CRM Email Social POS Content Ads Intelligence Files B…" at bounding box center [784, 379] width 1568 height 758
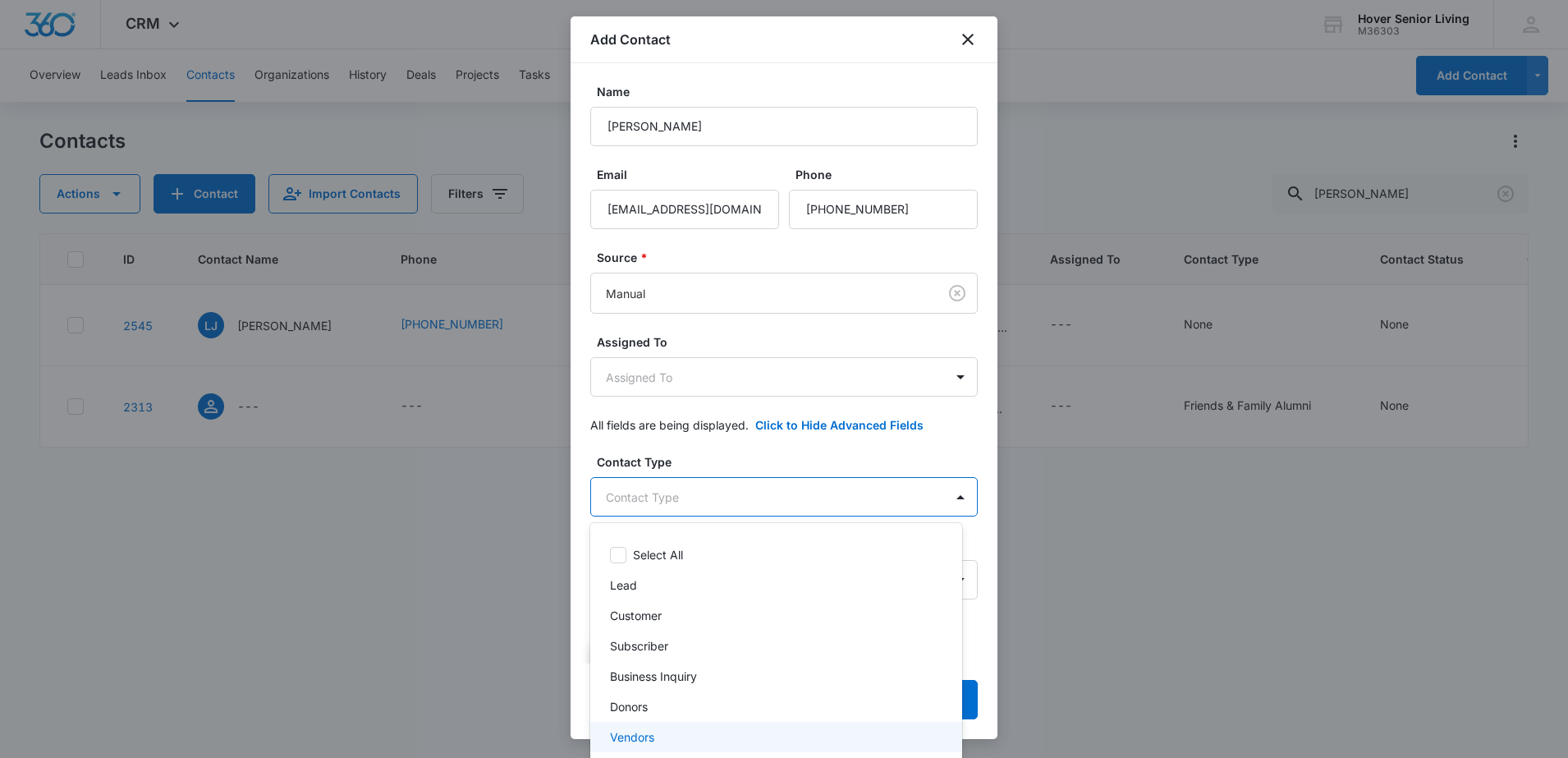
drag, startPoint x: 722, startPoint y: 740, endPoint x: 739, endPoint y: 719, distance: 27.0
click at [722, 739] on div "Vendors" at bounding box center [774, 737] width 329 height 17
click at [956, 450] on div at bounding box center [784, 379] width 1568 height 758
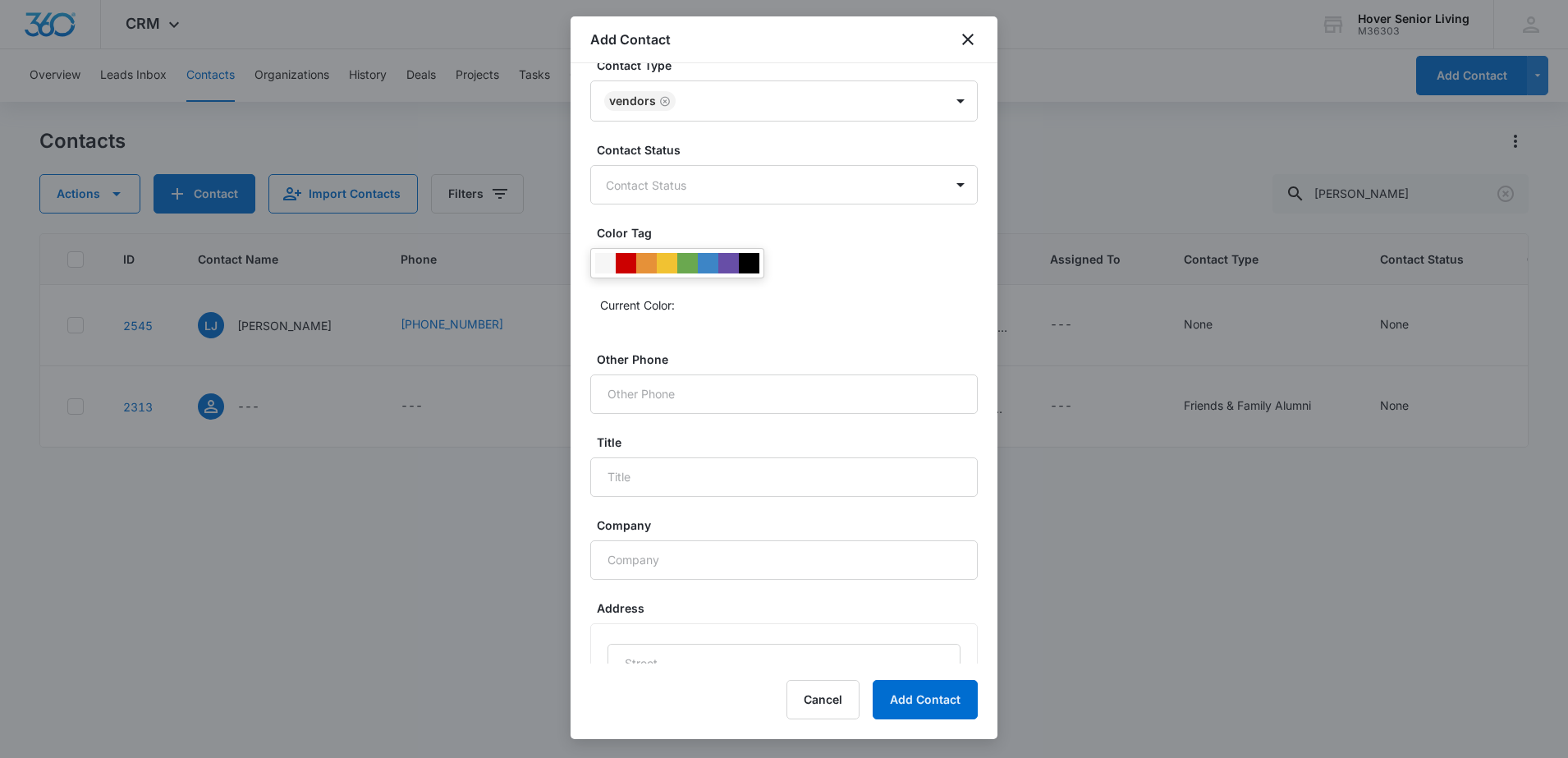
scroll to position [574, 0]
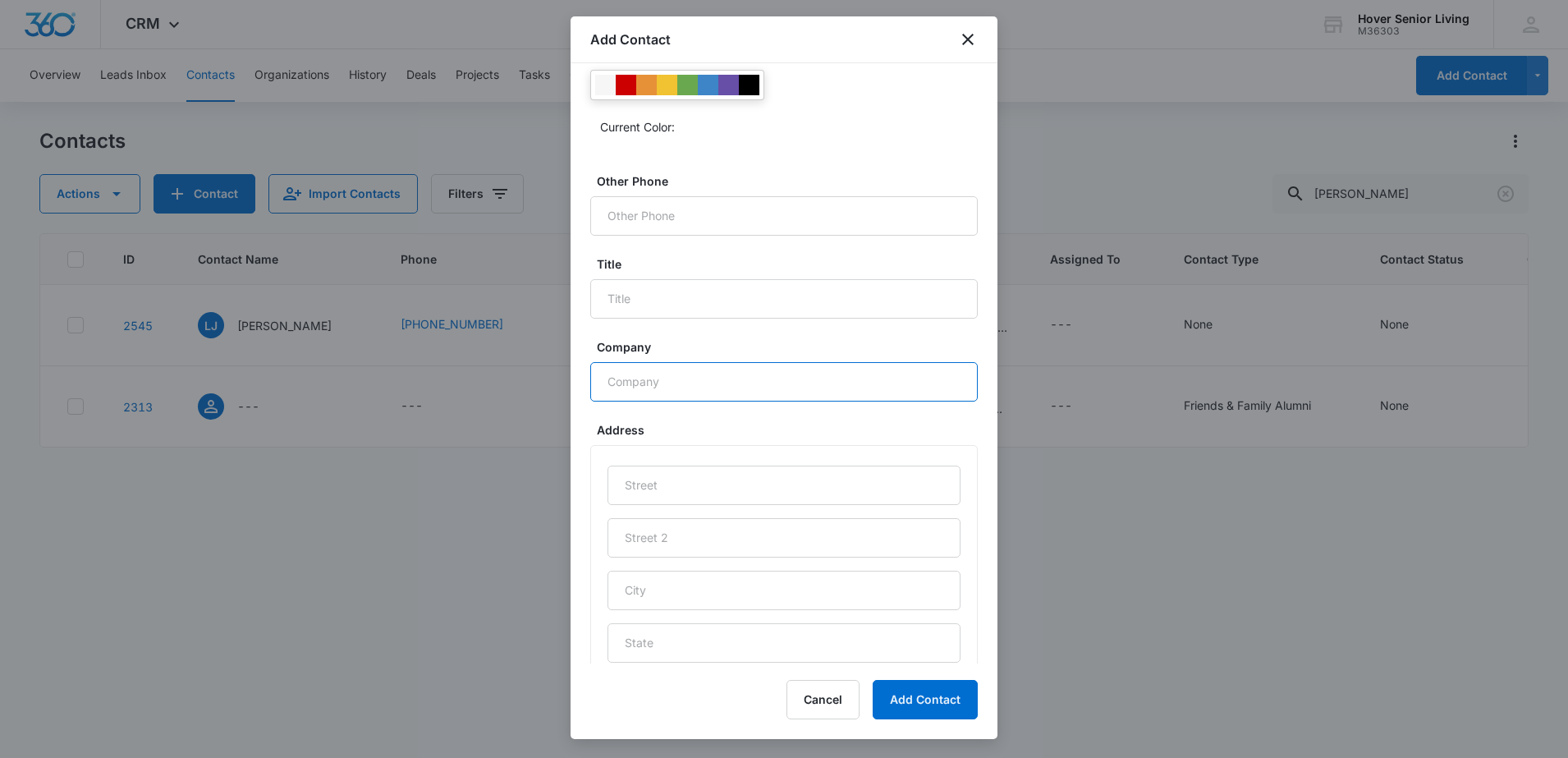
click at [732, 364] on input "Company" at bounding box center [784, 381] width 388 height 39
type input "Above & Beyond Senior Living"
click at [939, 705] on button "Add Contact" at bounding box center [925, 699] width 105 height 39
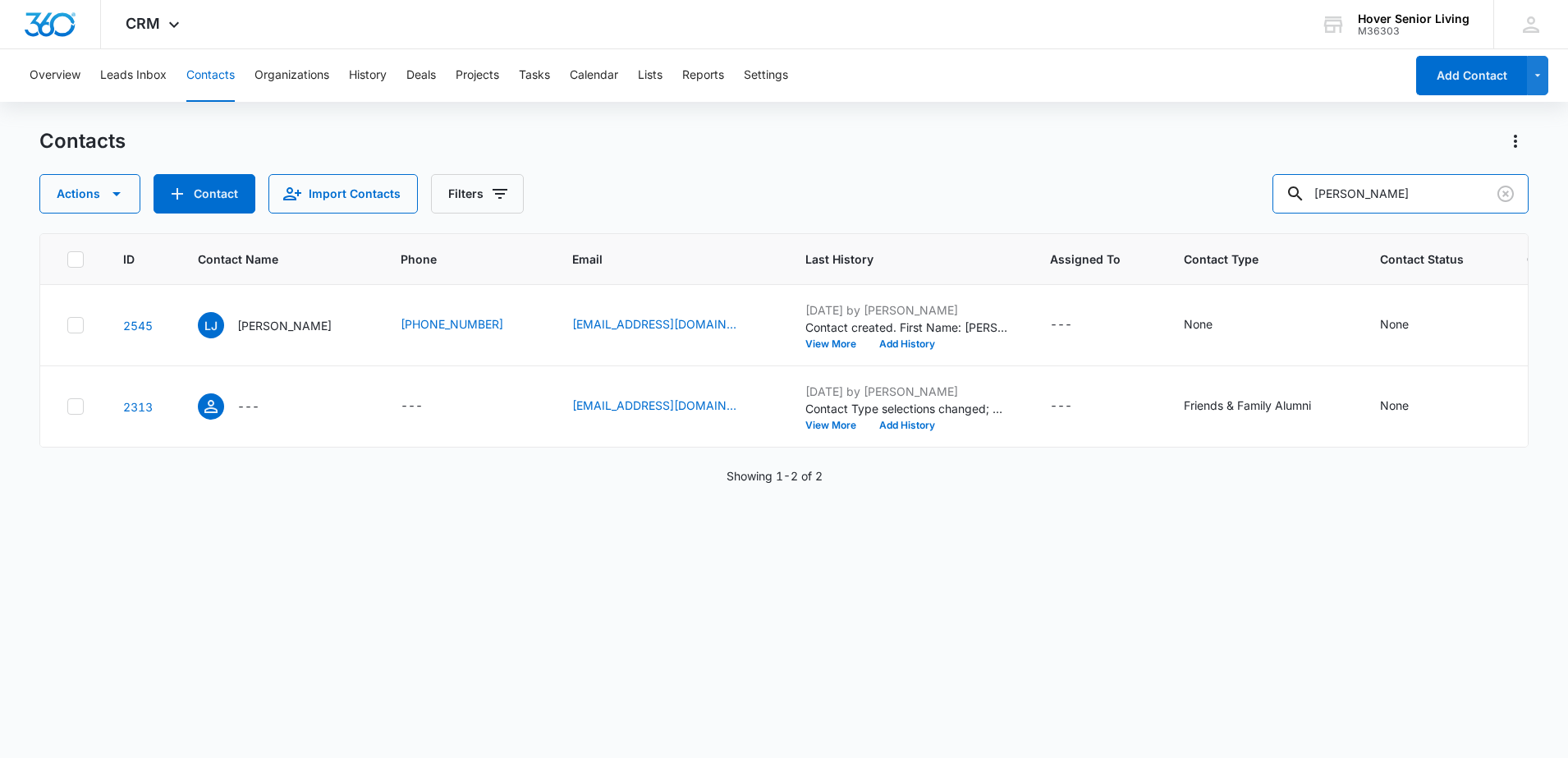
drag, startPoint x: 1410, startPoint y: 195, endPoint x: 1239, endPoint y: 199, distance: 171.0
click at [1243, 197] on div "Actions Contact Import Contacts Filters [PERSON_NAME]" at bounding box center [784, 194] width 1490 height 39
type input "will"
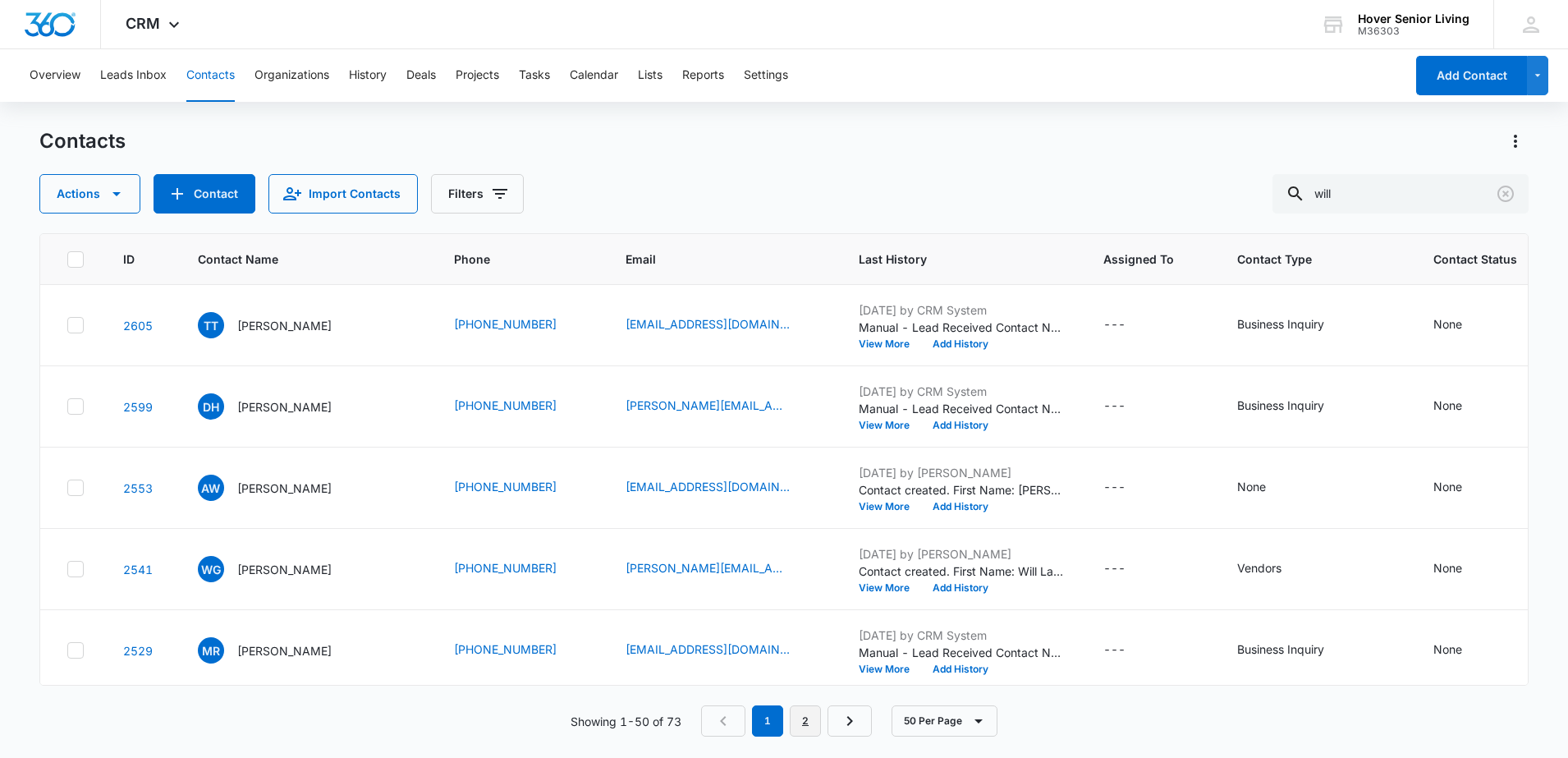
click at [813, 724] on link "2" at bounding box center [805, 720] width 31 height 31
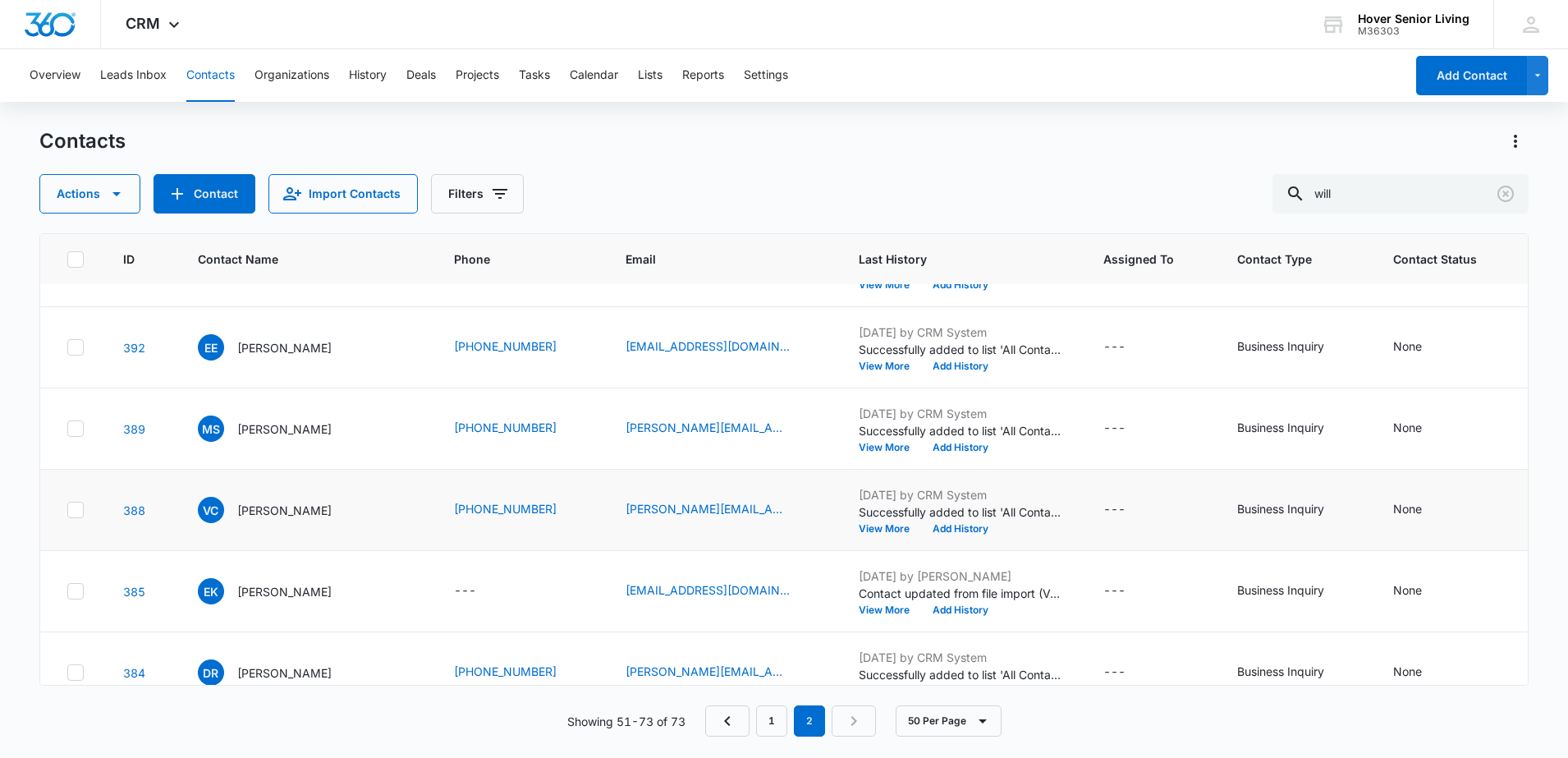
scroll to position [0, 0]
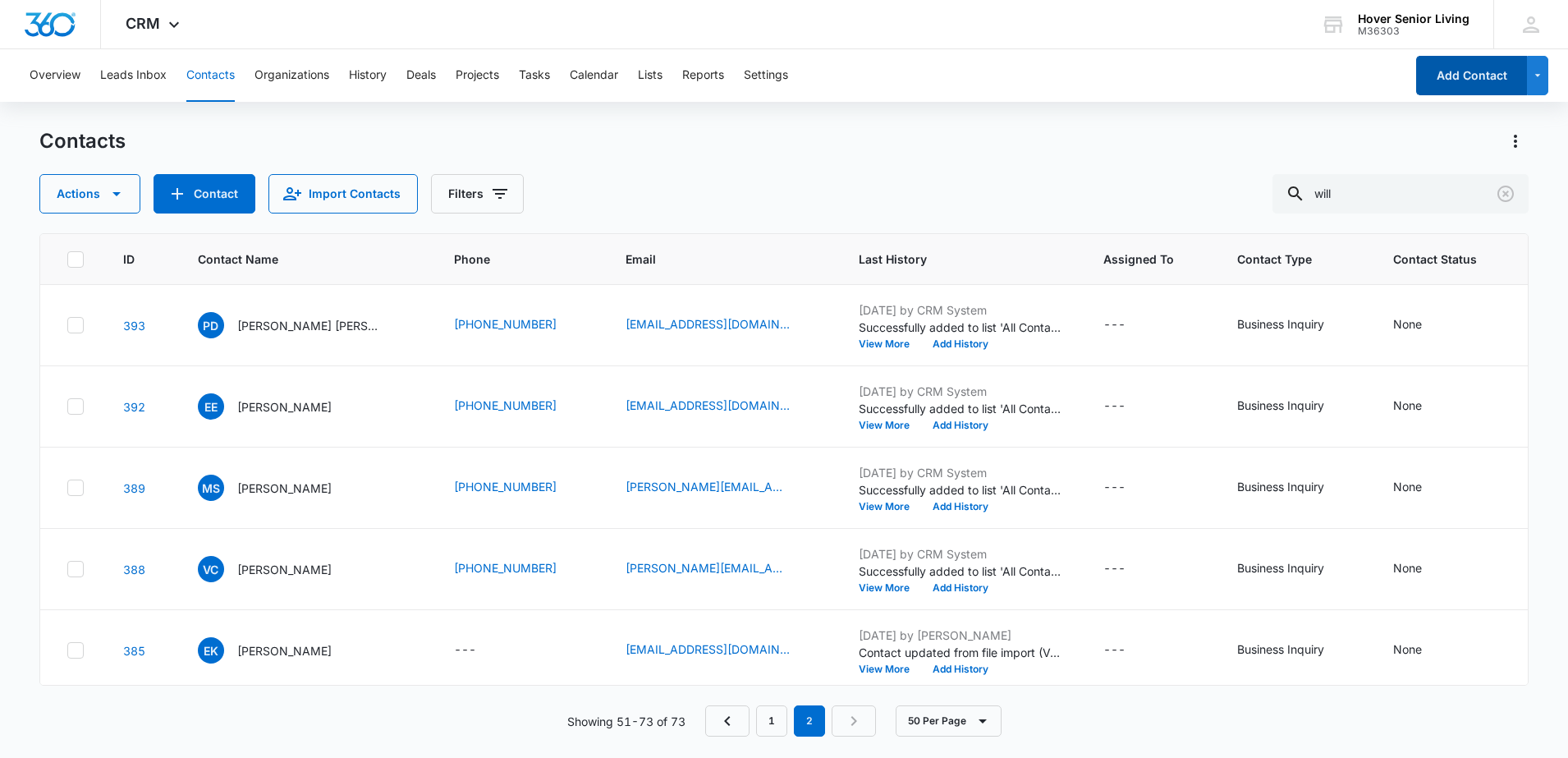
click at [1462, 65] on button "Add Contact" at bounding box center [1471, 76] width 111 height 39
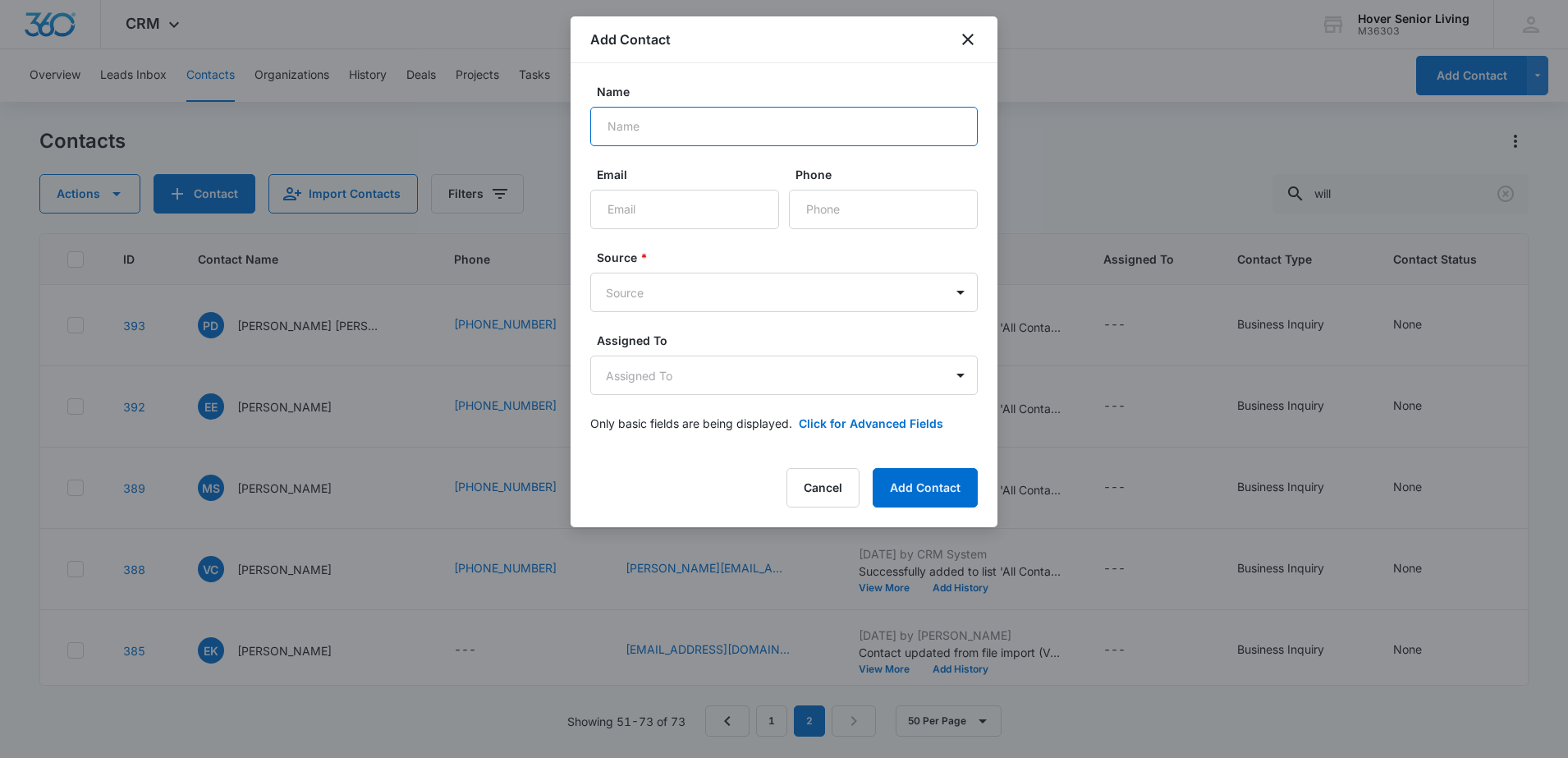
click at [790, 117] on input "Name" at bounding box center [784, 126] width 388 height 39
type input "[PERSON_NAME]"
type input "[EMAIL_ADDRESS][DOMAIN_NAME]"
type input "3"
type input "[PHONE_NUMBER]"
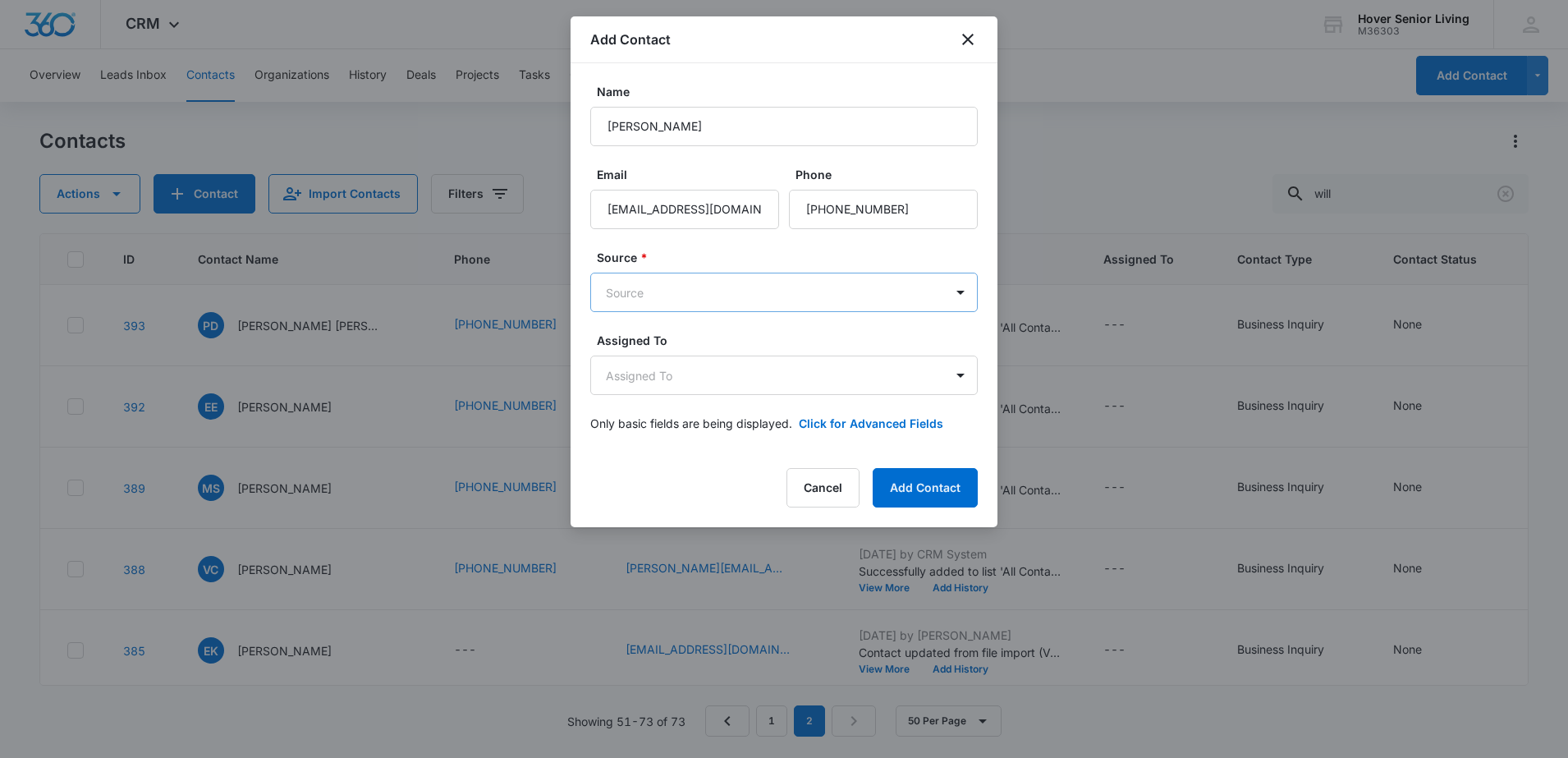
click at [686, 279] on body "CRM Apps Reputation Forms CRM Email Social POS Content Ads Intelligence Files B…" at bounding box center [784, 379] width 1568 height 758
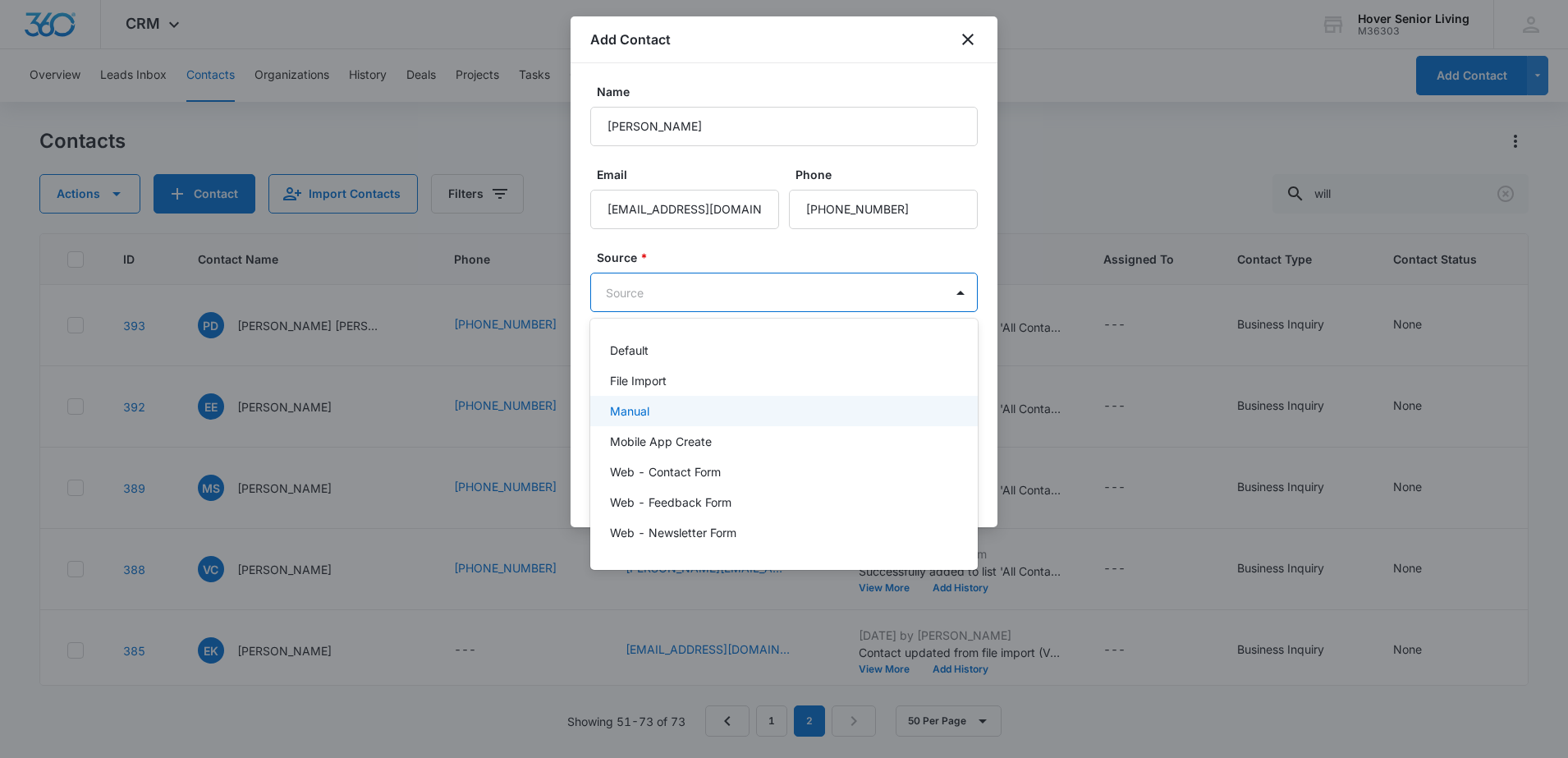
click at [629, 412] on p "Manual" at bounding box center [629, 410] width 39 height 17
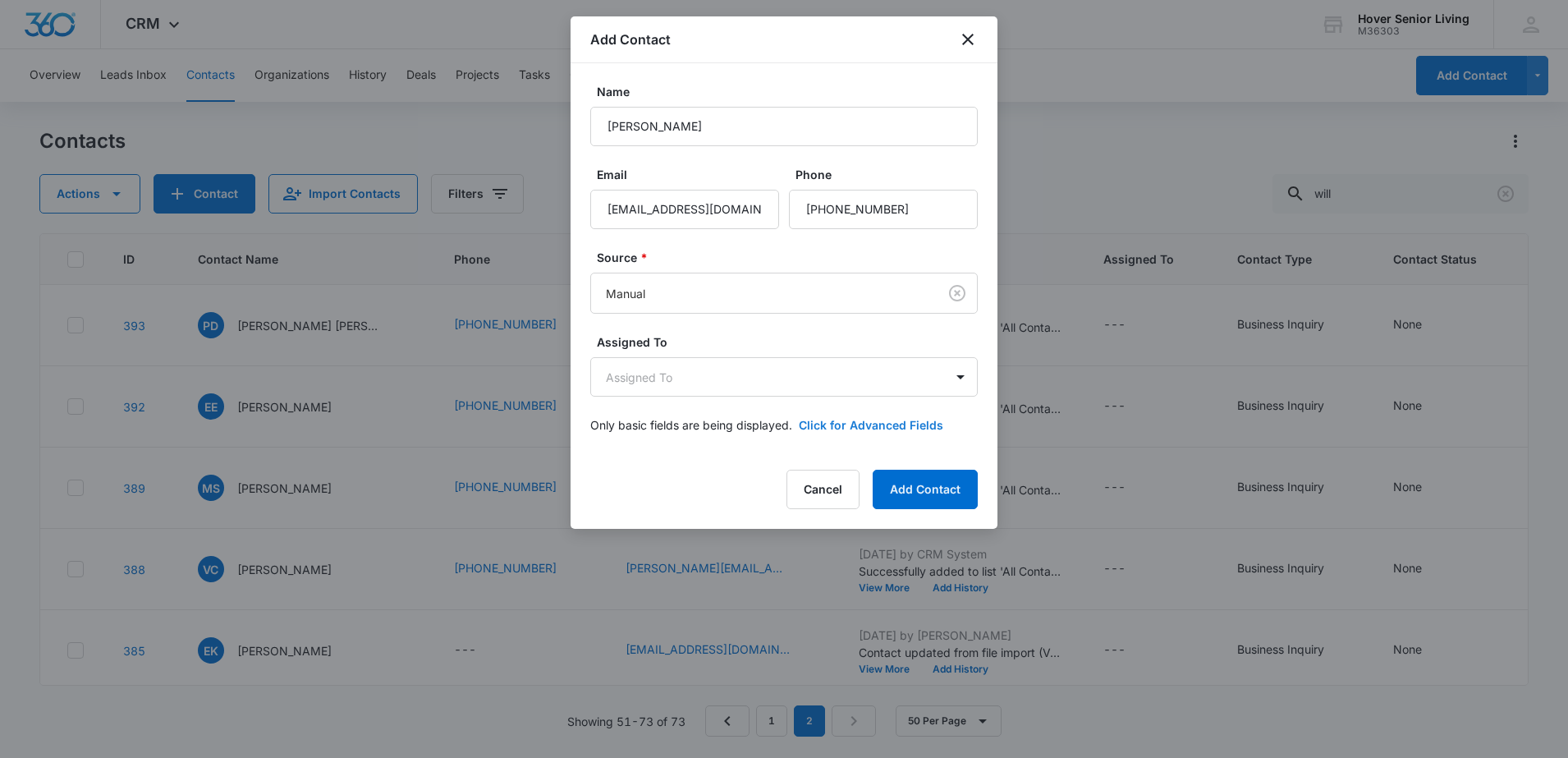
click at [841, 424] on button "Click for Advanced Fields" at bounding box center [871, 424] width 144 height 17
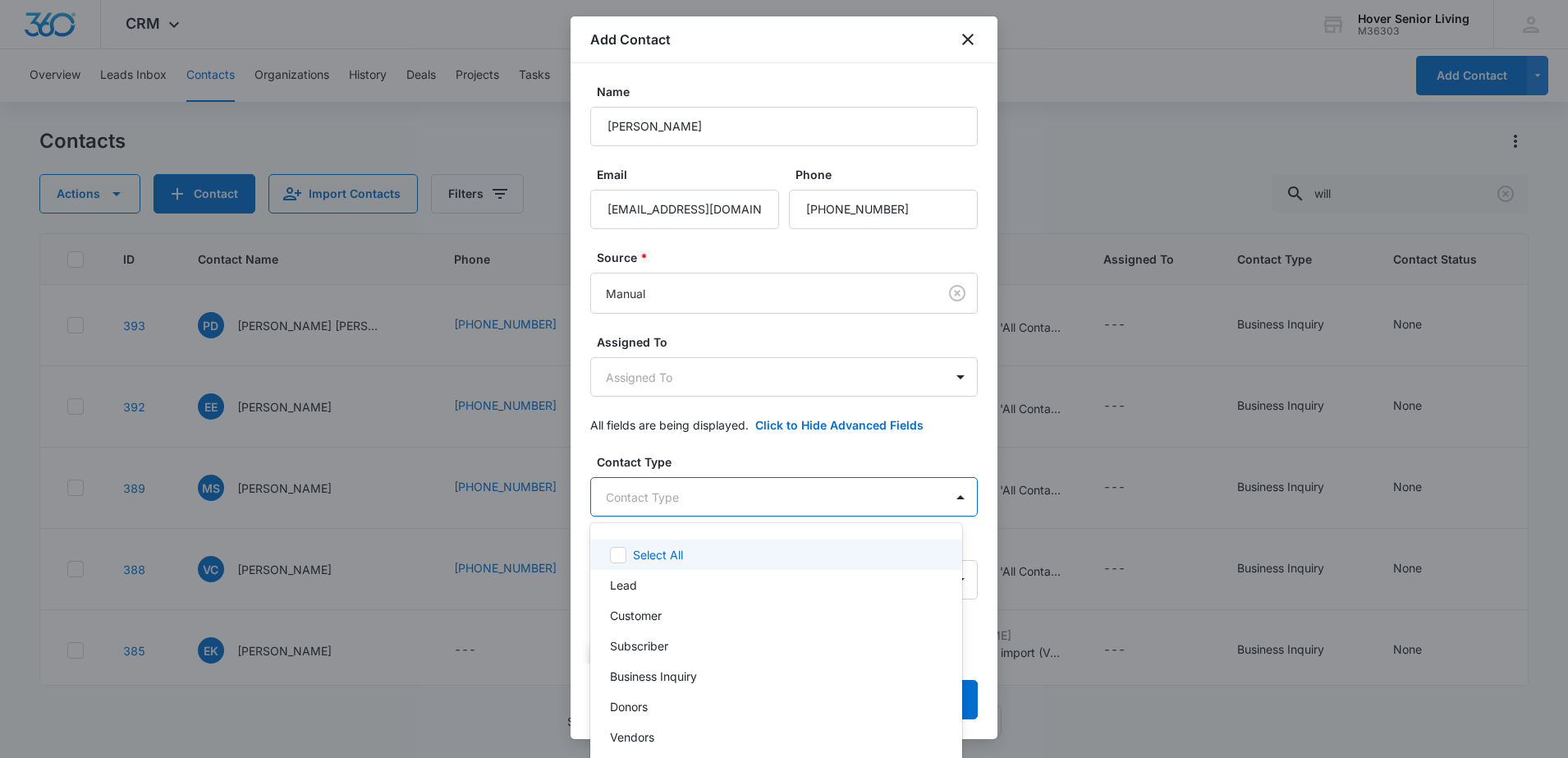
click at [835, 480] on body "CRM Apps Reputation Forms CRM Email Social POS Content Ads Intelligence Files B…" at bounding box center [784, 379] width 1568 height 758
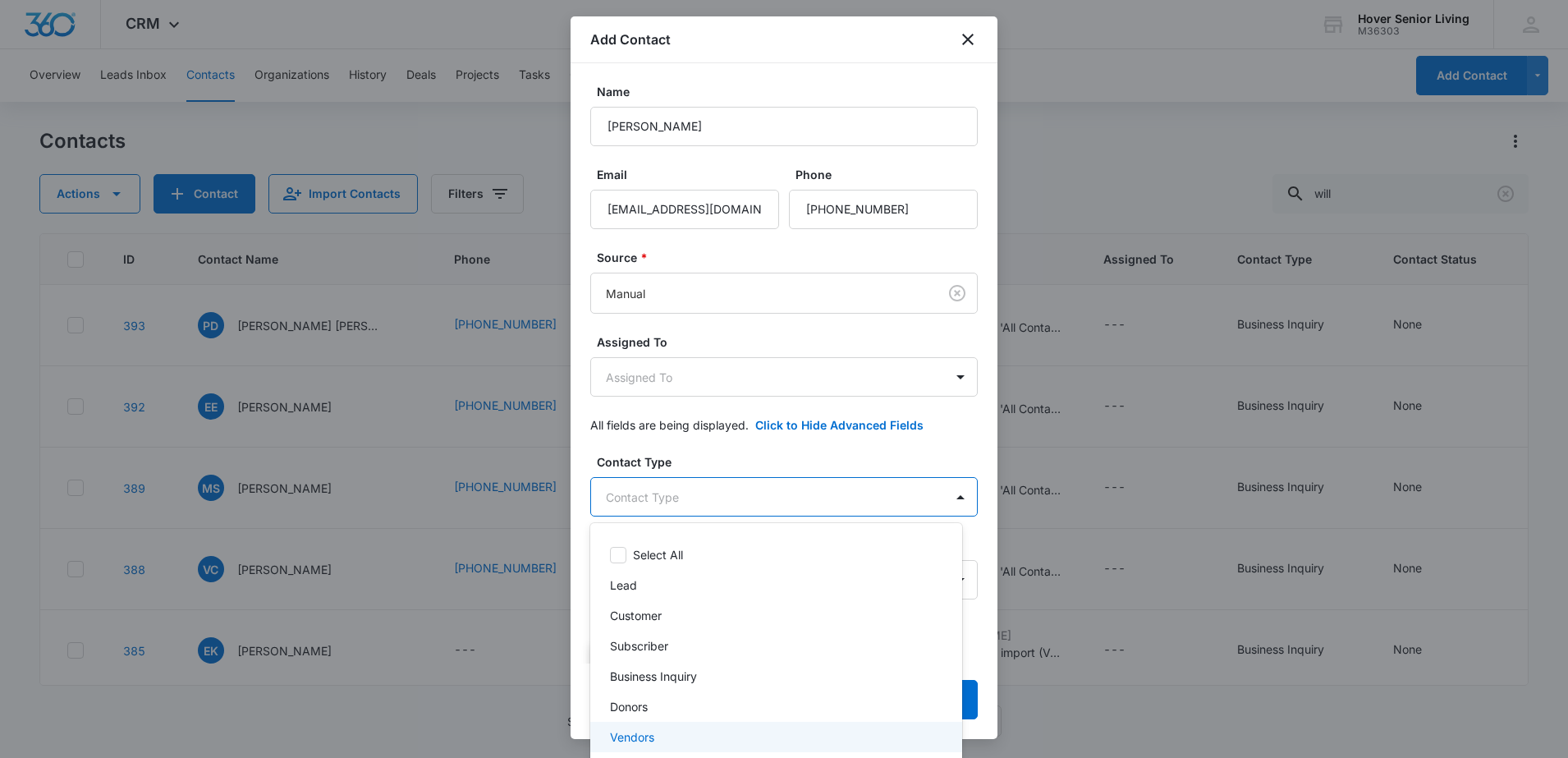
click at [752, 739] on div "Vendors" at bounding box center [774, 737] width 329 height 17
click at [885, 465] on div at bounding box center [784, 379] width 1568 height 758
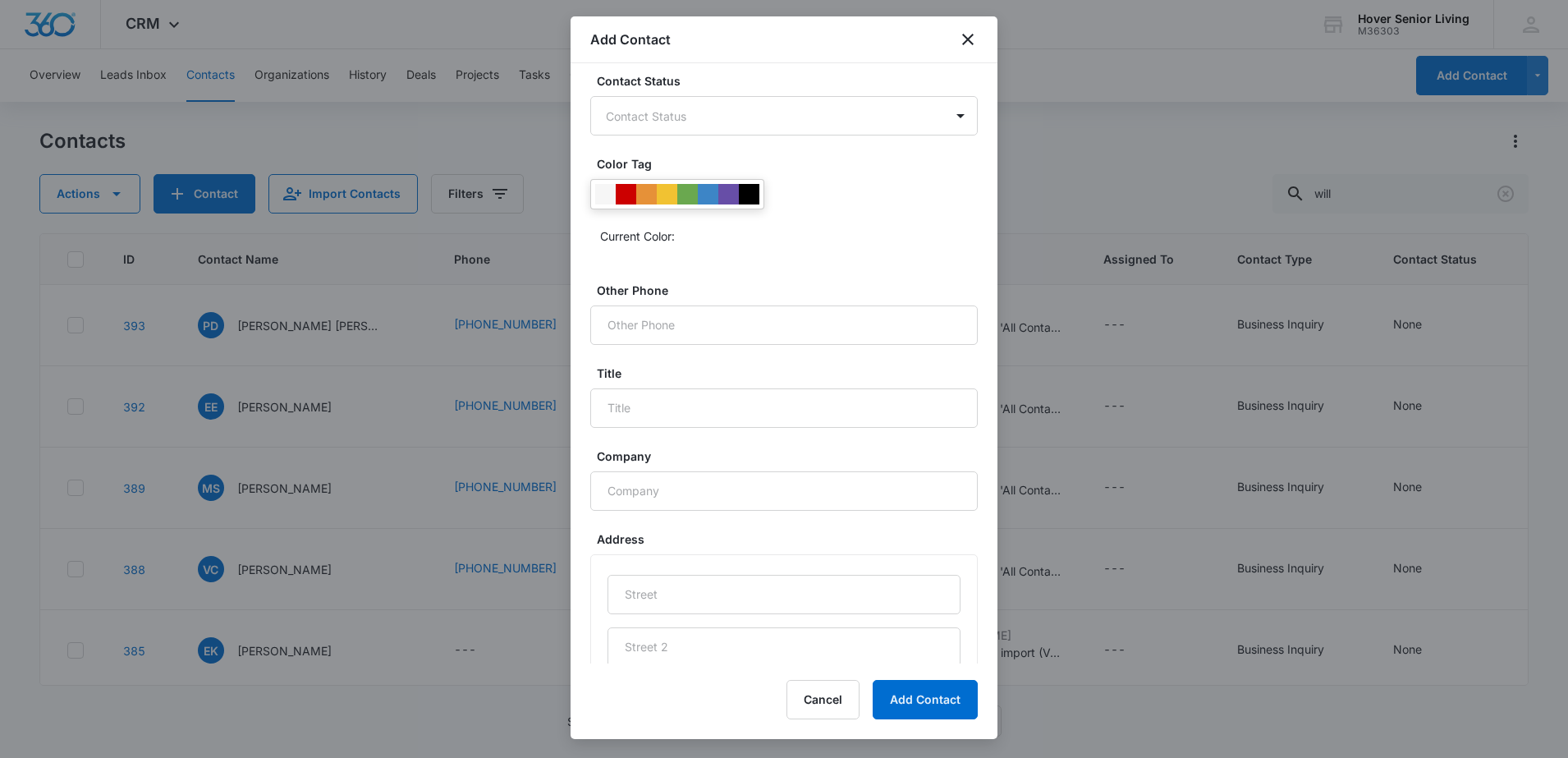
scroll to position [506, 0]
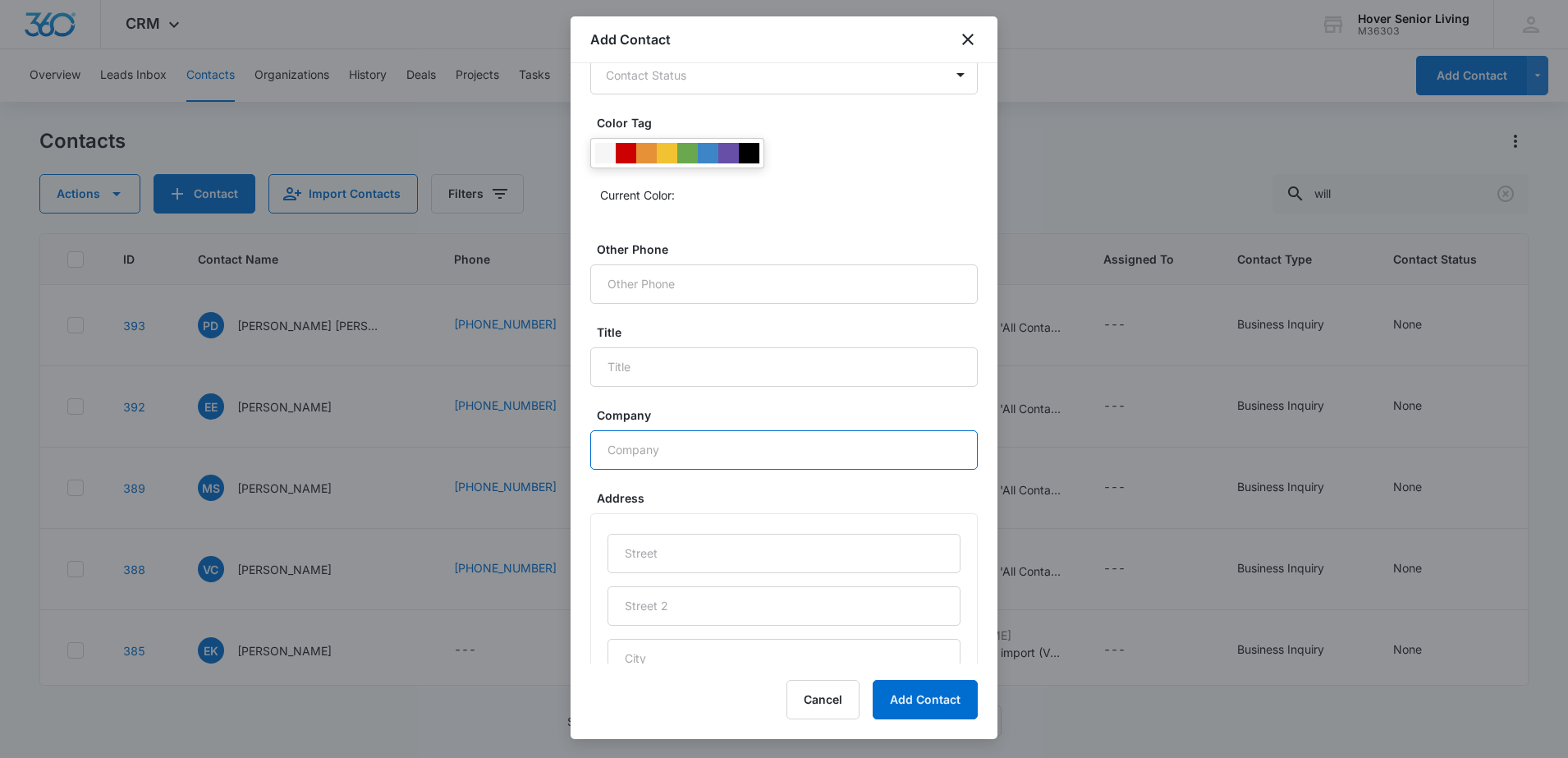
click at [650, 460] on input "Company" at bounding box center [784, 449] width 388 height 39
type input "[PERSON_NAME] Care & Rehab"
click at [686, 367] on input "Title" at bounding box center [784, 366] width 388 height 39
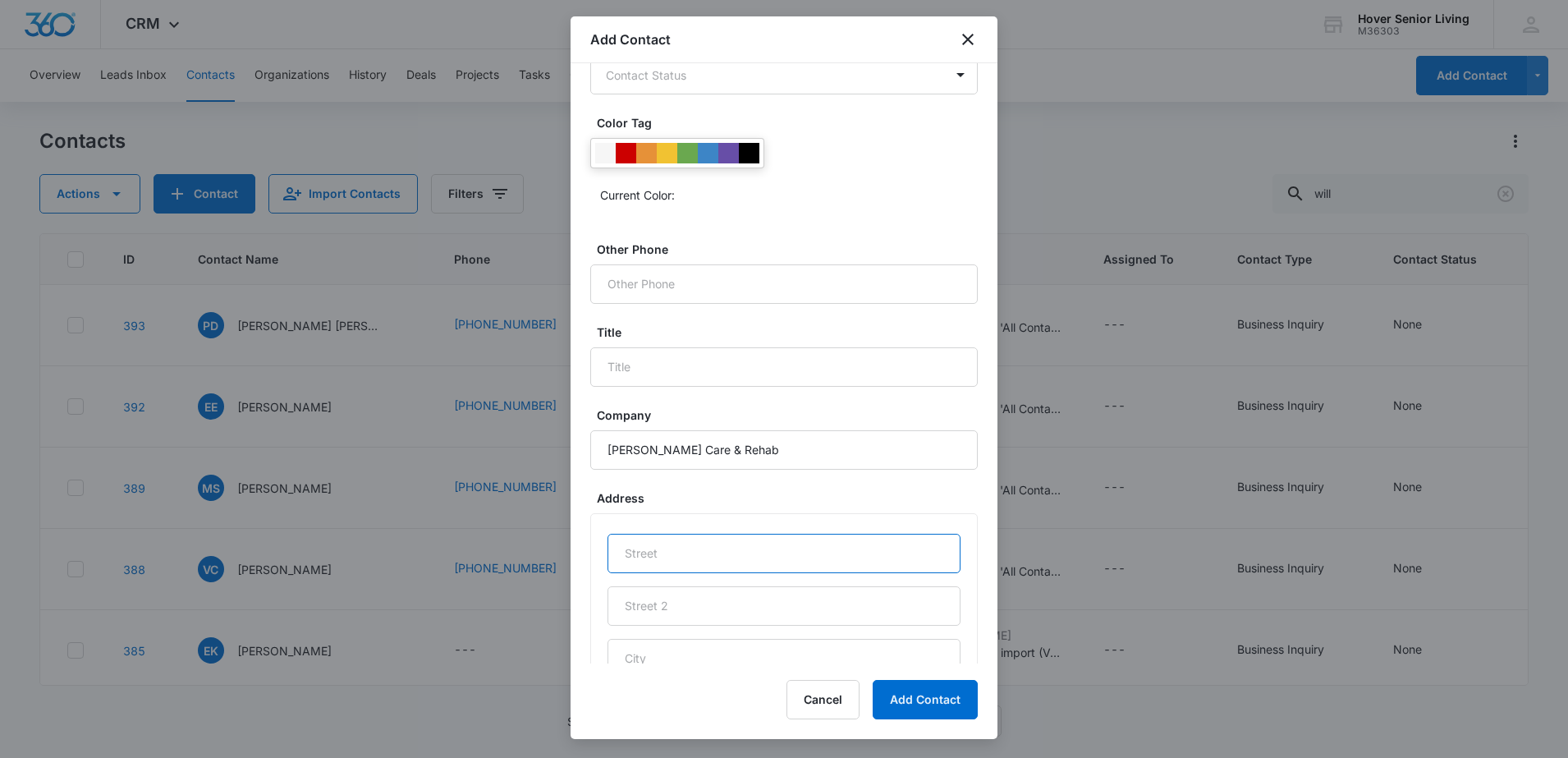
click at [695, 550] on input "text" at bounding box center [784, 553] width 353 height 39
type input "1800 [PERSON_NAME]"
type input "Longmont"
type input "CO"
type input "80501"
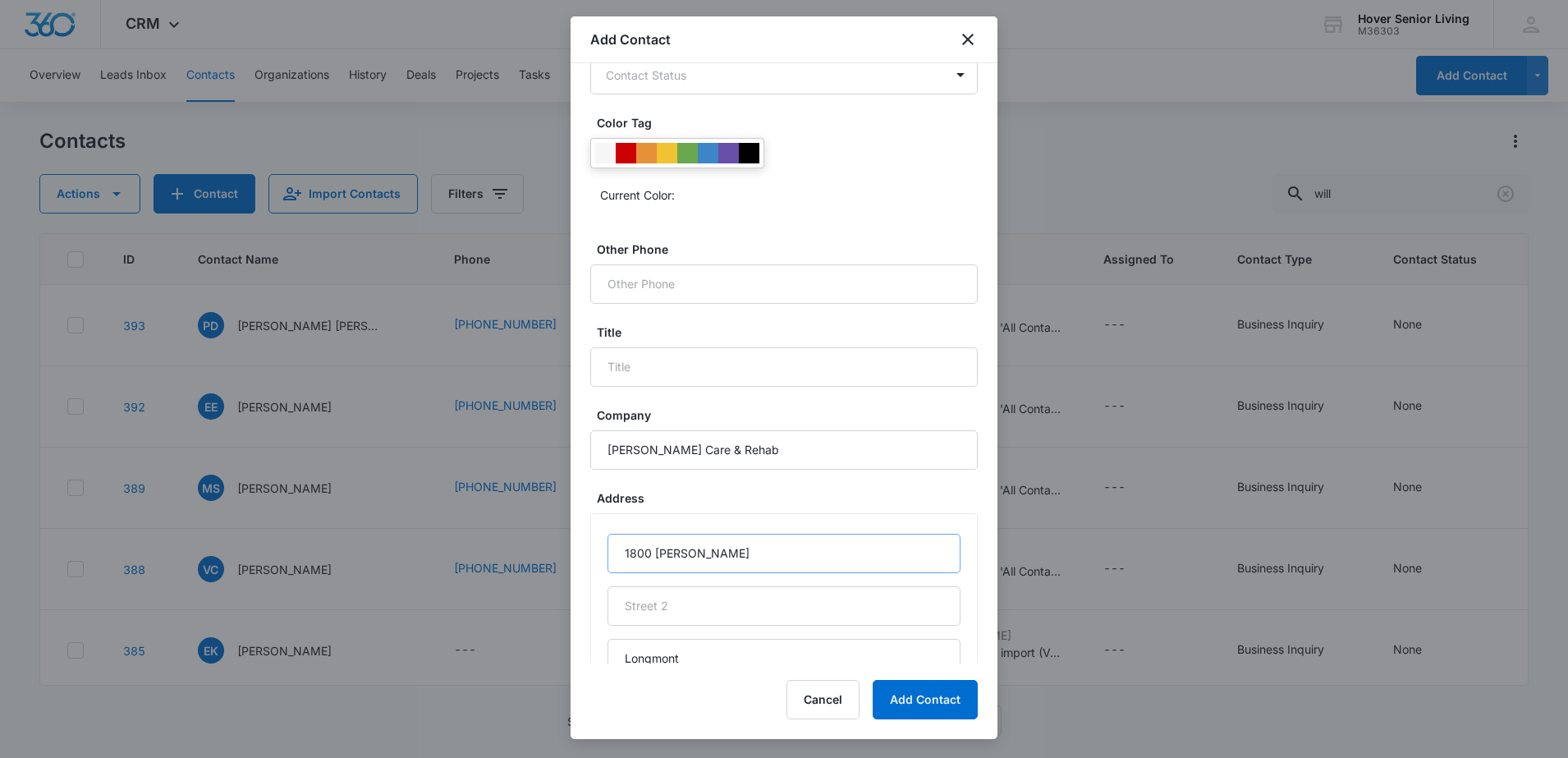
type input "[GEOGRAPHIC_DATA]"
click at [906, 701] on button "Add Contact" at bounding box center [925, 699] width 105 height 39
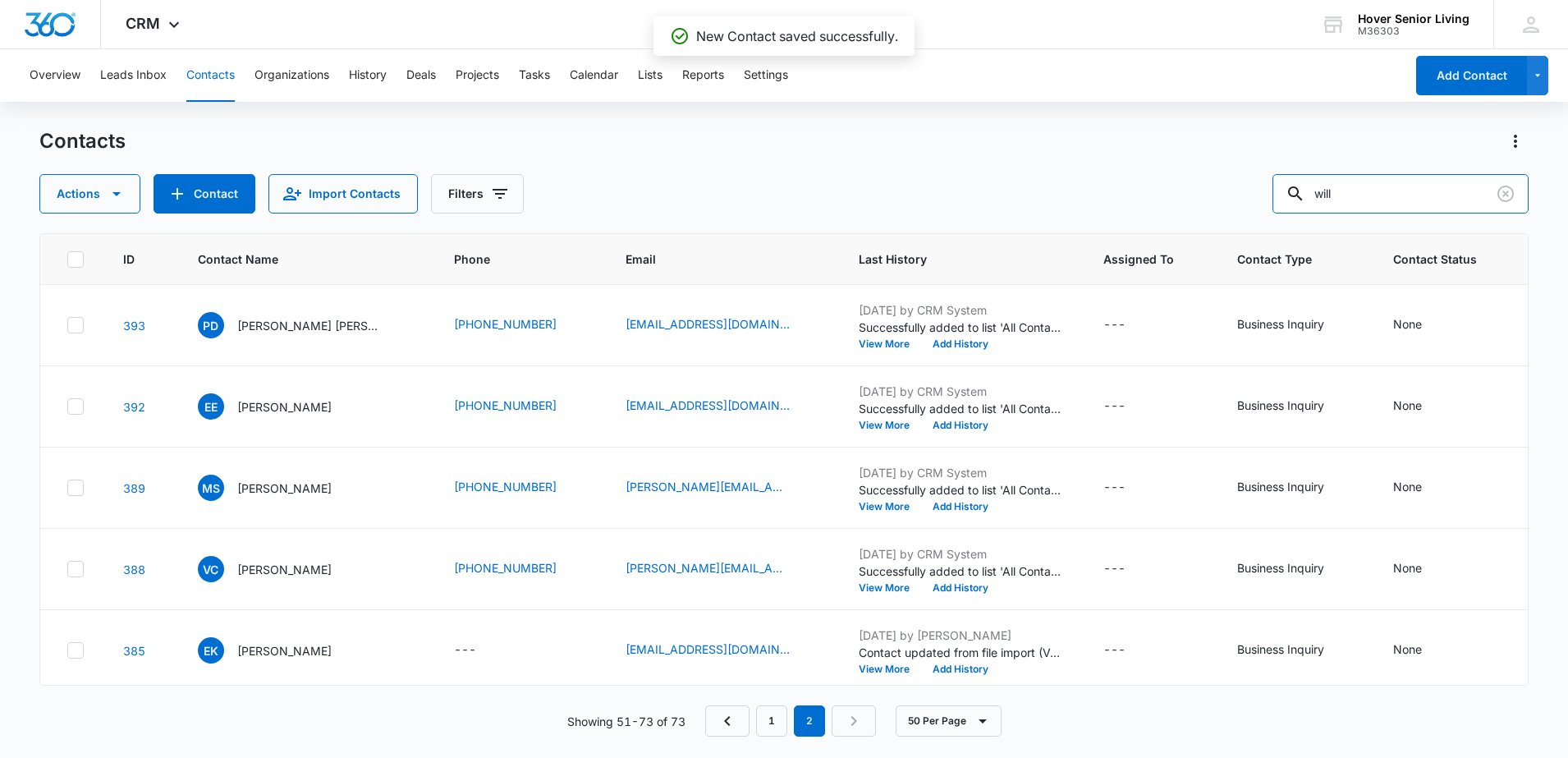
drag, startPoint x: 1369, startPoint y: 197, endPoint x: 1195, endPoint y: 186, distance: 174.3
click at [1195, 186] on div "Actions Contact Import Contacts Filters will" at bounding box center [784, 194] width 1490 height 39
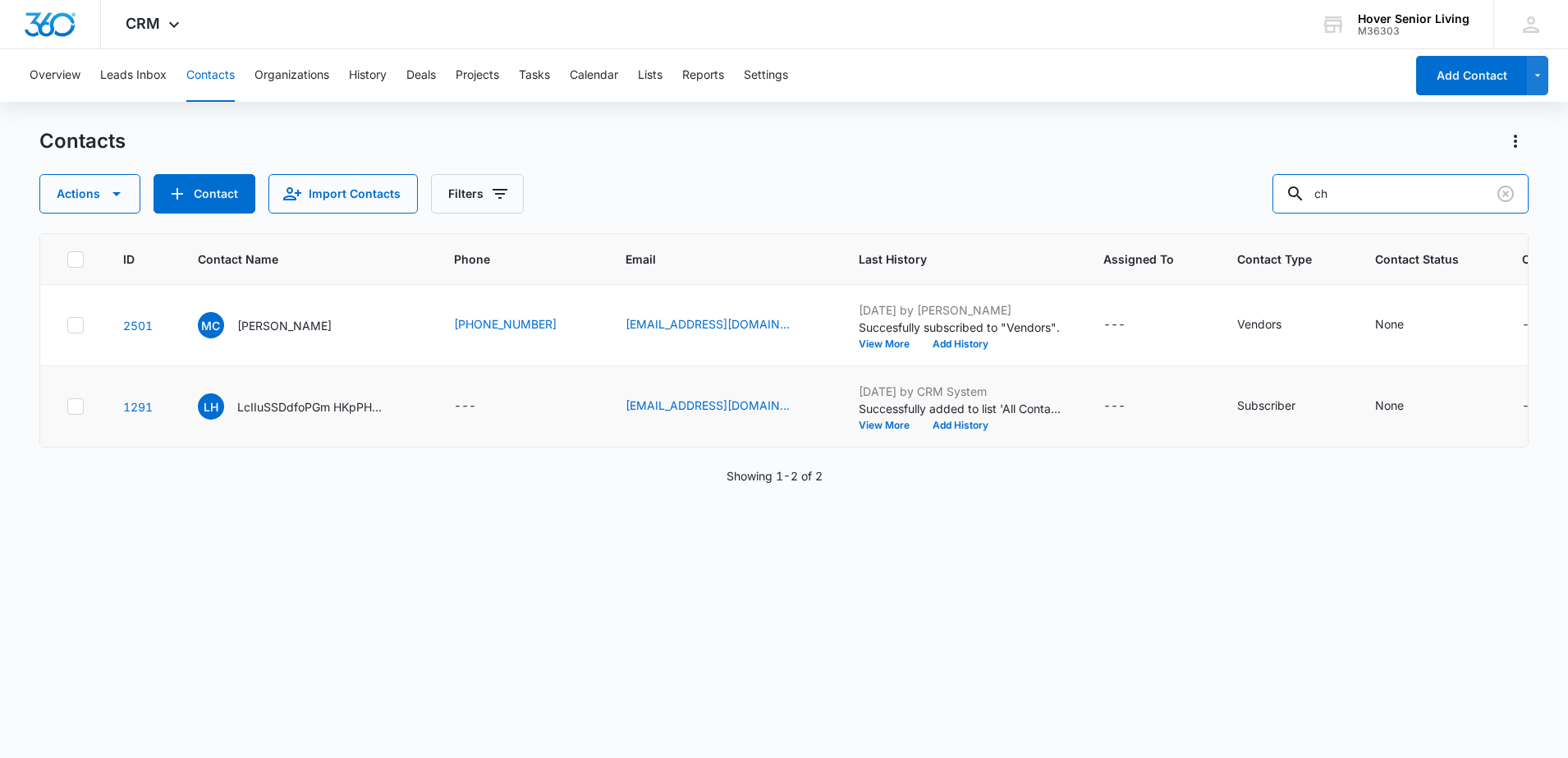
type input "c"
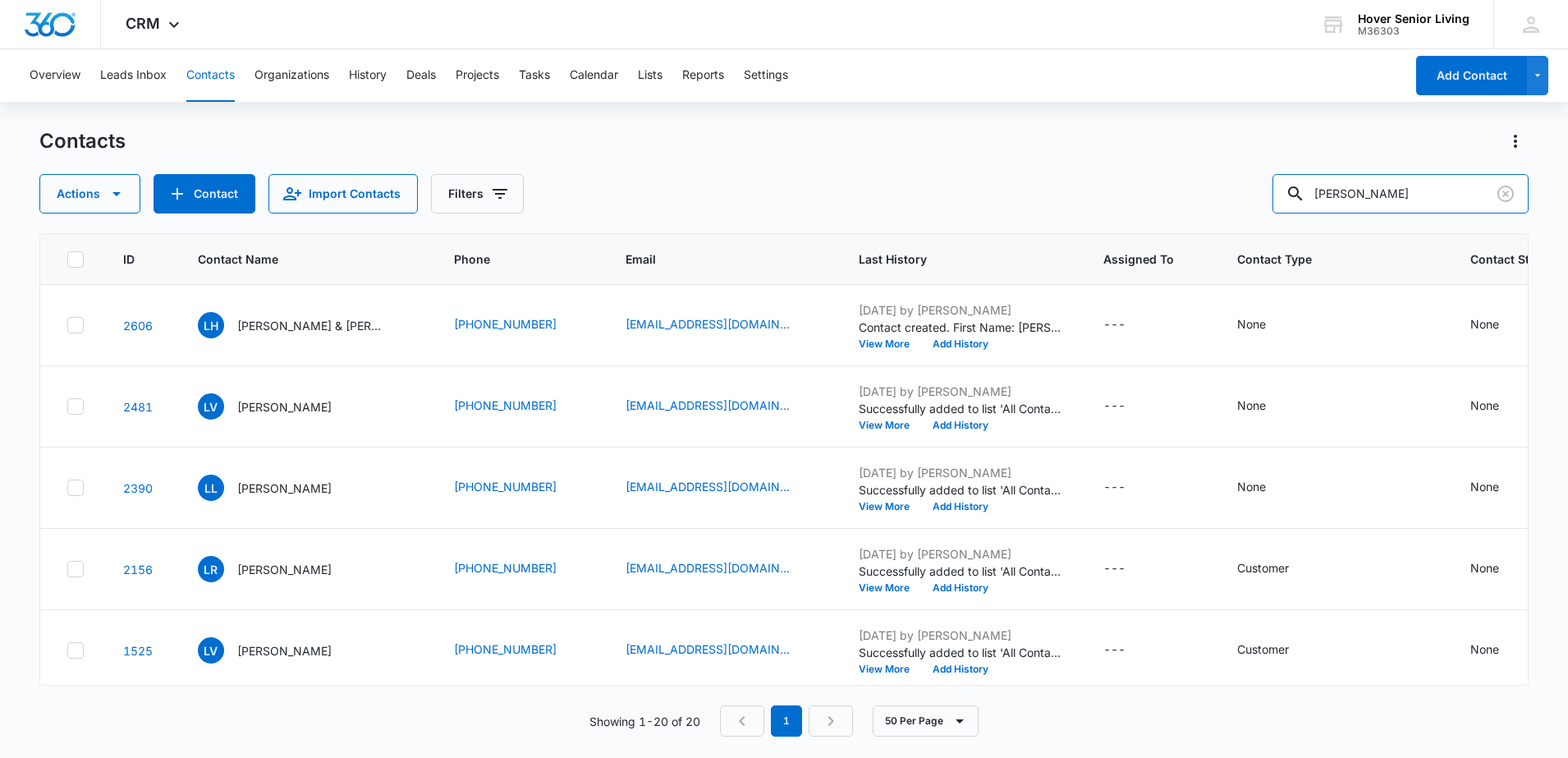
drag, startPoint x: 1382, startPoint y: 187, endPoint x: 1190, endPoint y: 187, distance: 192.0
click at [1190, 187] on div "Actions Contact Import Contacts Filters [PERSON_NAME]" at bounding box center [784, 194] width 1490 height 39
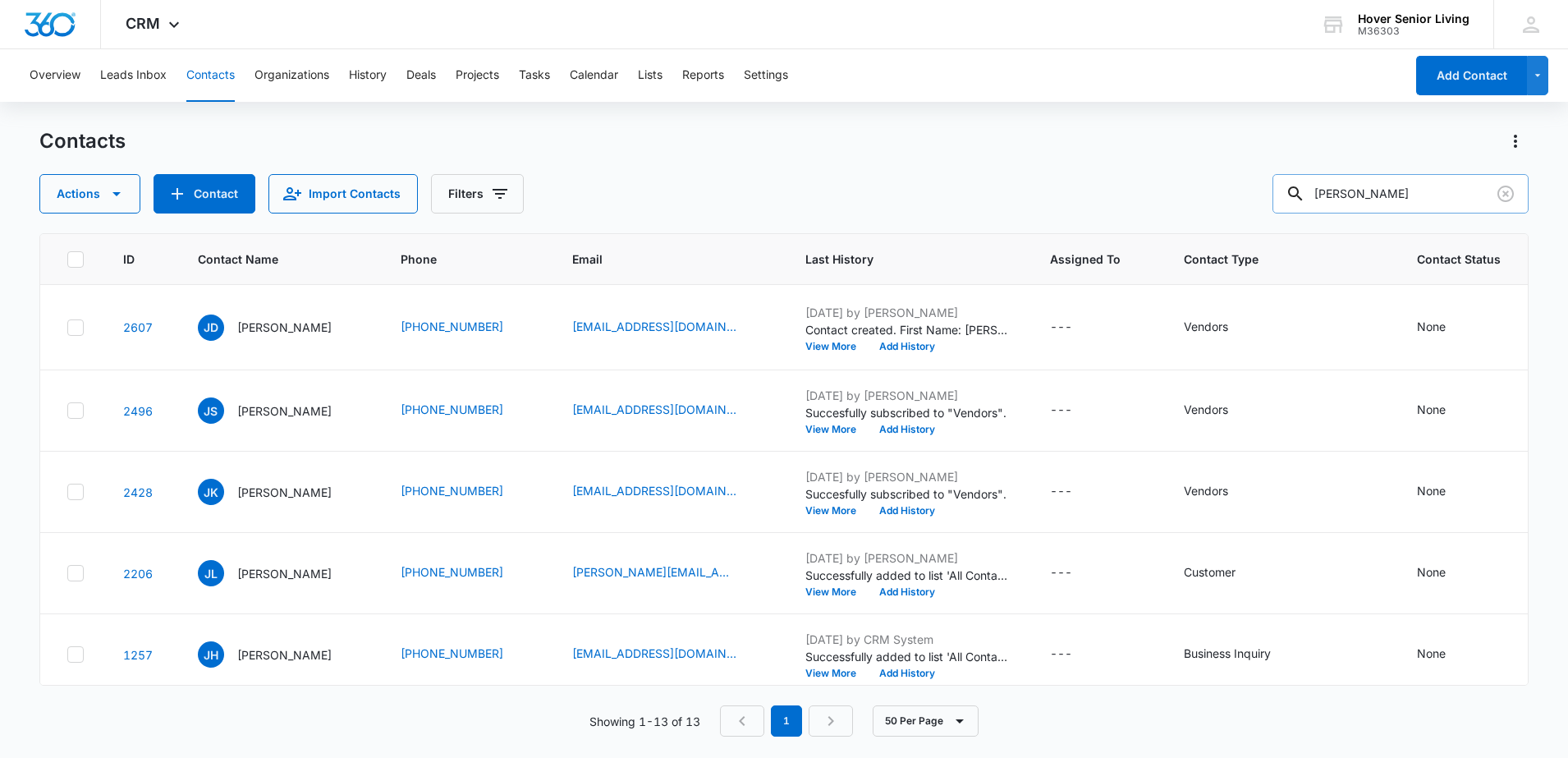
drag, startPoint x: 1434, startPoint y: 169, endPoint x: 1296, endPoint y: 183, distance: 138.7
click at [1296, 183] on div "Contacts Actions Contact Import Contacts Filters [PERSON_NAME]" at bounding box center [784, 171] width 1490 height 86
drag, startPoint x: 1394, startPoint y: 190, endPoint x: 1260, endPoint y: 216, distance: 136.5
click at [1260, 216] on div "Contacts Actions Contact Import Contacts Filters [PERSON_NAME] ID Contact Name …" at bounding box center [784, 442] width 1490 height 628
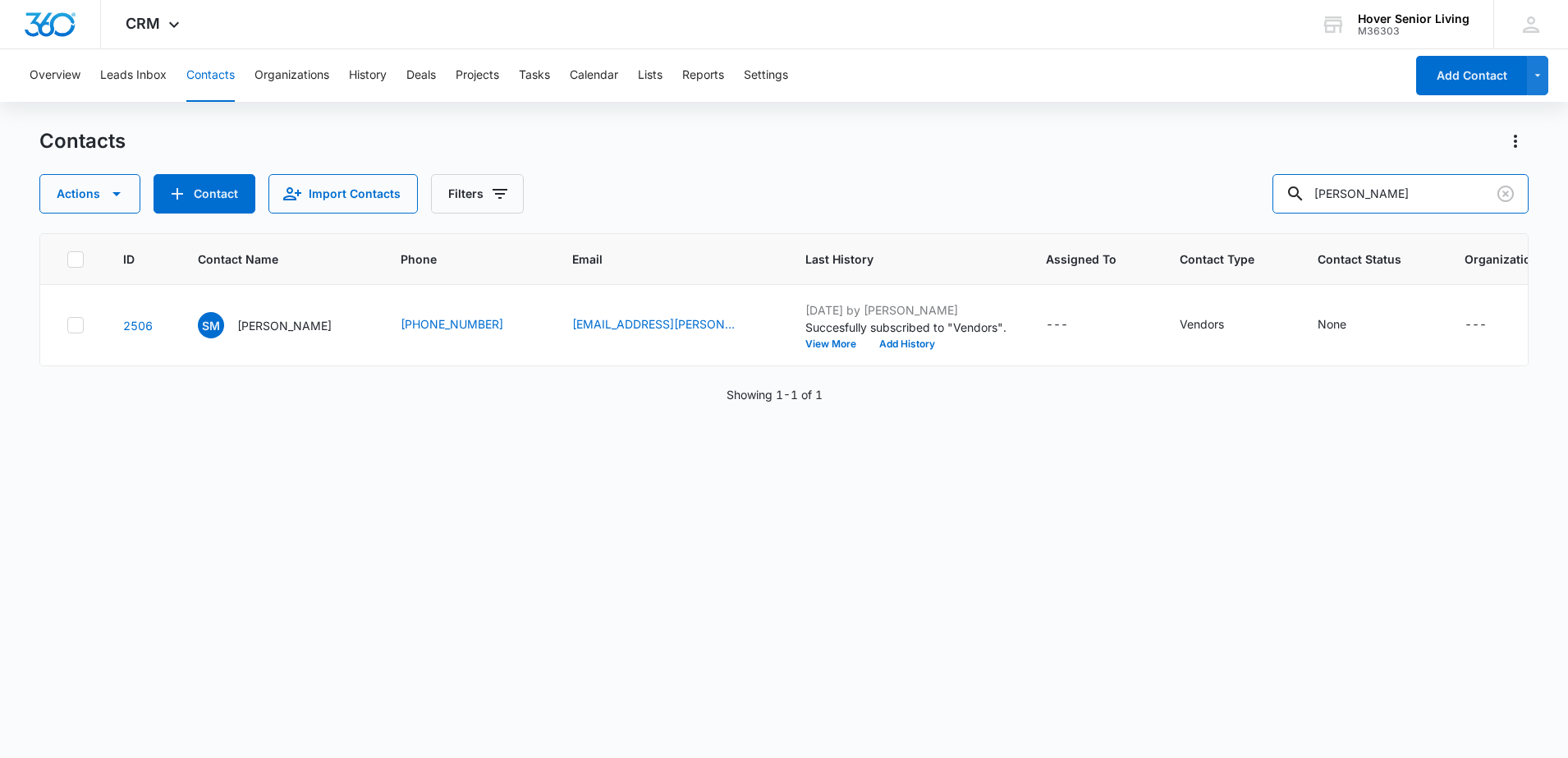
drag, startPoint x: 1419, startPoint y: 193, endPoint x: 1196, endPoint y: 233, distance: 226.6
click at [1196, 233] on div "Contacts Actions Contact Import Contacts Filters [PERSON_NAME] ID Contact Name …" at bounding box center [784, 442] width 1490 height 628
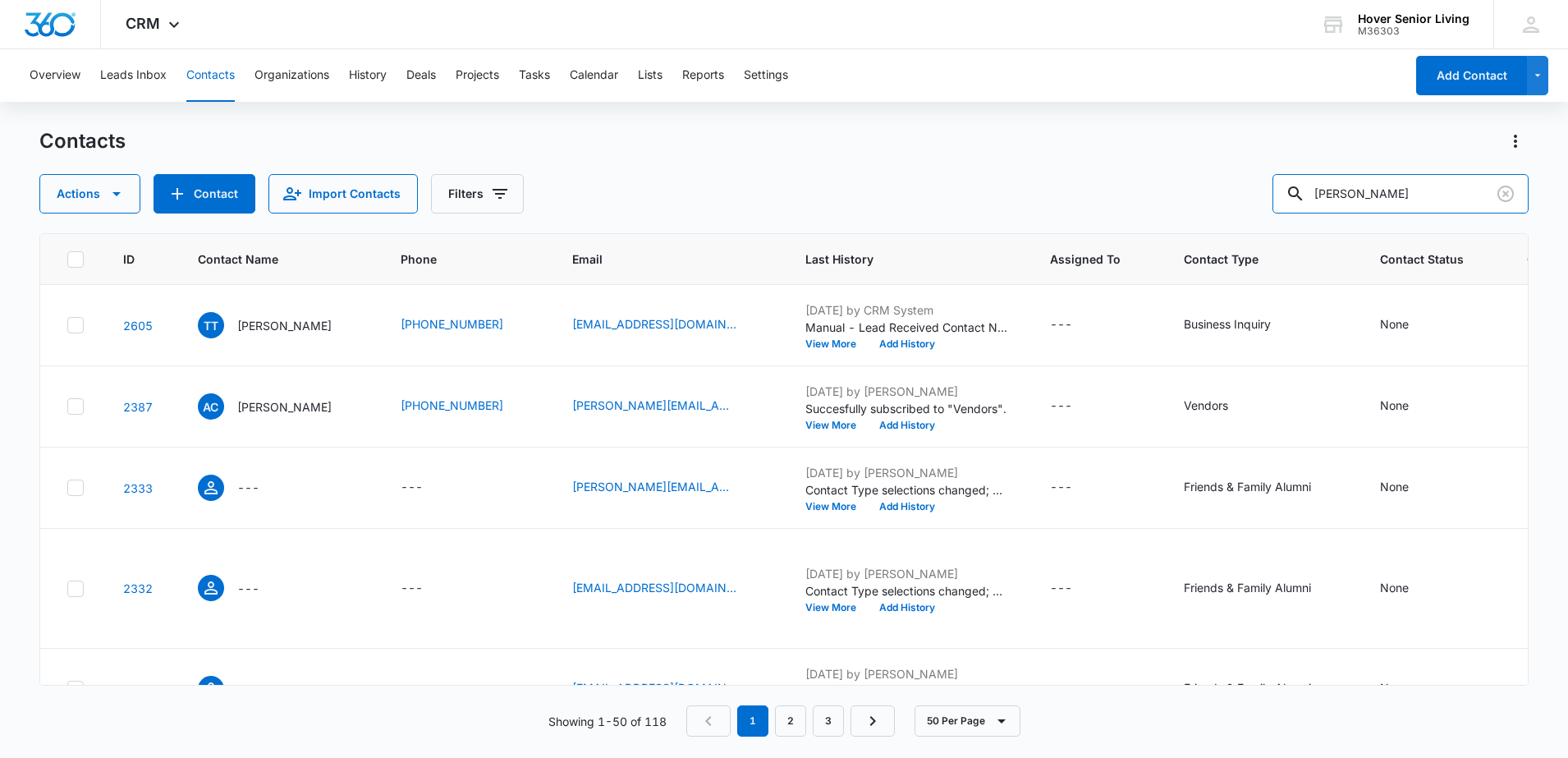
drag, startPoint x: 1372, startPoint y: 186, endPoint x: 1249, endPoint y: 179, distance: 123.2
click at [1248, 179] on div "Actions Contact Import Contacts Filters [PERSON_NAME]" at bounding box center [784, 194] width 1490 height 39
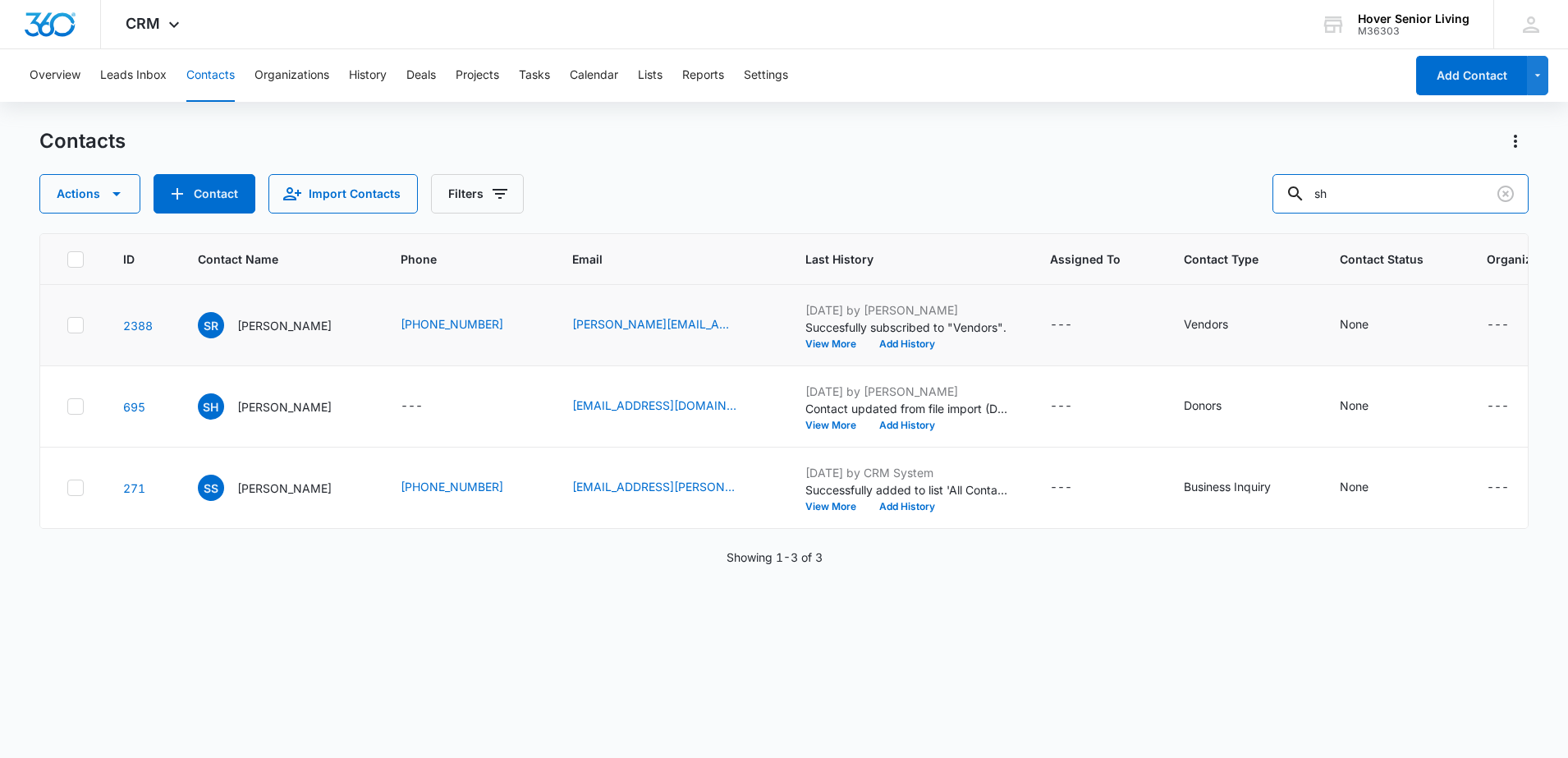
type input "s"
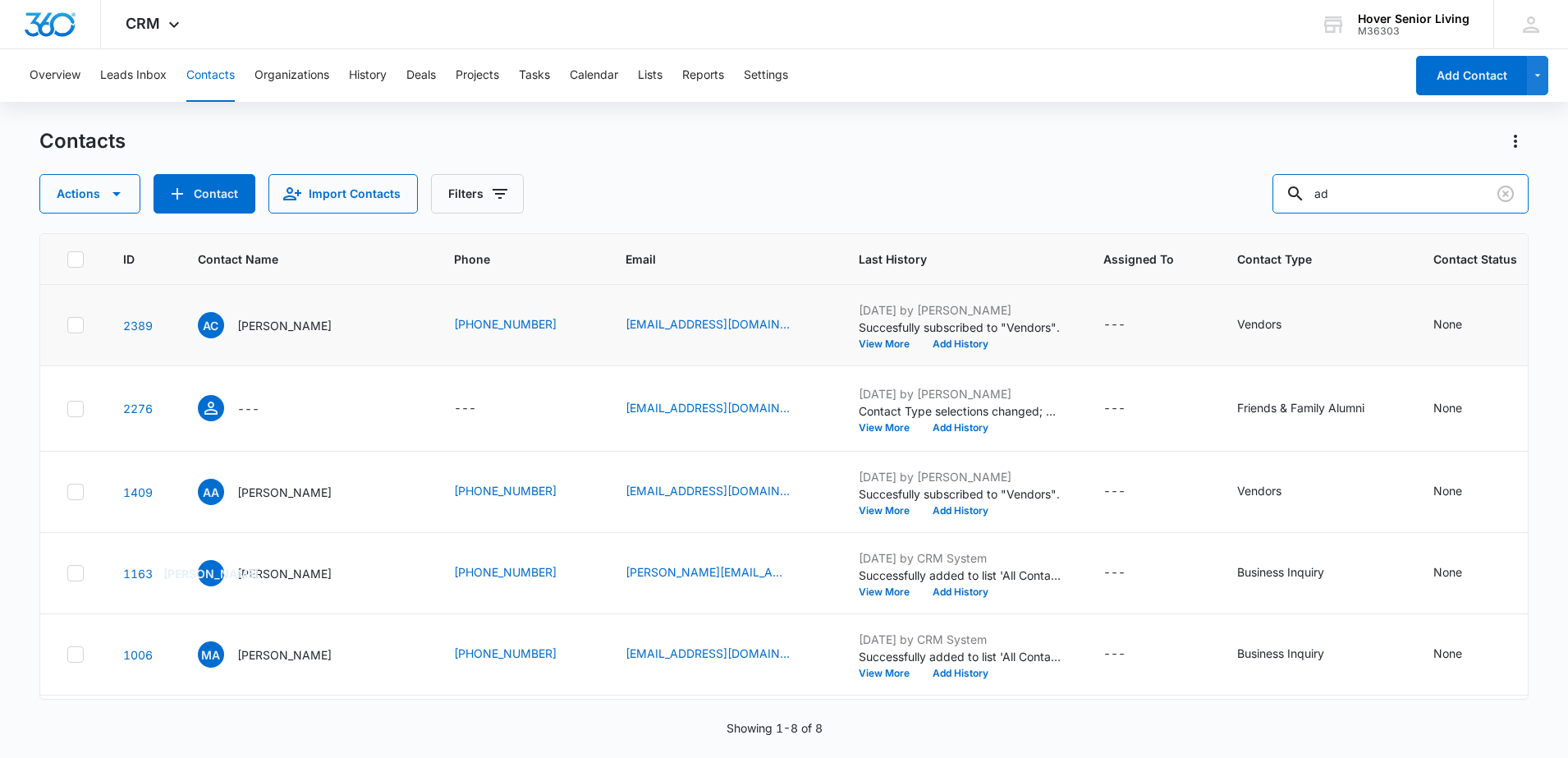
type input "a"
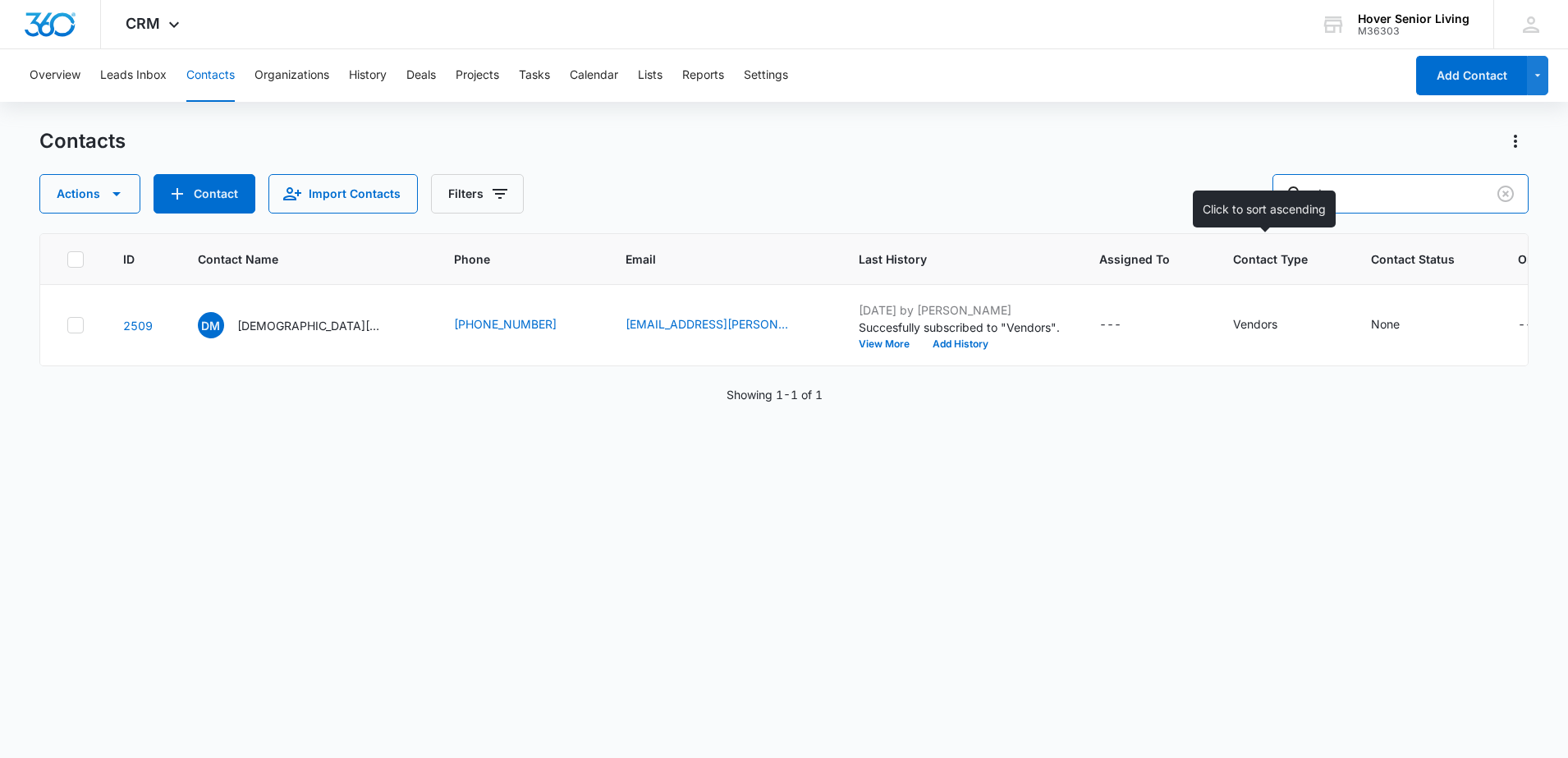
type input "d"
type input "[PERSON_NAME]"
